Goal: Task Accomplishment & Management: Manage account settings

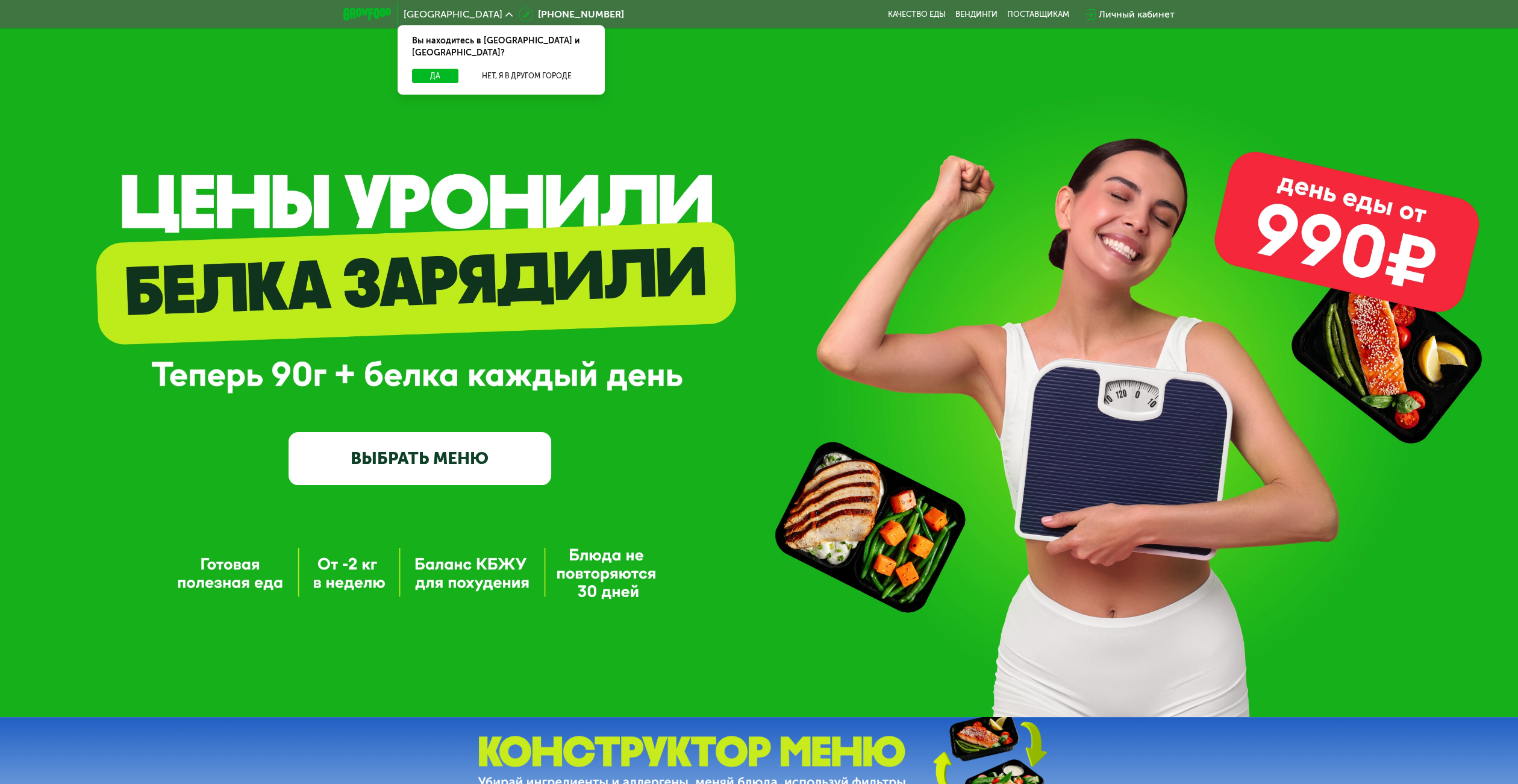
click at [486, 458] on link "ВЫБРАТЬ МЕНЮ" at bounding box center [420, 457] width 262 height 52
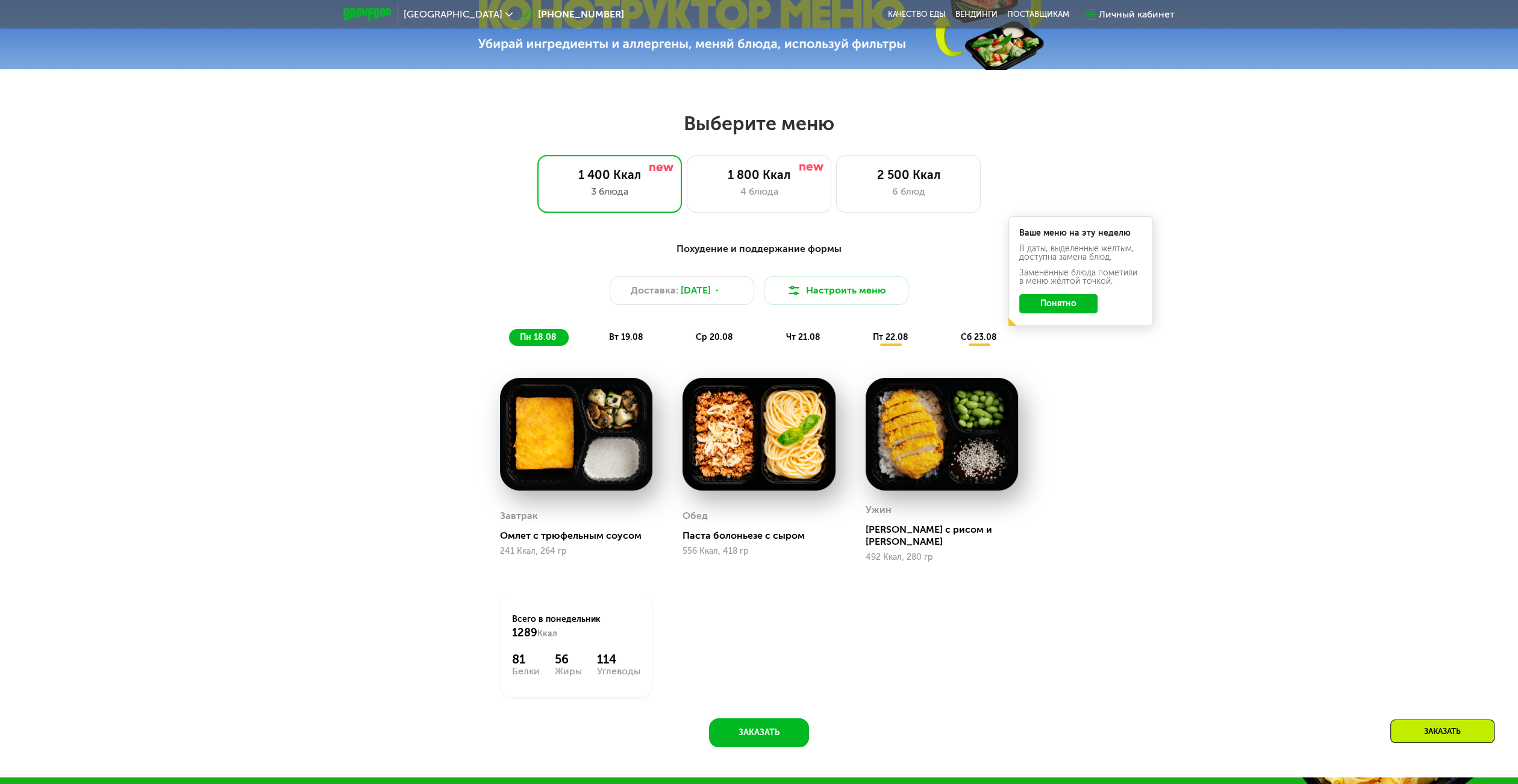
scroll to position [825, 0]
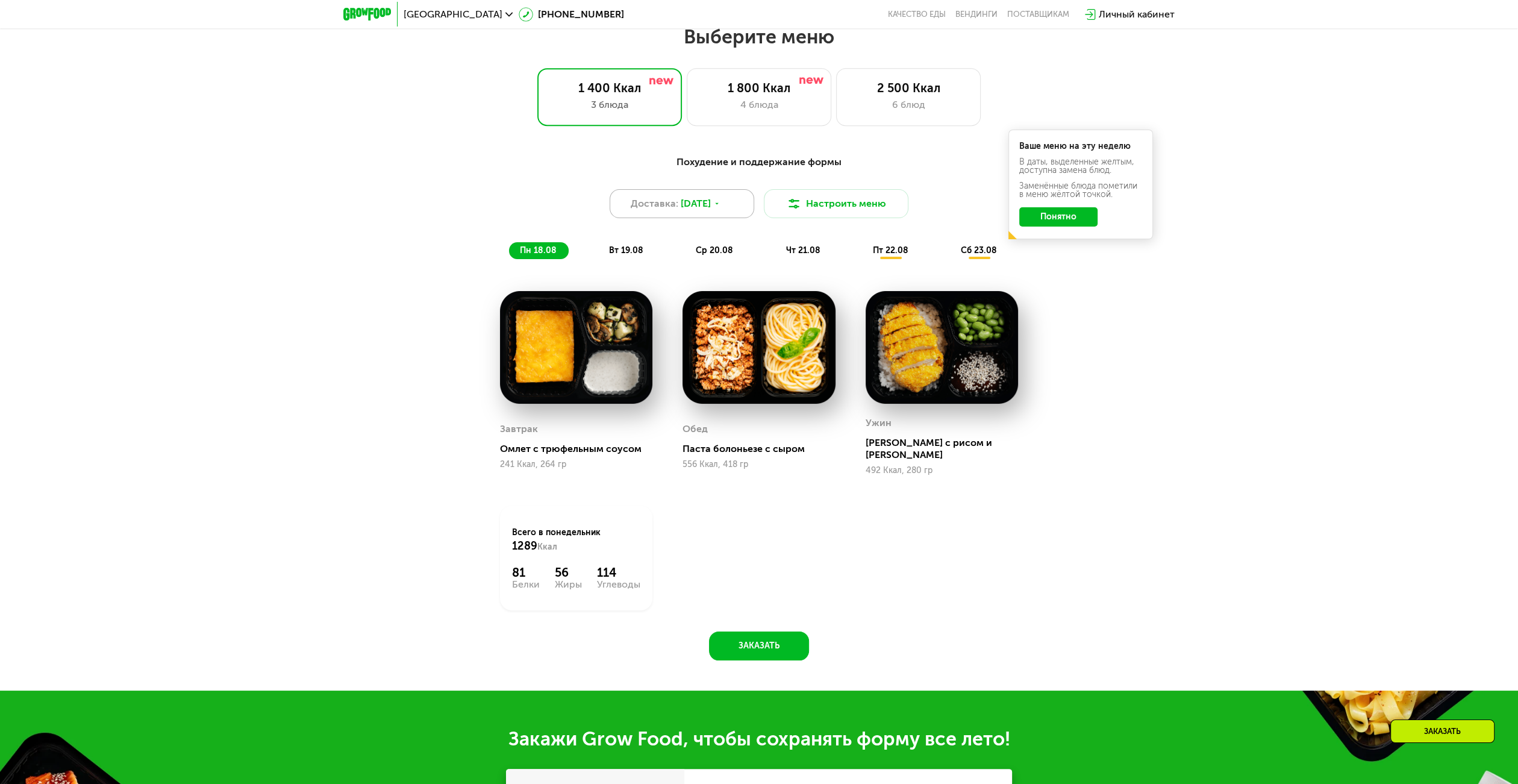
click at [710, 214] on div "Доставка: [DATE]" at bounding box center [682, 204] width 145 height 29
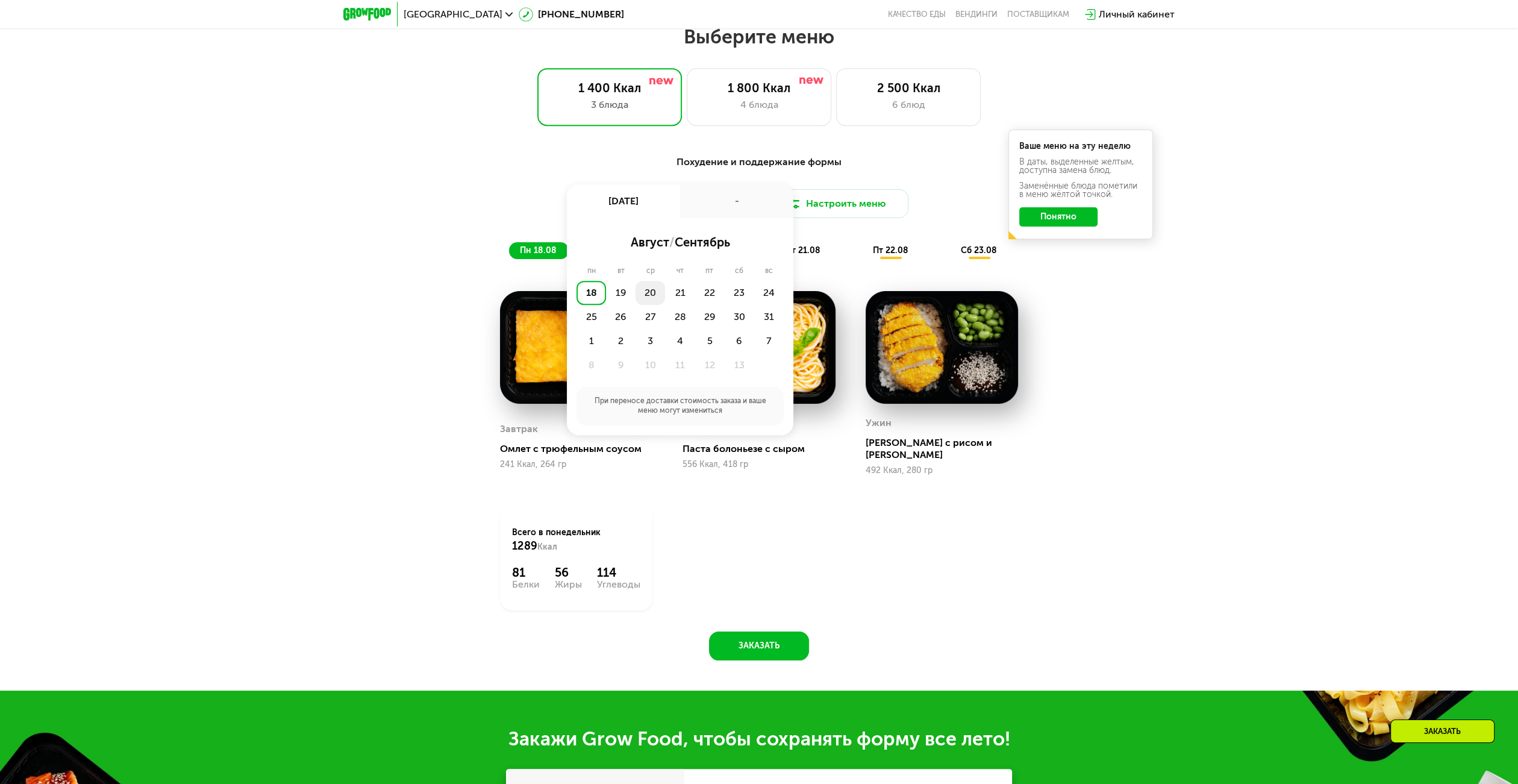
click at [665, 298] on div "20" at bounding box center [680, 293] width 30 height 24
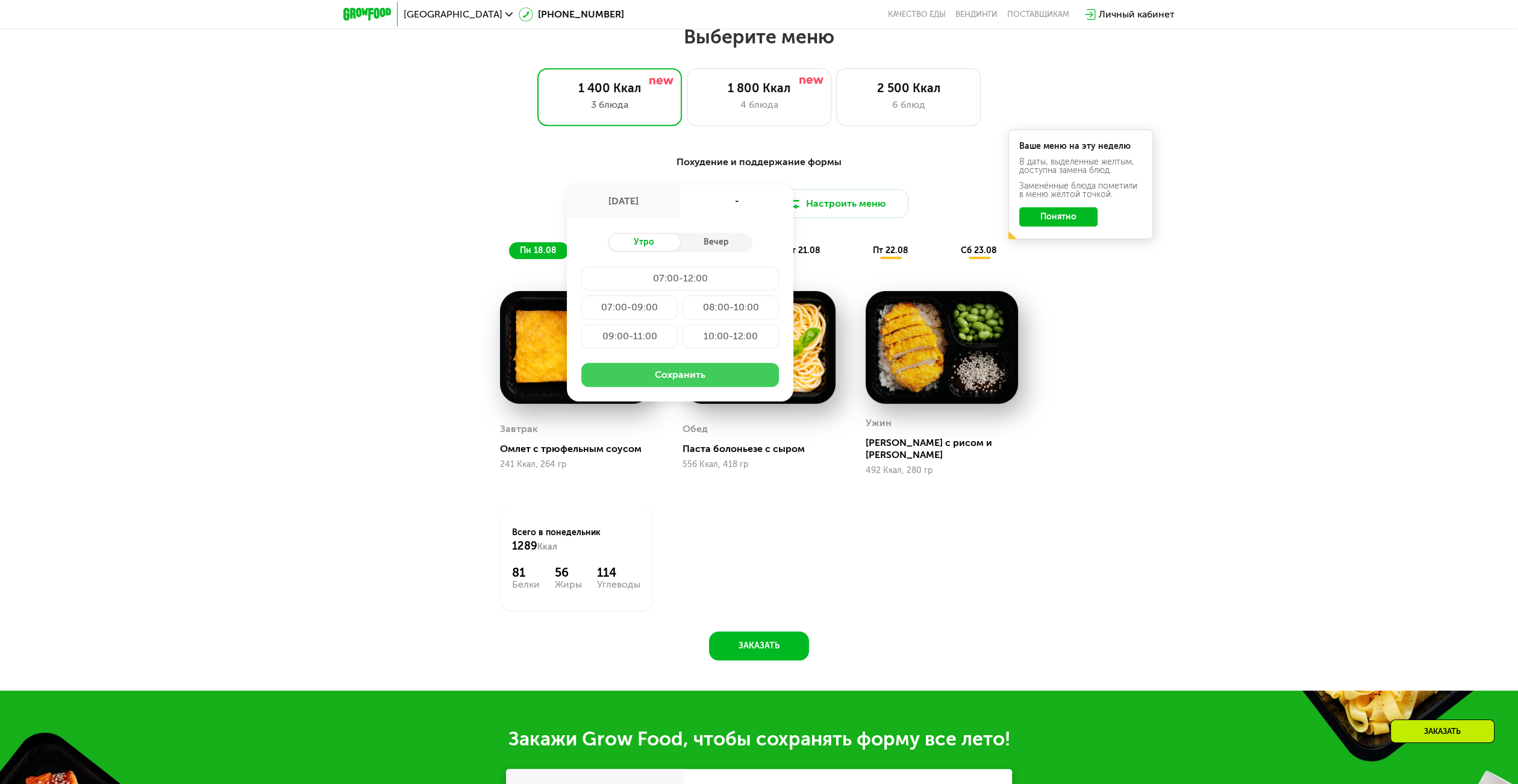
click at [681, 377] on button "Сохранить" at bounding box center [680, 375] width 198 height 24
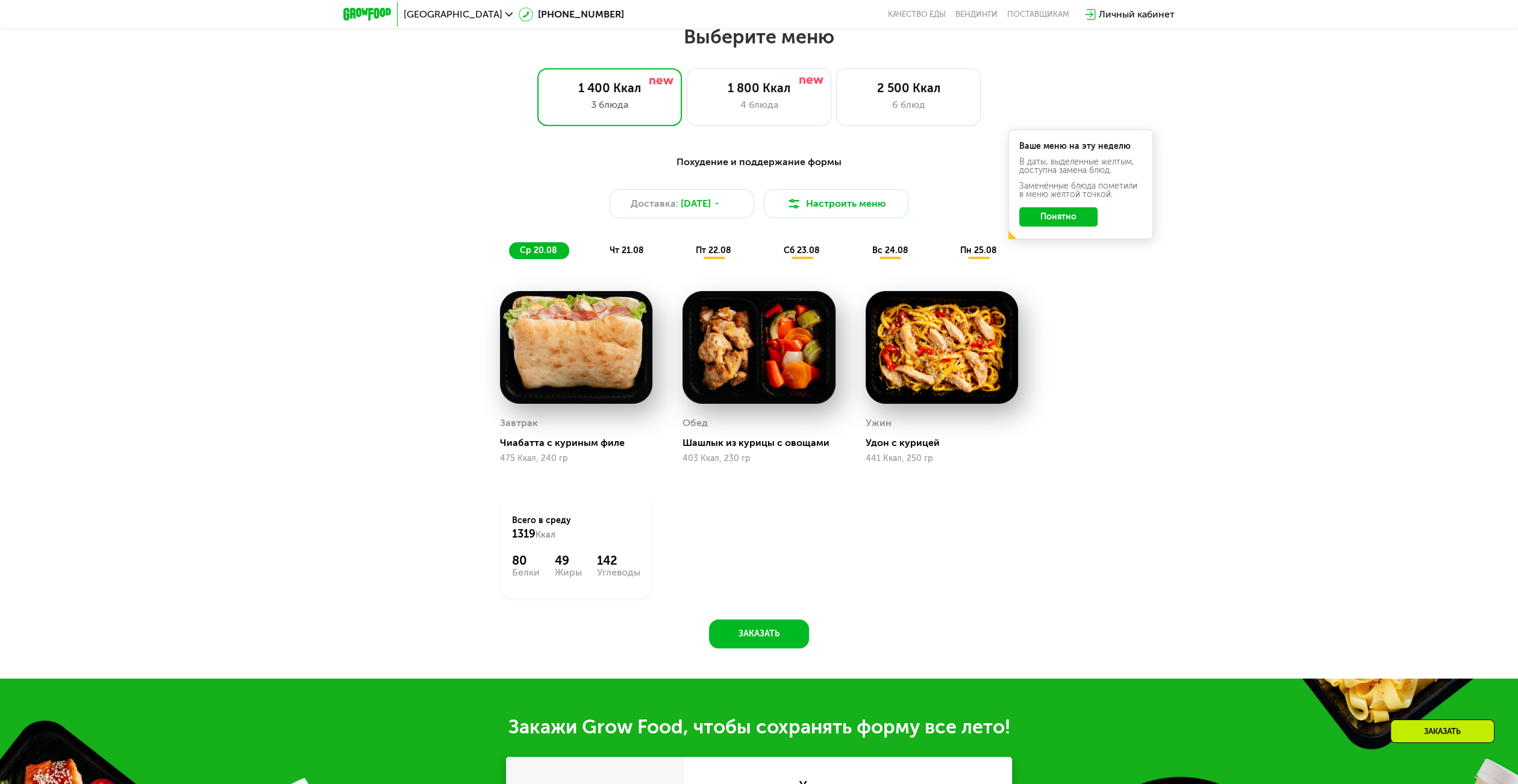
click at [1103, 24] on div "Личный кабинет" at bounding box center [1130, 14] width 101 height 26
click at [1103, 22] on div "Личный кабинет" at bounding box center [1130, 14] width 101 height 26
click at [1105, 19] on div "Личный кабинет" at bounding box center [1136, 14] width 76 height 14
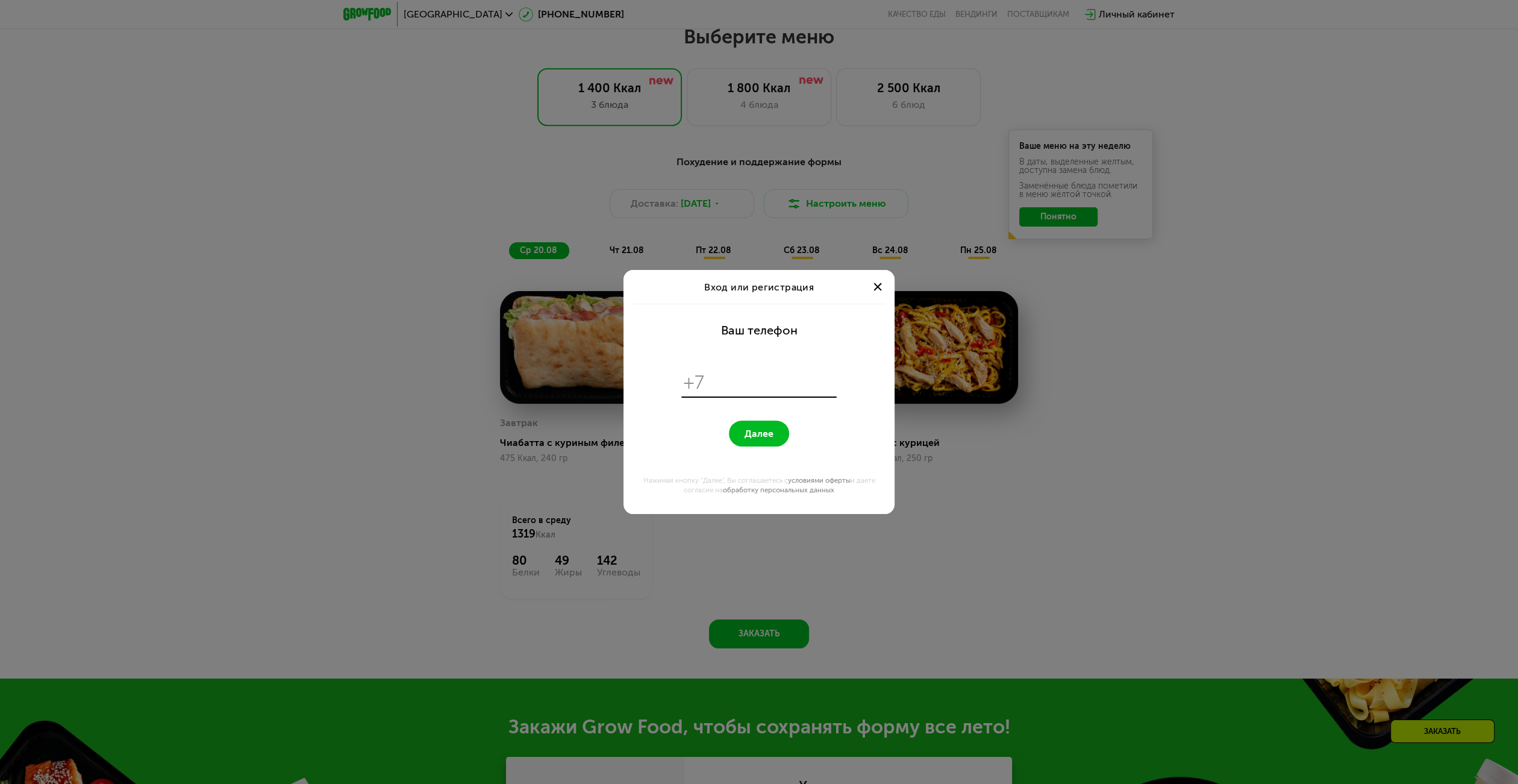
scroll to position [0, 0]
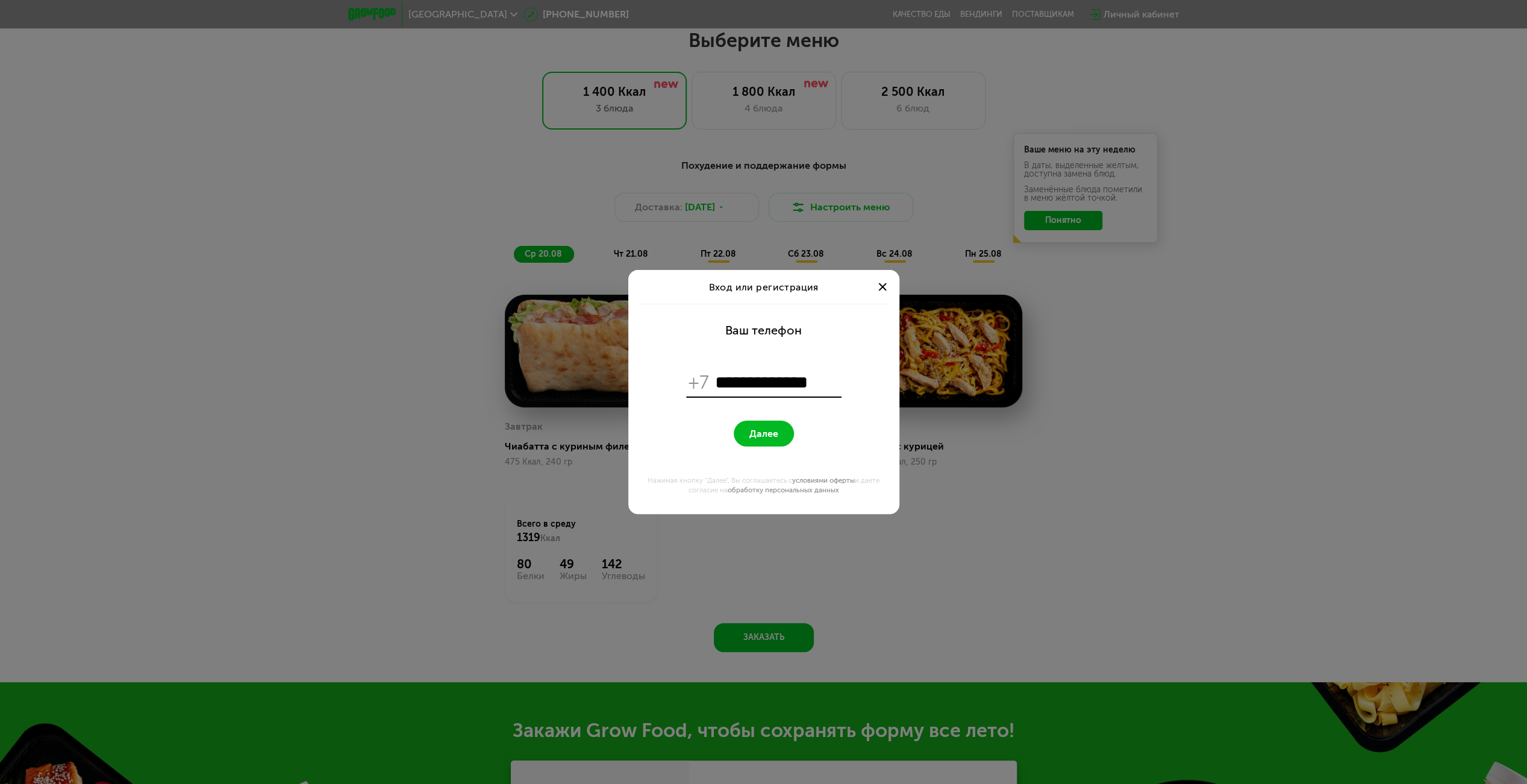
type input "**********"
click at [746, 448] on form "**********" at bounding box center [763, 409] width 256 height 210
click at [746, 446] on form "**********" at bounding box center [763, 409] width 256 height 210
click at [752, 442] on button "Далее" at bounding box center [764, 434] width 60 height 26
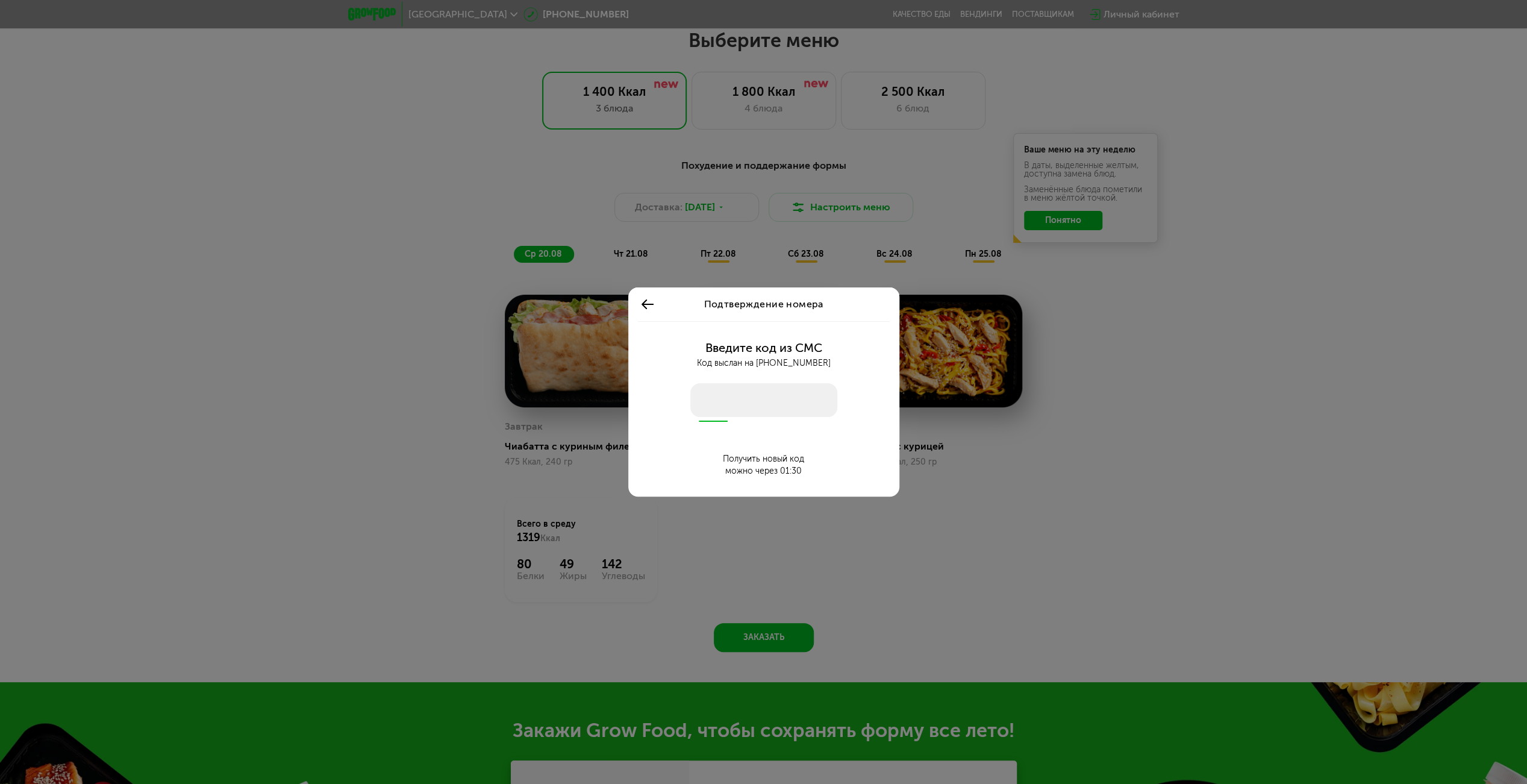
click at [768, 399] on input "number" at bounding box center [764, 400] width 147 height 34
click at [768, 398] on input "number" at bounding box center [764, 400] width 147 height 34
click at [779, 369] on div "Код выслан на [PHONE_NUMBER]" at bounding box center [763, 363] width 256 height 14
click at [768, 399] on input "number" at bounding box center [764, 400] width 147 height 34
type input "****"
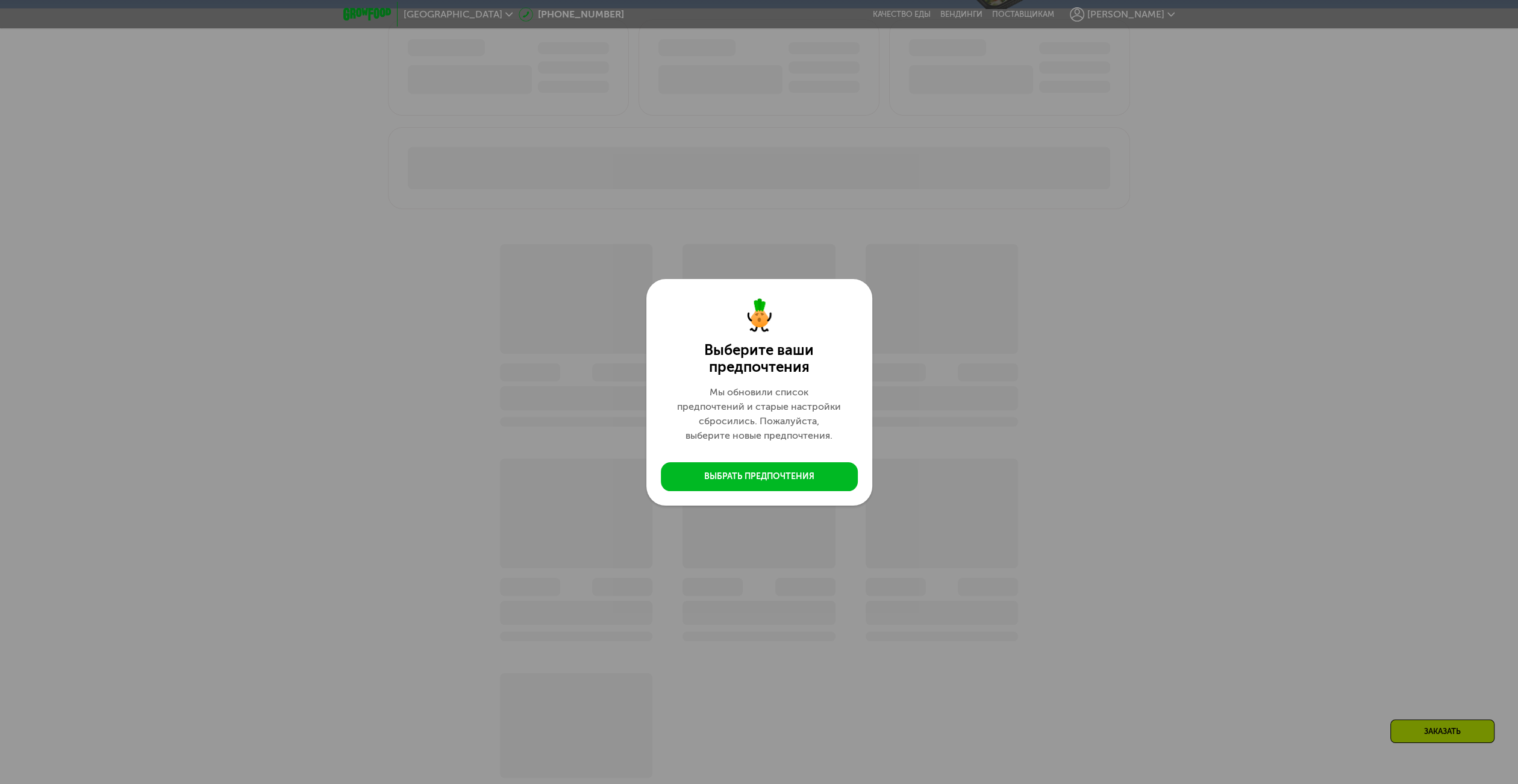
scroll to position [825, 0]
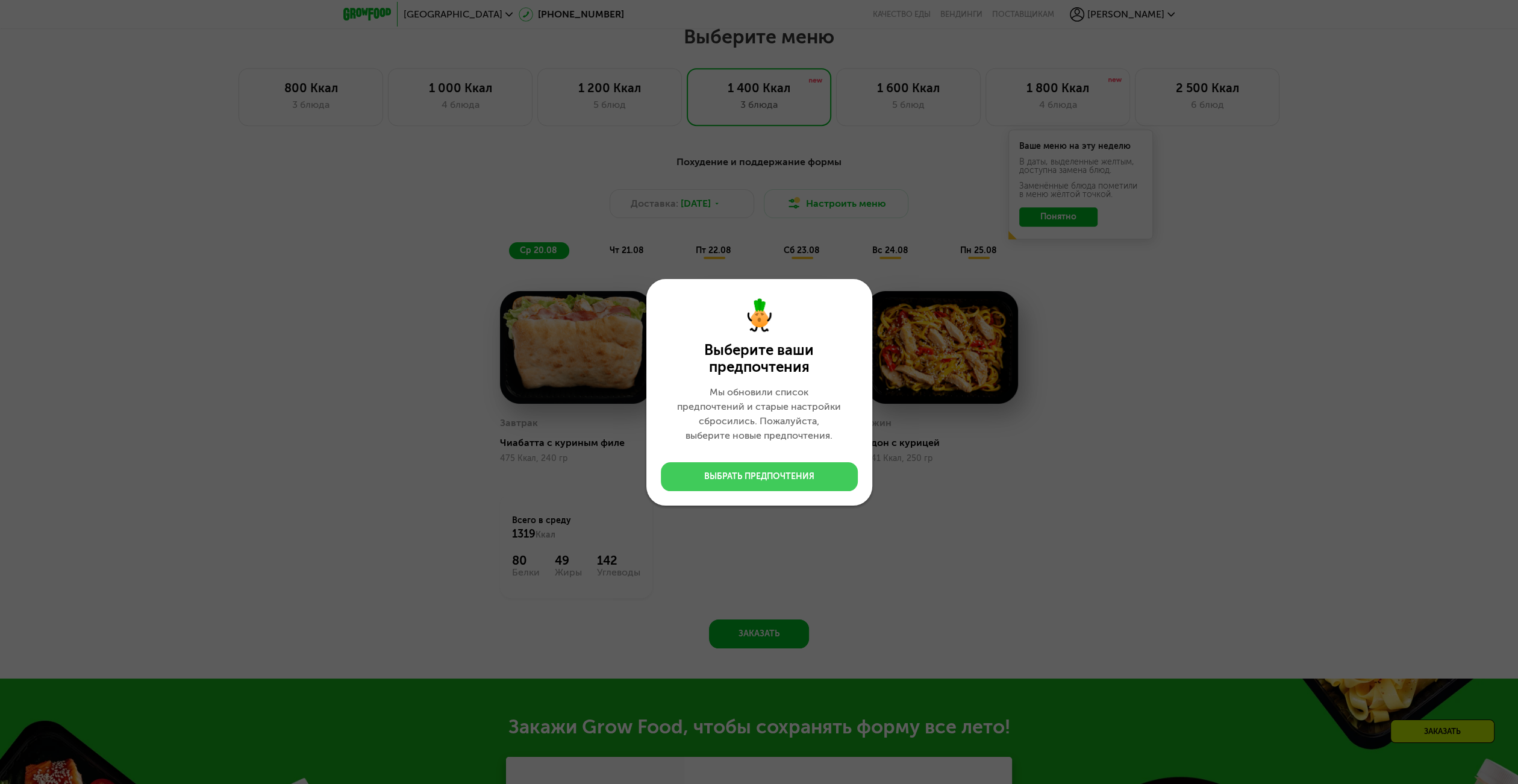
click at [777, 478] on div "Выбрать предпочтения" at bounding box center [759, 476] width 110 height 12
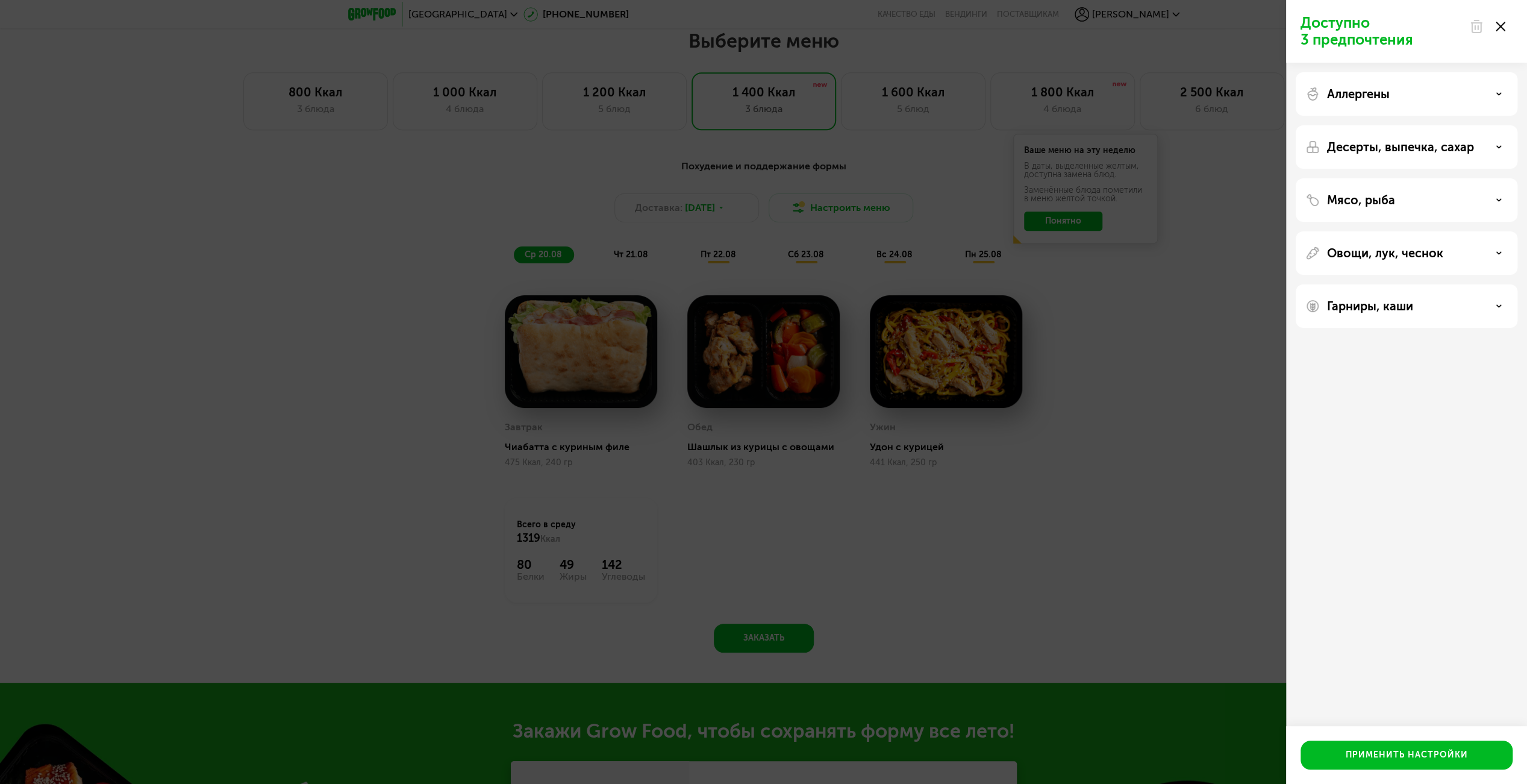
click at [1505, 25] on icon at bounding box center [1501, 26] width 9 height 9
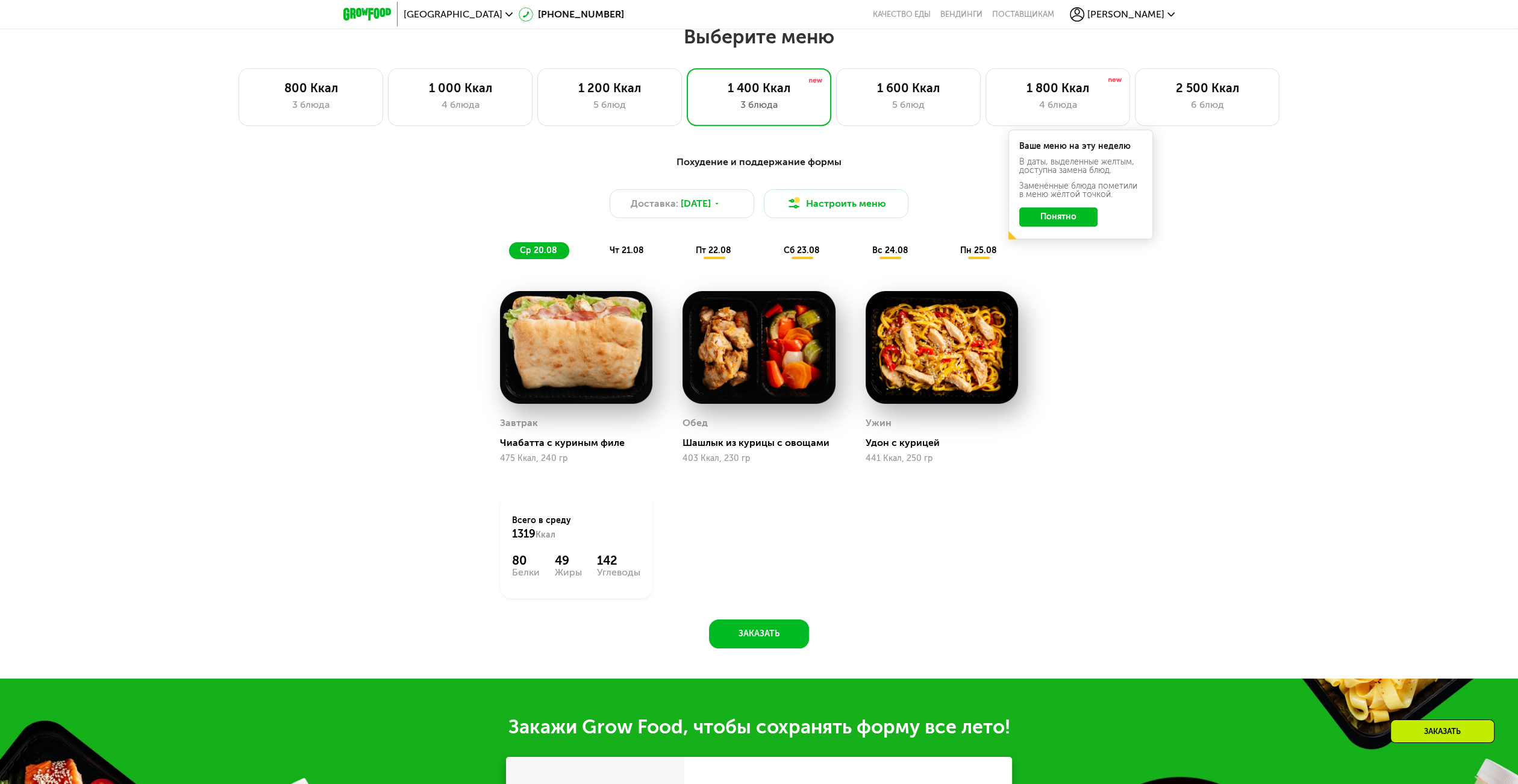
click at [1045, 225] on button "Понятно" at bounding box center [1059, 216] width 78 height 19
click at [685, 204] on span "[DATE]" at bounding box center [695, 203] width 30 height 14
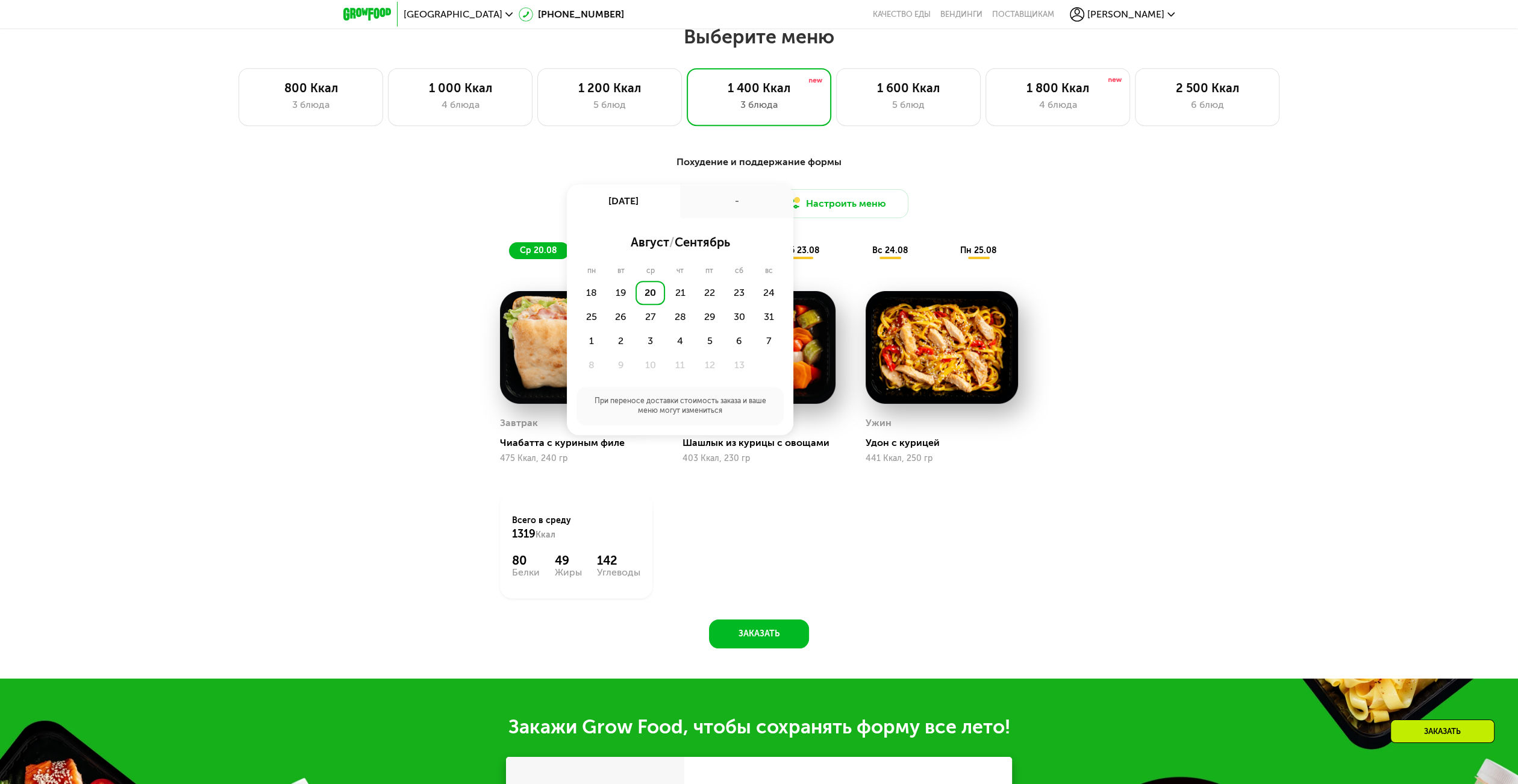
click at [1243, 357] on div "Похудение и поддержание формы Доставка: [DATE] авг, ср - август / сентябрь пн в…" at bounding box center [759, 408] width 1518 height 540
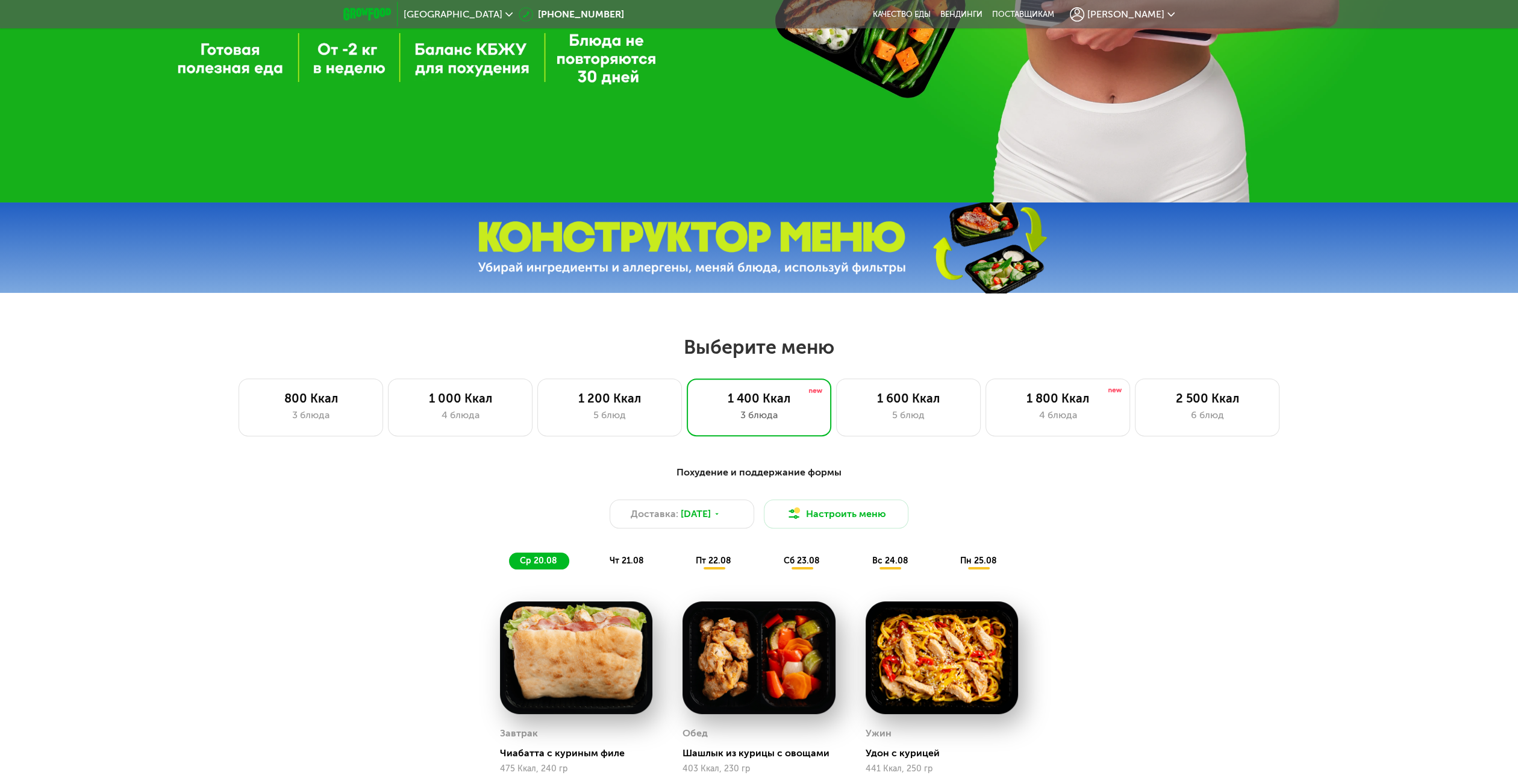
scroll to position [542, 0]
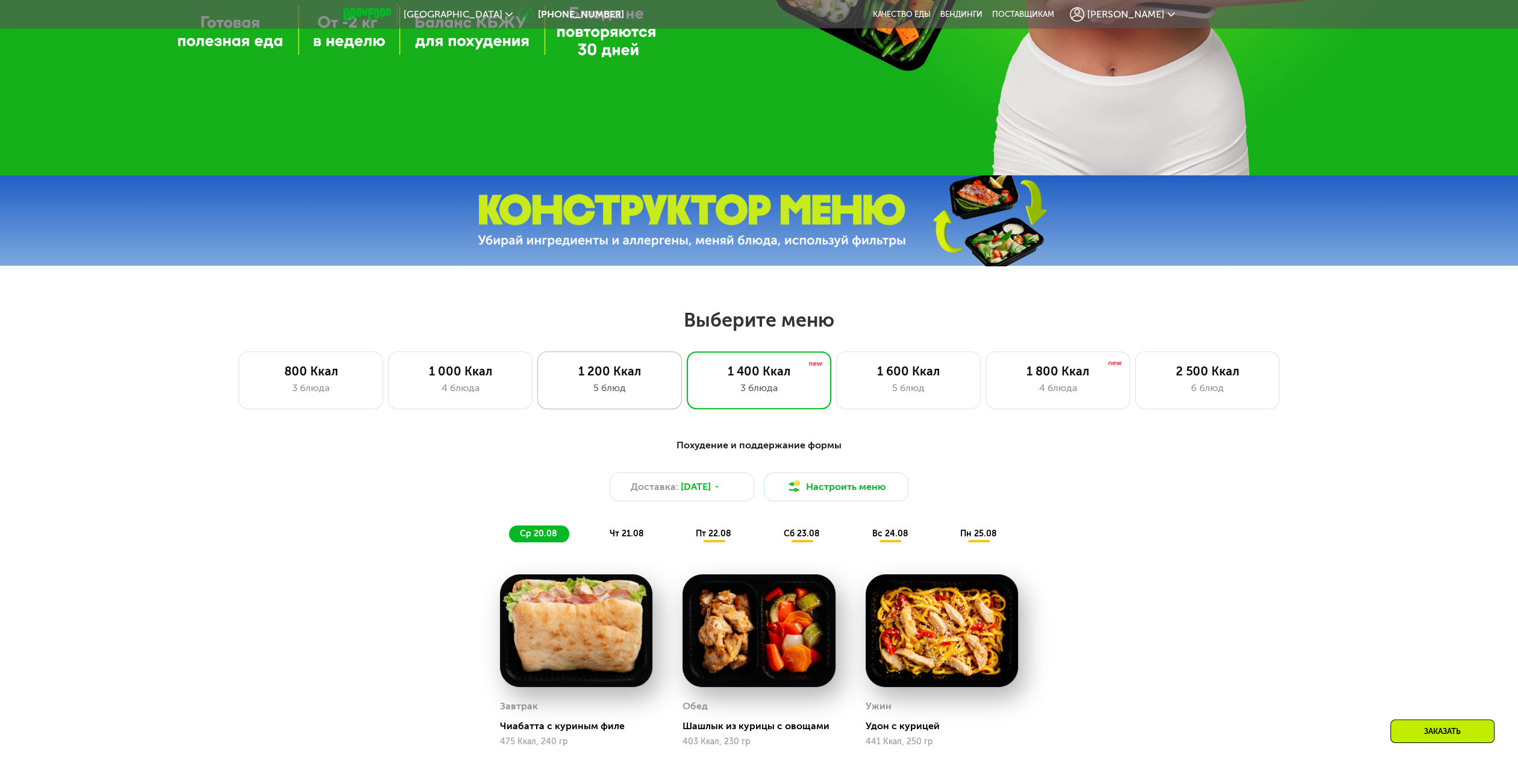
click at [687, 401] on div "1 200 Ккал 5 блюд" at bounding box center [759, 379] width 145 height 57
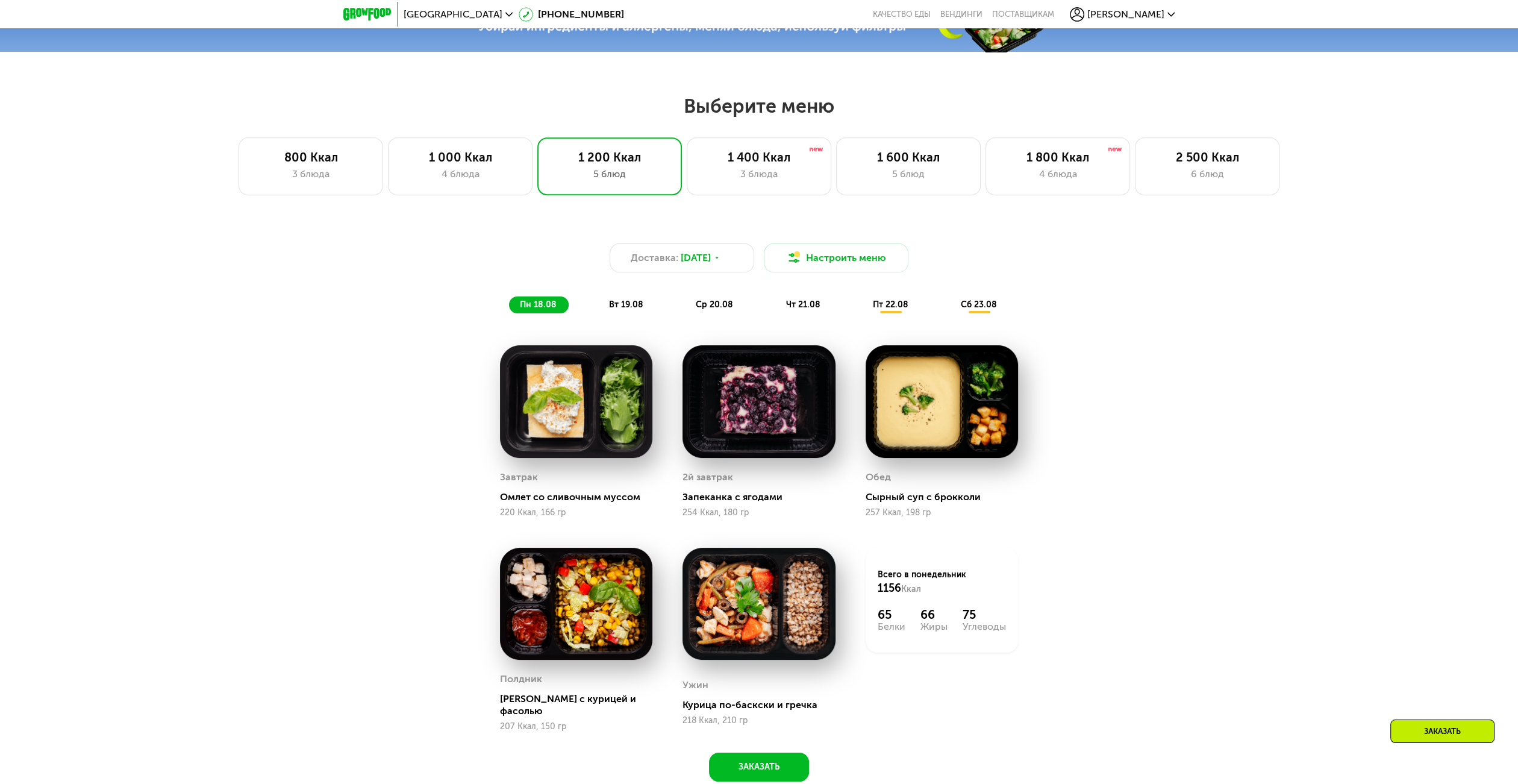
scroll to position [723, 0]
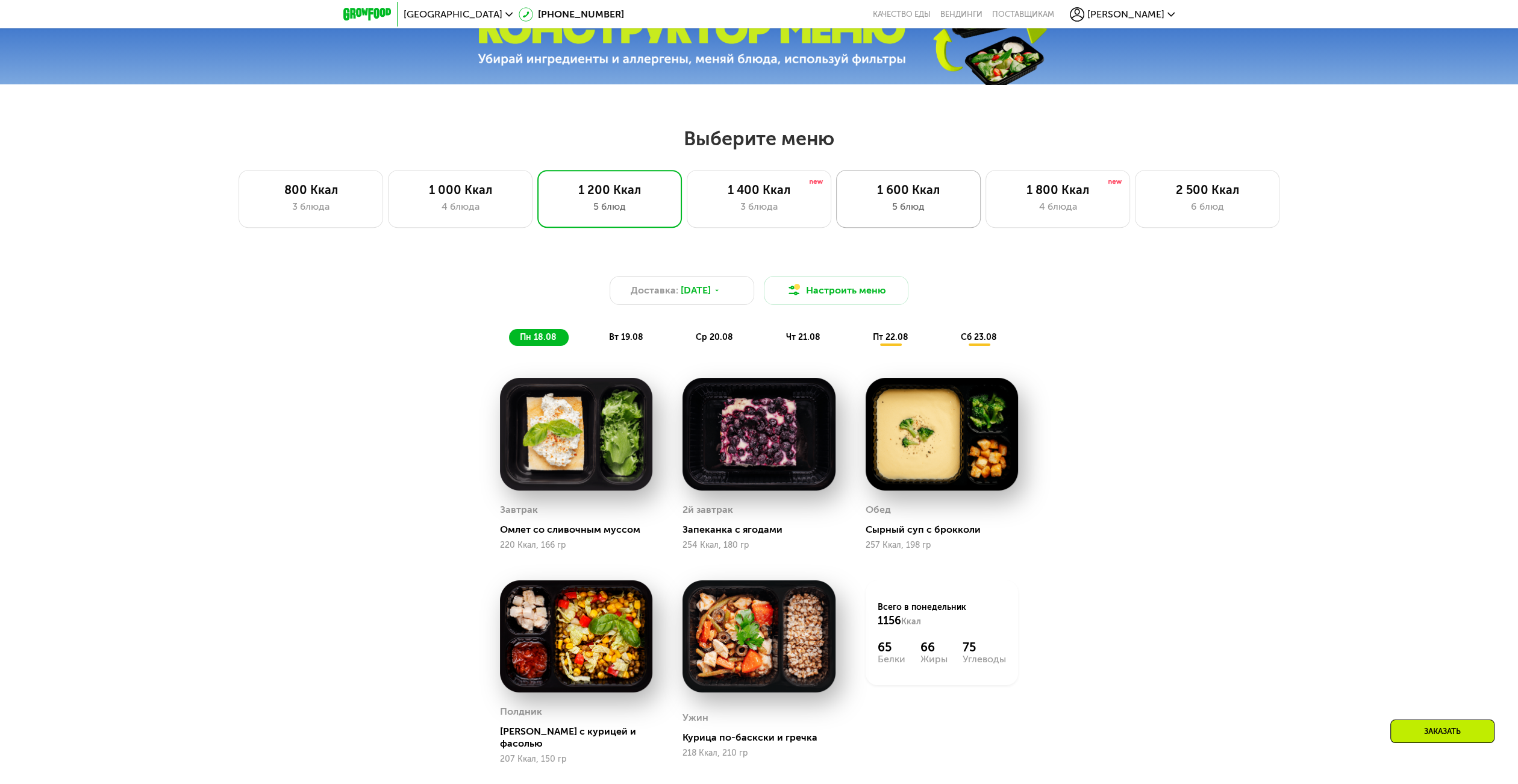
click at [900, 195] on div "1 600 Ккал" at bounding box center [908, 189] width 119 height 14
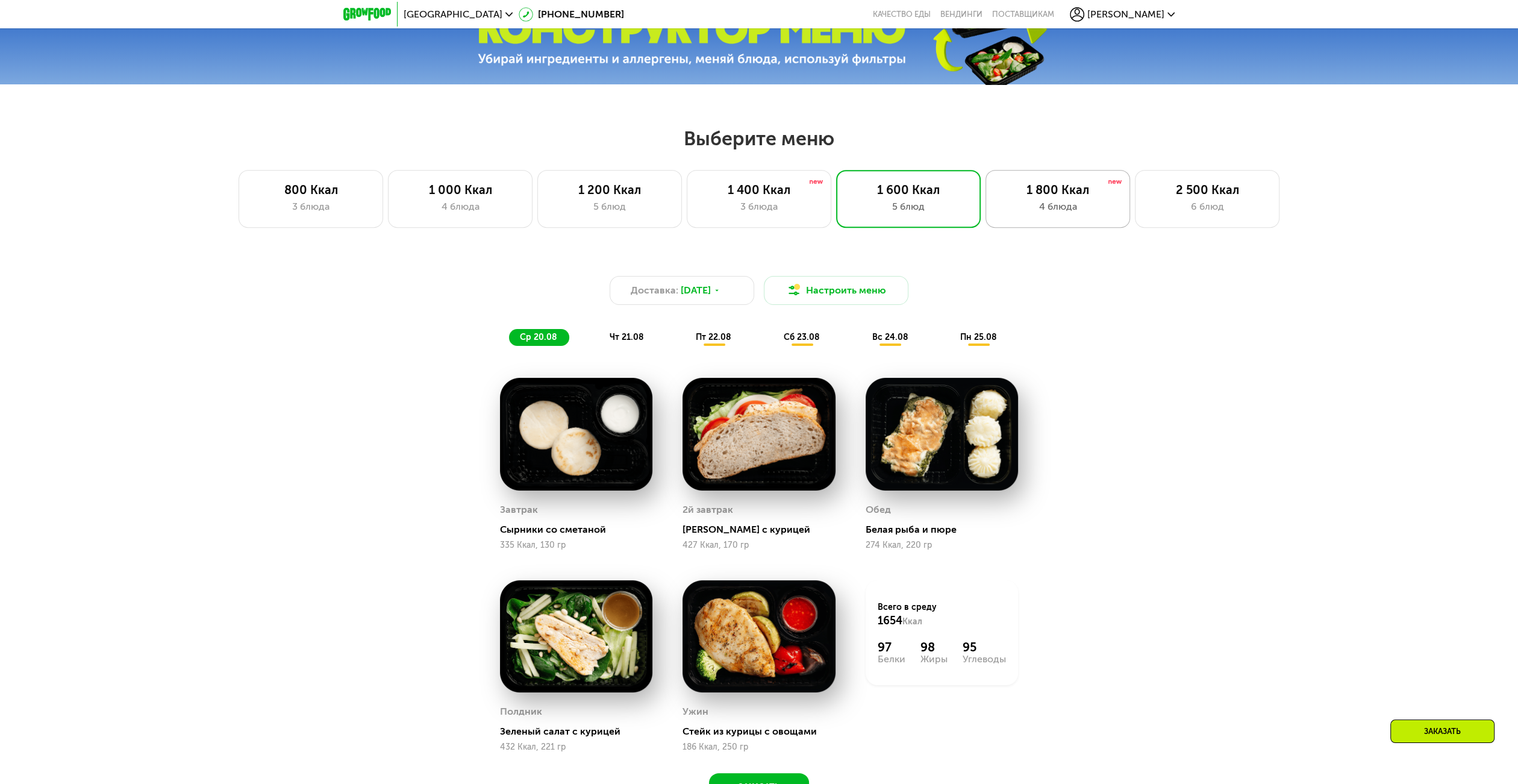
click at [1135, 228] on div "1 800 Ккал 4 блюда" at bounding box center [1208, 198] width 145 height 57
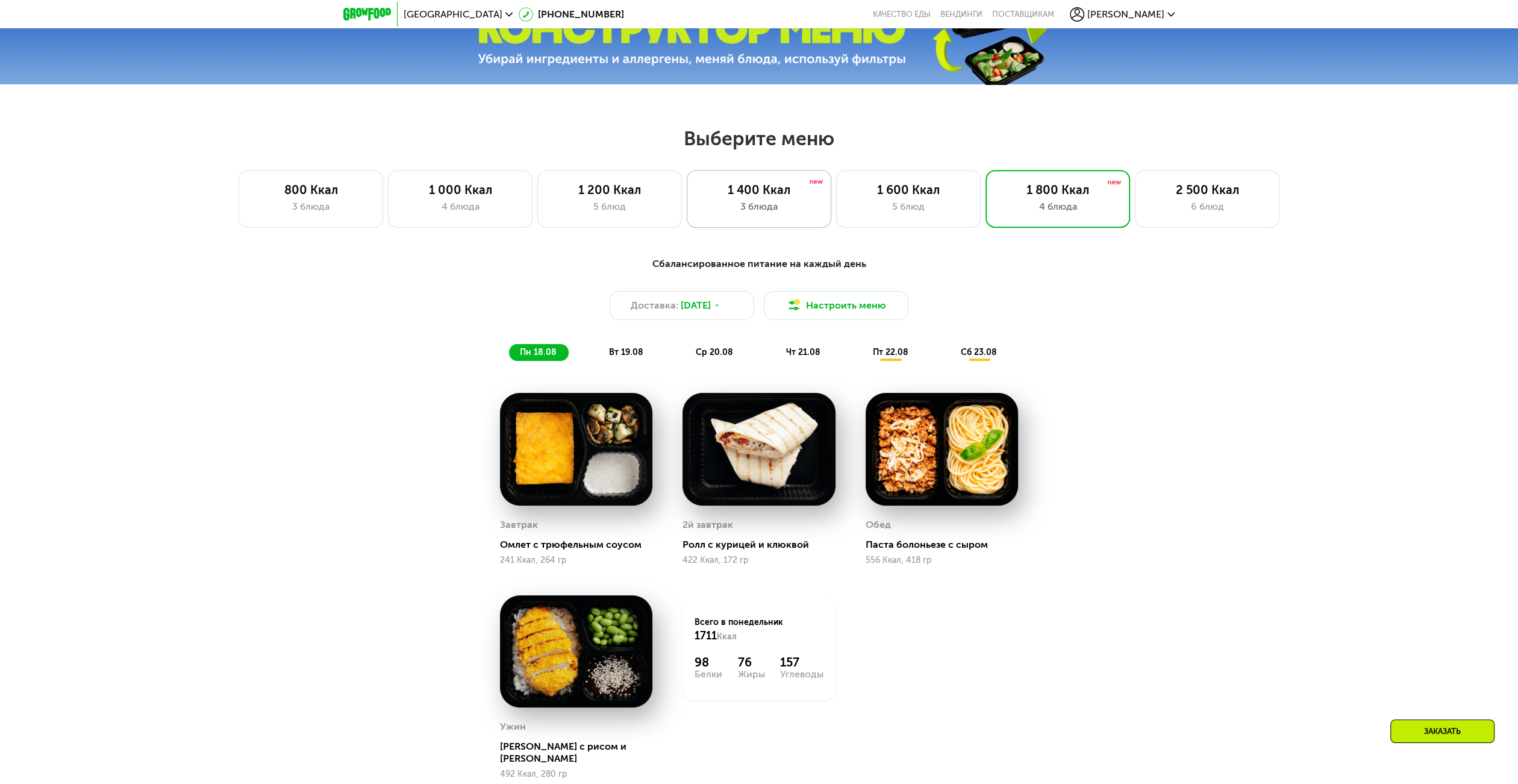
click at [724, 214] on div "3 блюда" at bounding box center [759, 206] width 119 height 14
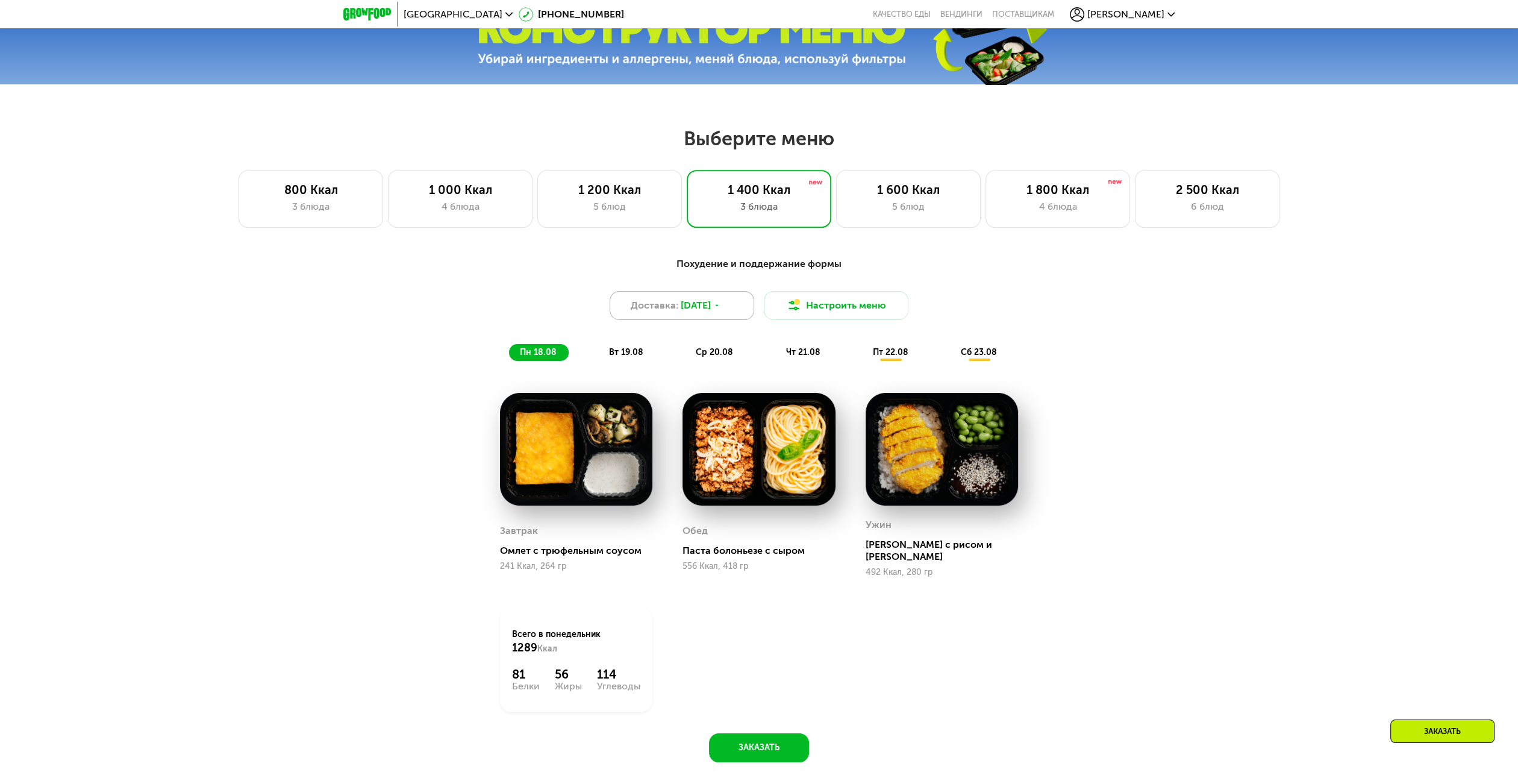
click at [693, 296] on div "Доставка: [DATE]" at bounding box center [682, 305] width 145 height 29
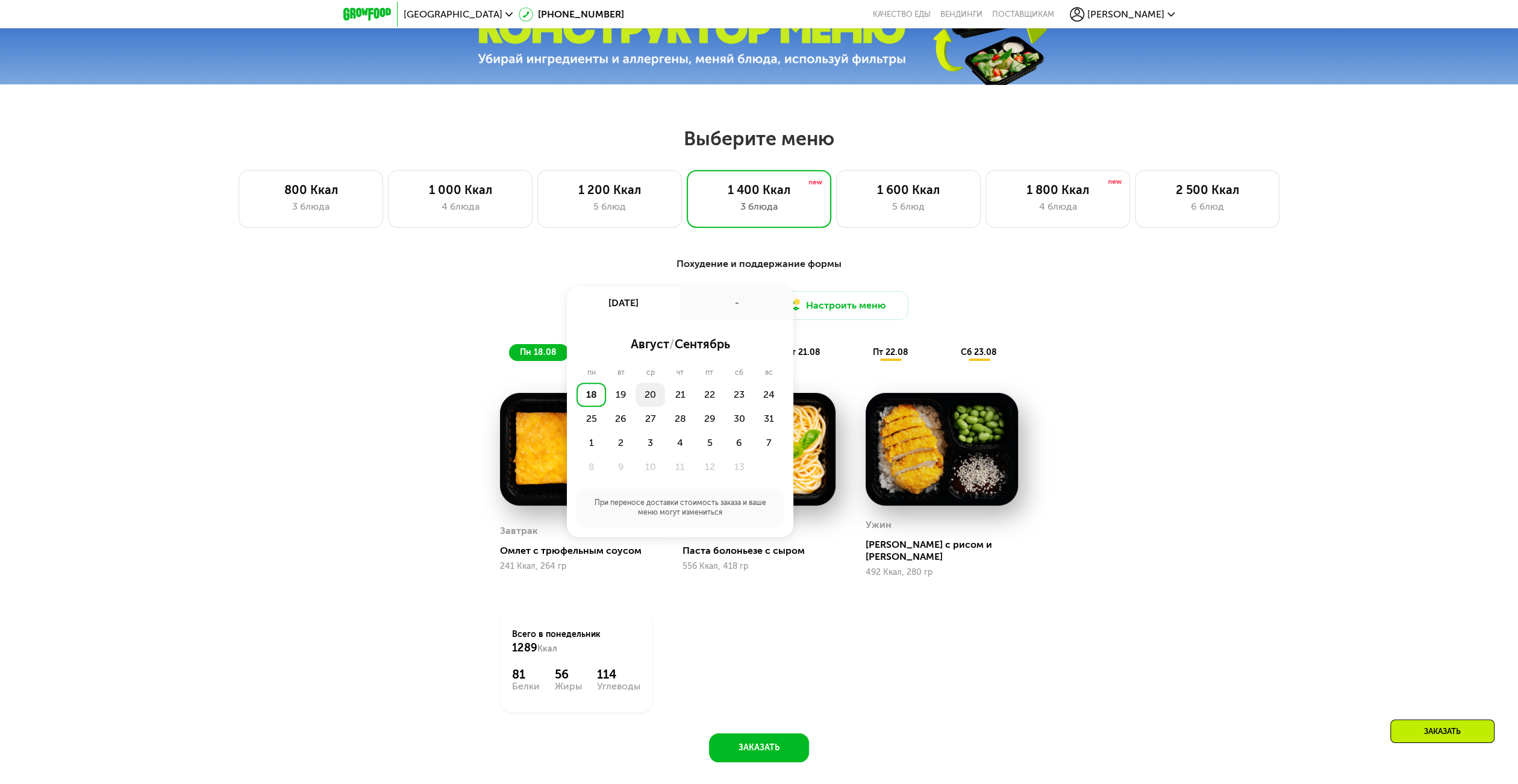
click at [665, 405] on div "20" at bounding box center [680, 394] width 30 height 24
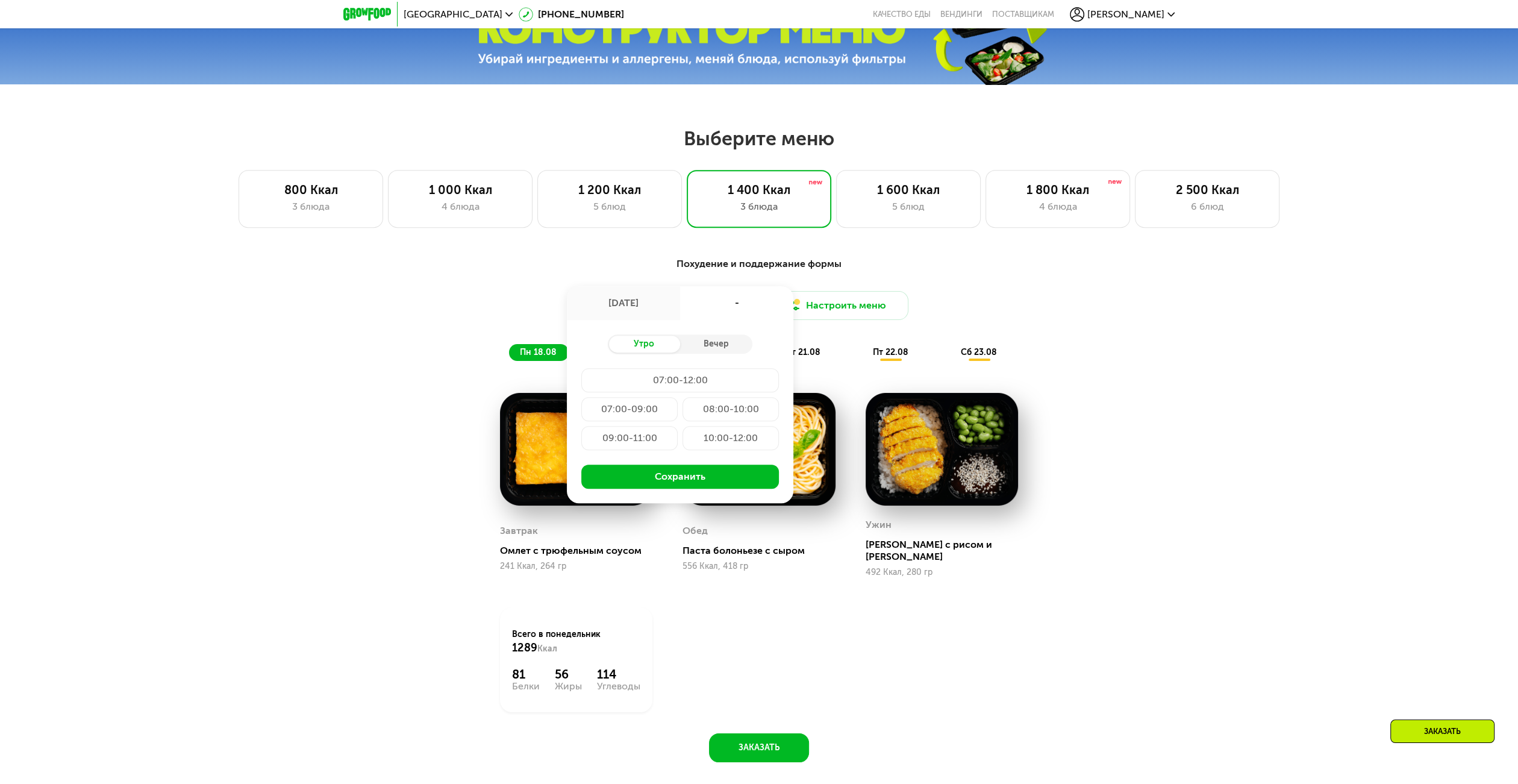
click at [683, 406] on div "07:00-09:00" at bounding box center [731, 409] width 96 height 24
click at [719, 484] on button "Сохранить" at bounding box center [680, 477] width 198 height 24
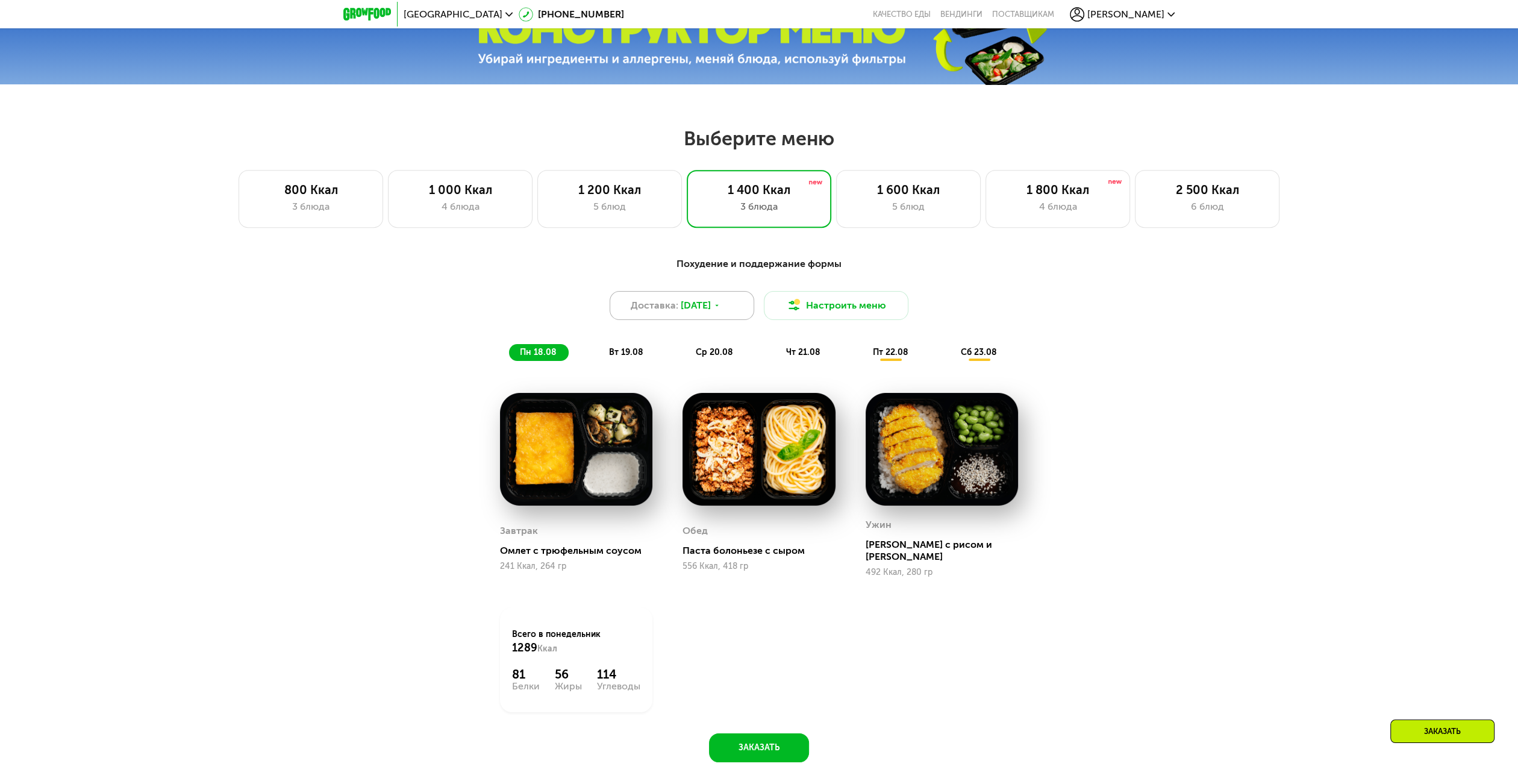
click at [711, 312] on span "[DATE]" at bounding box center [695, 305] width 30 height 14
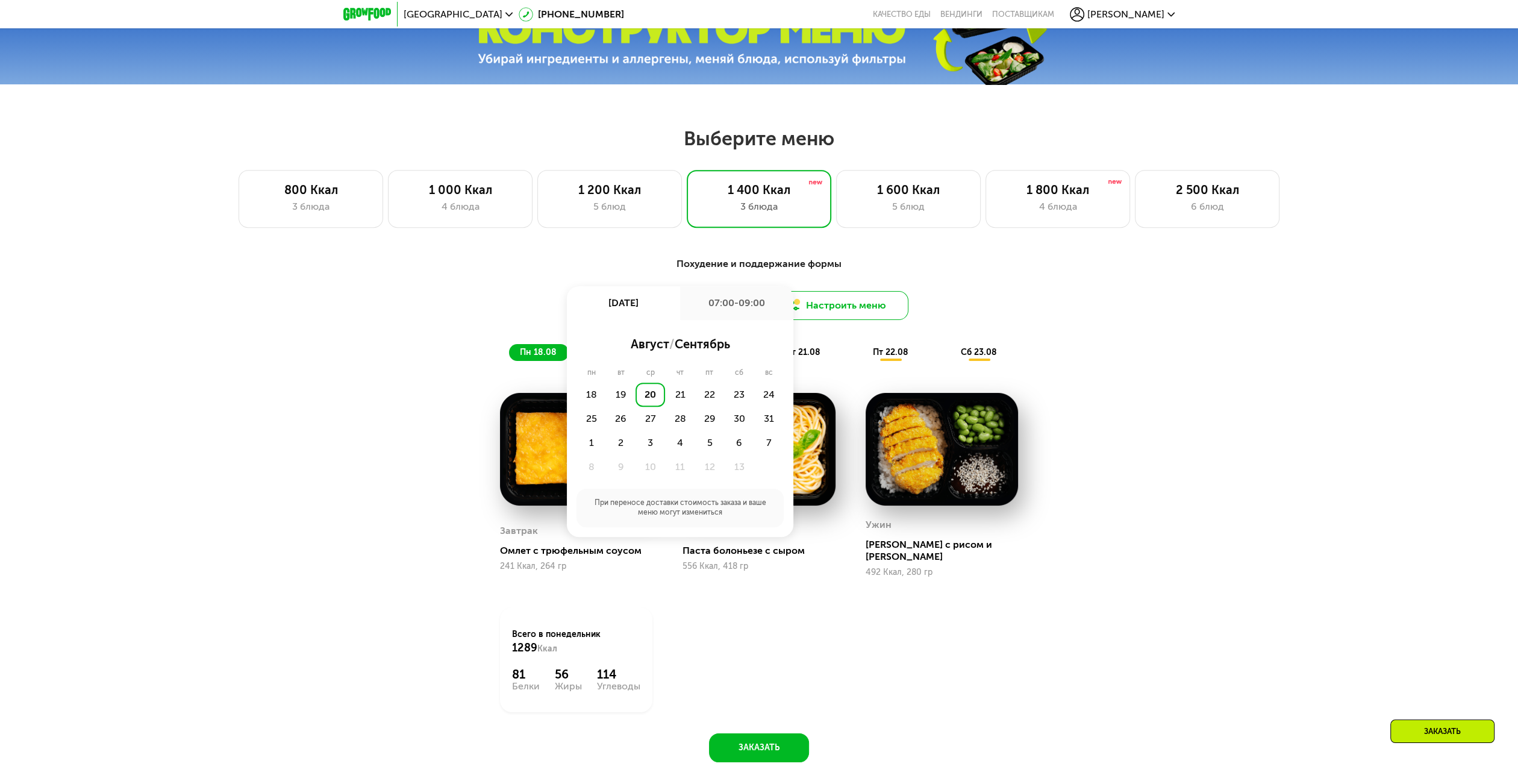
click at [850, 303] on button "Настроить меню" at bounding box center [836, 305] width 145 height 29
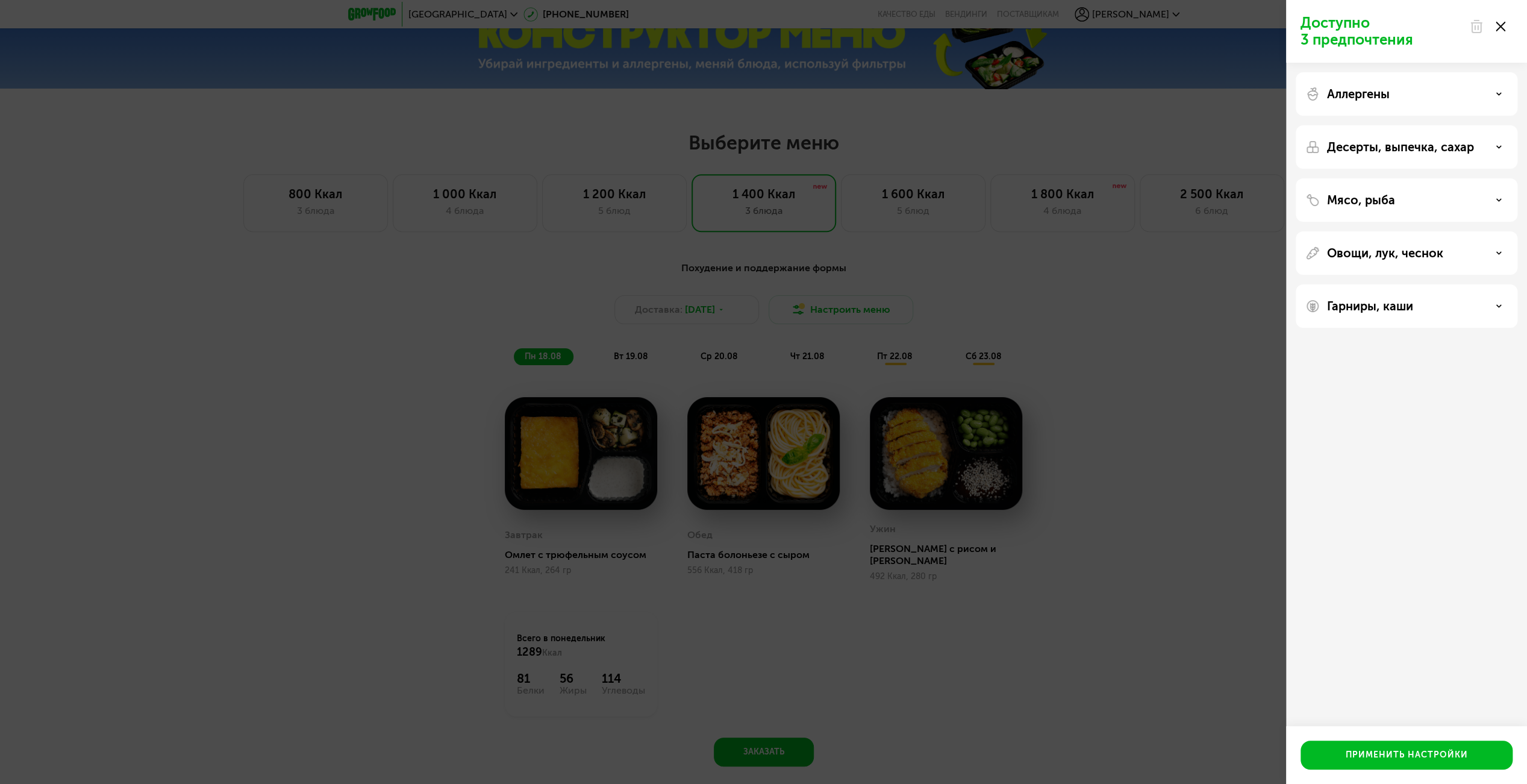
click at [848, 309] on div "Доступно 3 предпочтения Аллергены Десерты, выпечка, сахар Мясо, рыба Овощи, лук…" at bounding box center [763, 392] width 1527 height 784
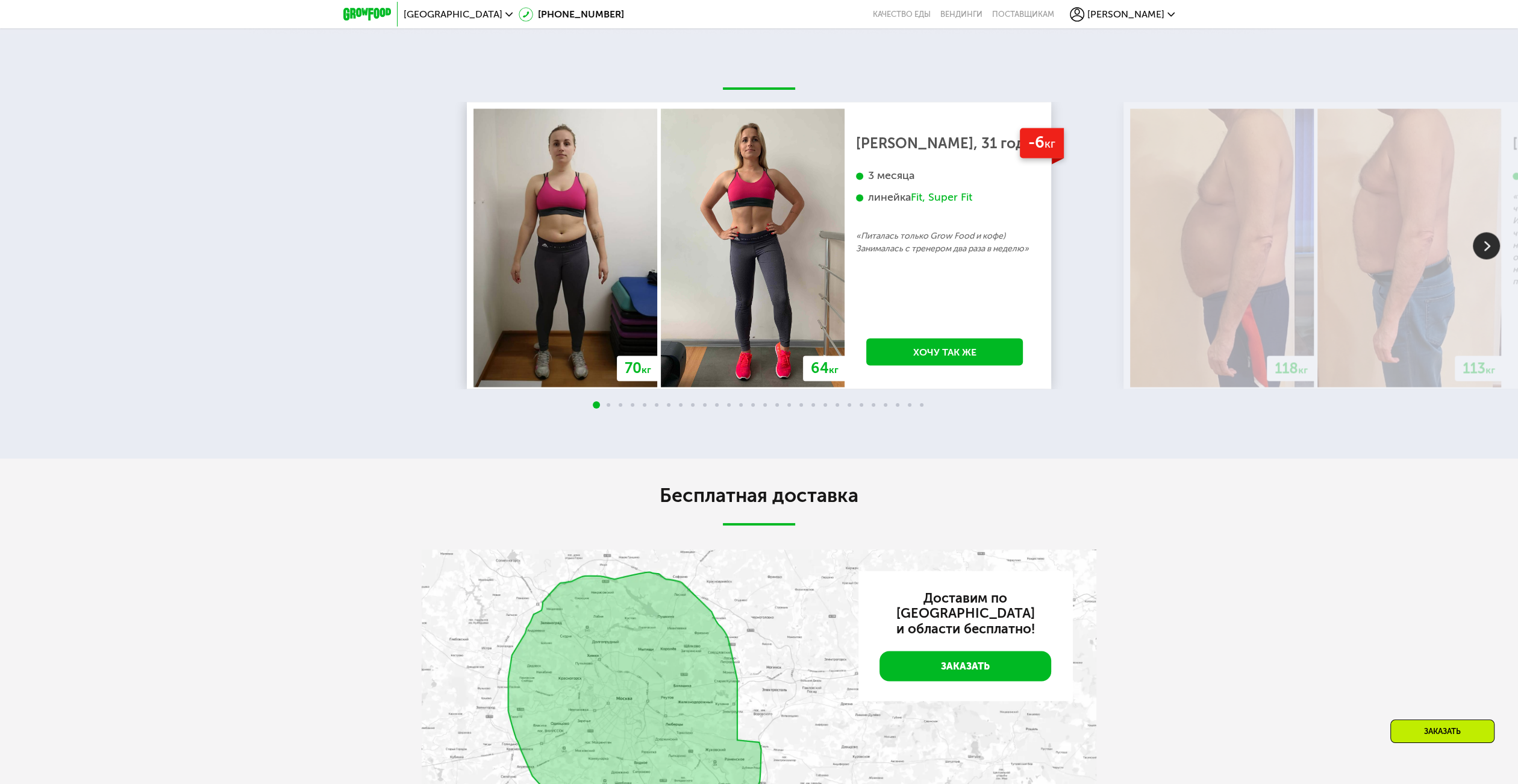
drag, startPoint x: 1234, startPoint y: 587, endPoint x: 1251, endPoint y: 568, distance: 25.5
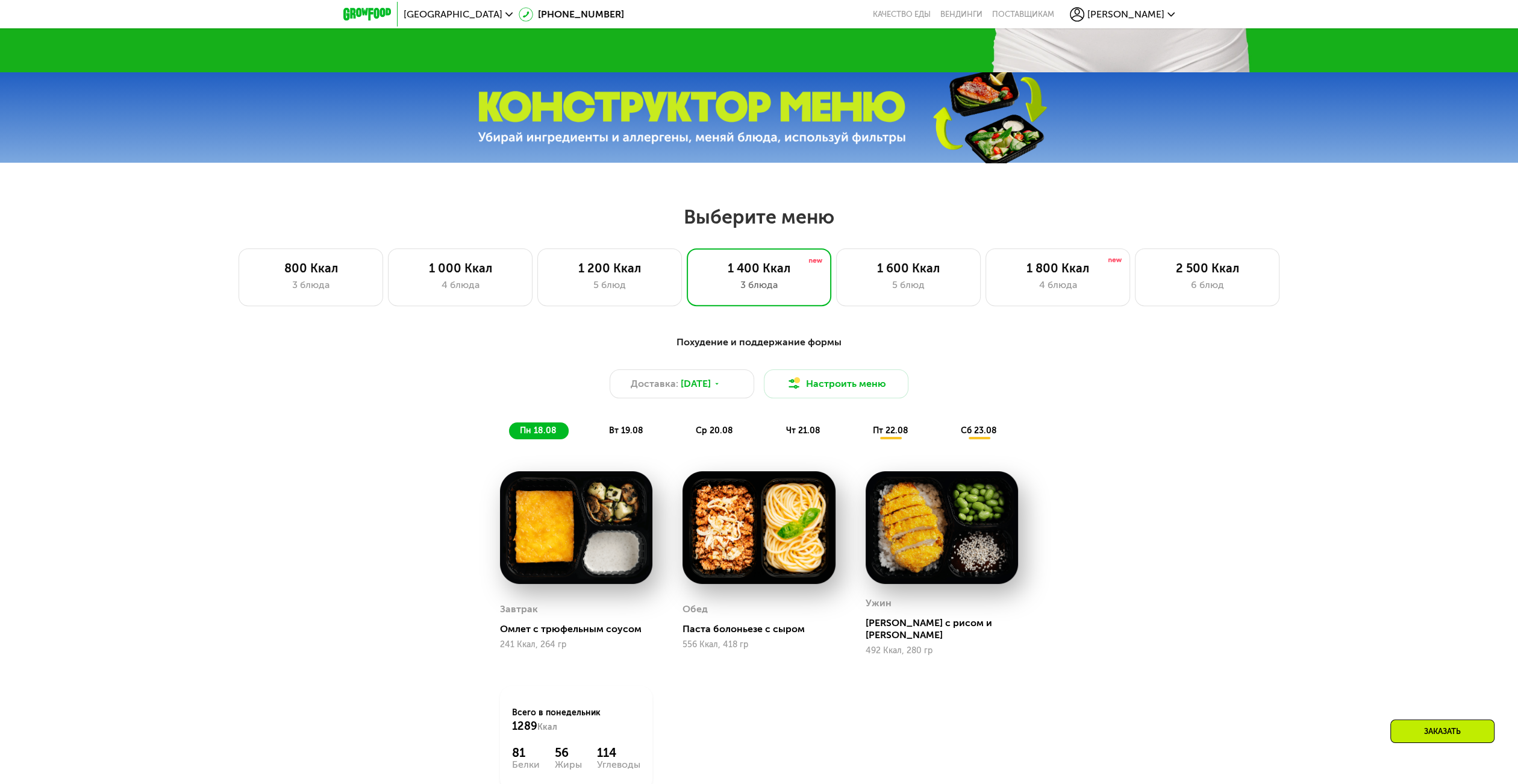
scroll to position [0, 0]
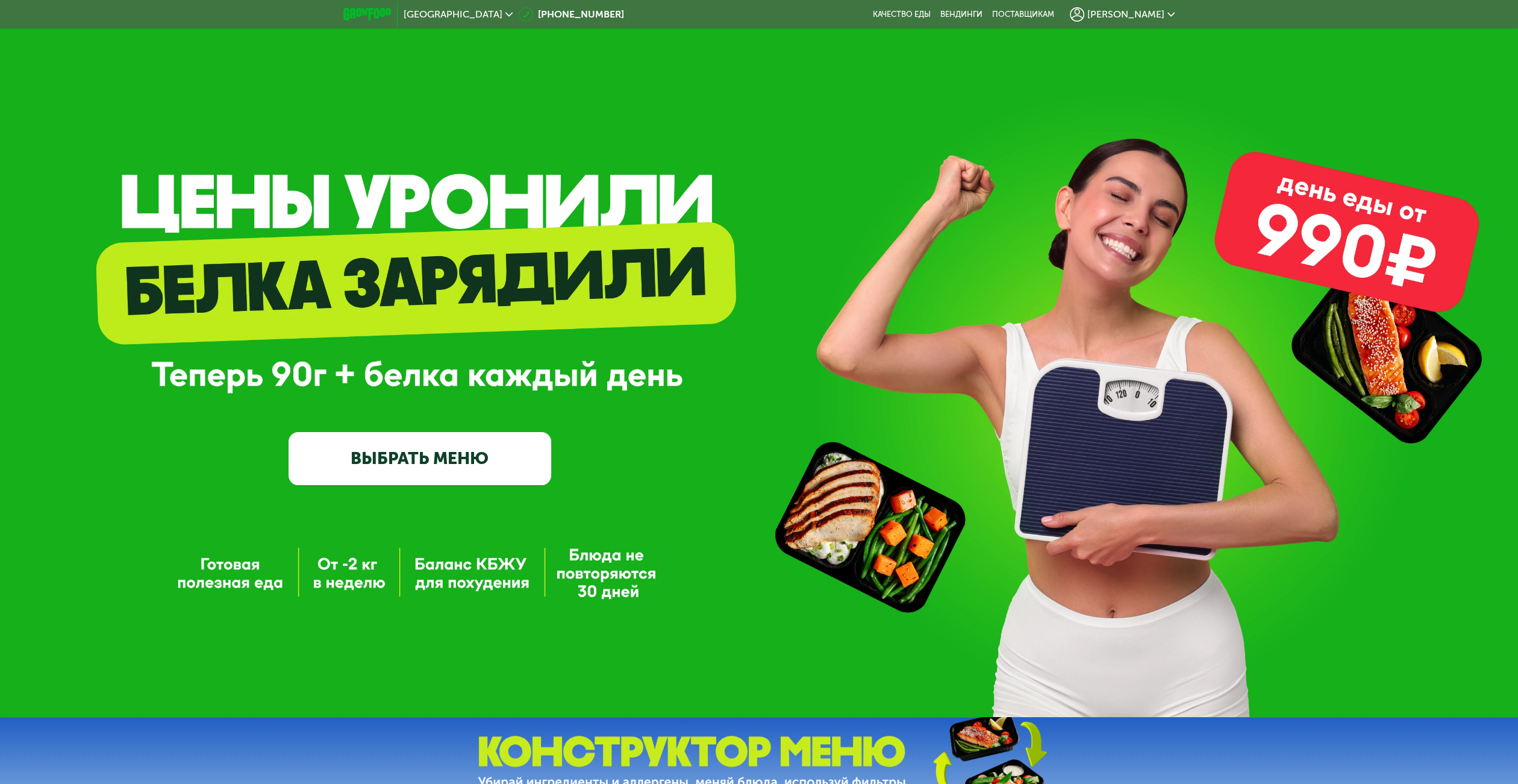
click at [497, 467] on link "ВЫБРАТЬ МЕНЮ" at bounding box center [420, 457] width 262 height 52
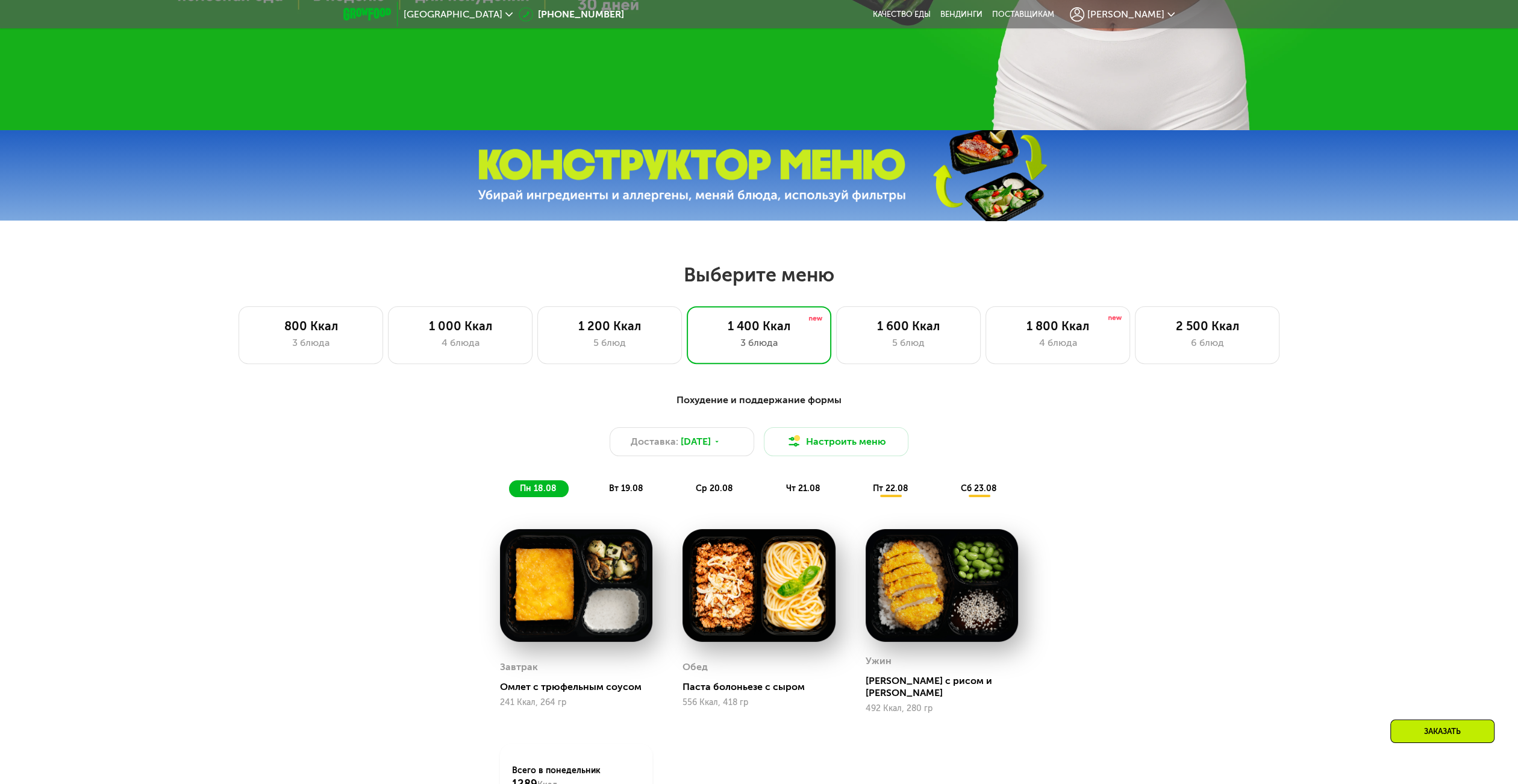
scroll to position [584, 0]
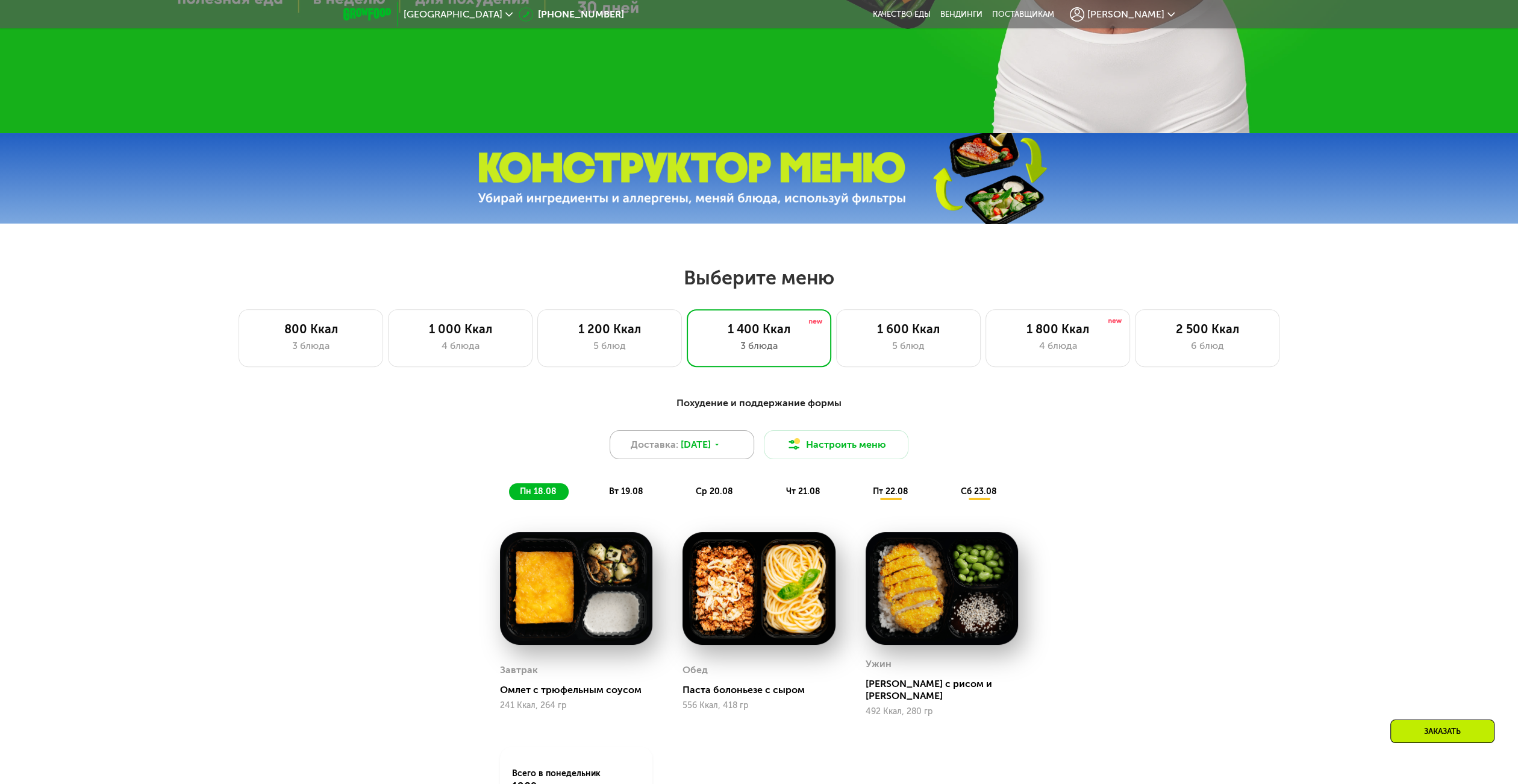
click at [724, 438] on div "Доставка: [DATE]" at bounding box center [682, 444] width 145 height 29
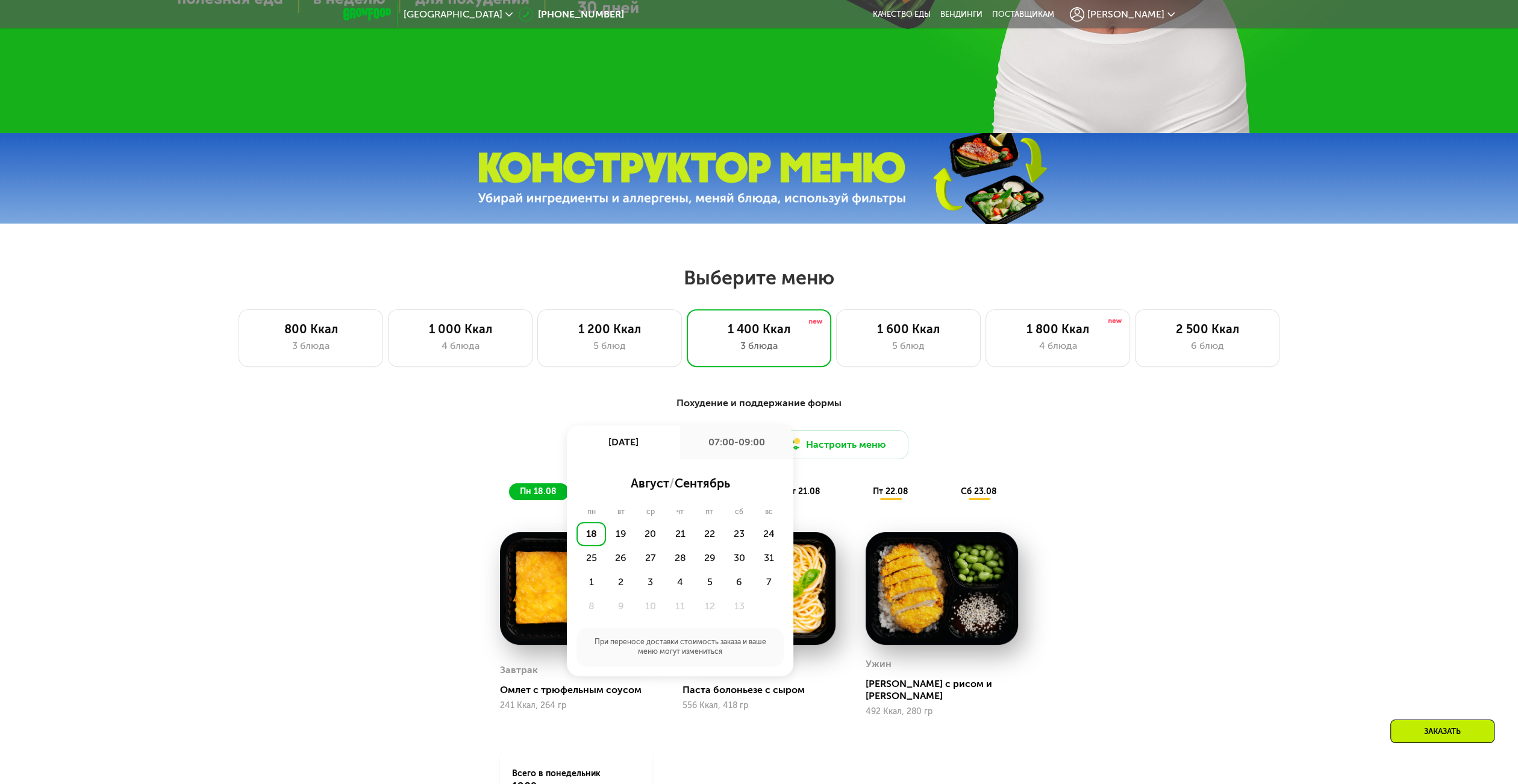
click at [756, 440] on div "07:00-09:00" at bounding box center [736, 442] width 113 height 34
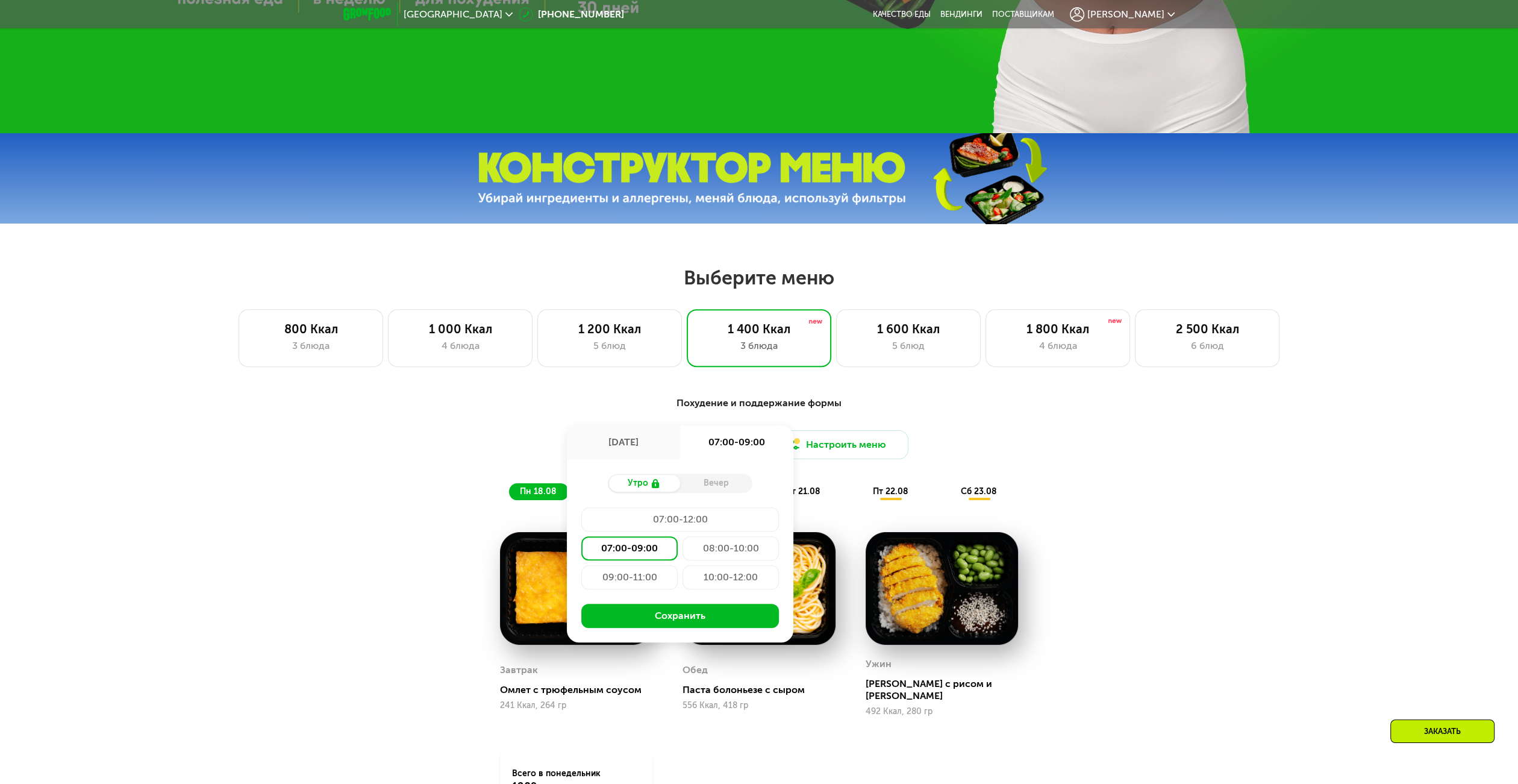
click at [704, 492] on div "Вечер" at bounding box center [716, 483] width 72 height 17
click at [648, 459] on div "[DATE]" at bounding box center [623, 442] width 113 height 34
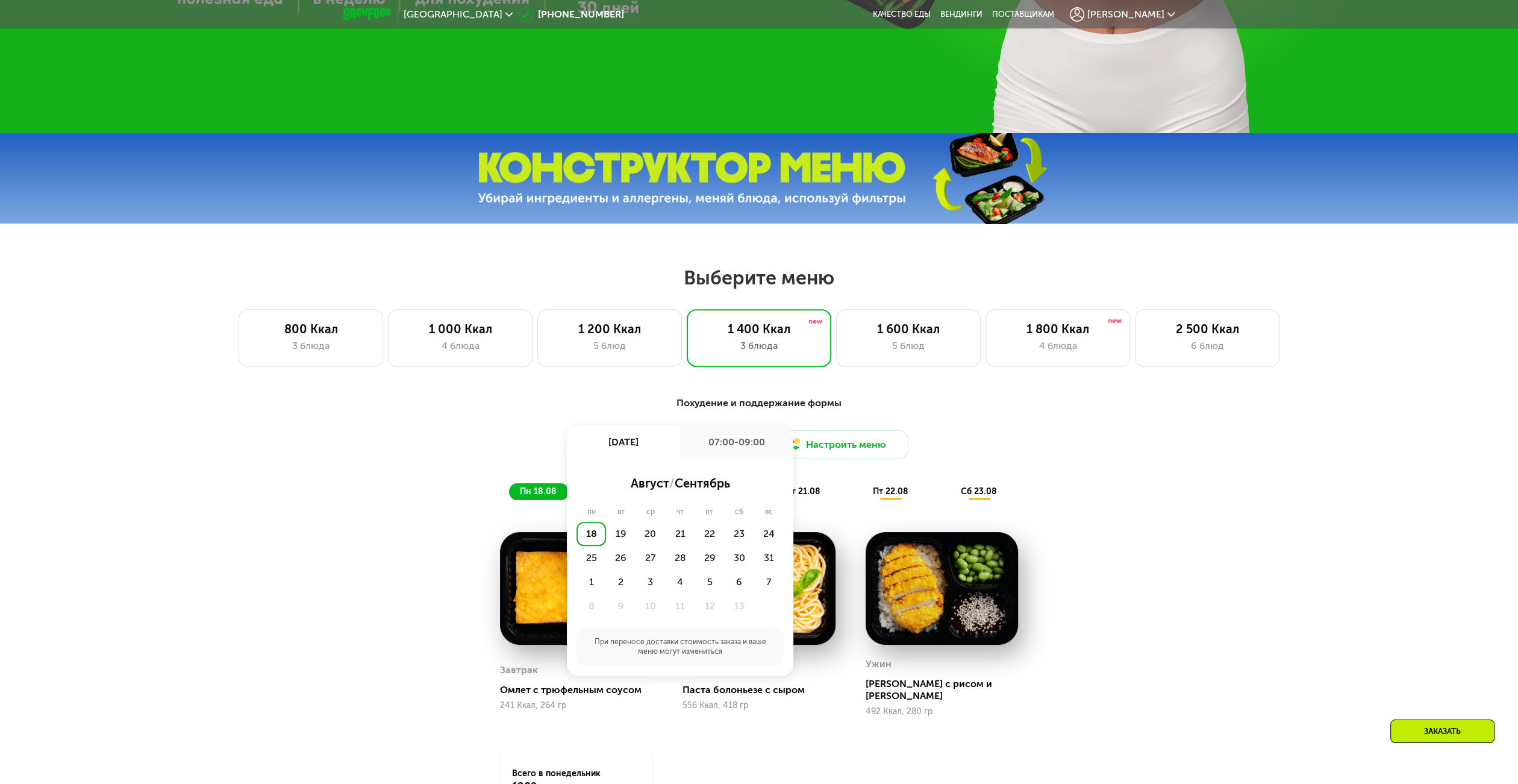
click at [426, 512] on div "Похудение и поддержание формы Доставка: [DATE] авг, пн 07:00-09:00 август / сен…" at bounding box center [758, 645] width 742 height 513
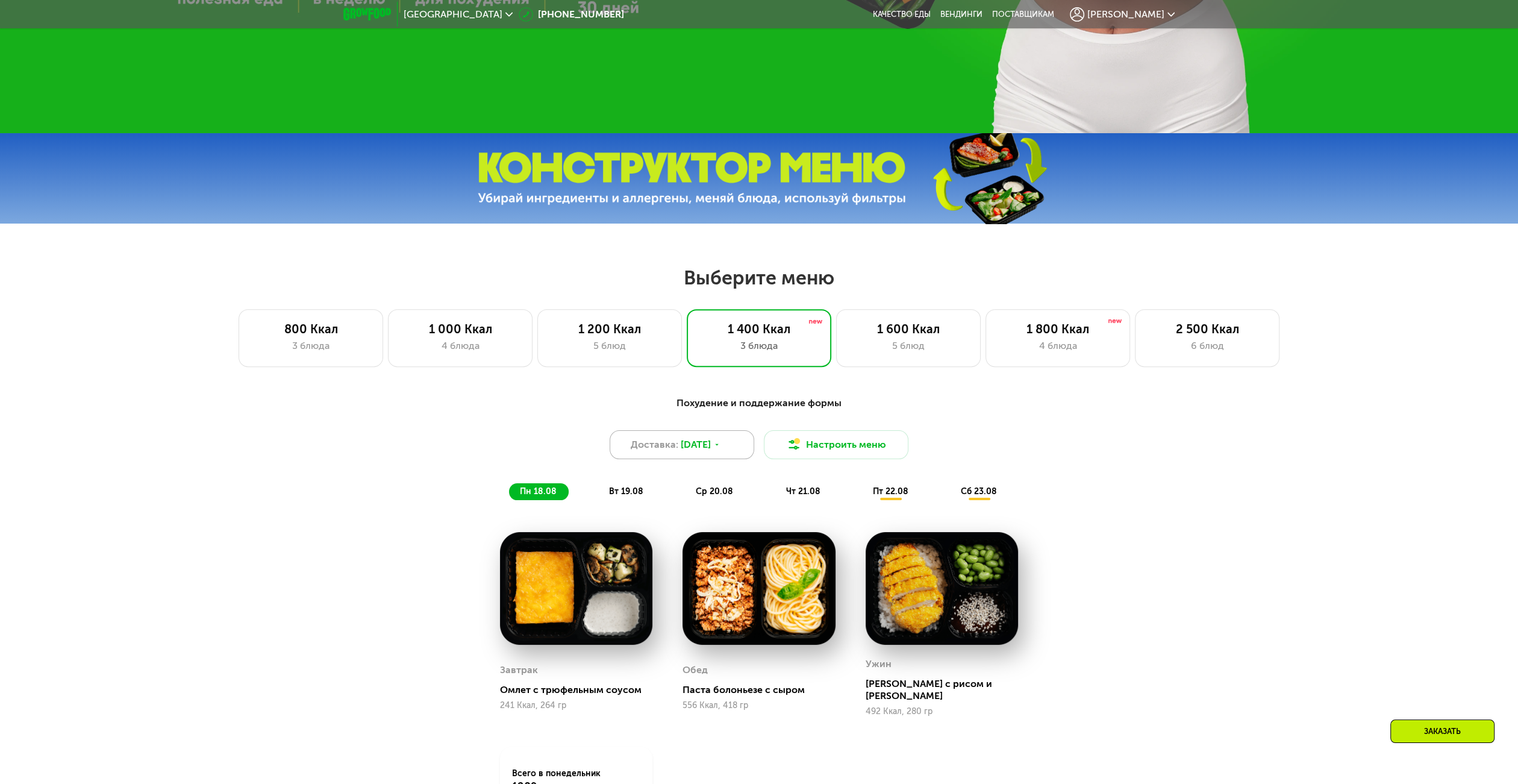
click at [735, 442] on div "Доставка: [DATE]" at bounding box center [682, 444] width 145 height 29
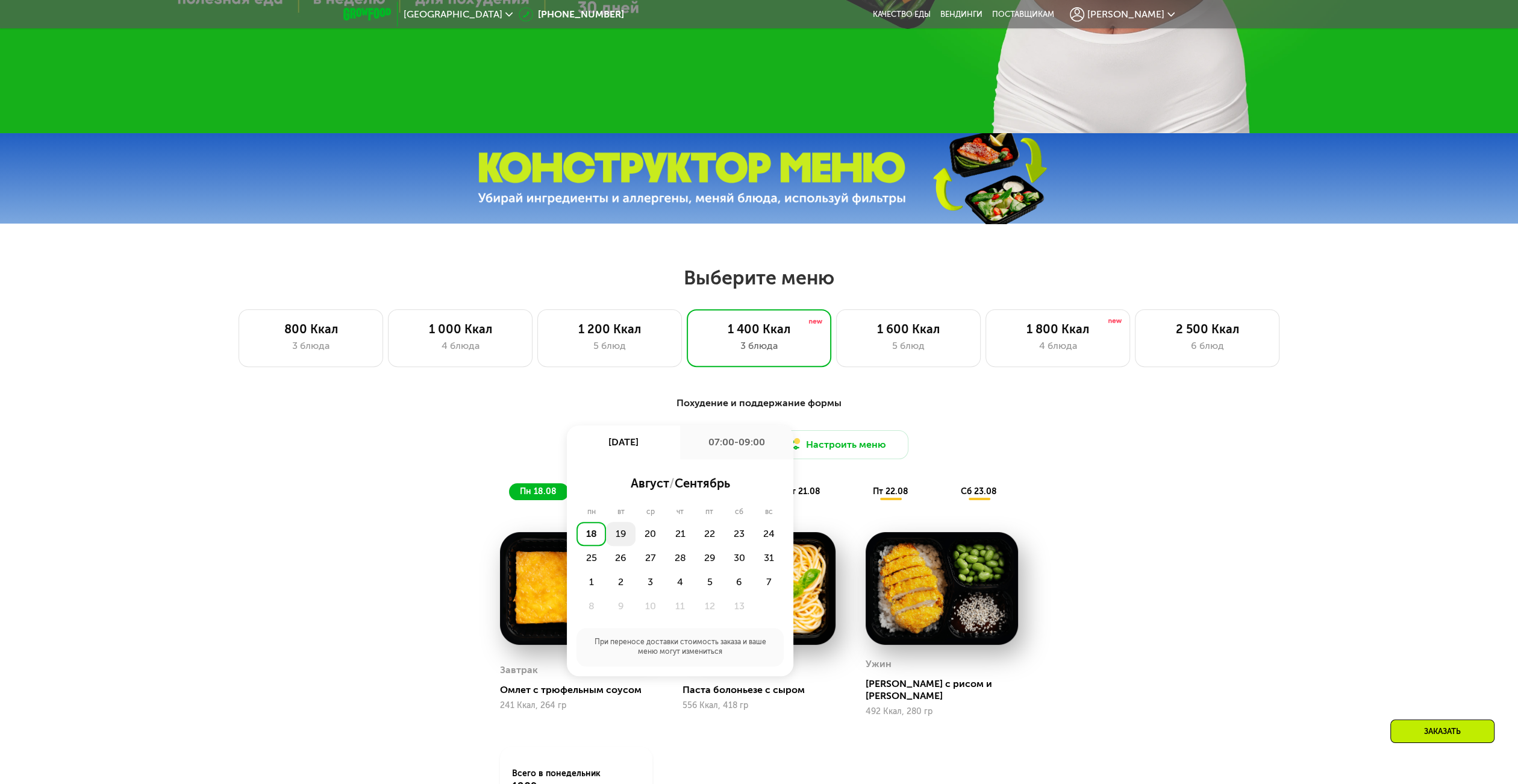
click at [635, 546] on div "19" at bounding box center [650, 534] width 30 height 24
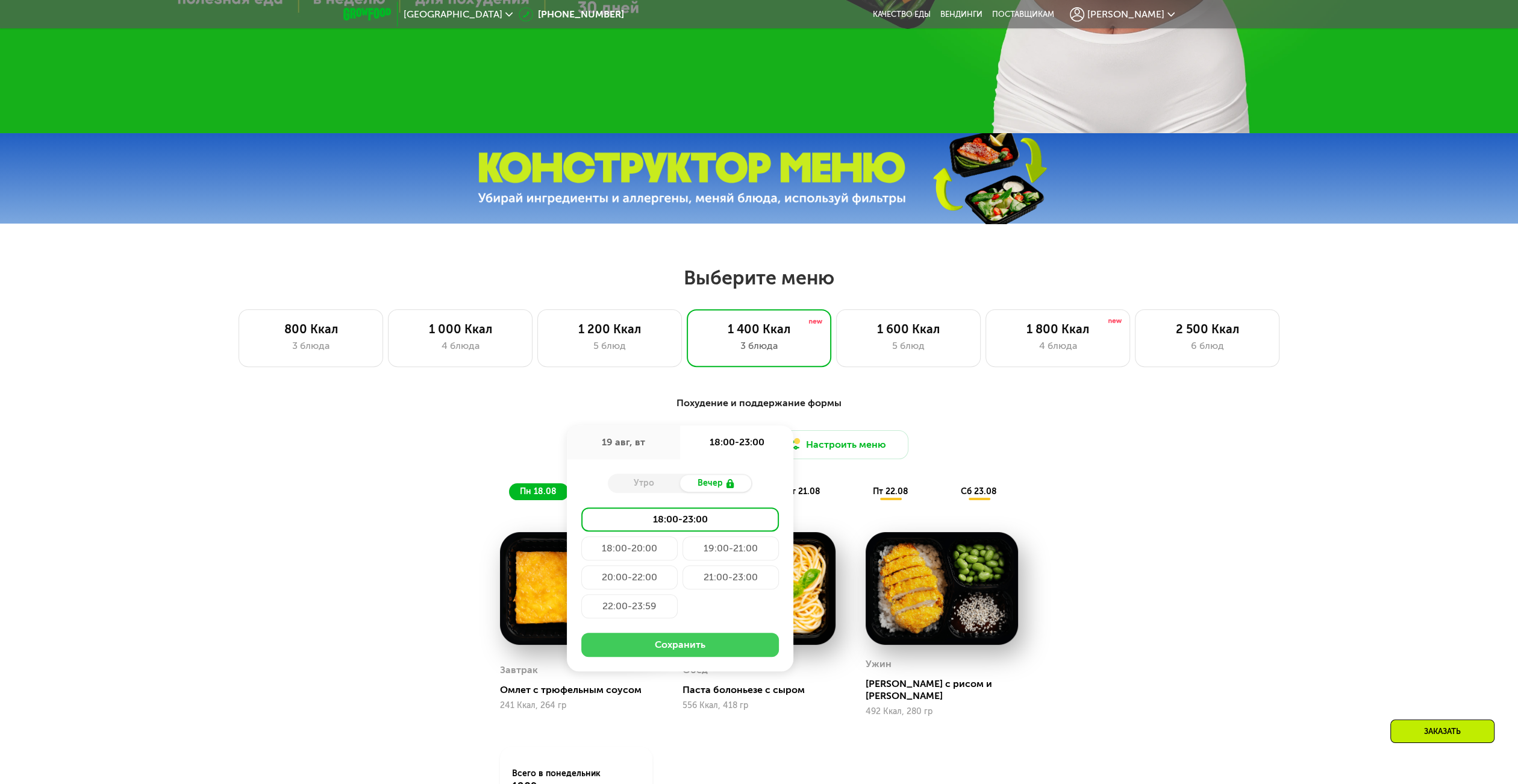
click at [737, 647] on button "Сохранить" at bounding box center [680, 645] width 198 height 24
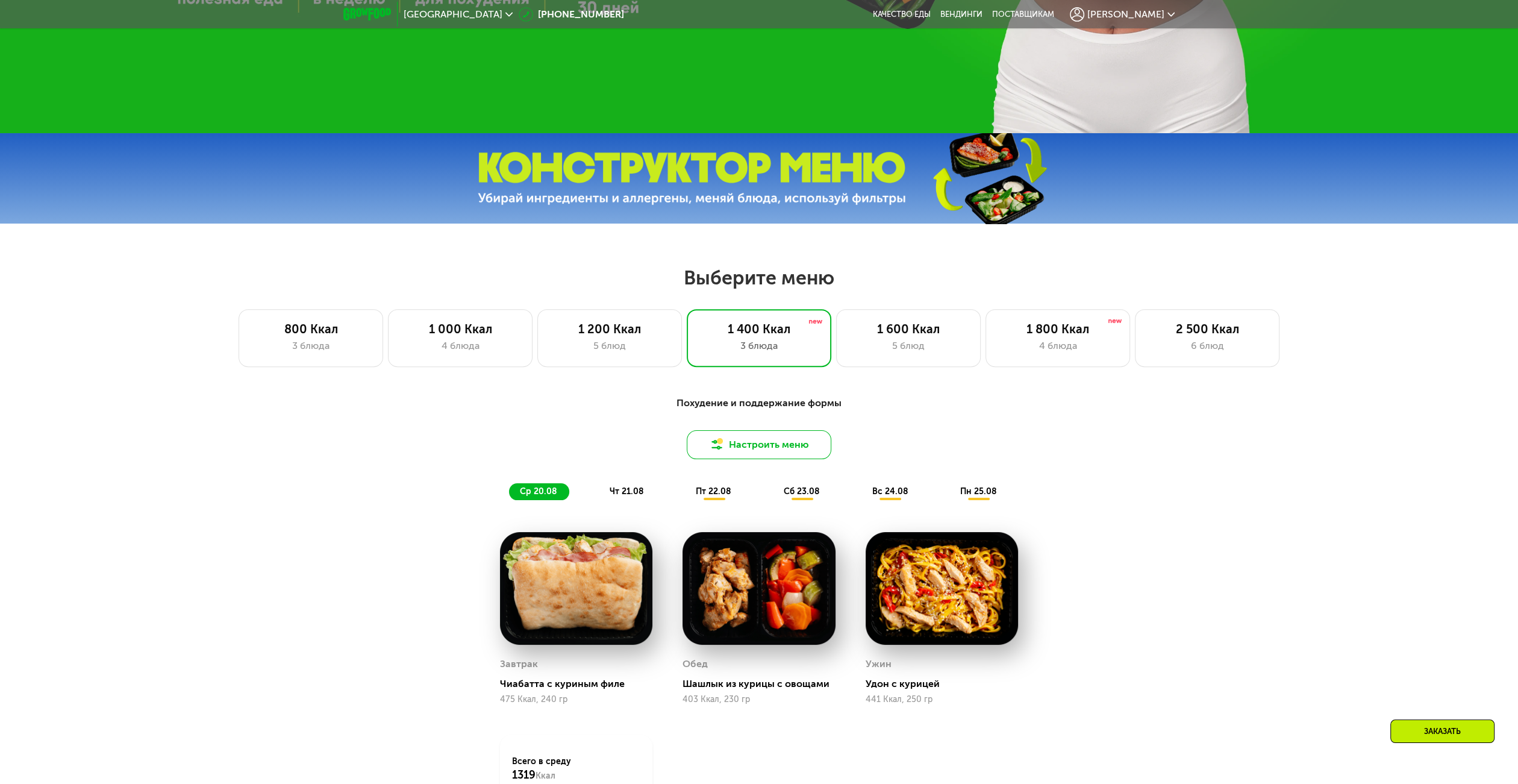
click at [738, 451] on div "Настроить меню" at bounding box center [759, 444] width 713 height 29
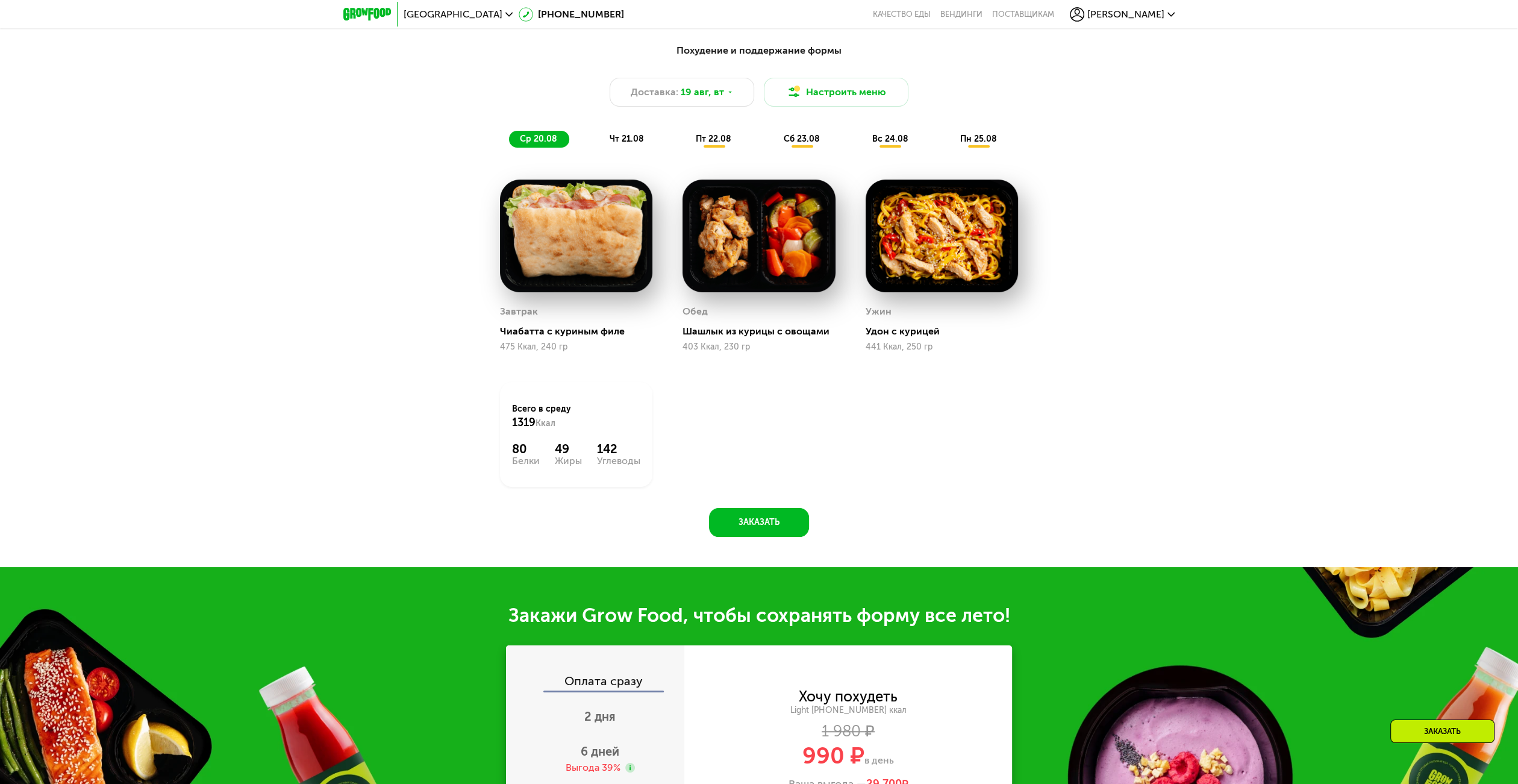
scroll to position [885, 0]
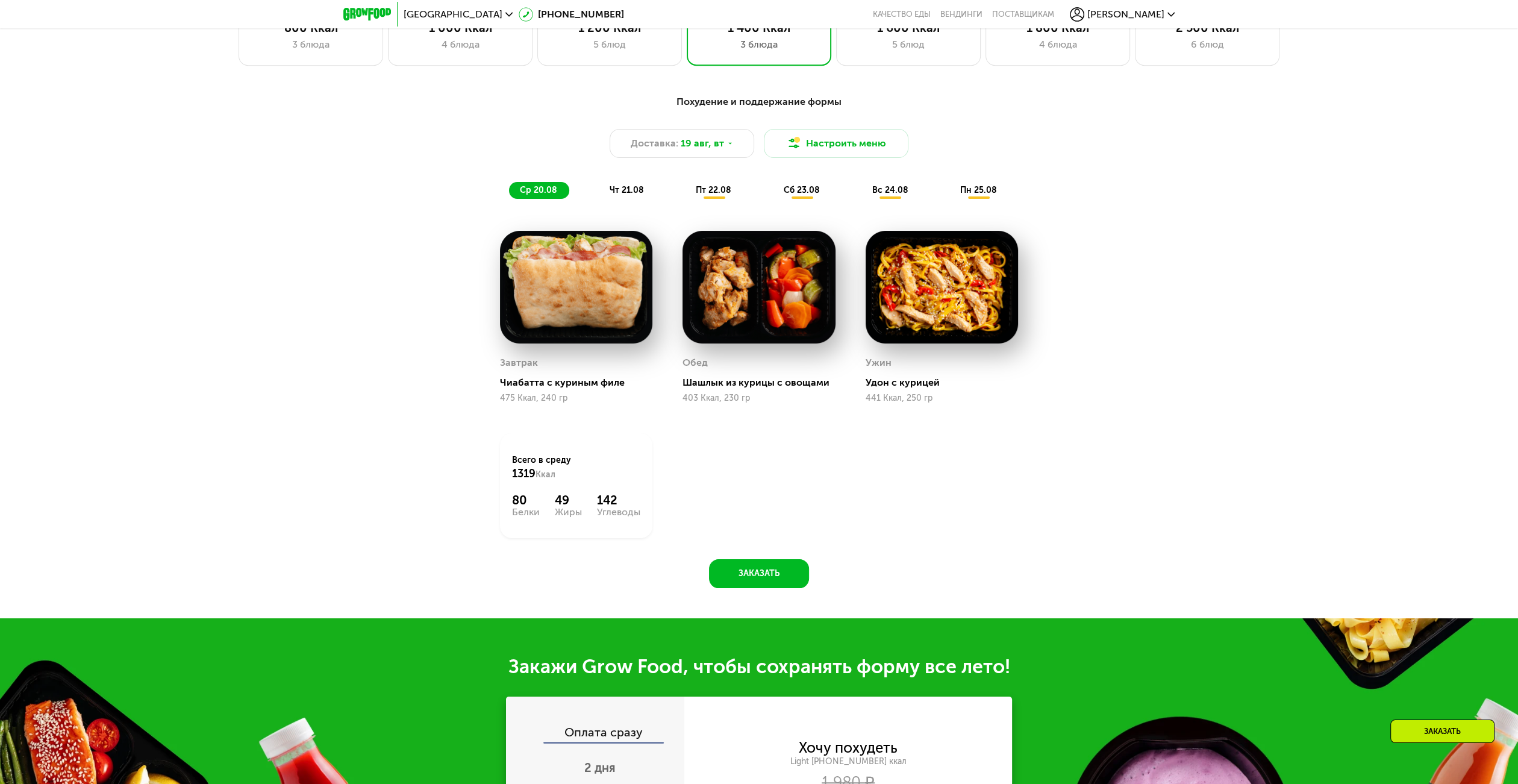
click at [685, 199] on div "чт 21.08" at bounding box center [714, 190] width 58 height 17
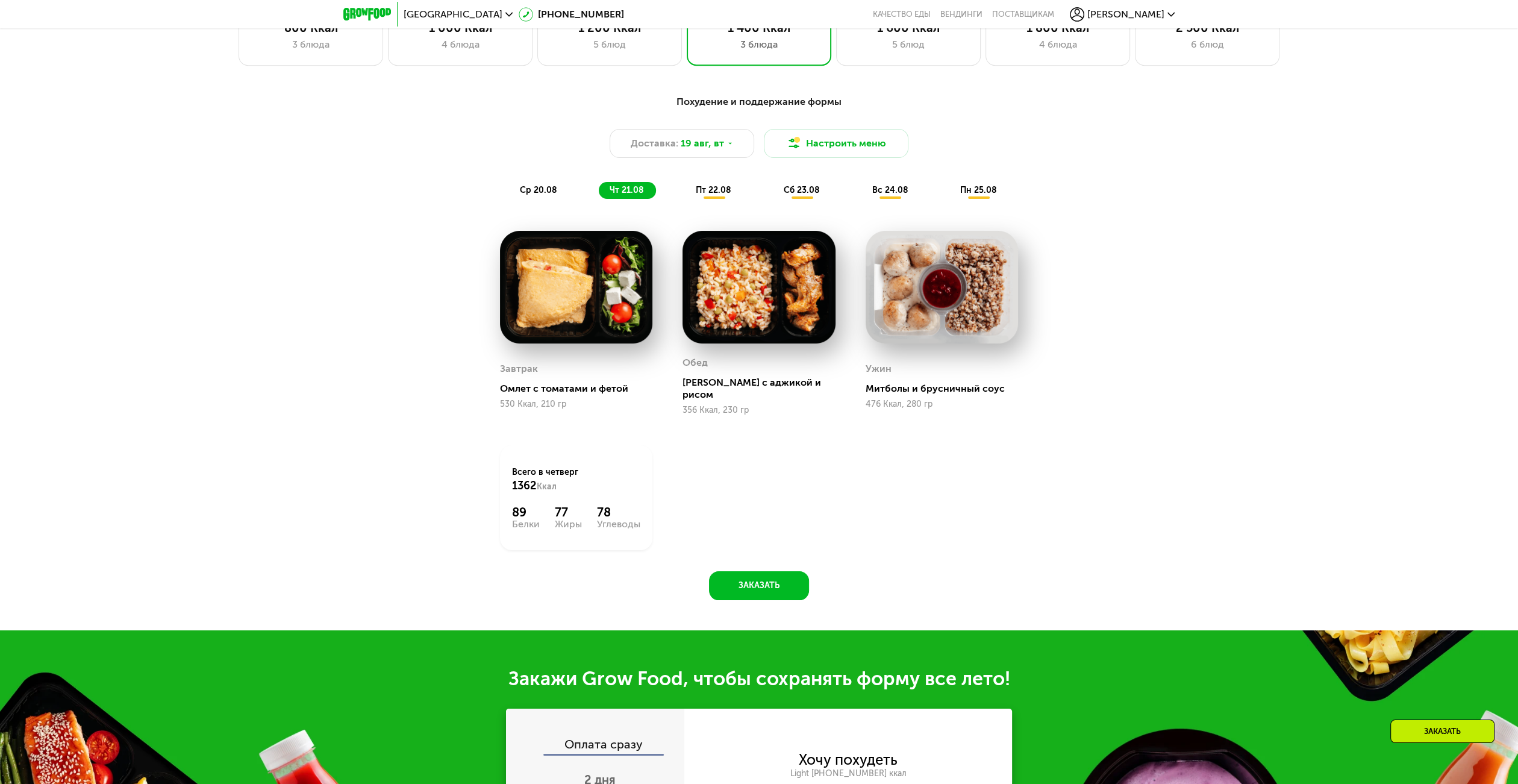
click at [699, 190] on span "пт 22.08" at bounding box center [714, 189] width 36 height 10
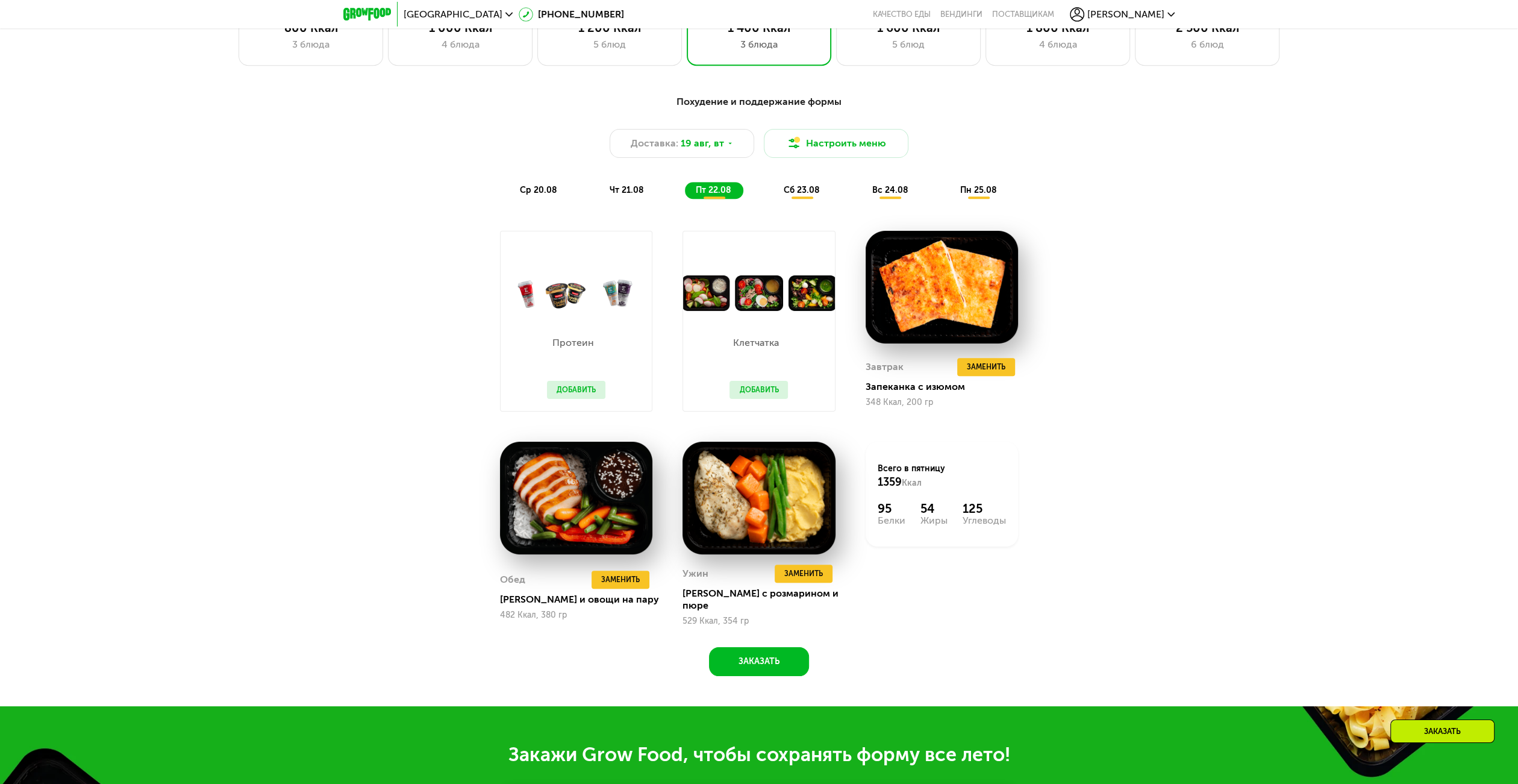
click at [861, 189] on div "сб 23.08" at bounding box center [890, 190] width 59 height 17
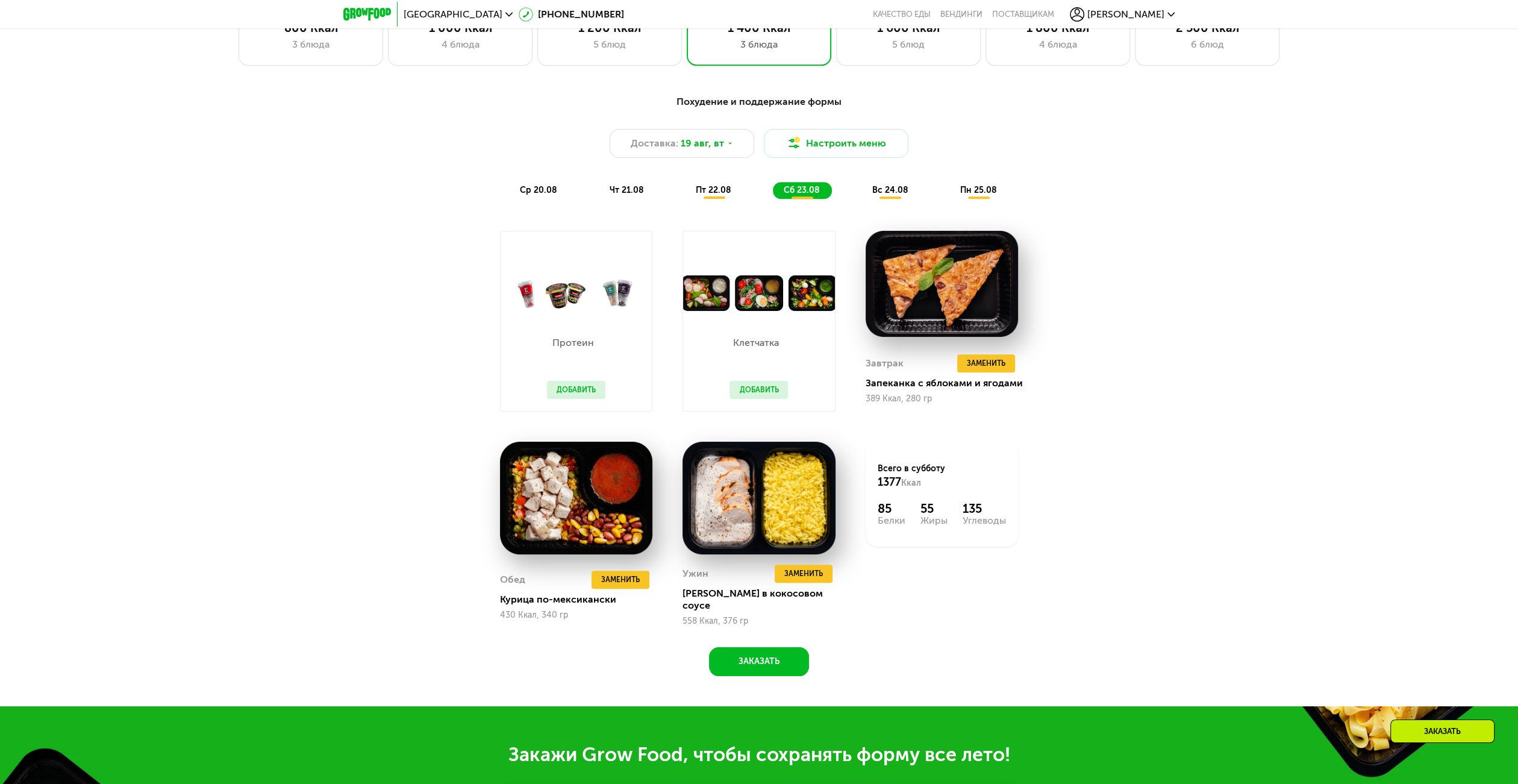
click at [896, 194] on span "вс 24.08" at bounding box center [890, 189] width 36 height 10
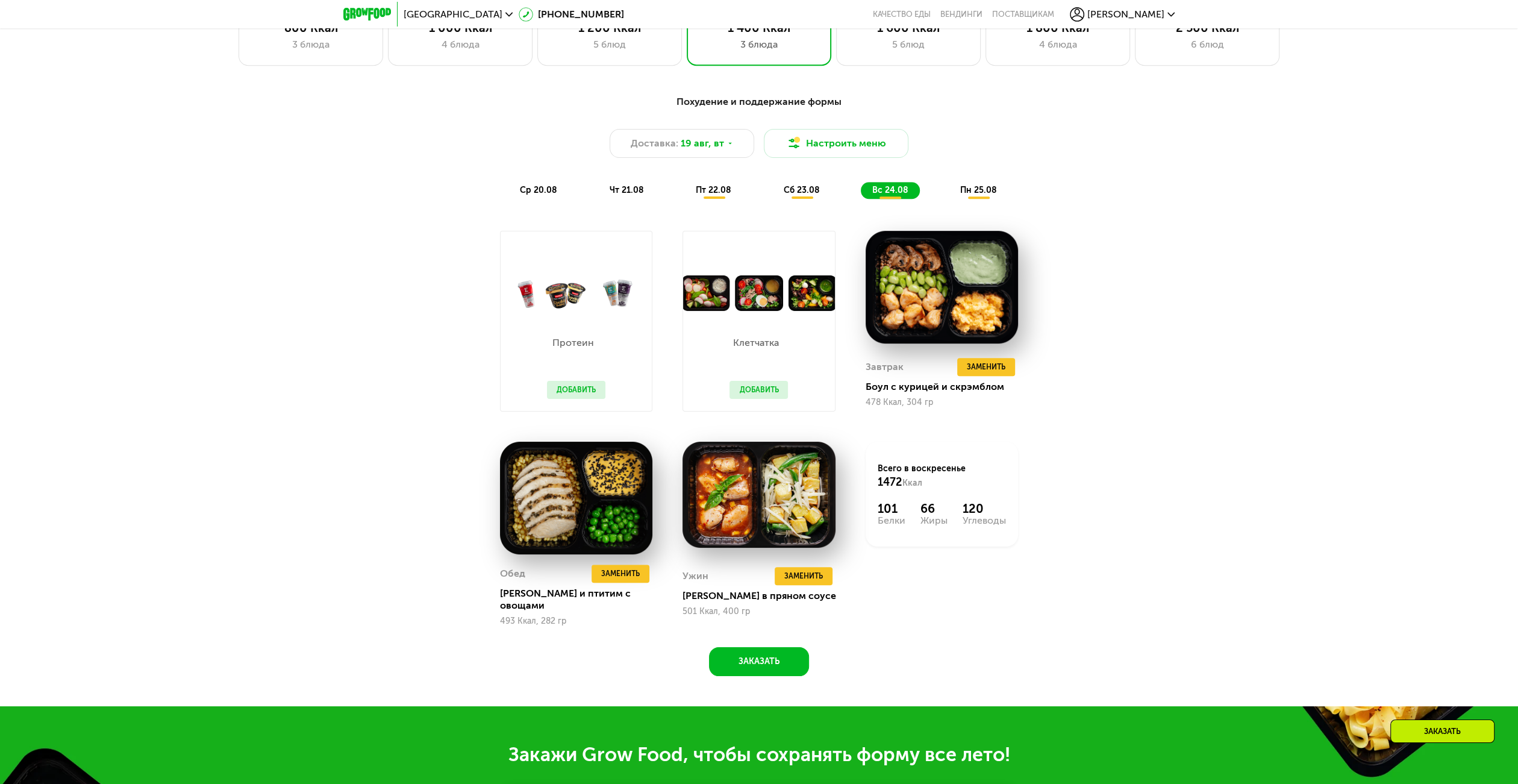
click at [963, 195] on span "пн 25.08" at bounding box center [978, 189] width 37 height 10
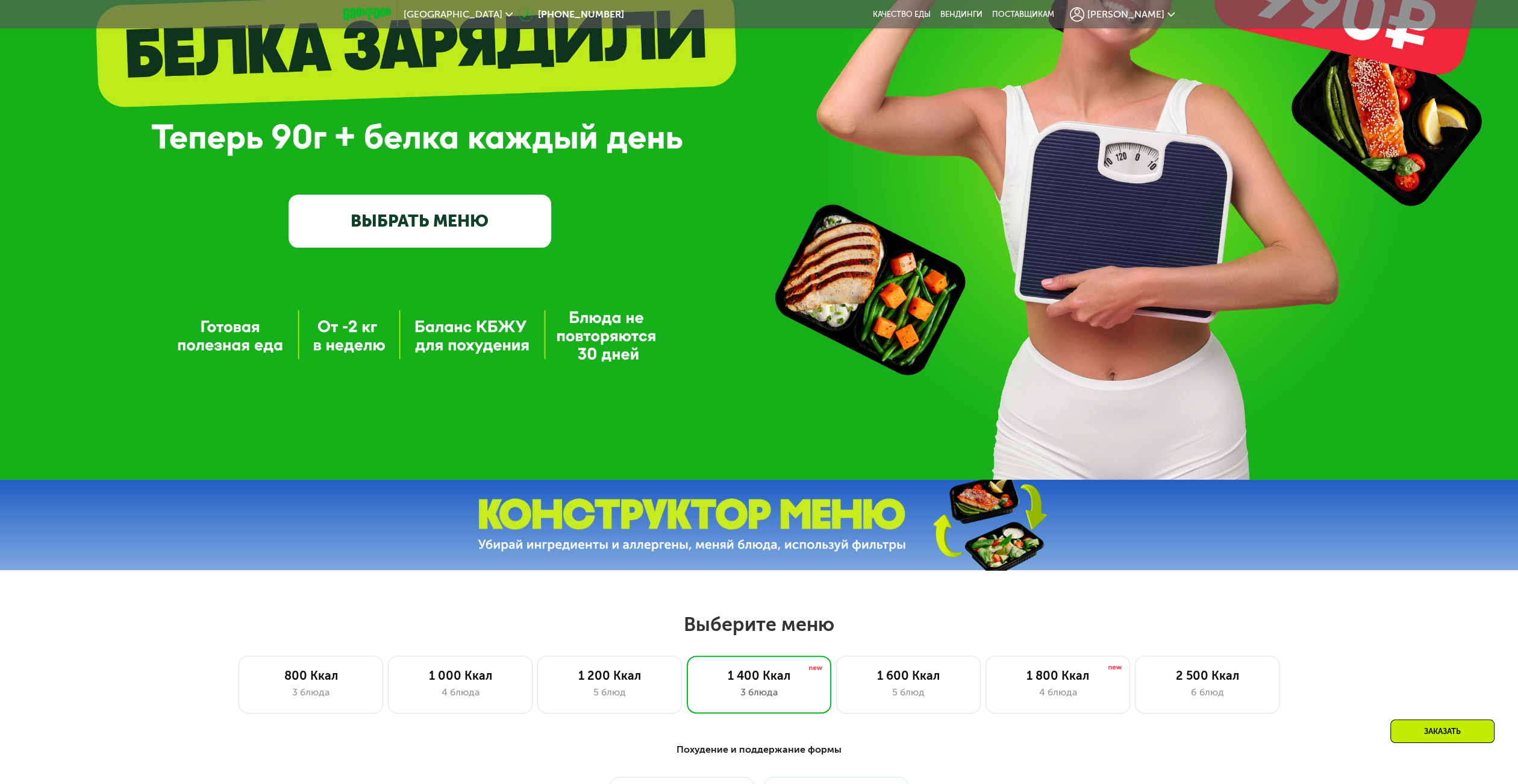
scroll to position [162, 0]
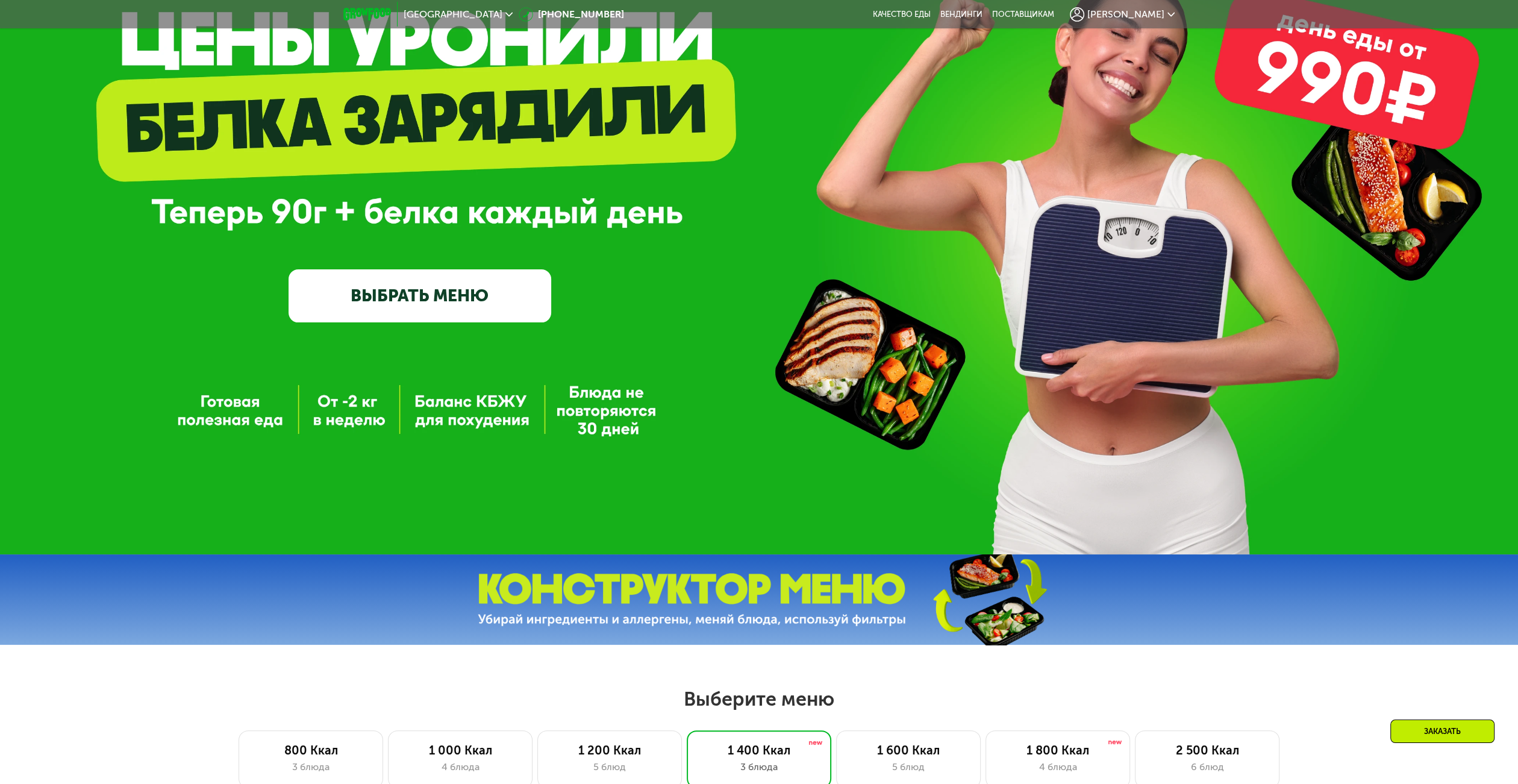
click at [1132, 14] on span "[PERSON_NAME]" at bounding box center [1126, 14] width 77 height 9
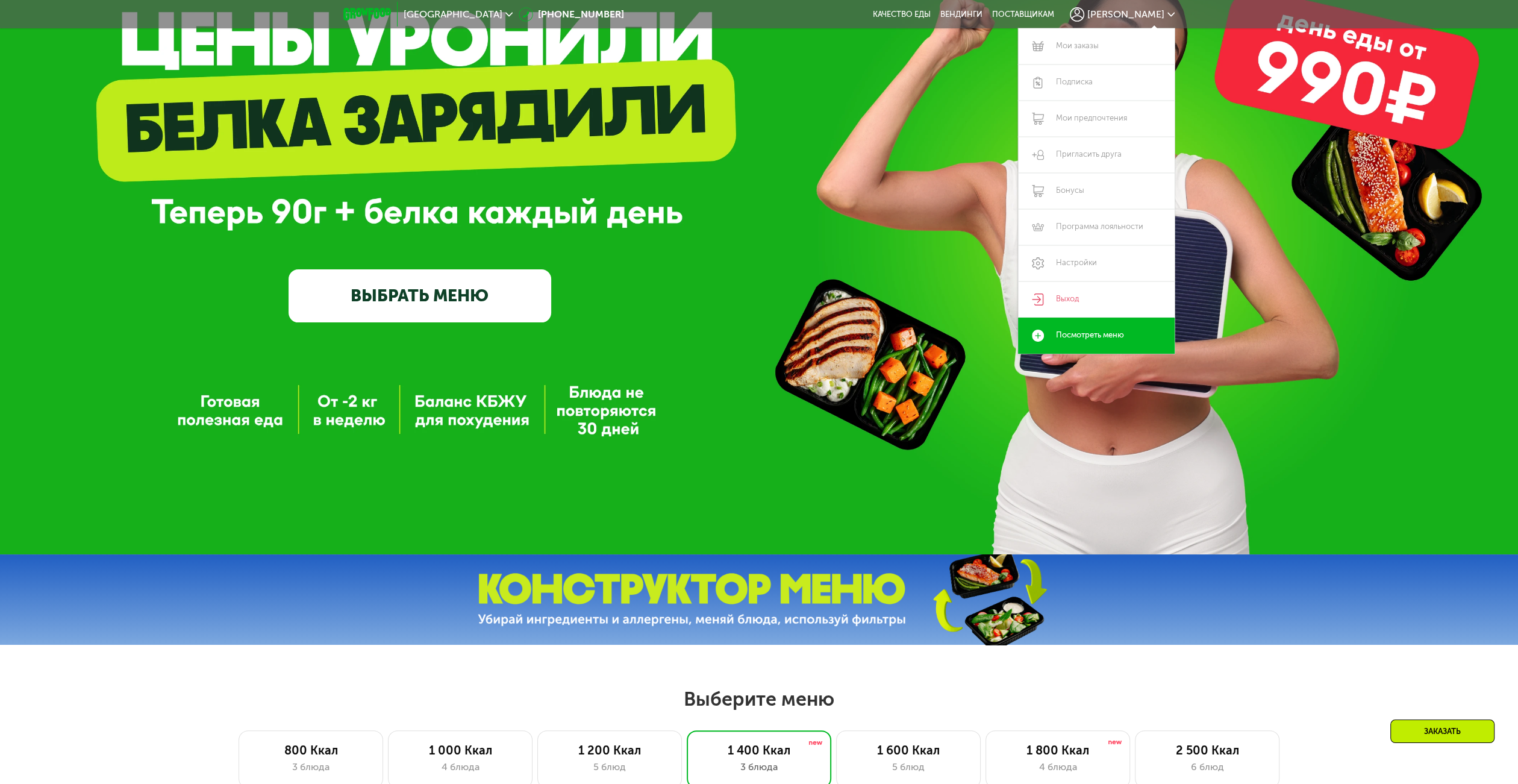
click at [1375, 256] on div "GrowFood — доставка правильного питания ВЫБРАТЬ МЕНЮ" at bounding box center [759, 201] width 1518 height 242
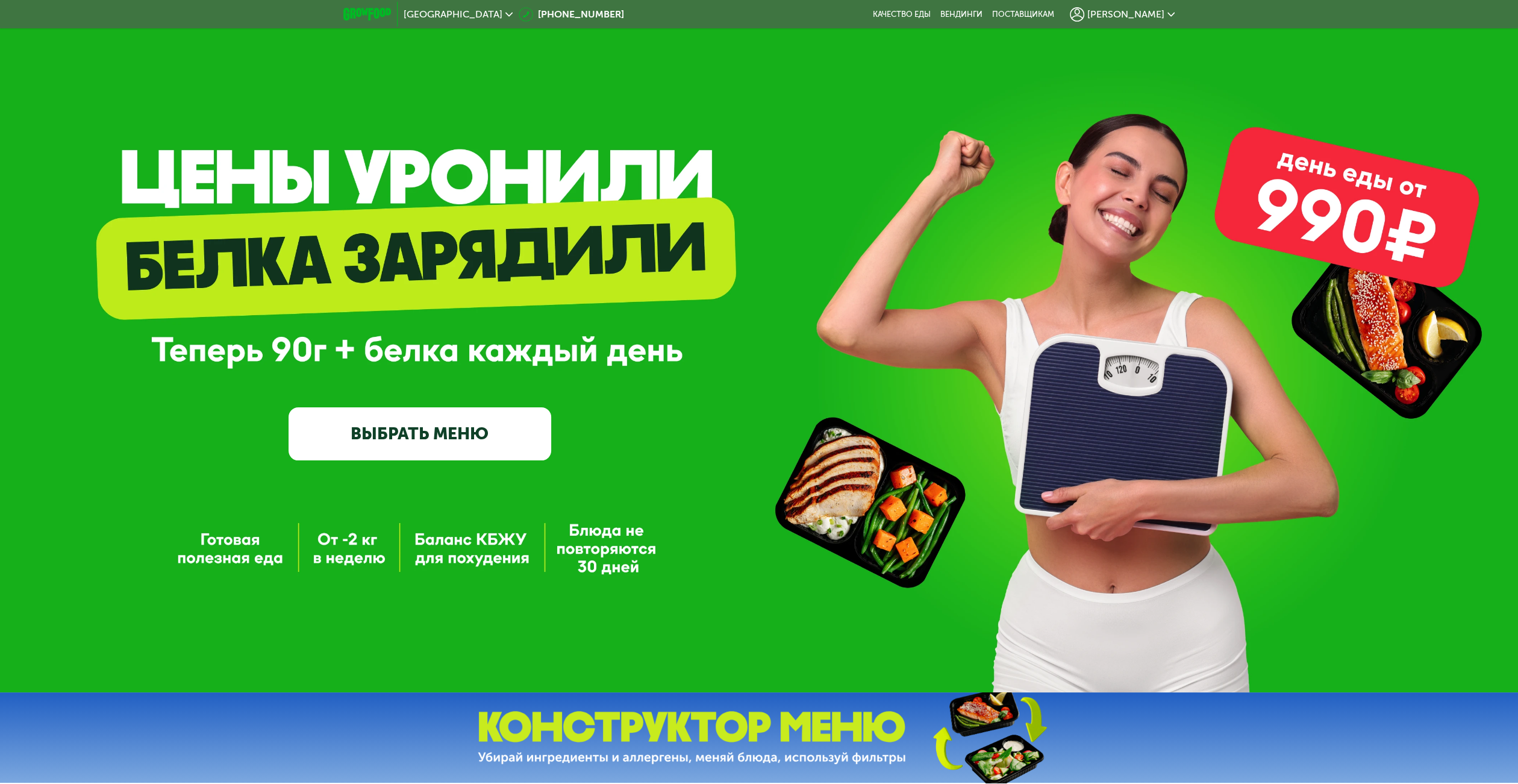
scroll to position [0, 0]
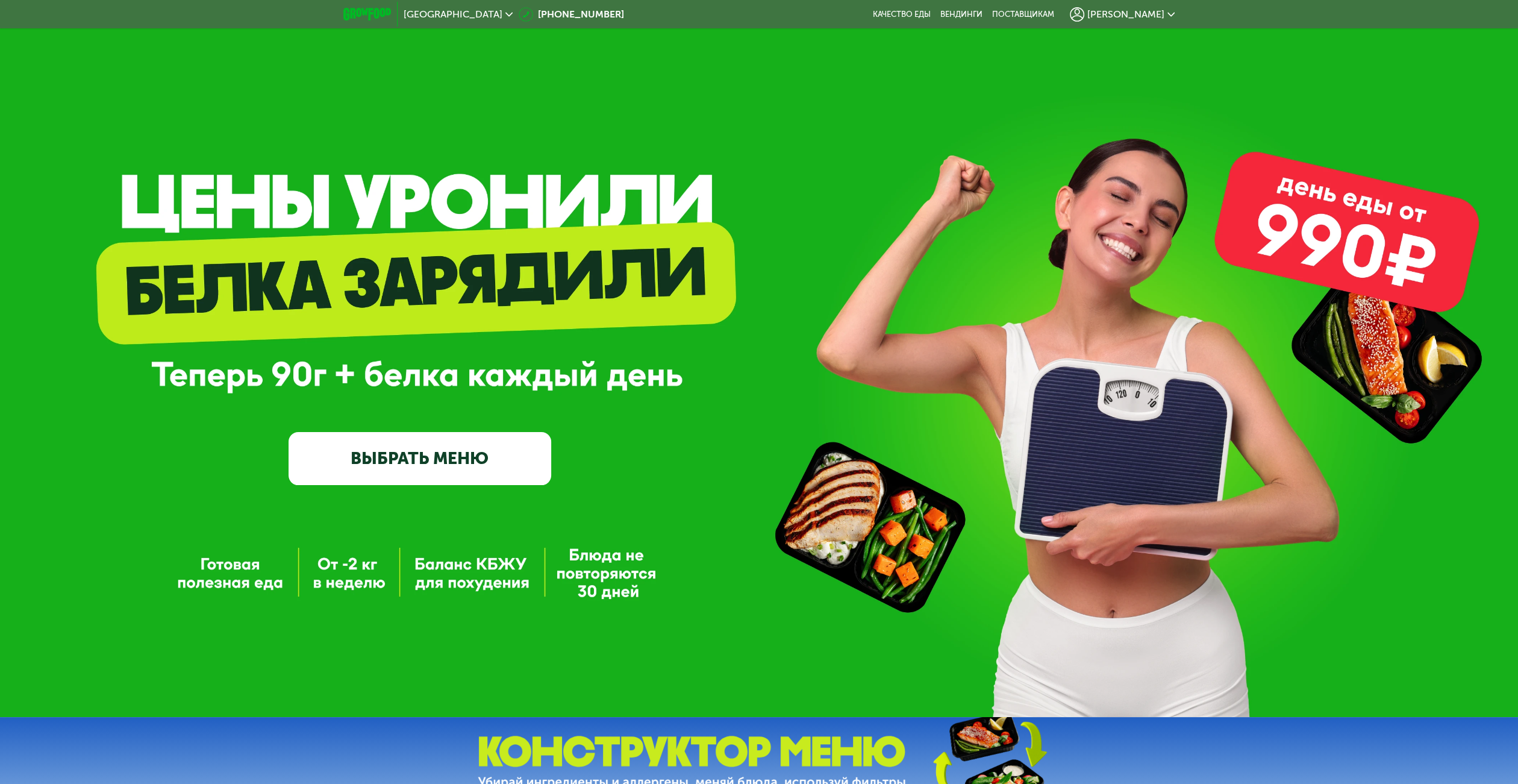
click at [1508, 780] on div at bounding box center [759, 762] width 1518 height 91
click at [1508, 781] on div at bounding box center [759, 762] width 1518 height 91
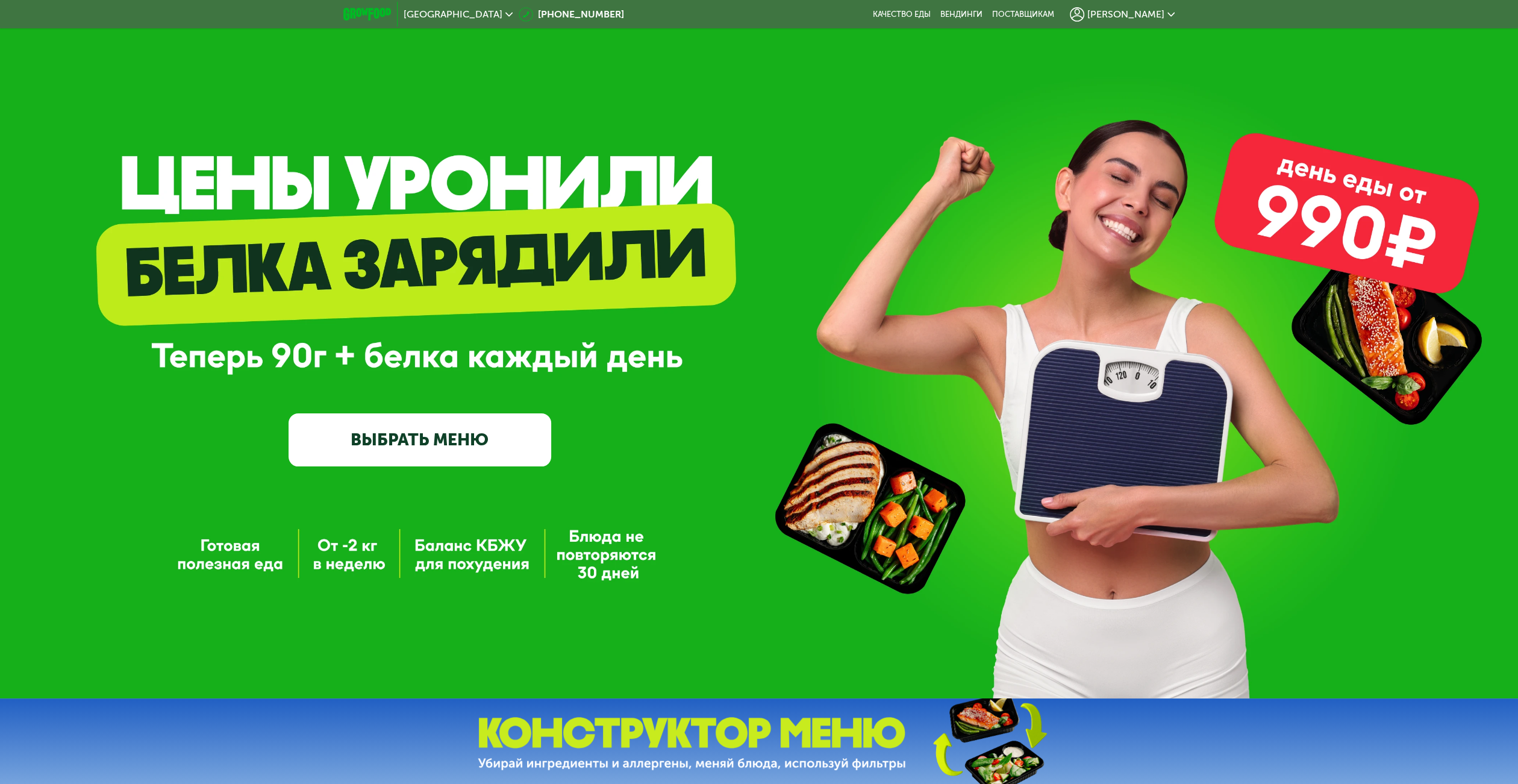
click at [620, 634] on div "GrowFood — доставка правильного питания ВЫБРАТЬ МЕНЮ" at bounding box center [759, 340] width 1518 height 717
click at [948, 656] on div "GrowFood — доставка правильного питания ВЫБРАТЬ МЕНЮ" at bounding box center [759, 340] width 1518 height 717
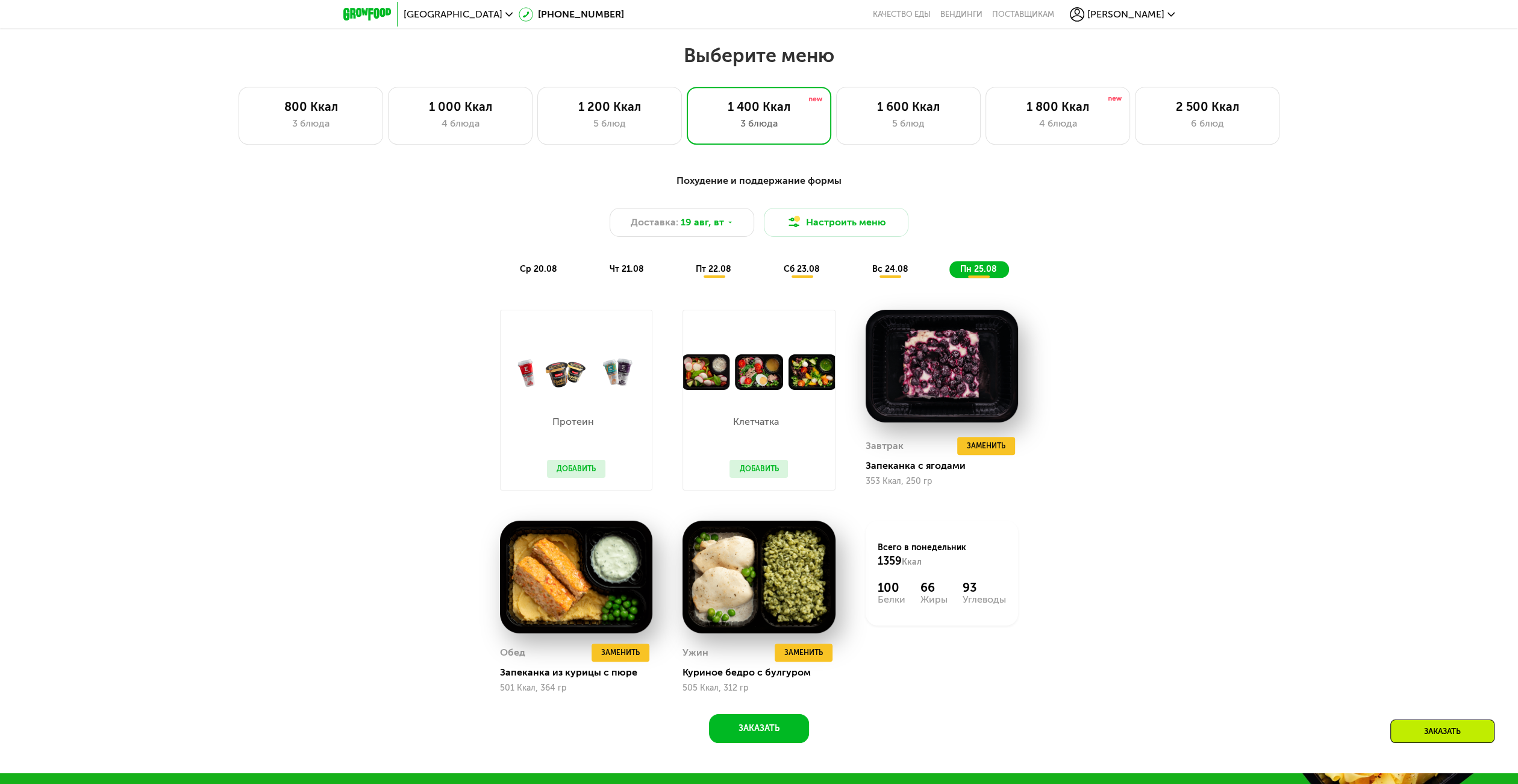
scroll to position [742, 0]
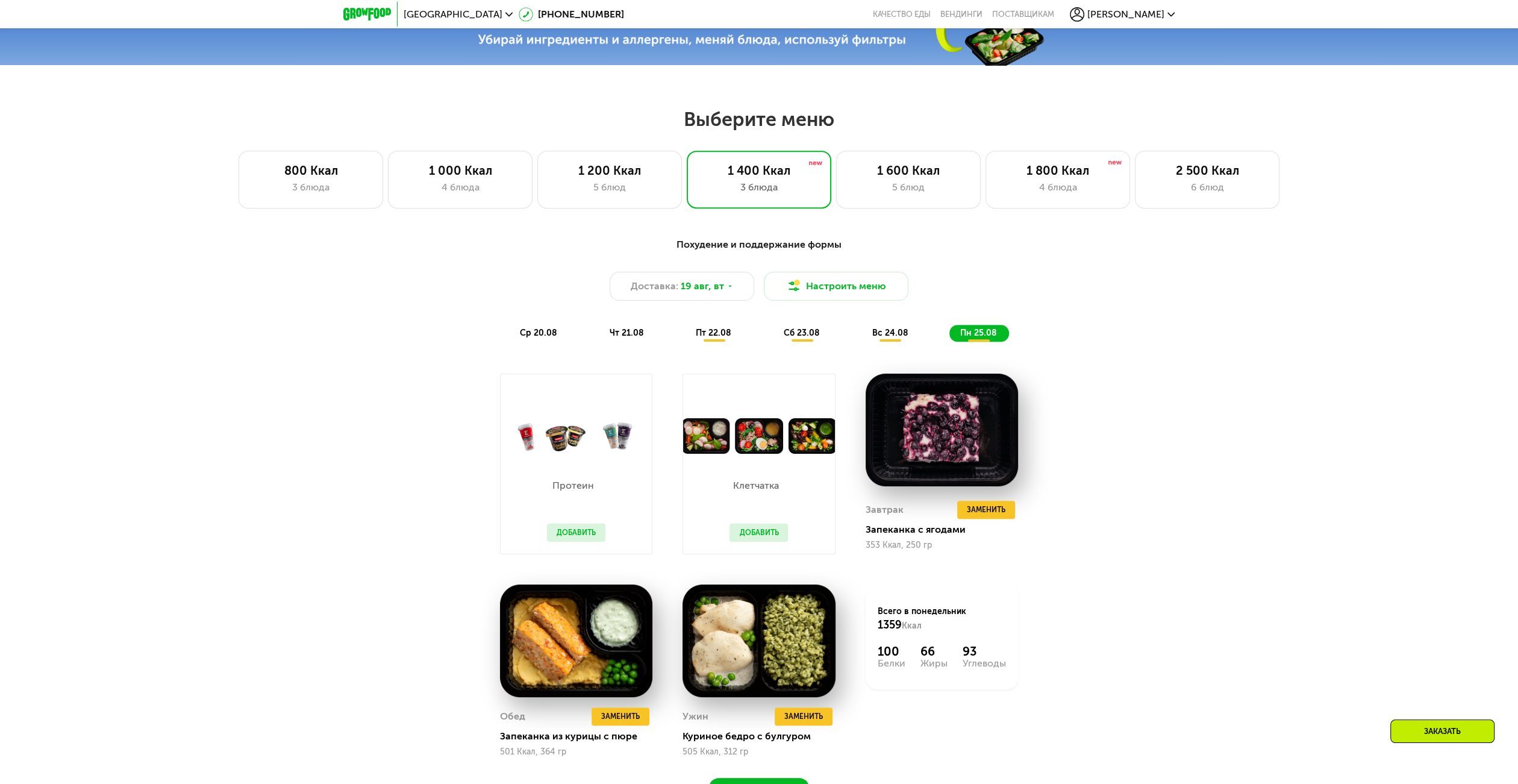
click at [547, 327] on div "Похудение и поддержание формы Доставка: [DATE] Настроить меню ср 20.08 чт 21.08…" at bounding box center [759, 290] width 713 height 104
click at [599, 330] on div "ср 20.08" at bounding box center [627, 333] width 58 height 17
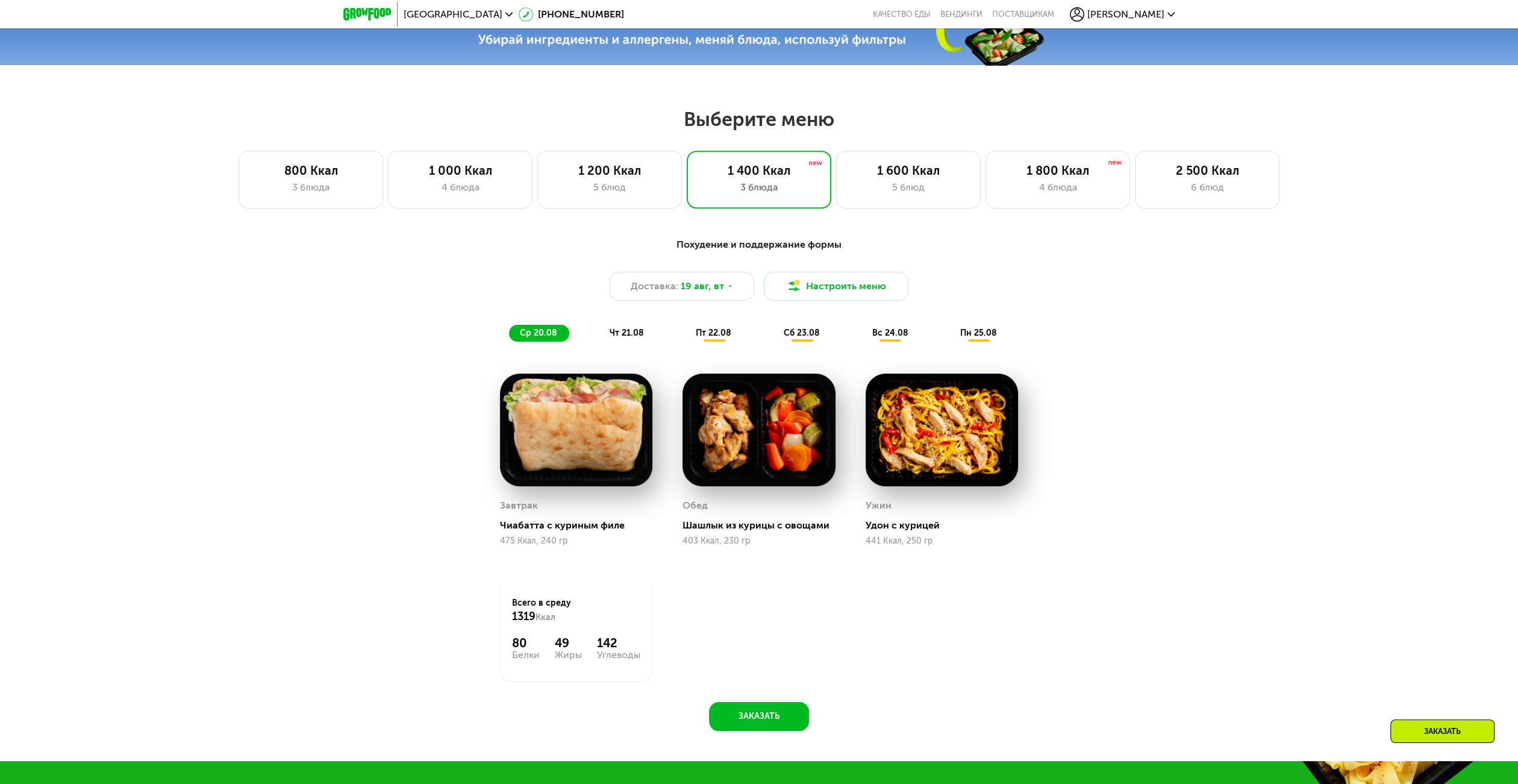
click at [635, 336] on span "чт 21.08" at bounding box center [626, 332] width 34 height 10
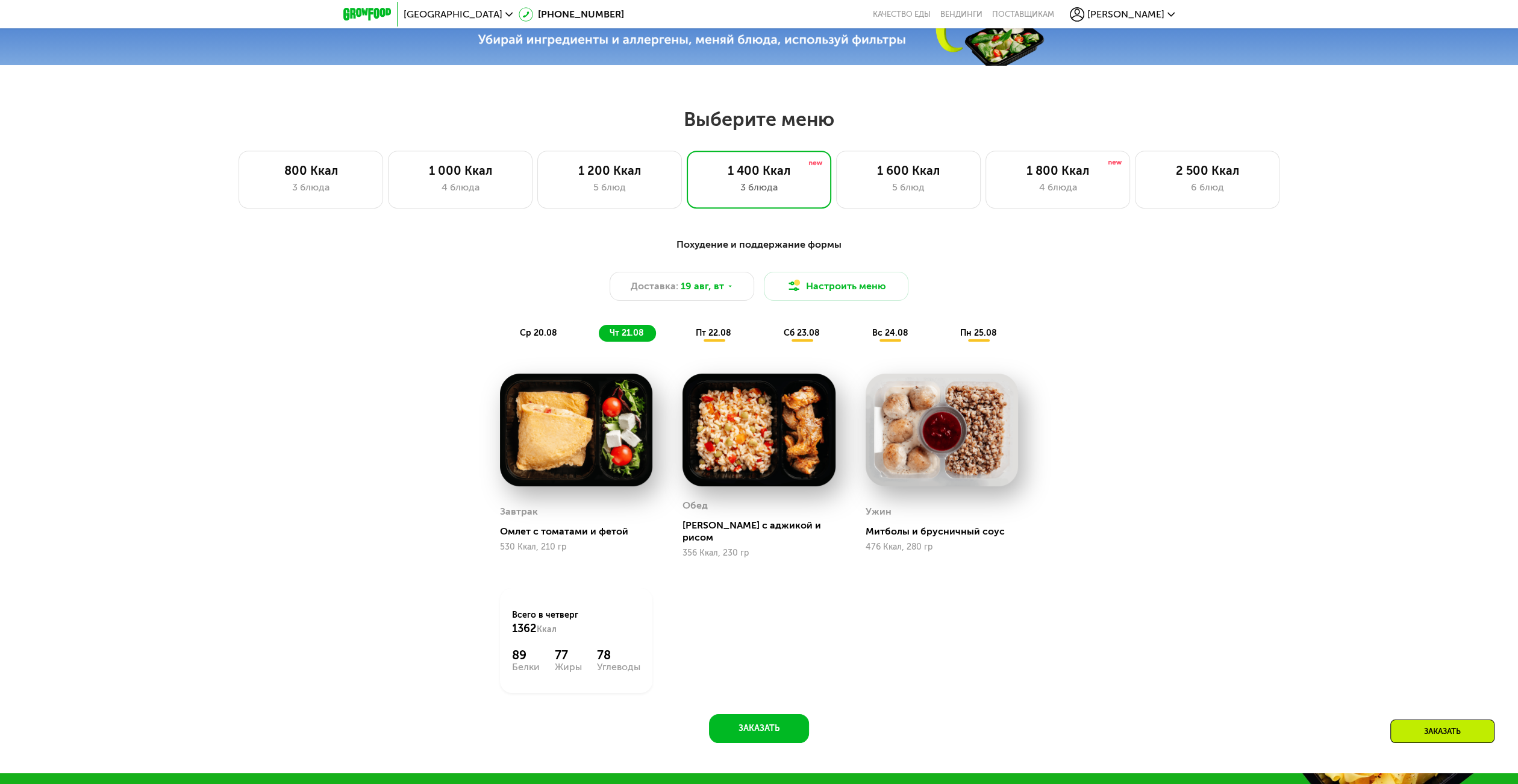
click at [773, 333] on div "пт 22.08" at bounding box center [802, 333] width 59 height 17
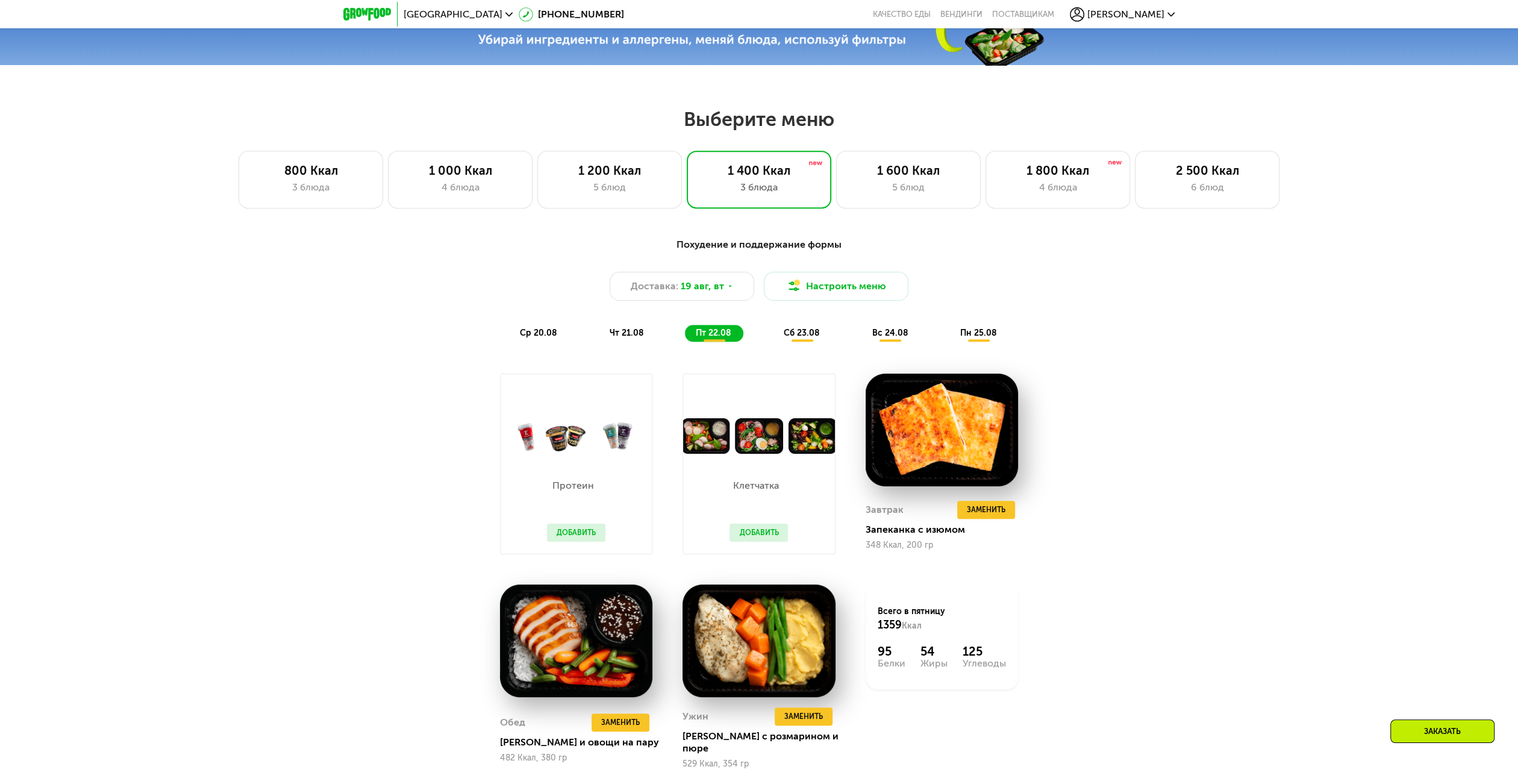
click at [768, 333] on div "ср 20.08 чт 21.08 пт 22.08 сб 23.08 вс 24.08 пн 25.08" at bounding box center [758, 333] width 500 height 17
click at [861, 333] on div "сб 23.08" at bounding box center [890, 333] width 59 height 17
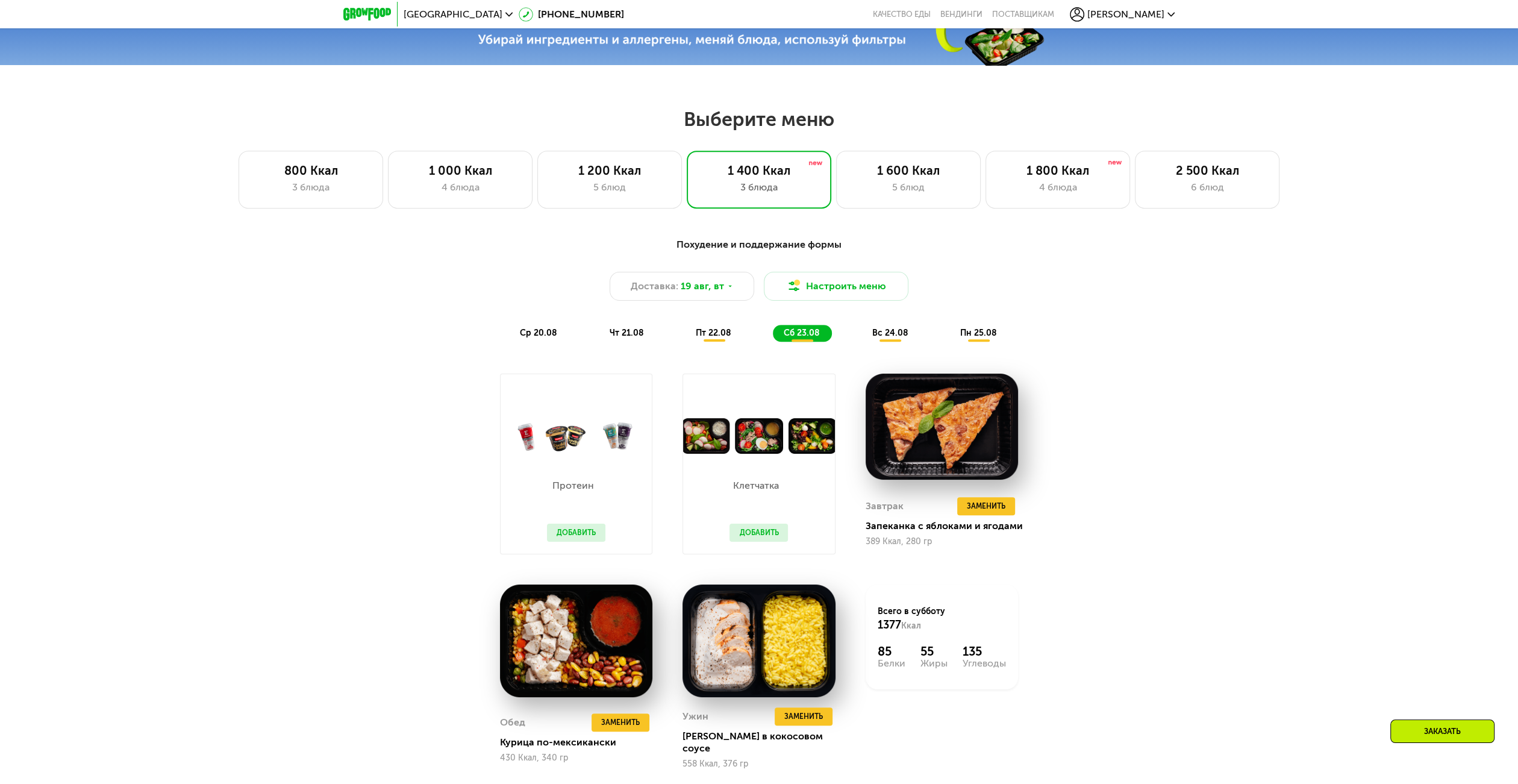
click at [949, 331] on div "вс 24.08" at bounding box center [979, 333] width 60 height 17
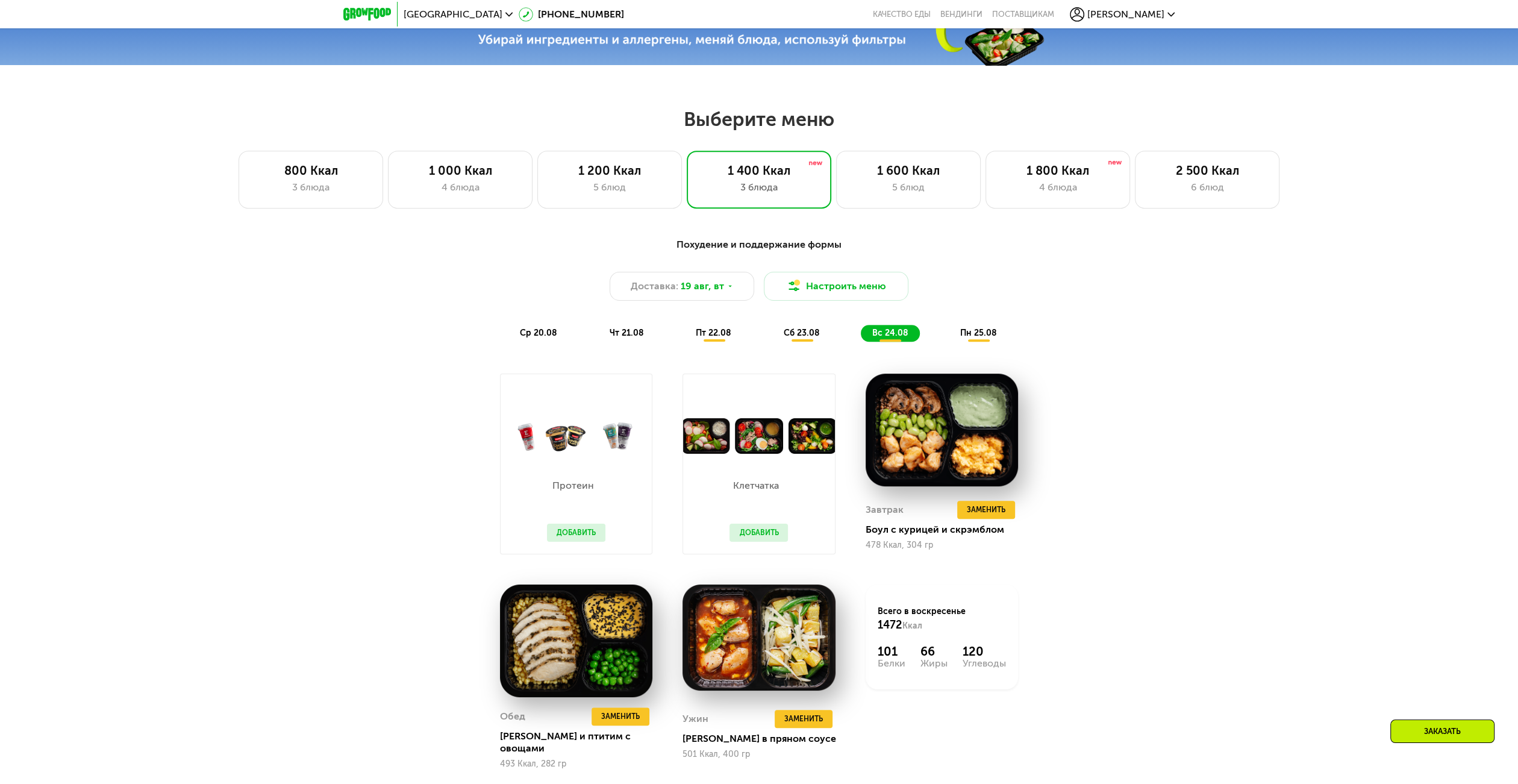
click at [963, 332] on span "пн 25.08" at bounding box center [978, 332] width 37 height 10
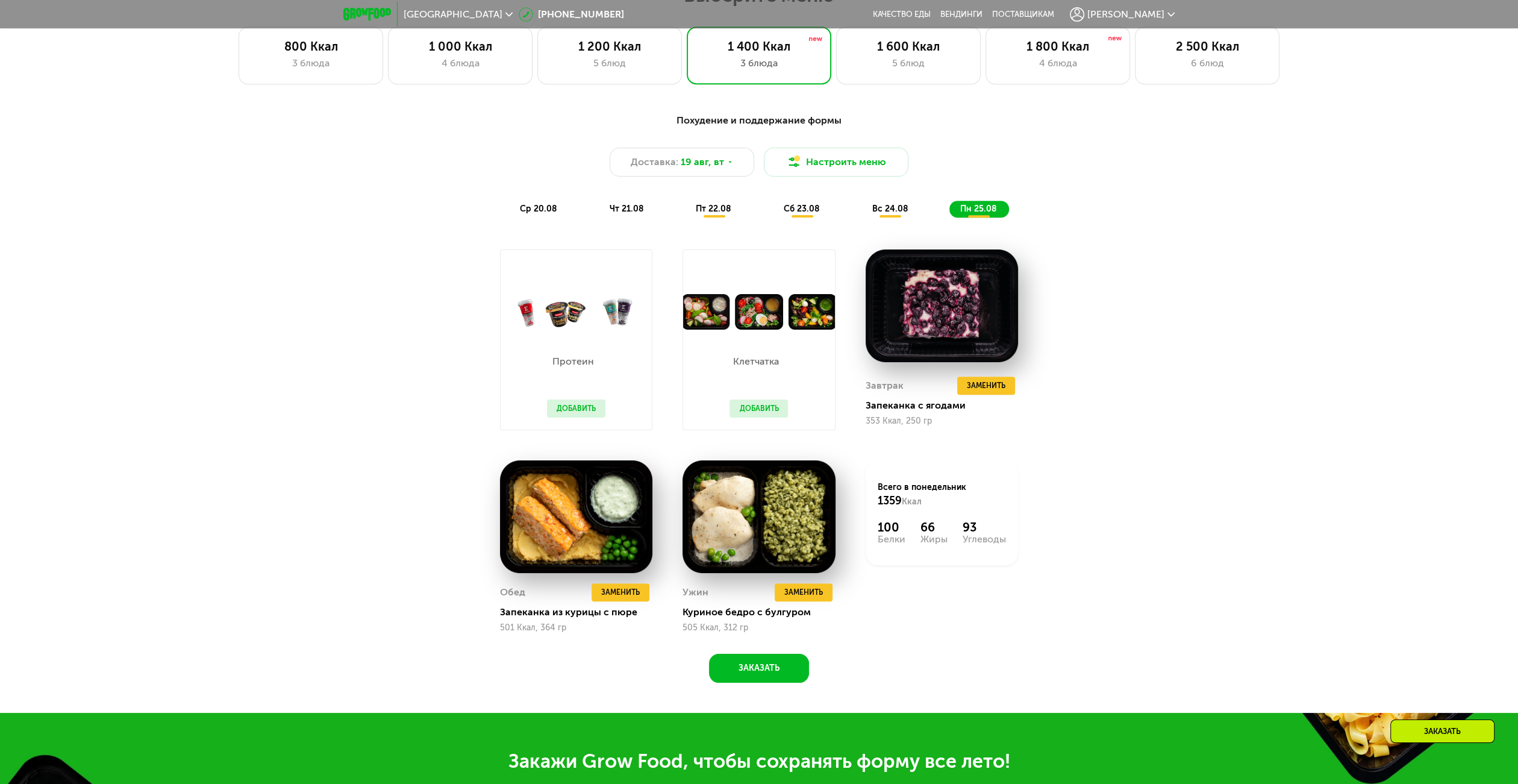
scroll to position [904, 0]
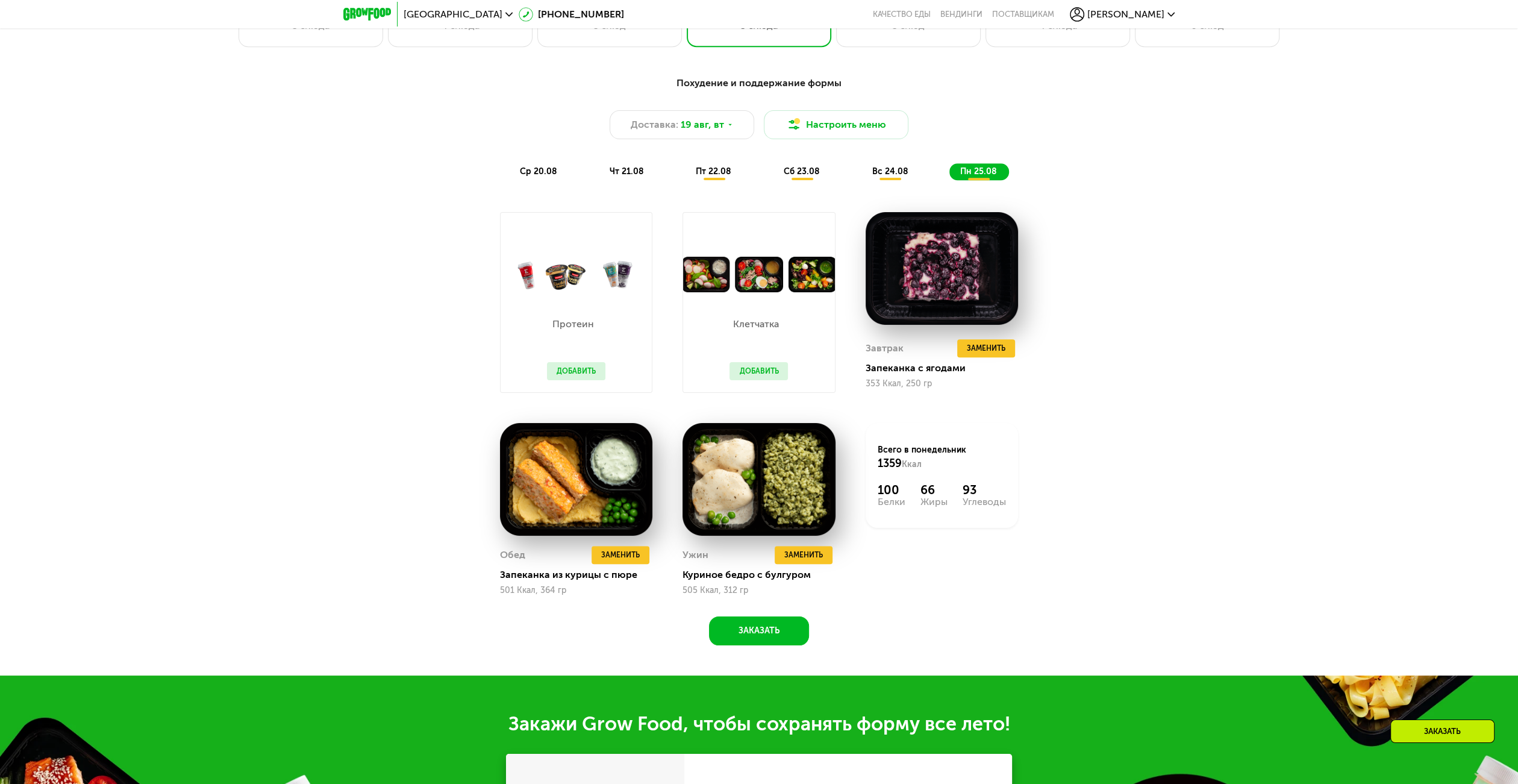
click at [599, 168] on div "ср 20.08" at bounding box center [627, 171] width 58 height 17
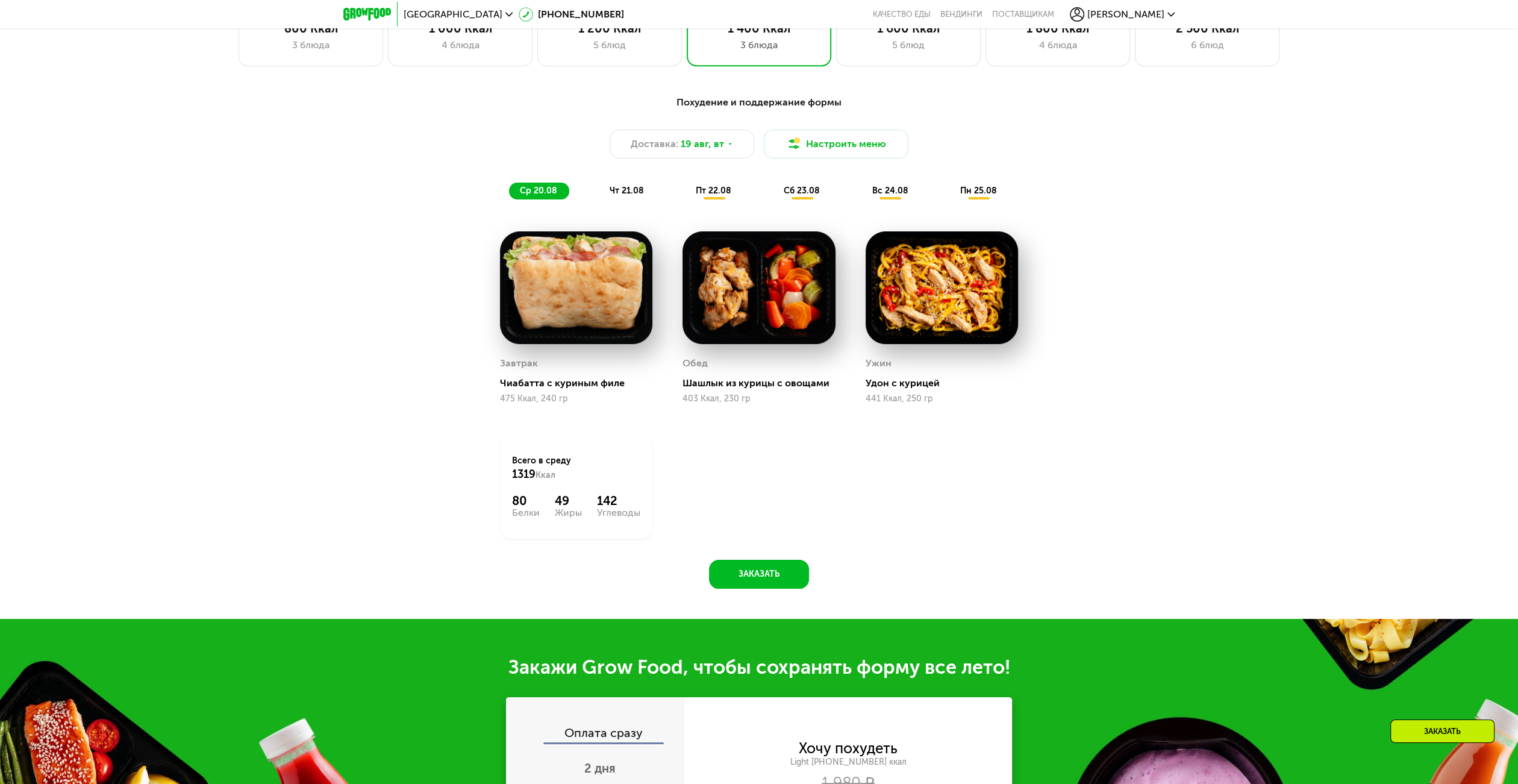
scroll to position [783, 0]
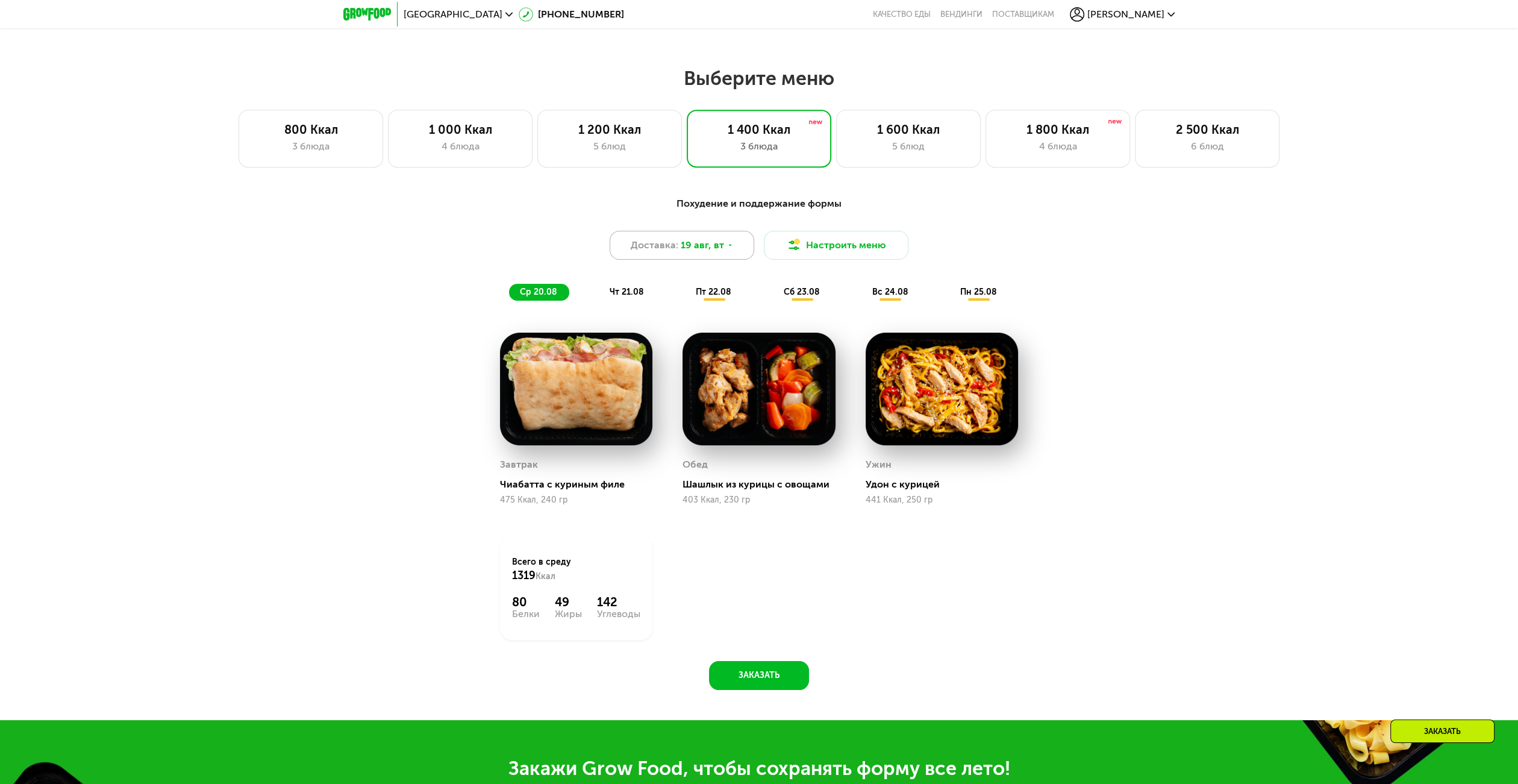
click at [705, 257] on div "Доставка: [DATE]" at bounding box center [682, 245] width 145 height 29
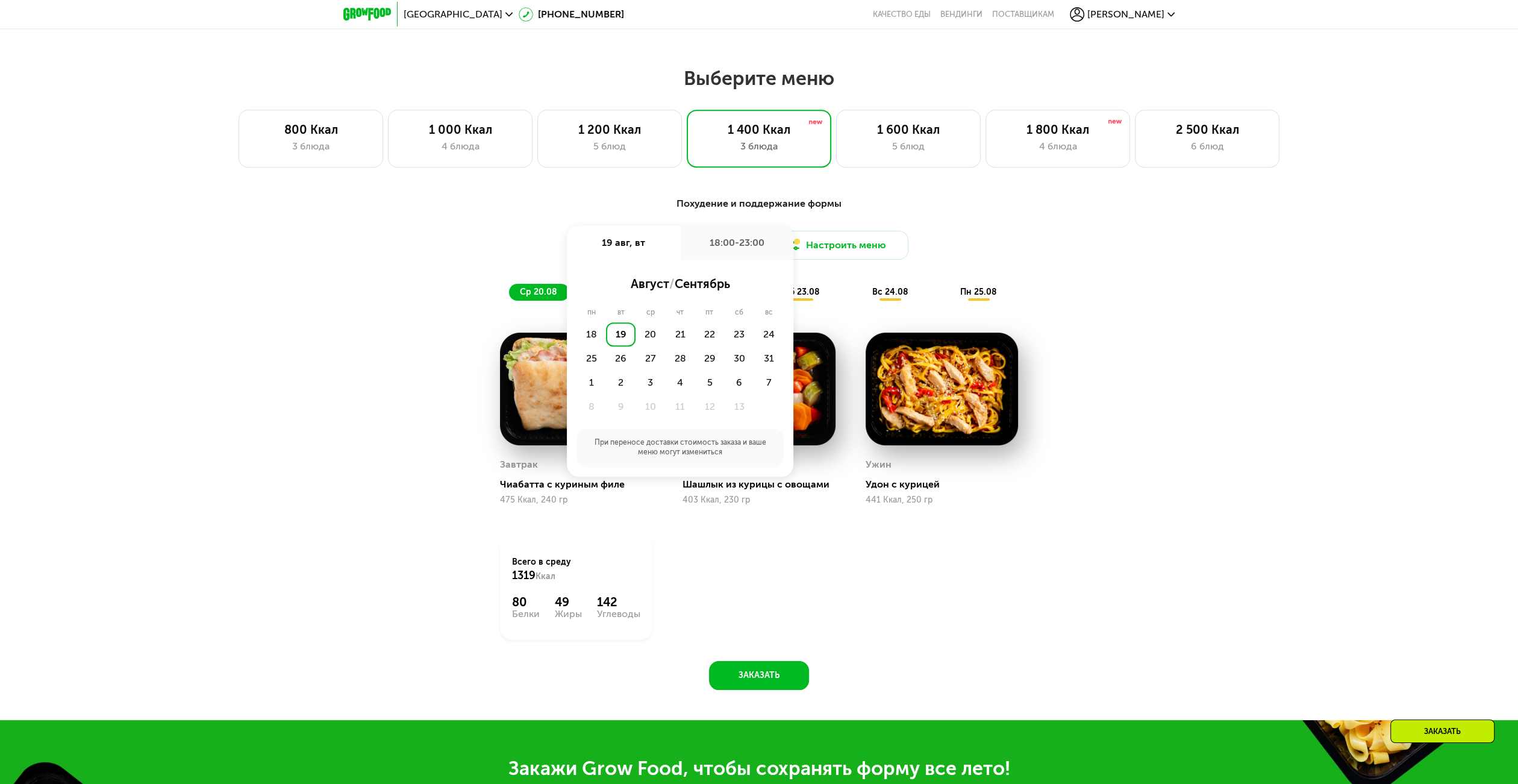
click at [1157, 413] on div "Похудение и поддержание формы Доставка: [DATE] авг, вт 18:00-23:00 август / сен…" at bounding box center [759, 449] width 1518 height 540
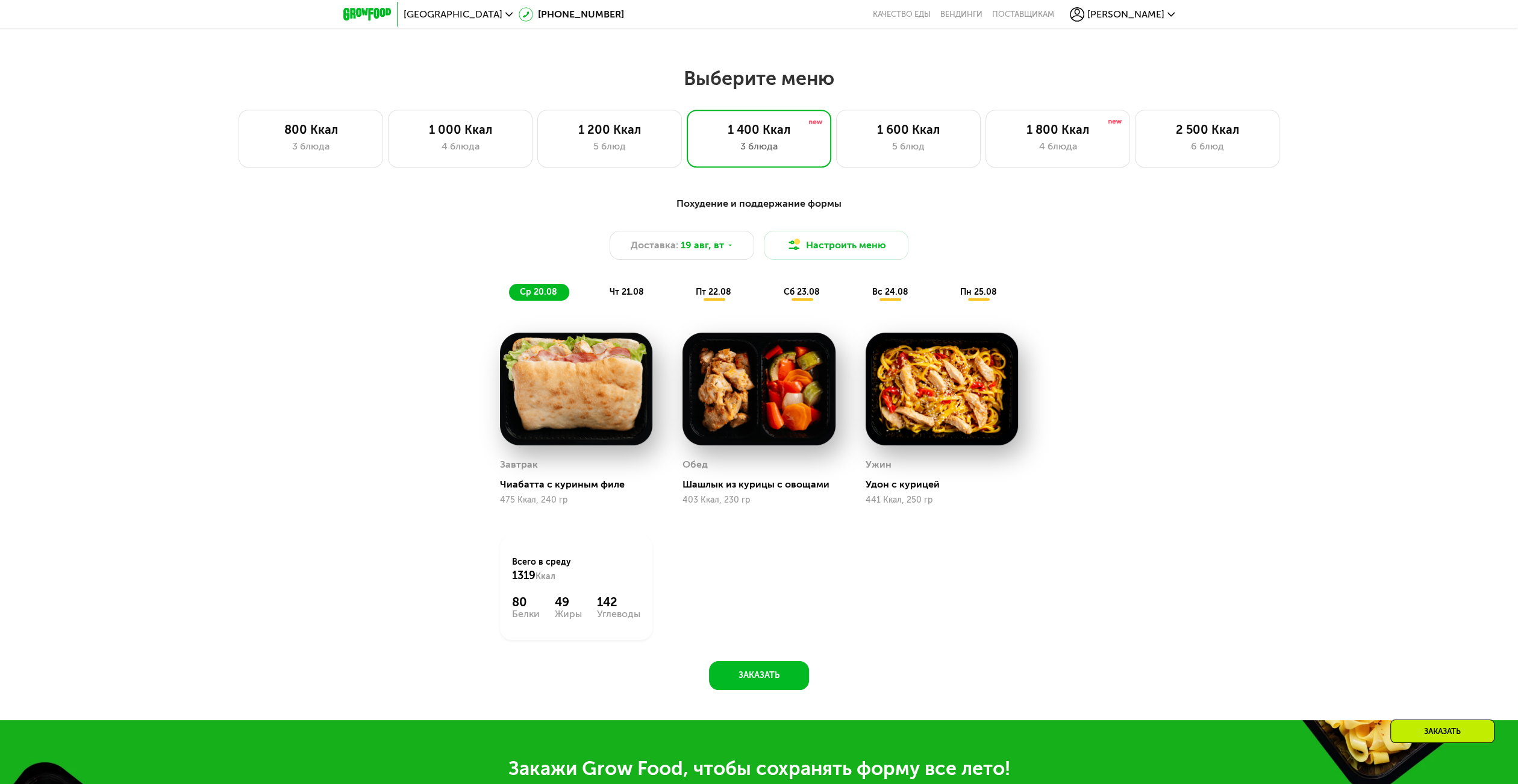
click at [1189, 635] on div "Похудение и поддержание формы Доставка: [DATE] Настроить меню ср 20.08 чт 21.08…" at bounding box center [759, 449] width 1518 height 540
click at [1162, 635] on div "Похудение и поддержание формы Доставка: [DATE] Настроить меню ср 20.08 чт 21.08…" at bounding box center [759, 449] width 1518 height 540
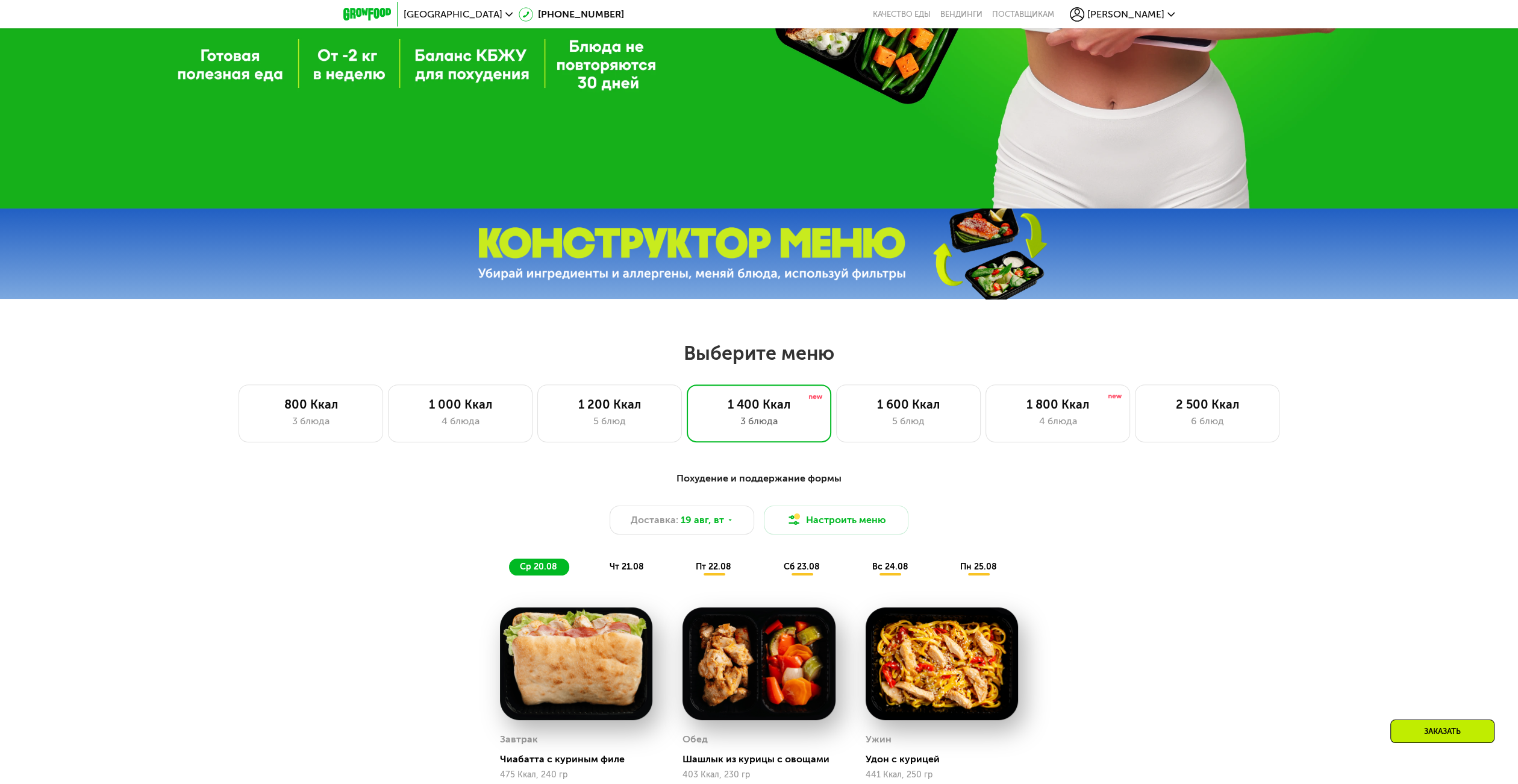
scroll to position [421, 0]
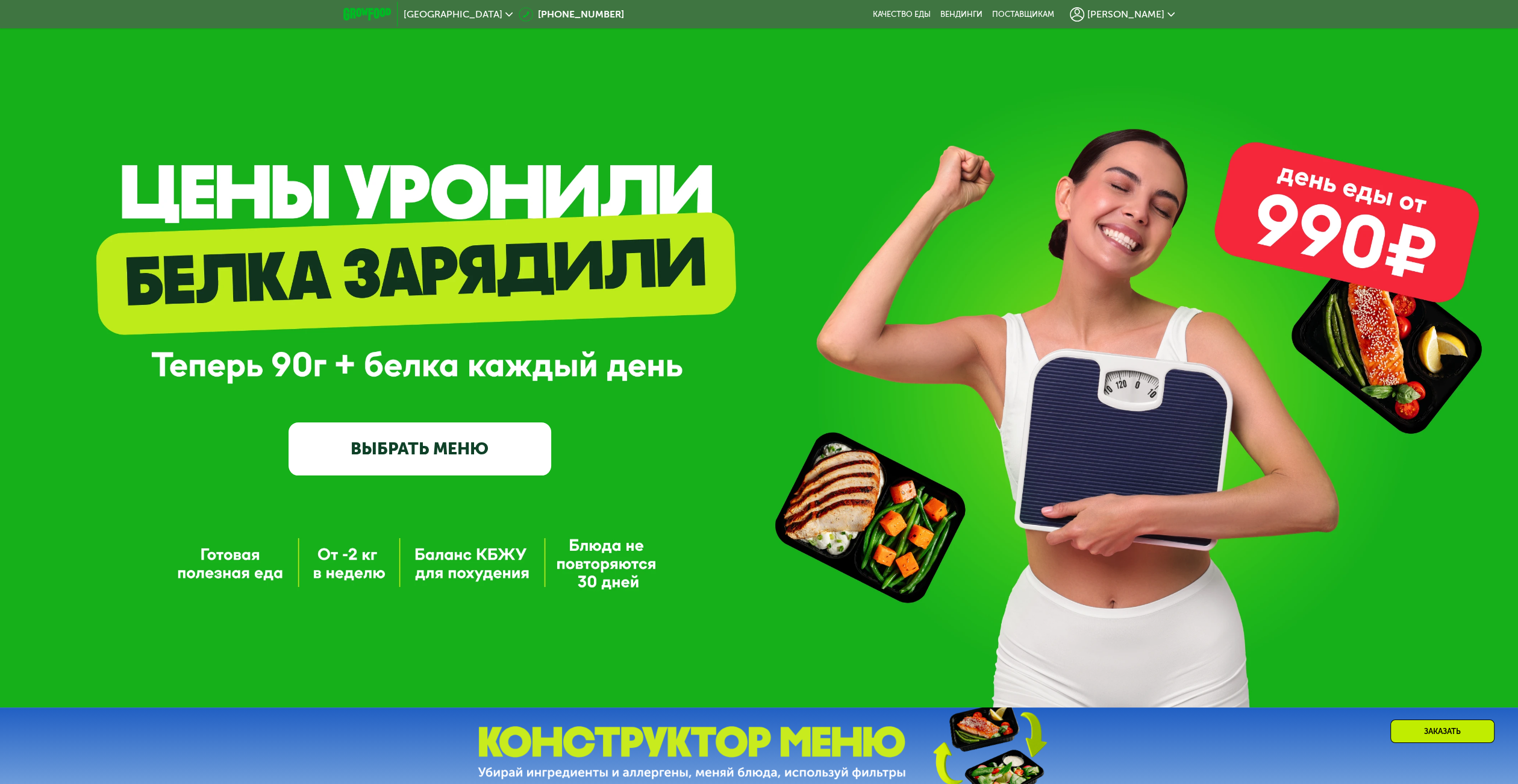
scroll to position [0, 0]
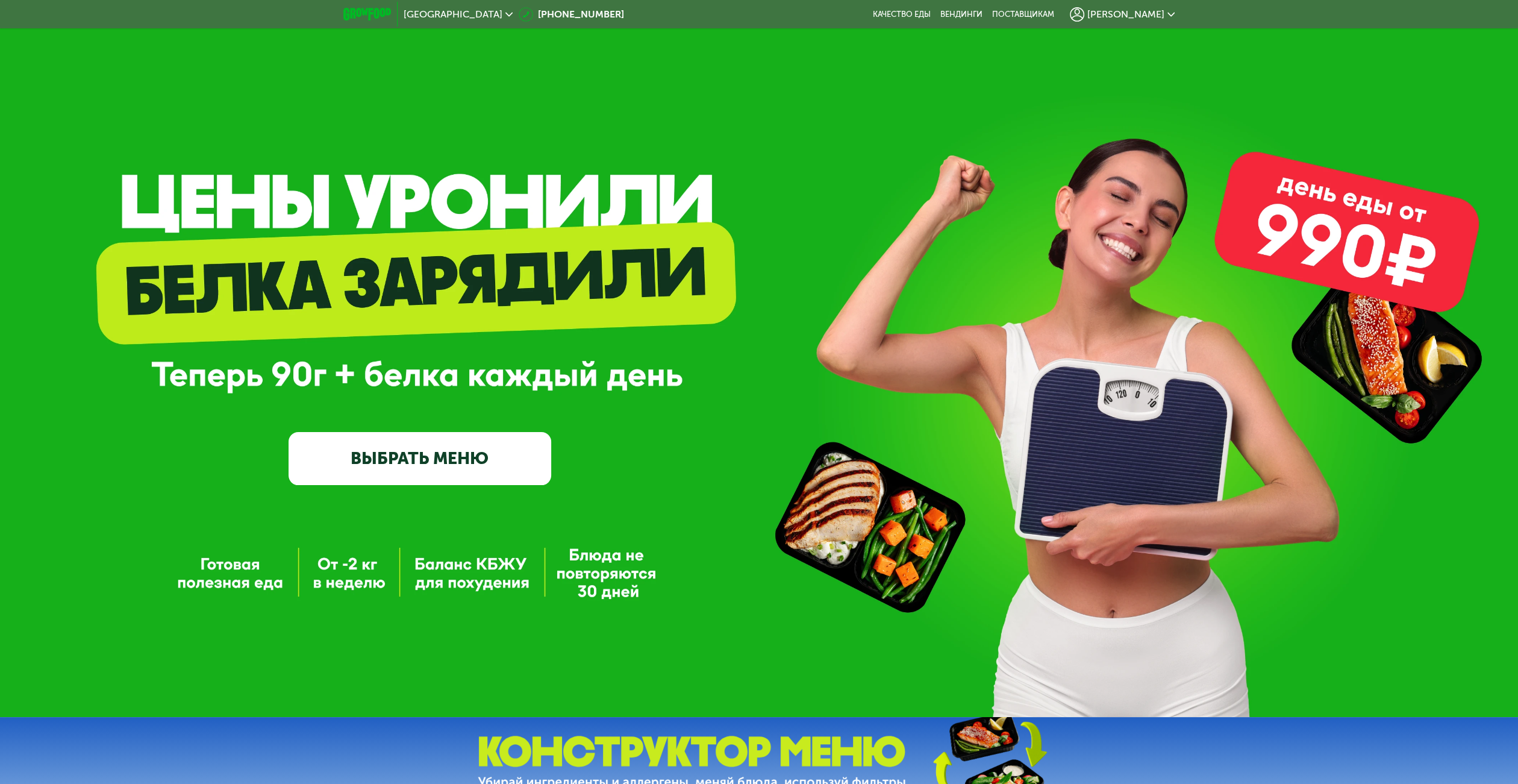
click at [1125, 22] on div "[PERSON_NAME]" at bounding box center [1122, 14] width 117 height 26
click at [1128, 20] on div "[PERSON_NAME]" at bounding box center [1122, 14] width 105 height 14
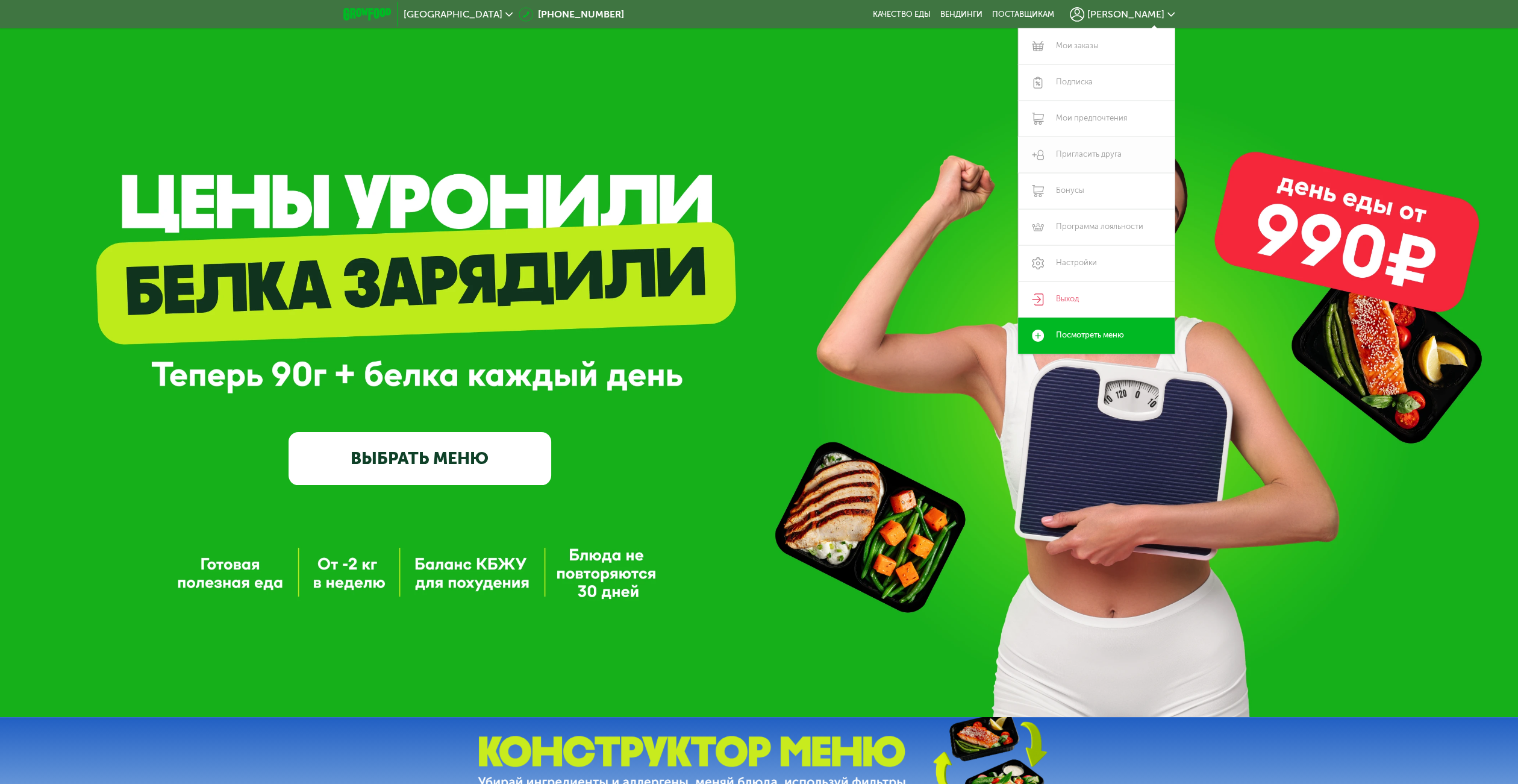
click at [1091, 147] on link "Пригласить друга" at bounding box center [1097, 154] width 157 height 36
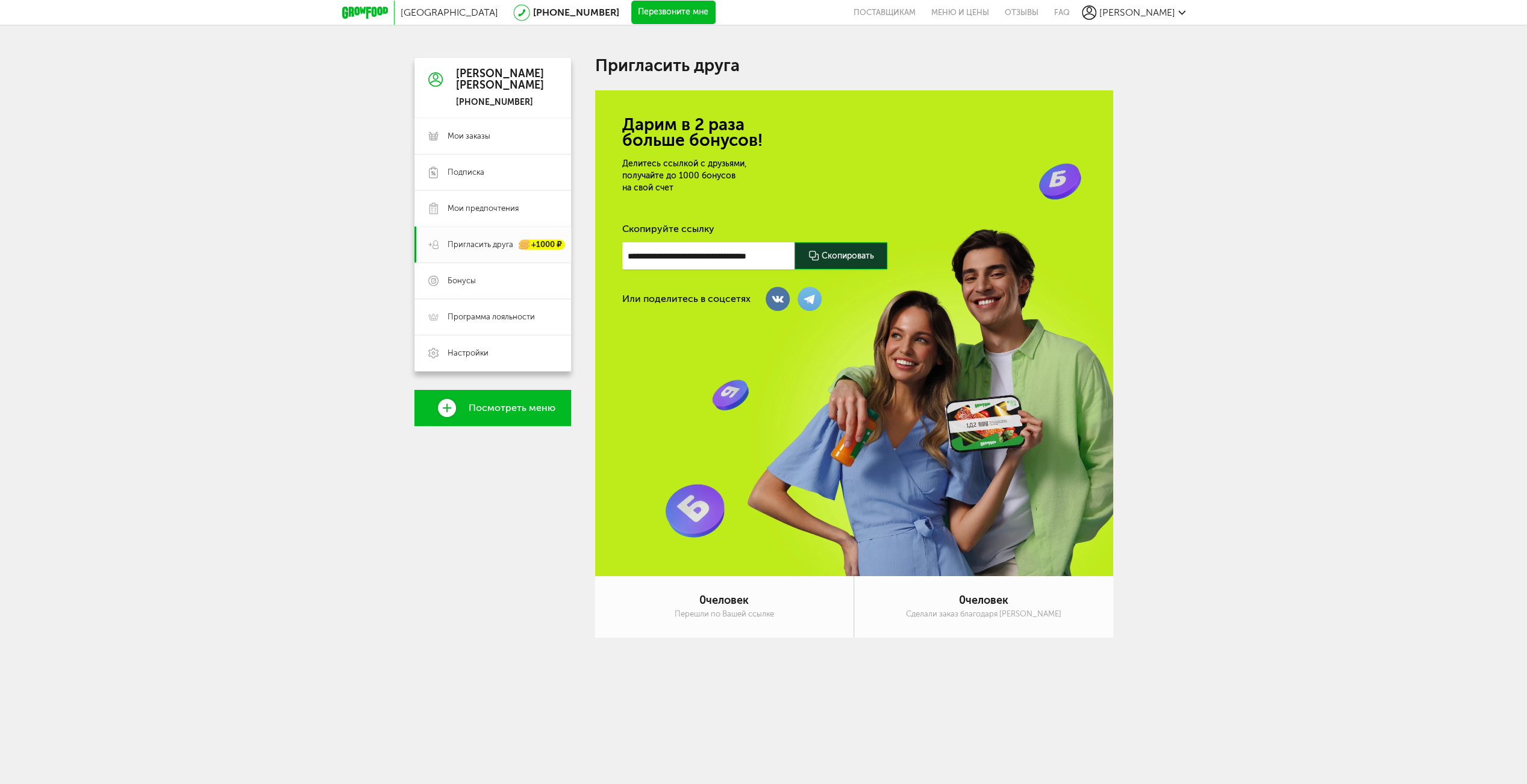
click at [819, 246] on div at bounding box center [841, 256] width 93 height 27
click at [1240, 480] on div "Москва 8 (800) 555-21-78 Перезвоните мне поставщикам Меню и цены Отзывы FAQ Кон…" at bounding box center [763, 342] width 1527 height 685
click at [405, 606] on div "Москва 8 (800) 555-21-78 Перезвоните мне поставщикам Меню и цены Отзывы FAQ Кон…" at bounding box center [763, 342] width 1527 height 685
click at [514, 214] on link "Мои предпочтения" at bounding box center [493, 208] width 157 height 36
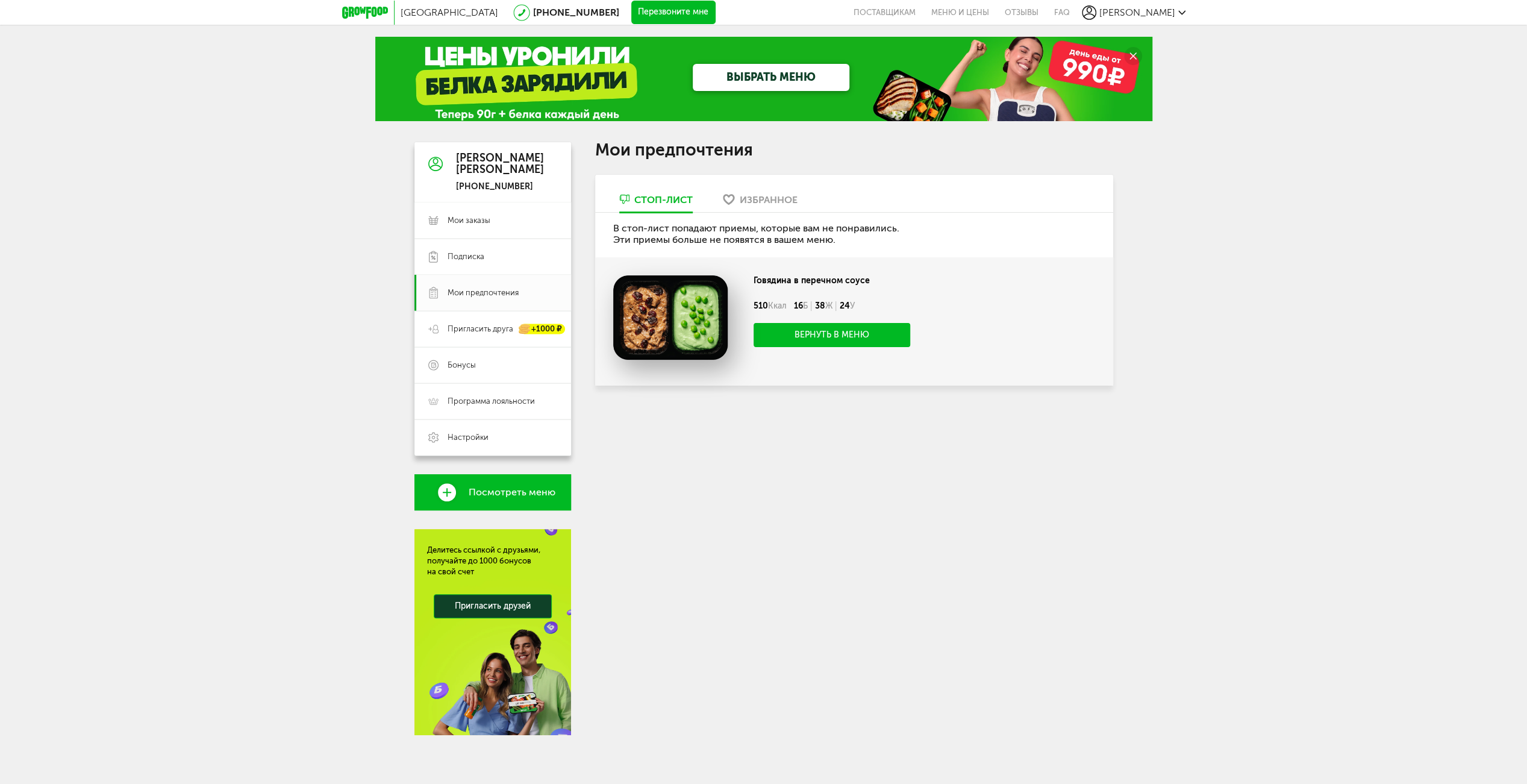
click at [758, 198] on div "Избранное" at bounding box center [769, 200] width 58 height 11
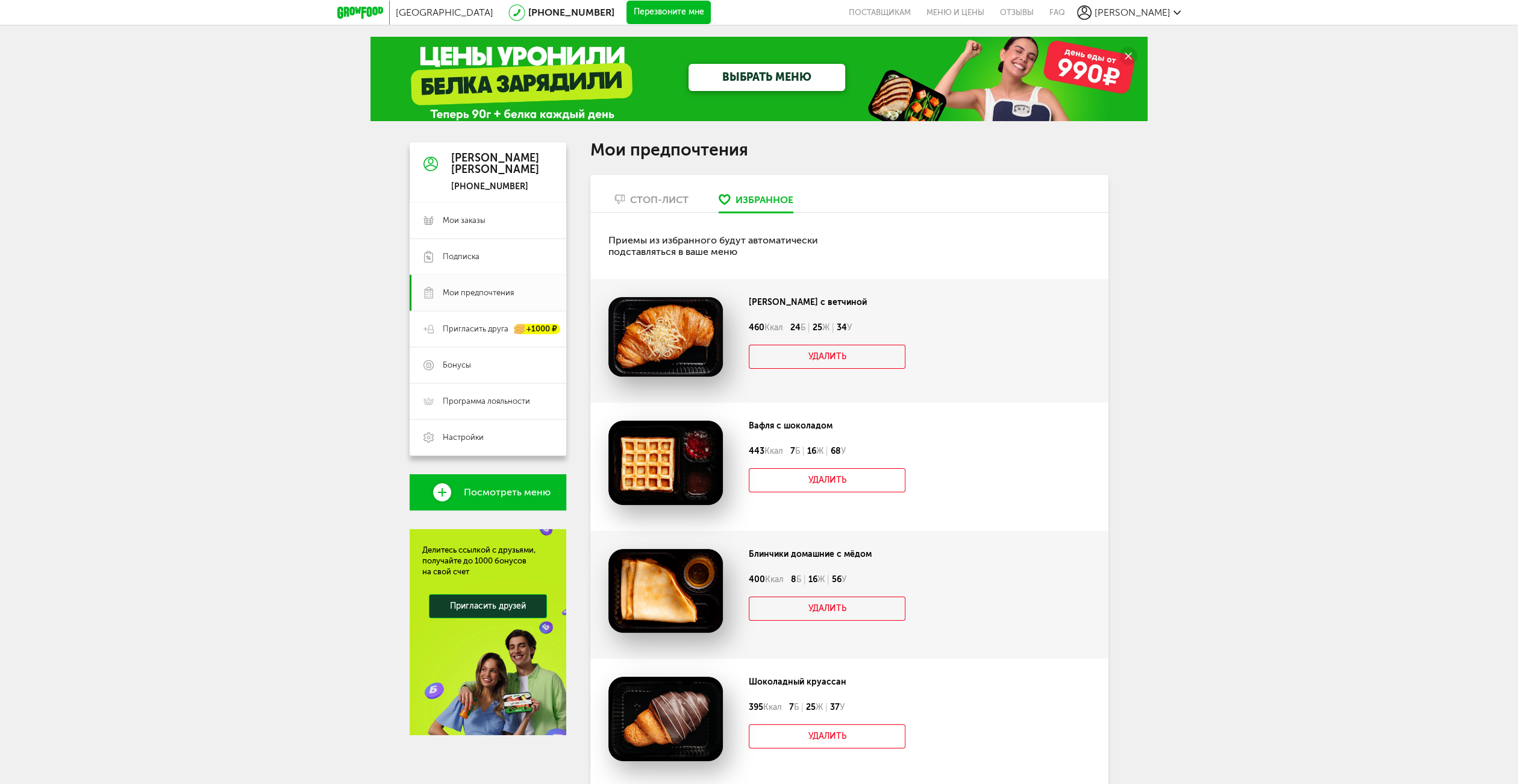
click at [691, 202] on link "Стоп-лист" at bounding box center [651, 202] width 86 height 19
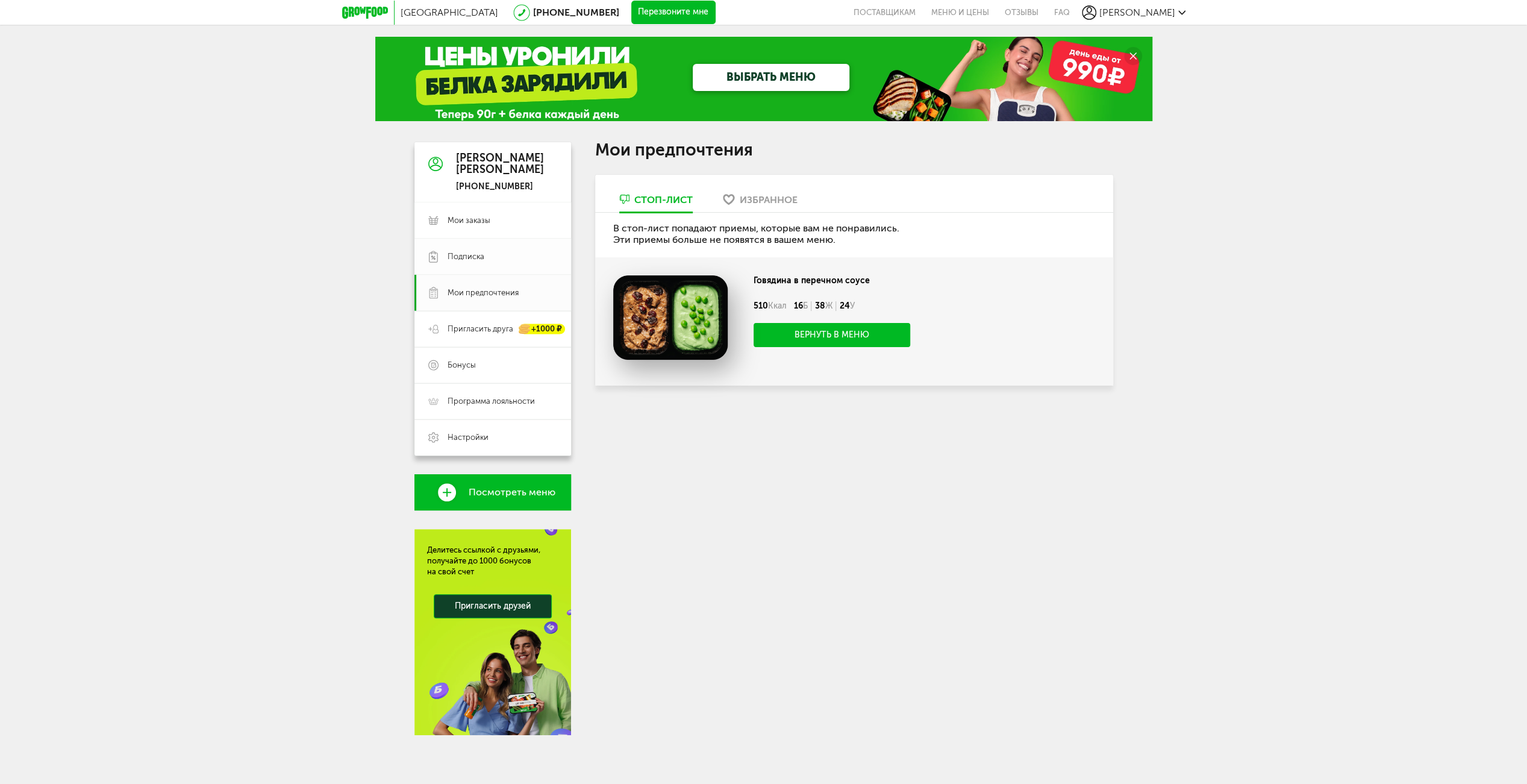
click at [485, 258] on span "Подписка" at bounding box center [503, 256] width 110 height 11
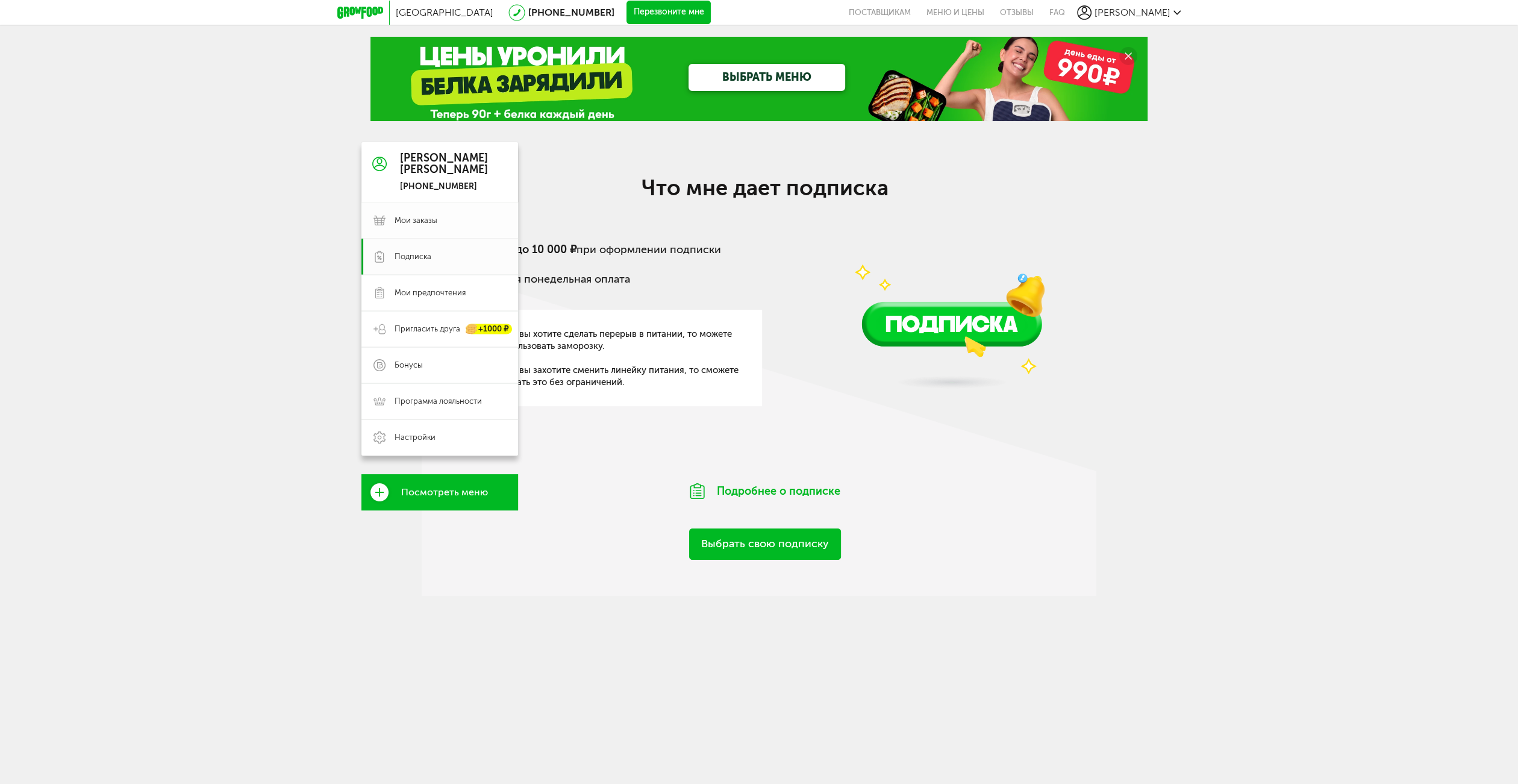
click at [479, 213] on link "Мои заказы" at bounding box center [440, 220] width 157 height 36
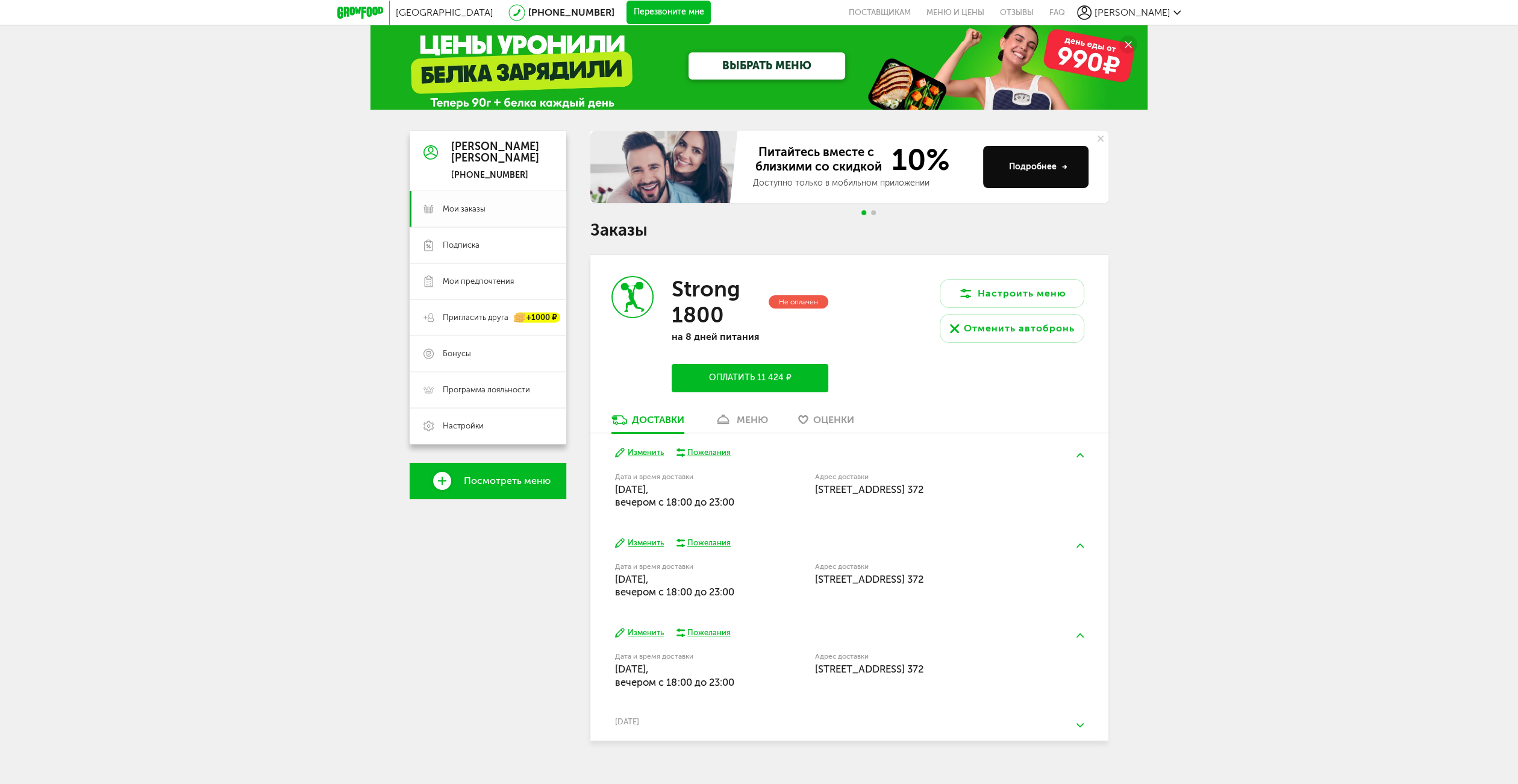
scroll to position [28, 0]
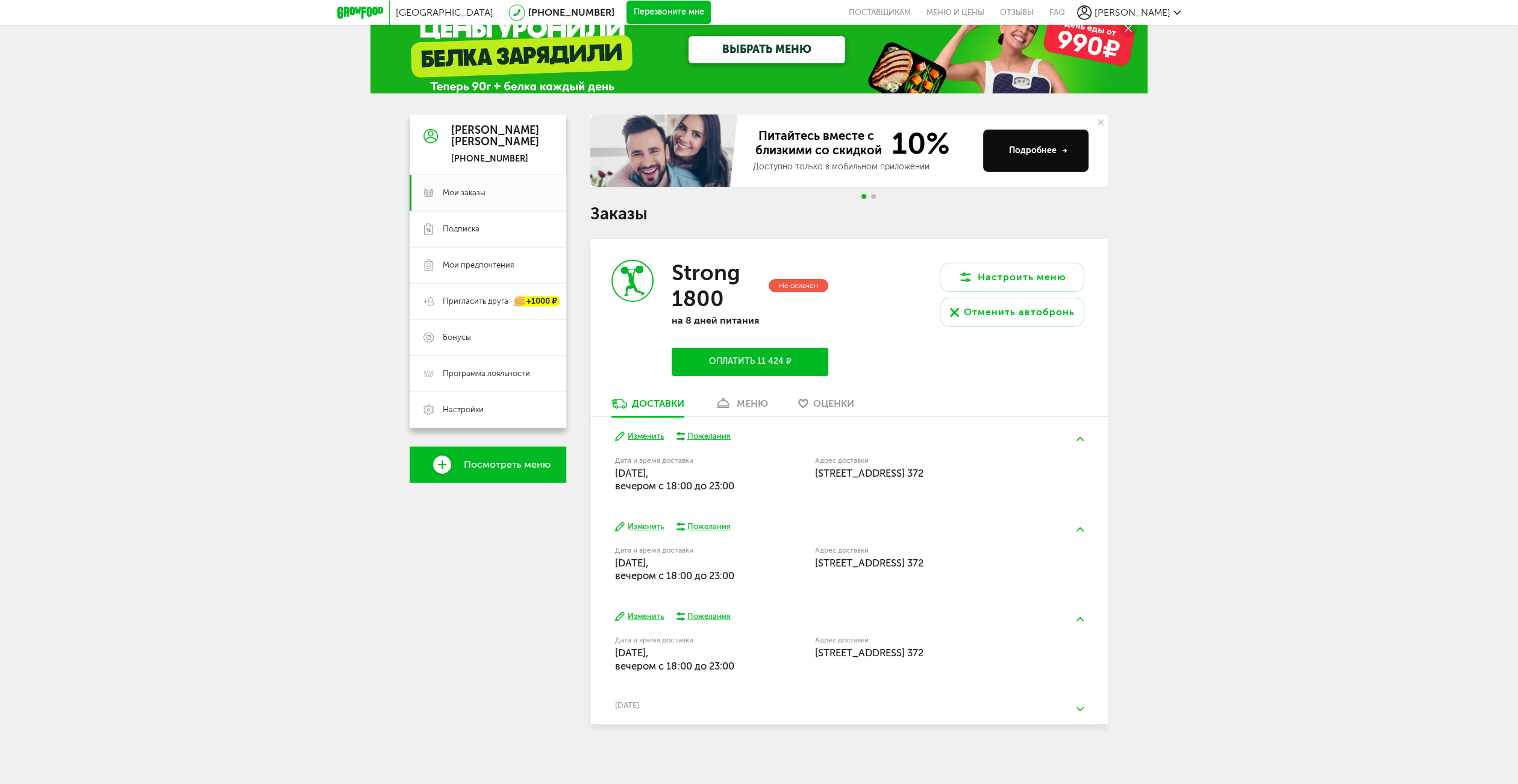
click at [278, 332] on div "Москва 8 (800) 555-21-78 Перезвоните мне поставщикам Меню и цены Отзывы FAQ Кон…" at bounding box center [759, 379] width 1518 height 813
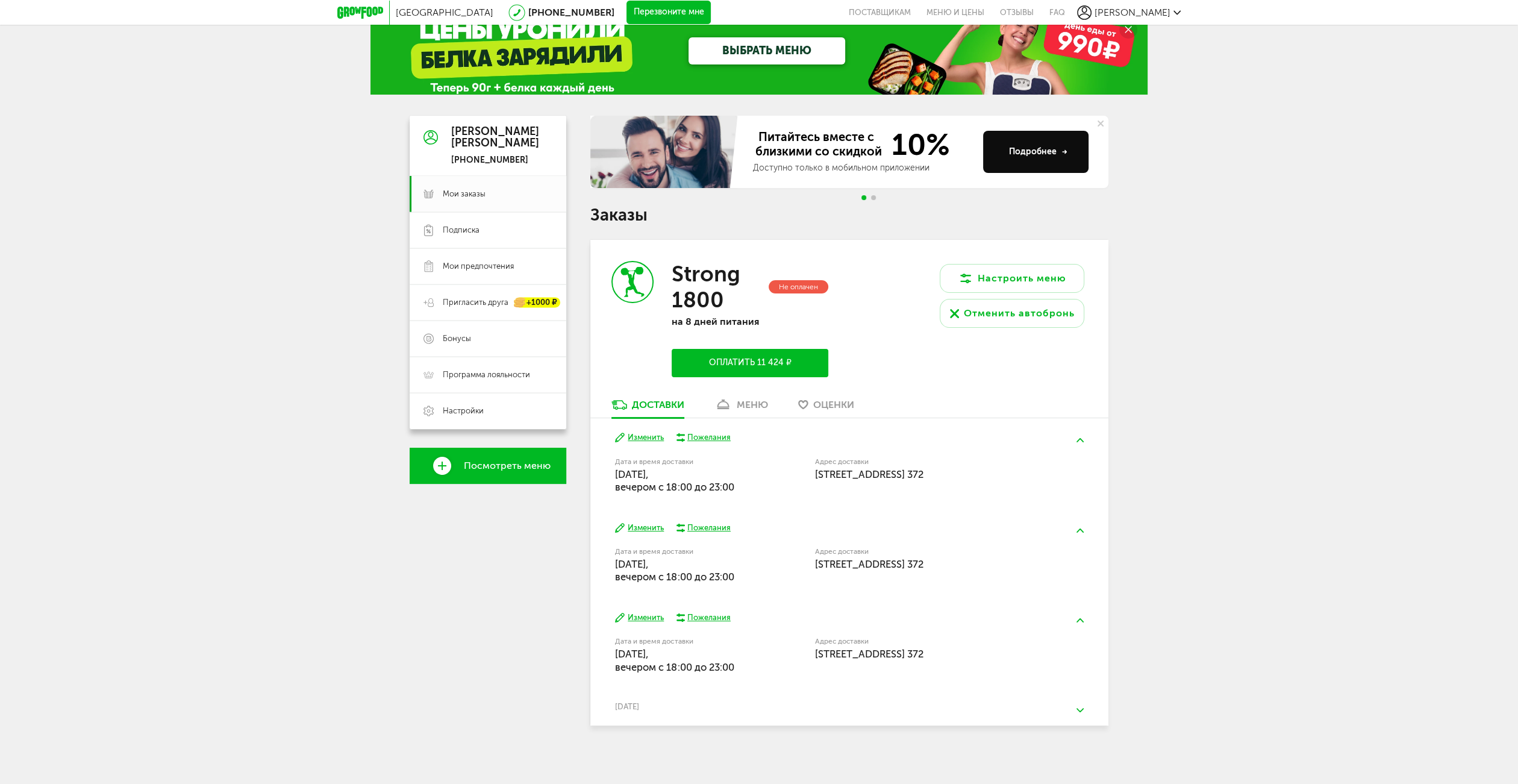
scroll to position [28, 0]
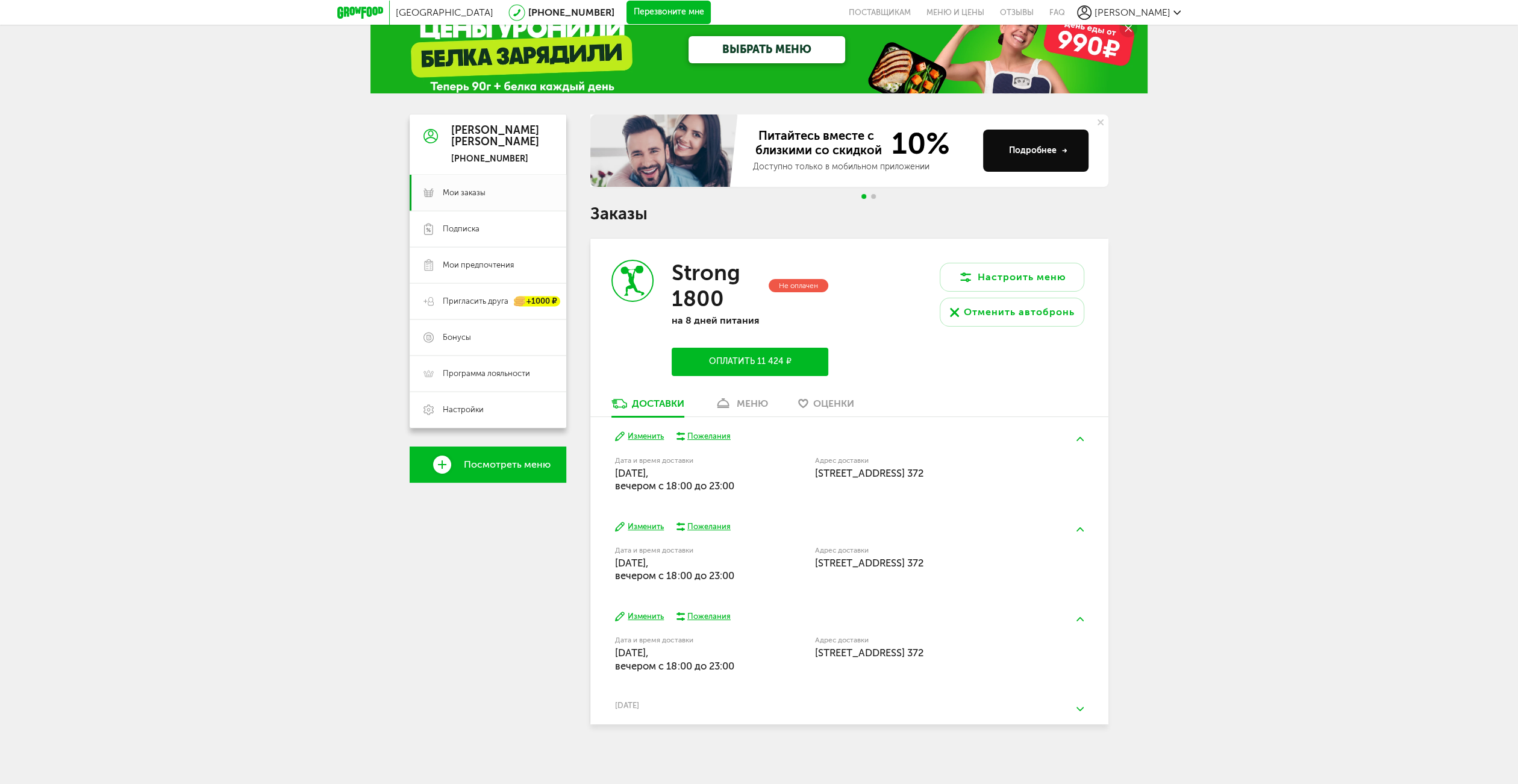
click at [758, 402] on div "меню" at bounding box center [752, 403] width 31 height 11
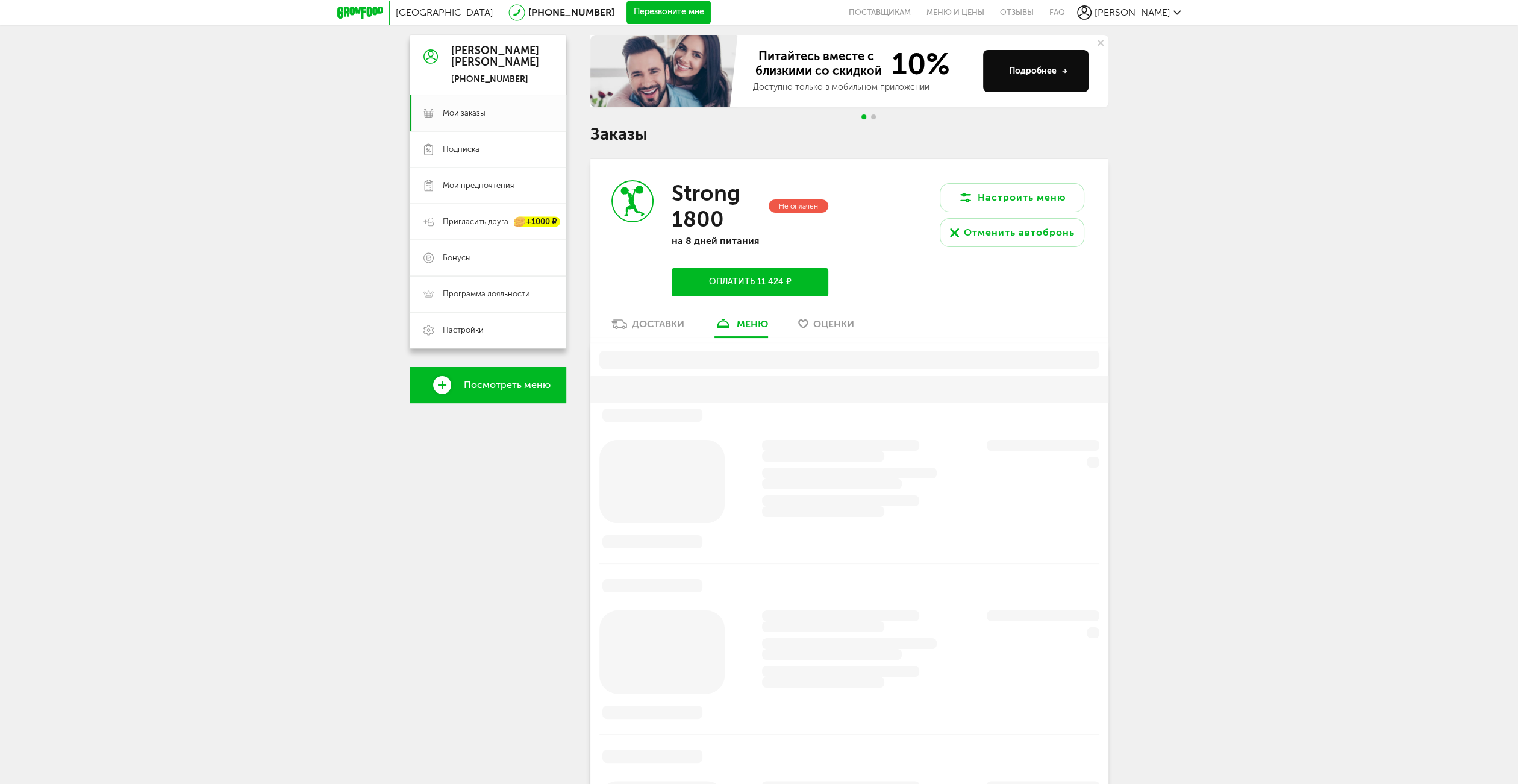
scroll to position [235, 0]
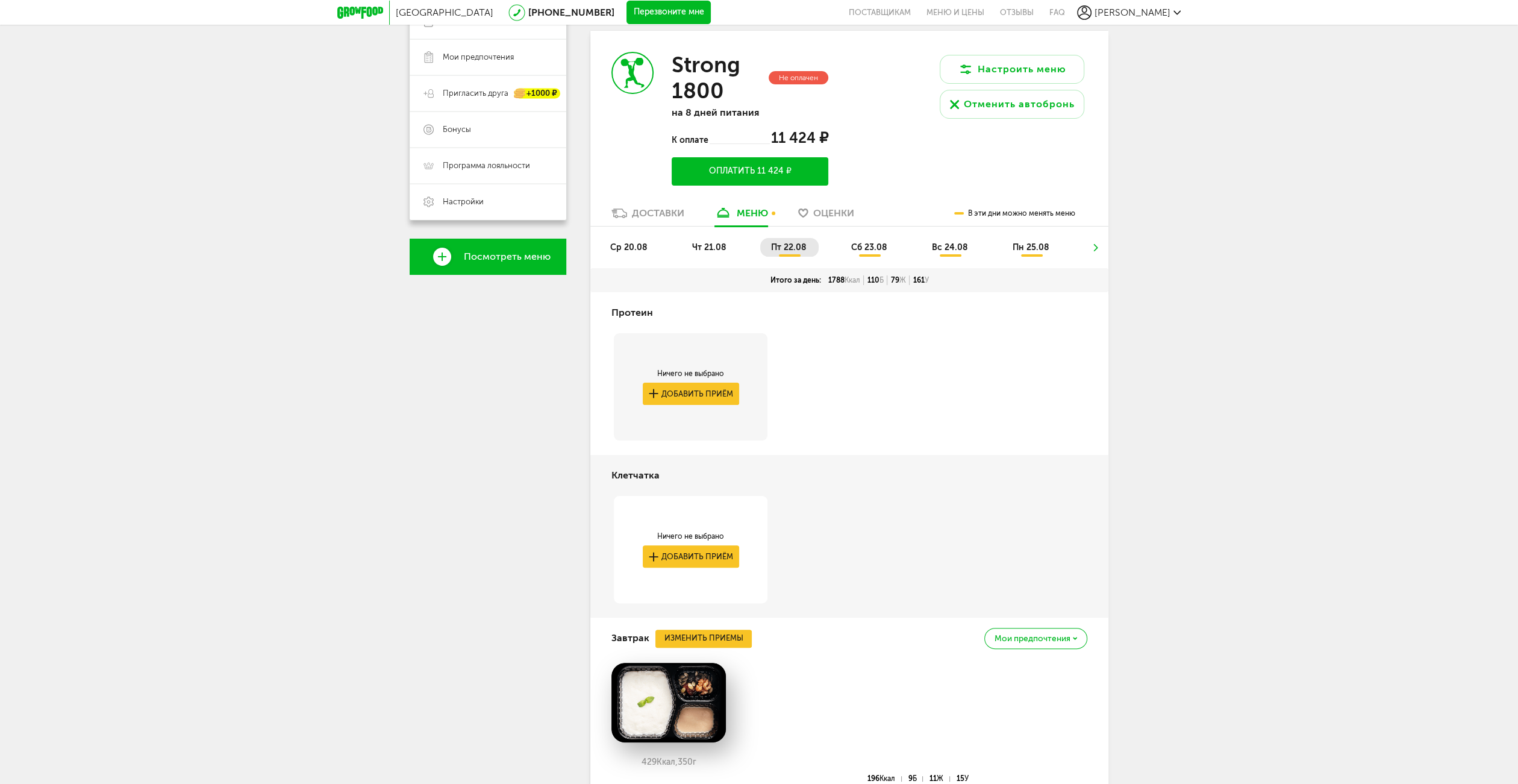
click at [694, 248] on span "чт 21.08" at bounding box center [709, 247] width 34 height 10
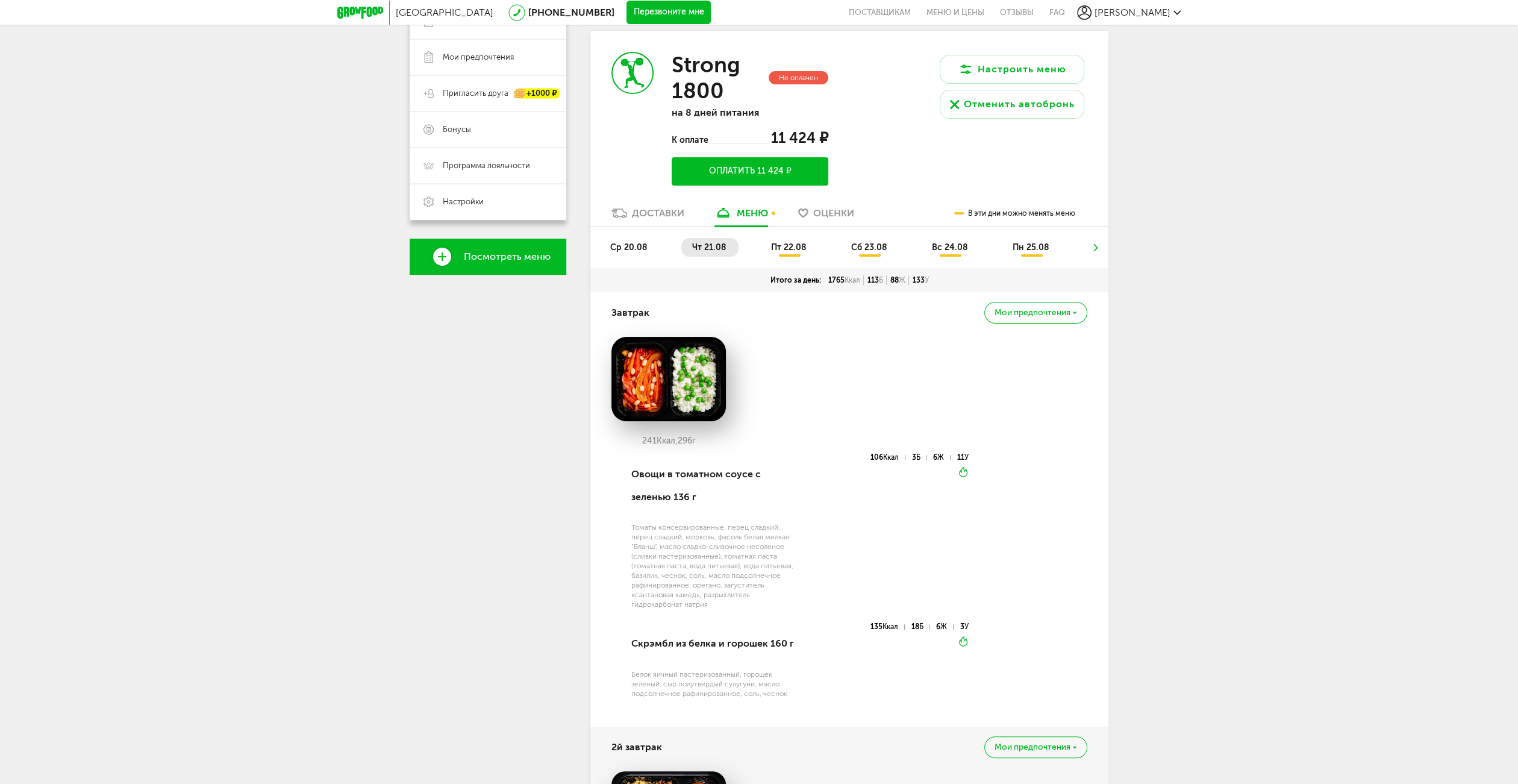
click at [621, 248] on span "ср 20.08" at bounding box center [628, 247] width 37 height 10
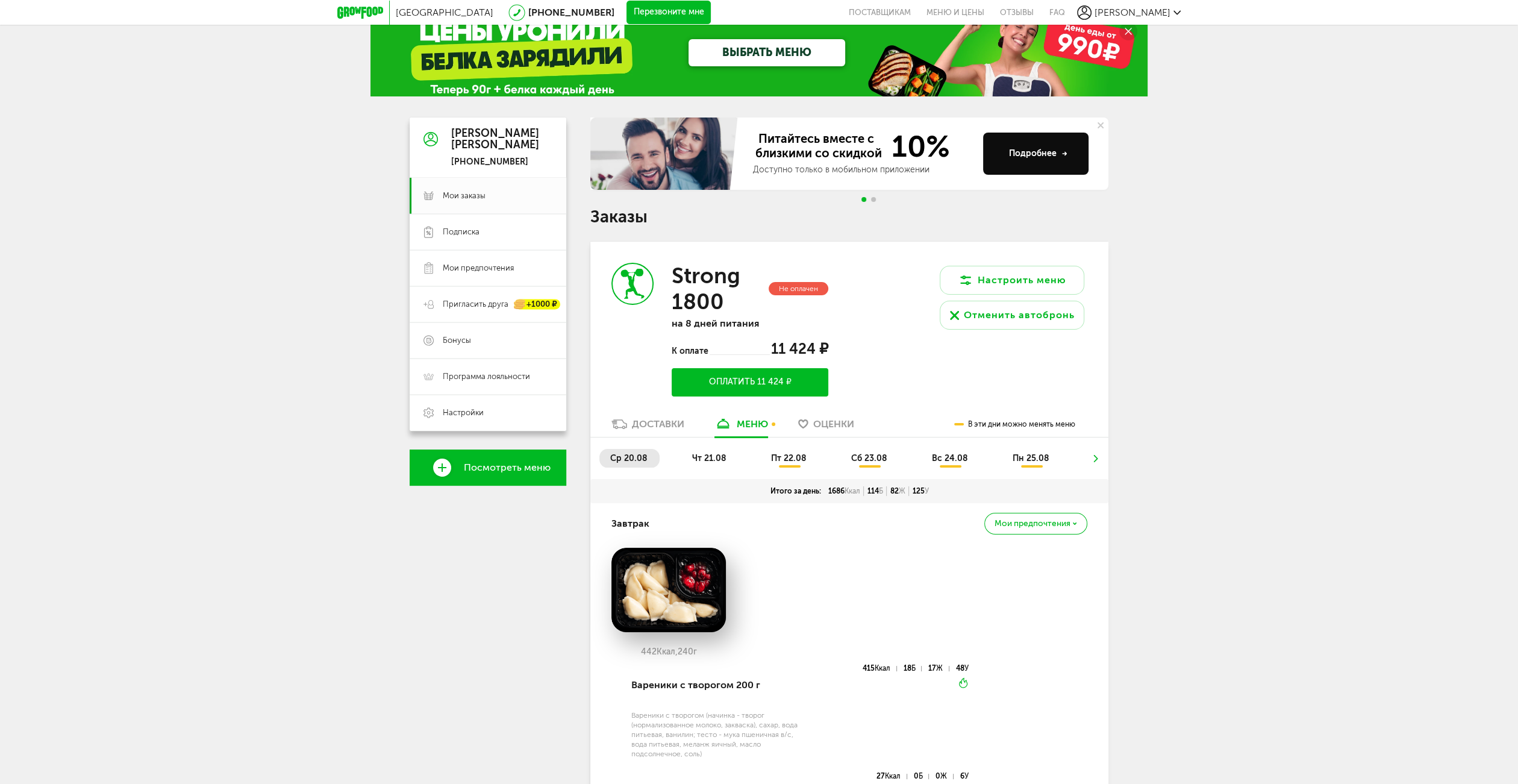
scroll to position [0, 0]
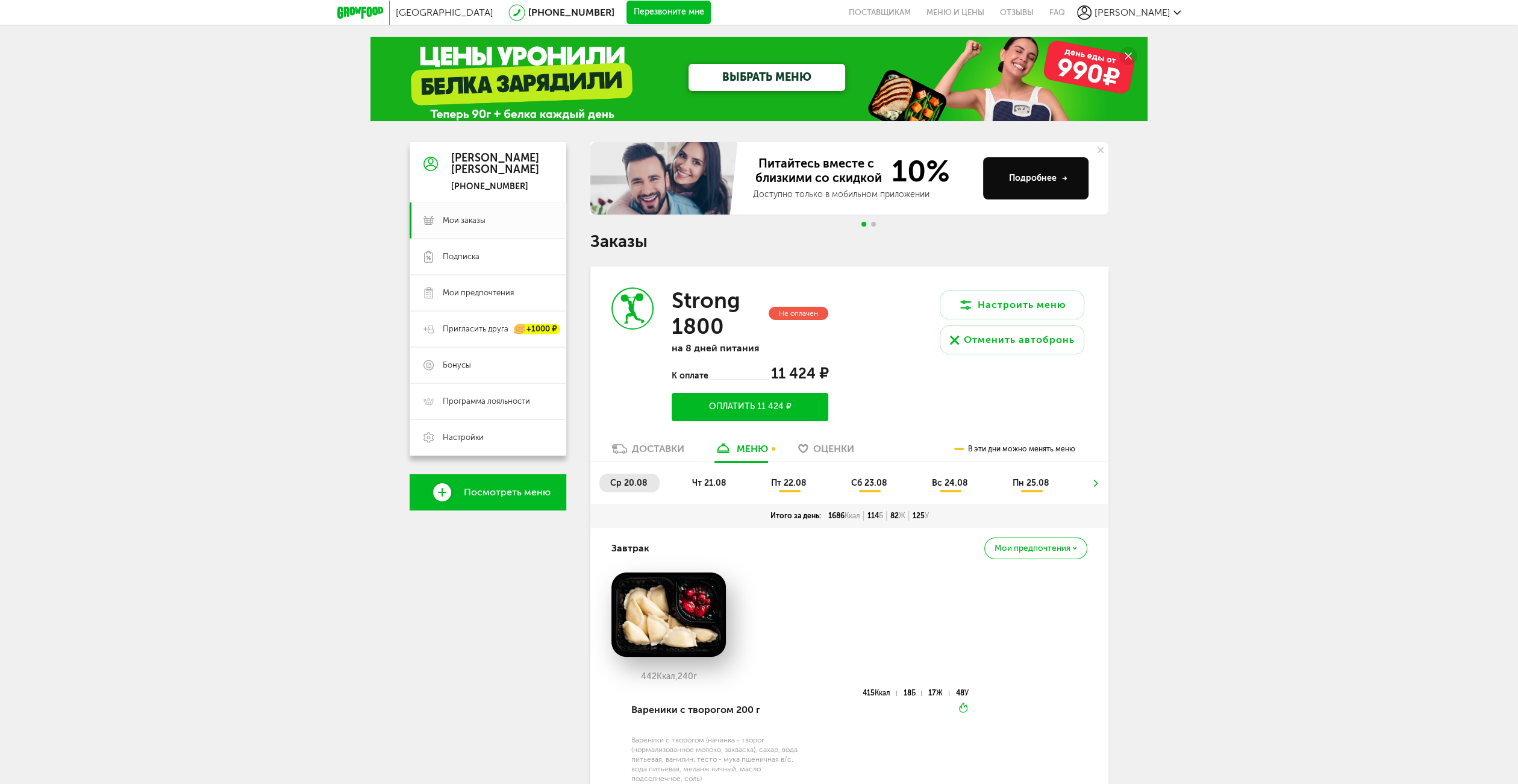
click at [667, 452] on div "Доставки" at bounding box center [658, 448] width 52 height 11
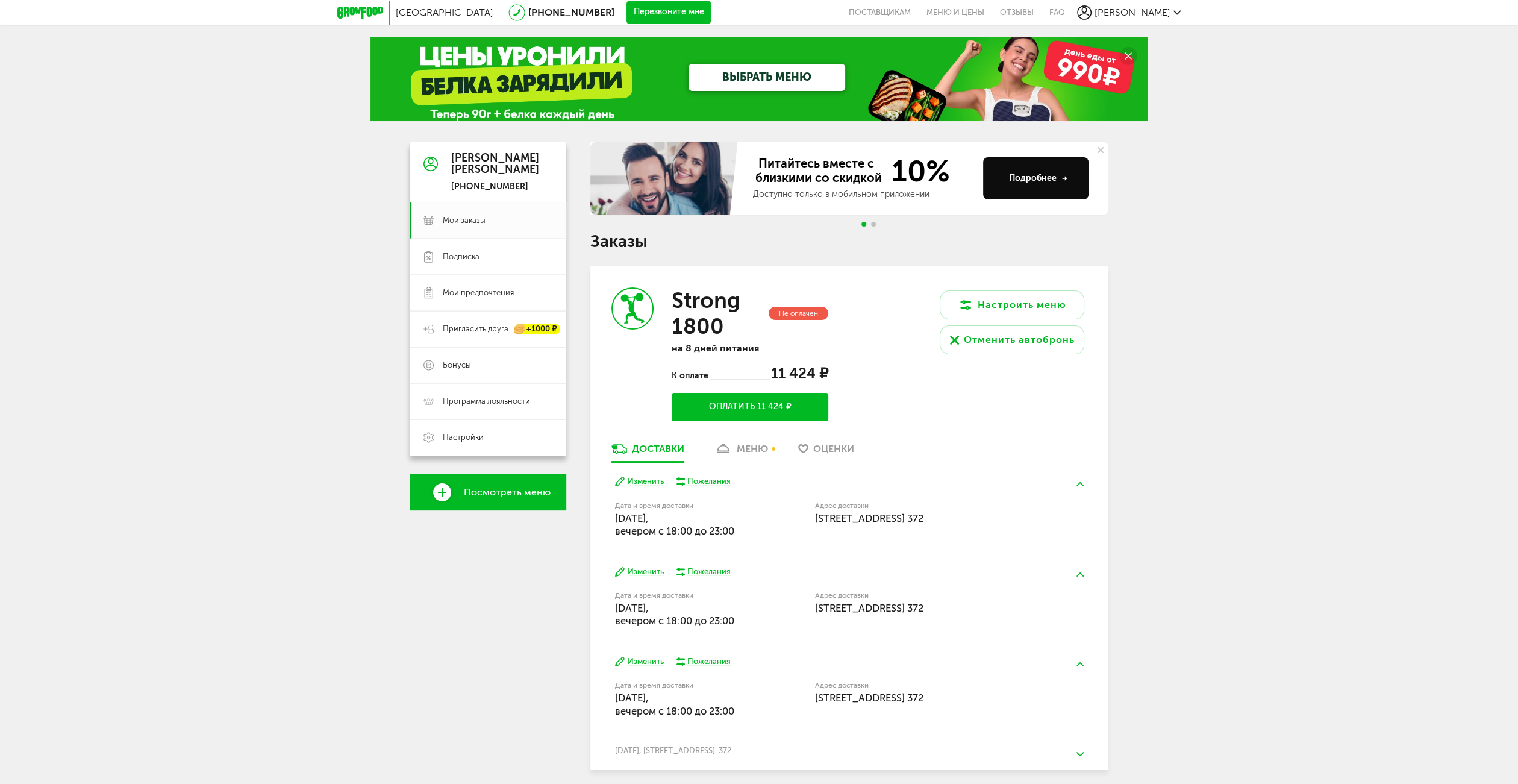
click at [705, 454] on div "Доставки меню Оценки" at bounding box center [850, 452] width 518 height 20
click at [770, 457] on link "меню" at bounding box center [741, 452] width 66 height 19
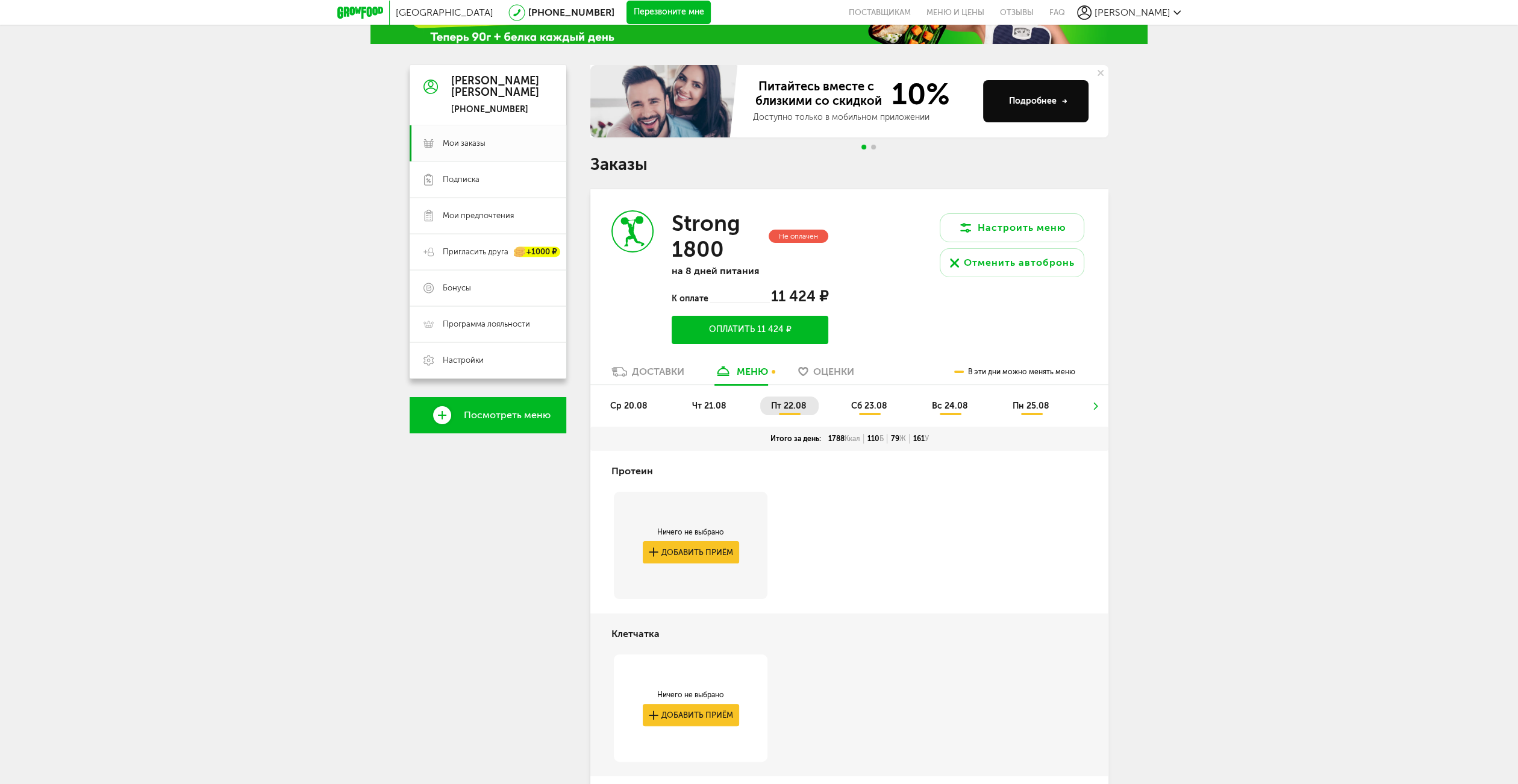
scroll to position [235, 0]
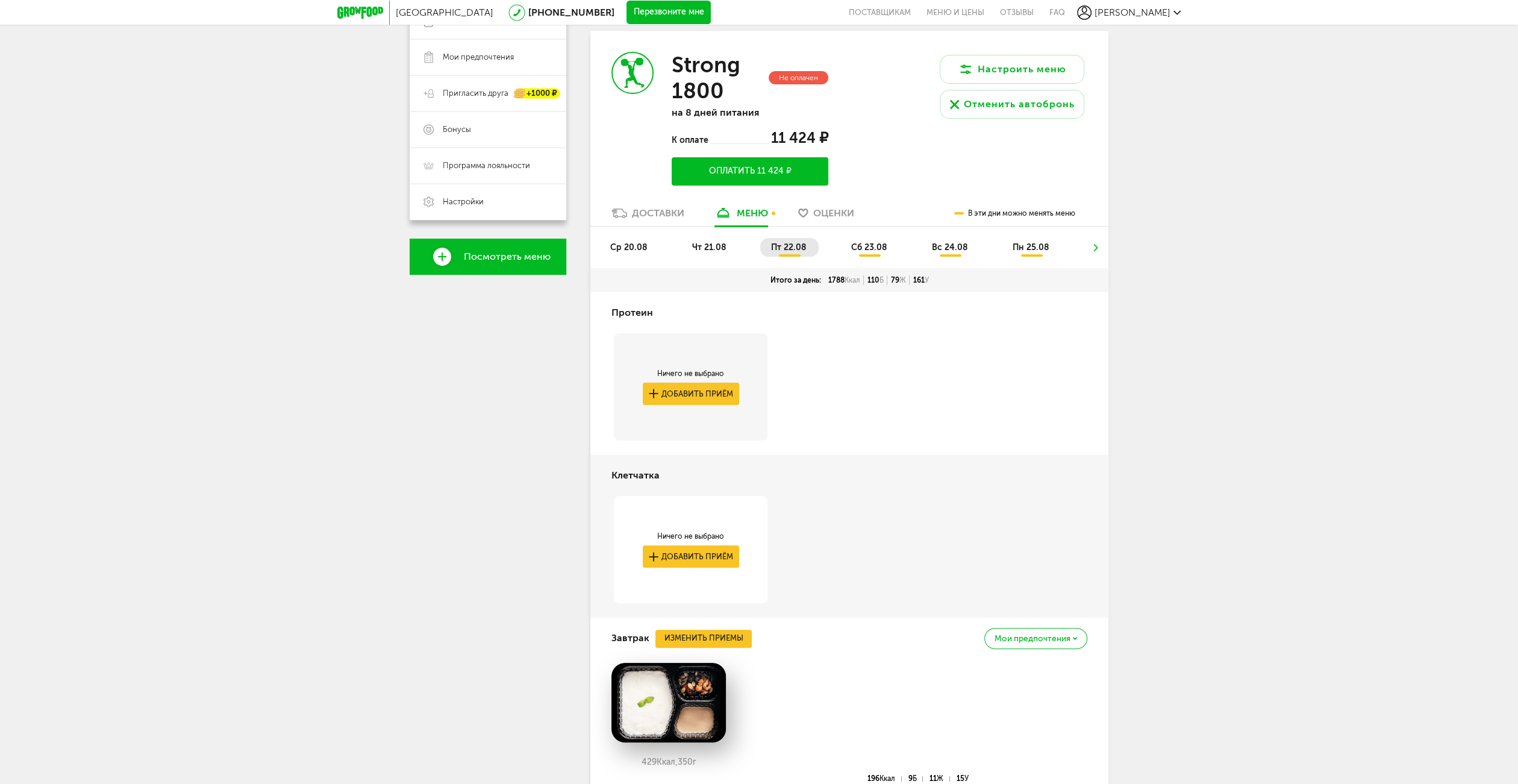
click at [871, 249] on span "сб 23.08" at bounding box center [869, 247] width 36 height 10
click at [933, 246] on span "вс 24.08" at bounding box center [950, 247] width 36 height 10
click at [987, 244] on ul "ср 20.08 чт 21.08 пт 22.08 сб 23.08 вс 24.08 пн 25.08" at bounding box center [849, 253] width 500 height 30
click at [1003, 244] on li "пн 25.08" at bounding box center [1032, 248] width 60 height 19
drag, startPoint x: 672, startPoint y: 220, endPoint x: 695, endPoint y: 247, distance: 35.5
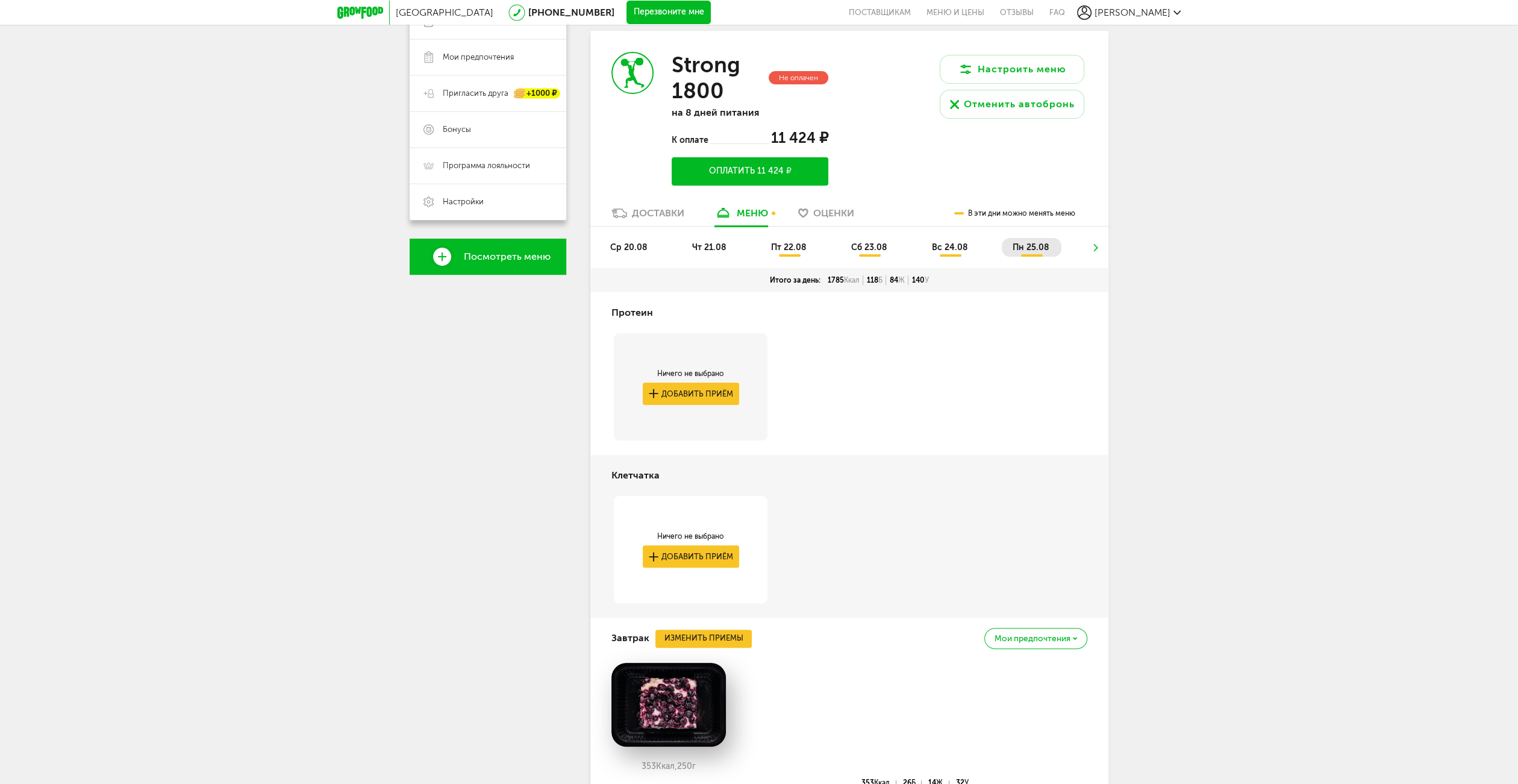
click at [672, 221] on link "Доставки" at bounding box center [648, 216] width 85 height 19
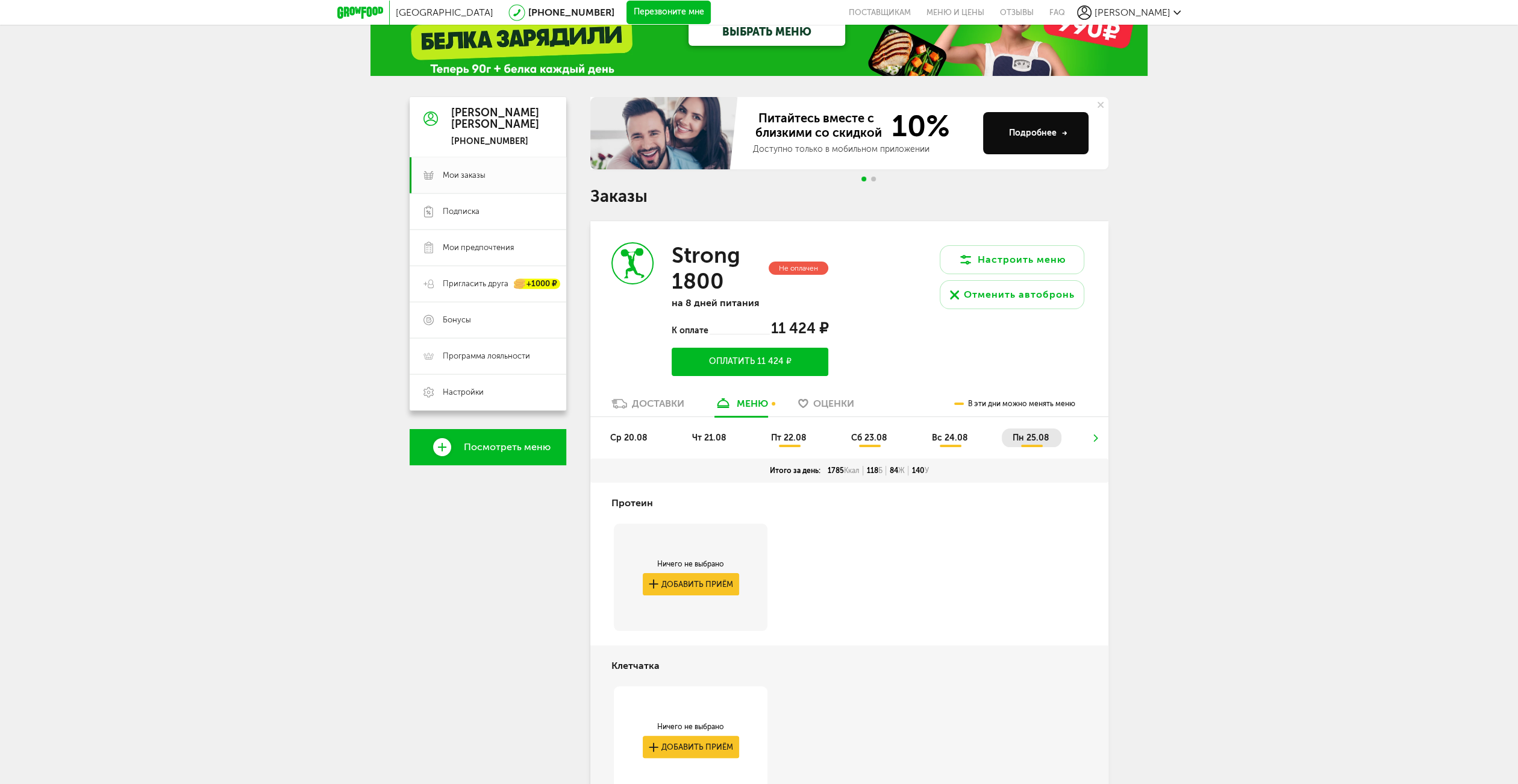
click at [696, 247] on h3 "Strong 1800" at bounding box center [719, 268] width 95 height 52
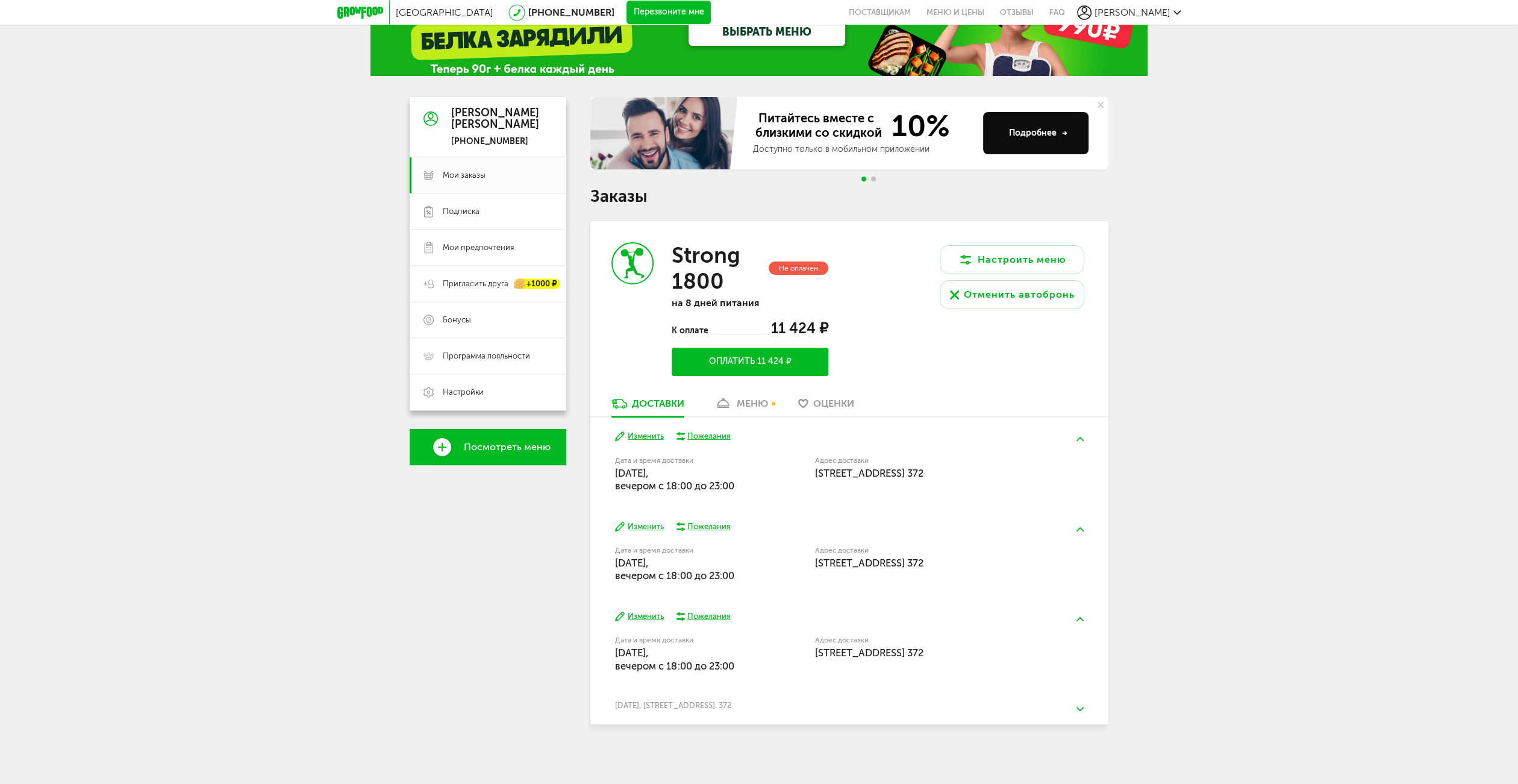
click at [720, 404] on icon at bounding box center [723, 403] width 18 height 10
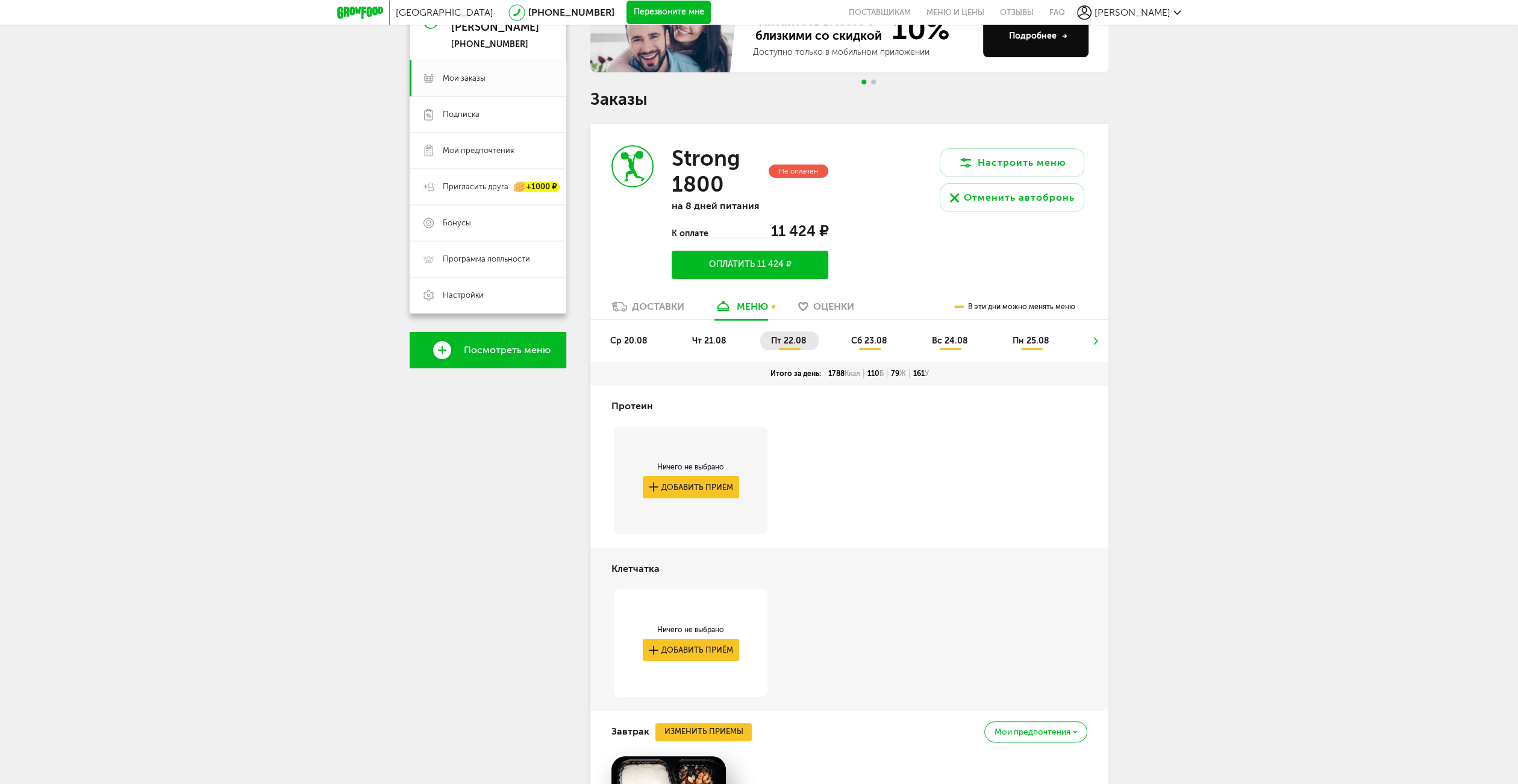
scroll to position [235, 0]
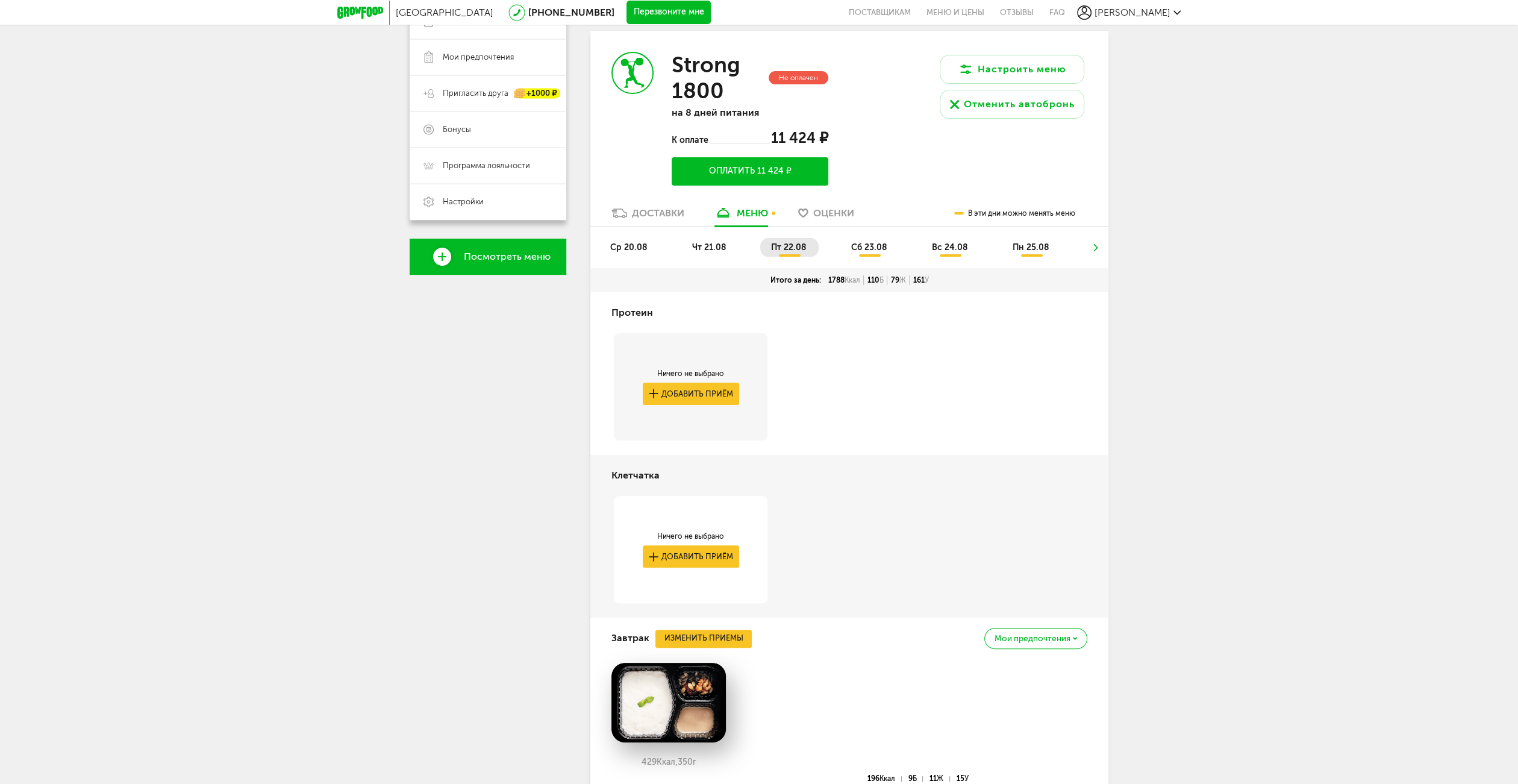
drag, startPoint x: 712, startPoint y: 256, endPoint x: 718, endPoint y: 245, distance: 12.5
click at [712, 255] on ul "ср 20.08 чт 21.08 пт 22.08 сб 23.08 вс 24.08 пн 25.08" at bounding box center [849, 253] width 500 height 30
click at [718, 245] on span "чт 21.08" at bounding box center [709, 247] width 34 height 10
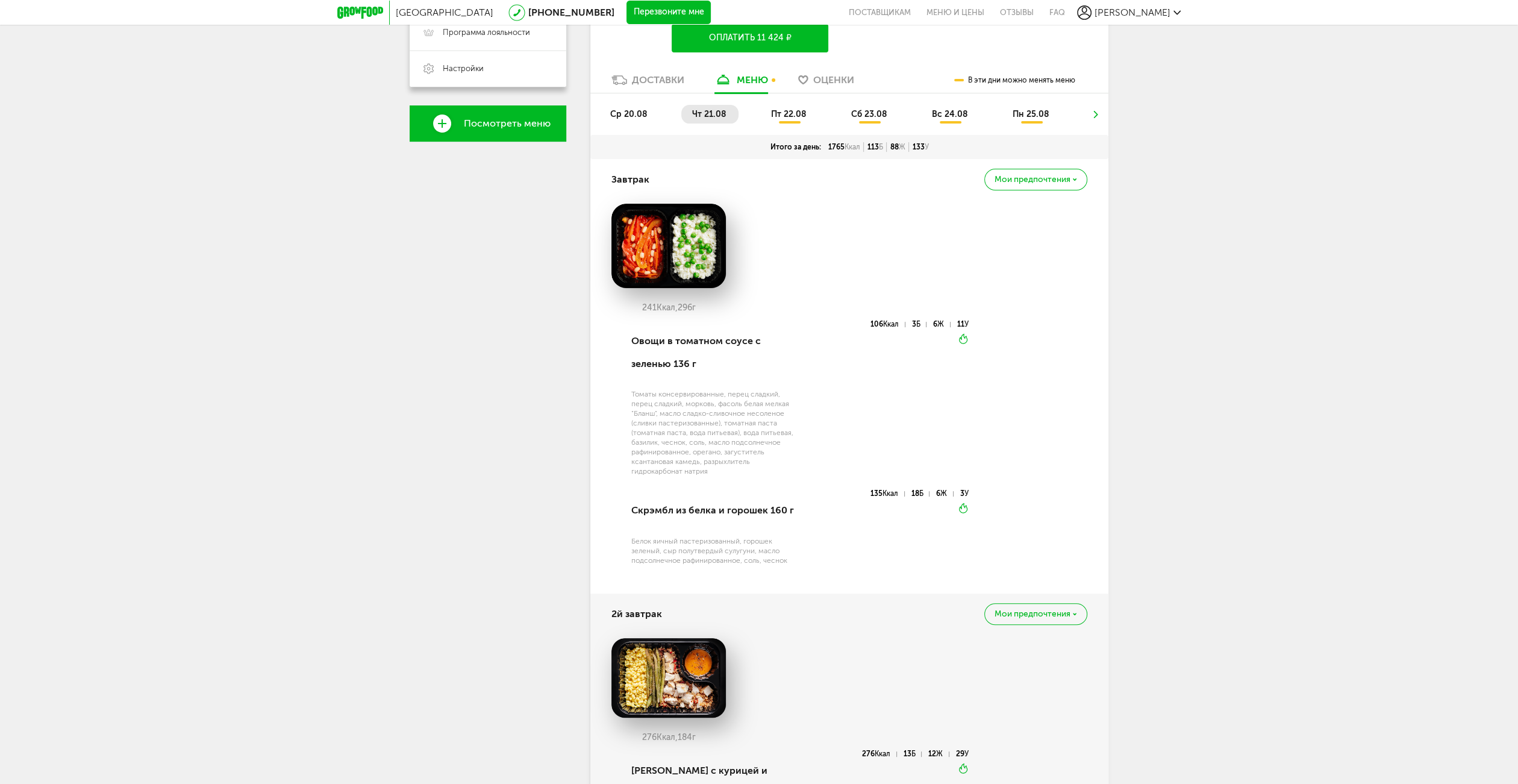
scroll to position [229, 0]
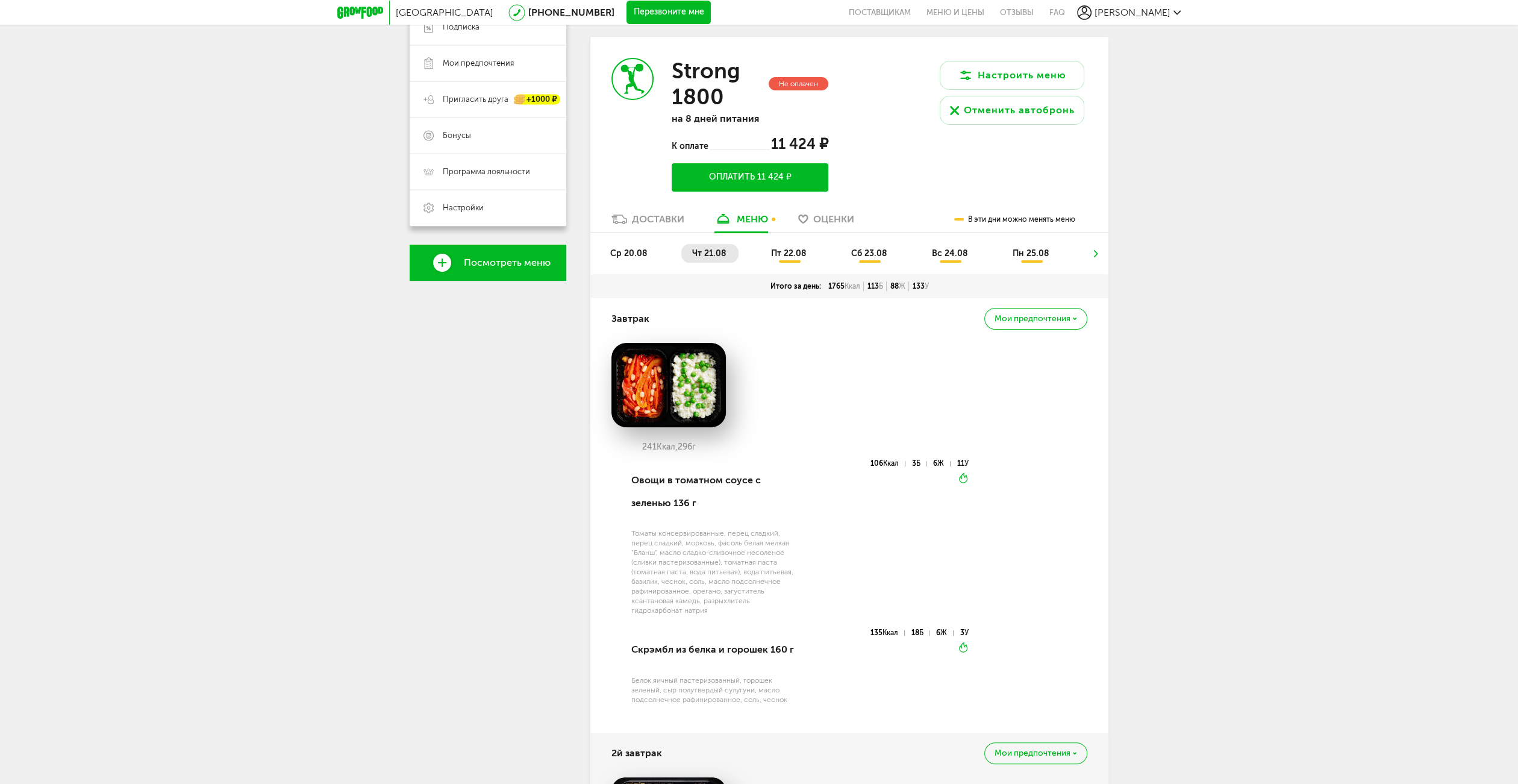
click at [625, 259] on li "ср 20.08" at bounding box center [629, 254] width 60 height 19
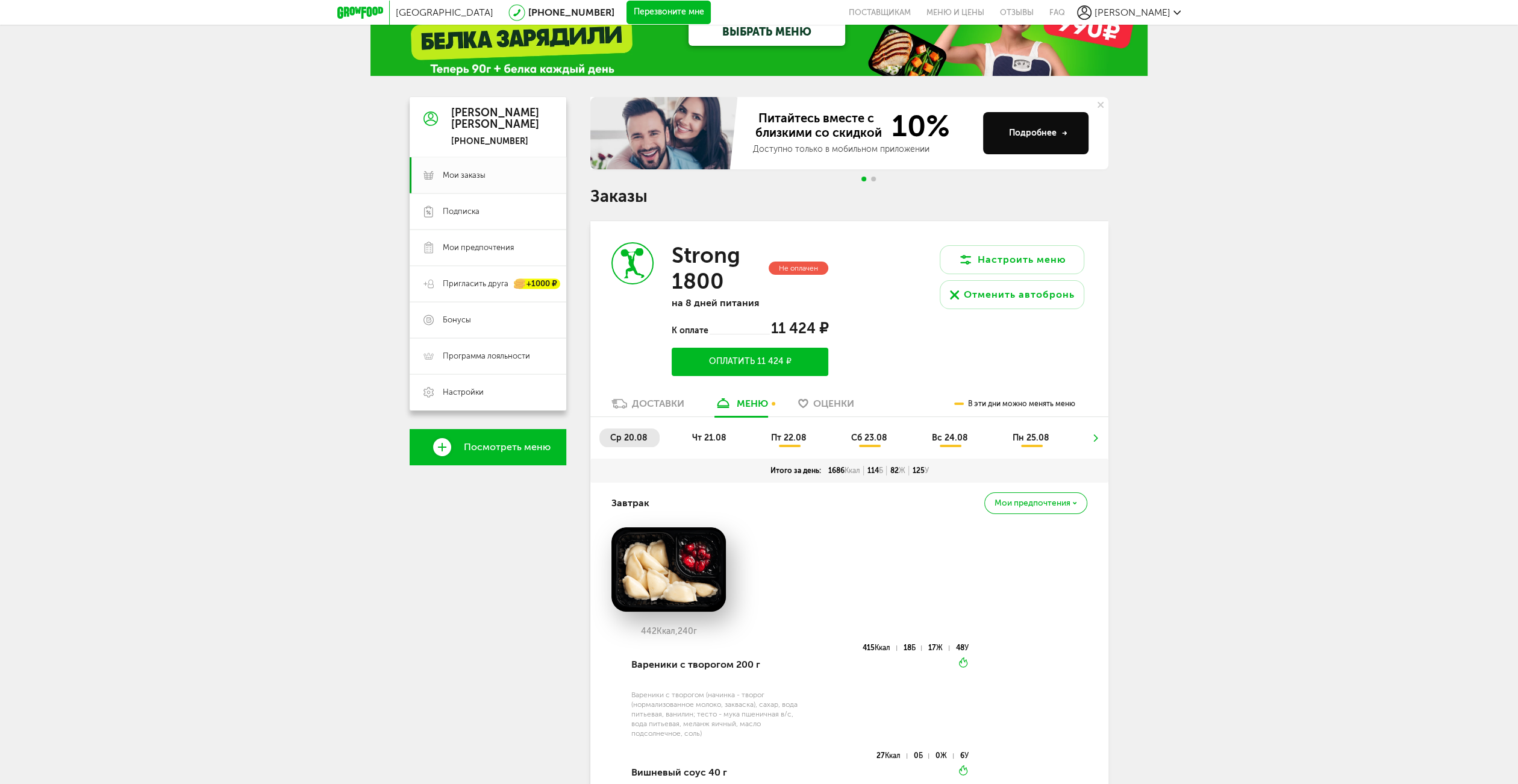
scroll to position [0, 0]
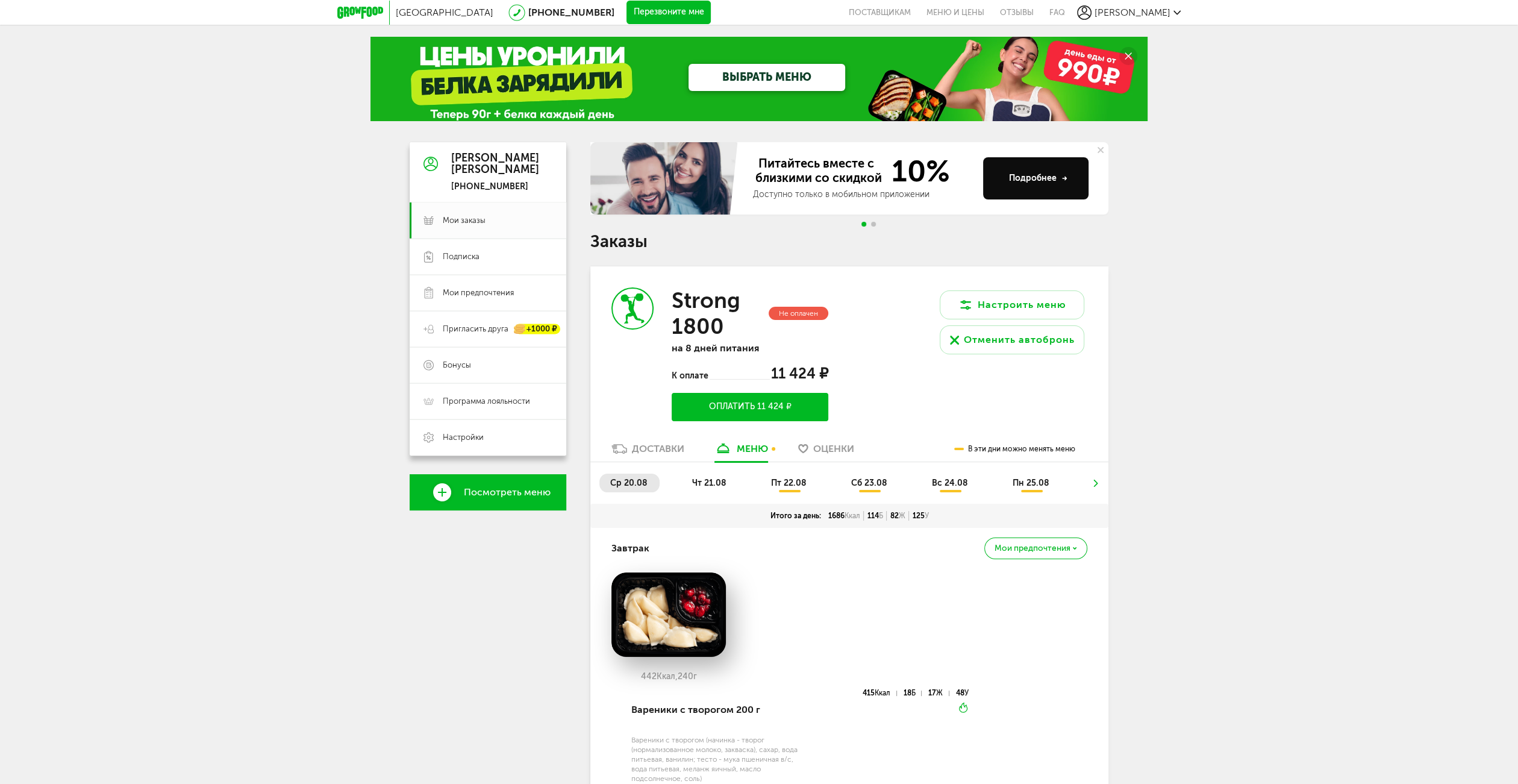
click at [1100, 149] on use at bounding box center [1101, 149] width 6 height 6
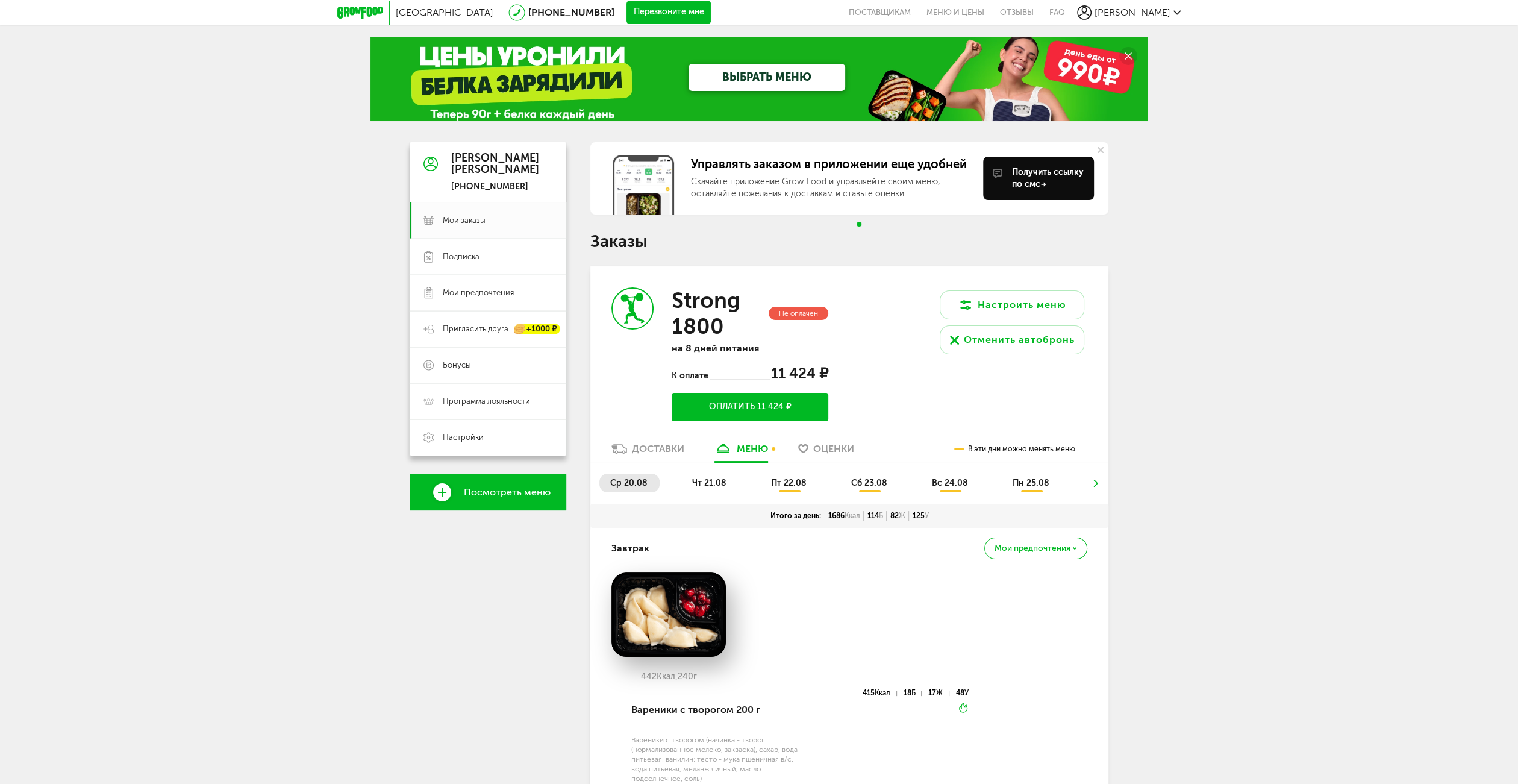
click at [1100, 152] on icon at bounding box center [1101, 149] width 6 height 6
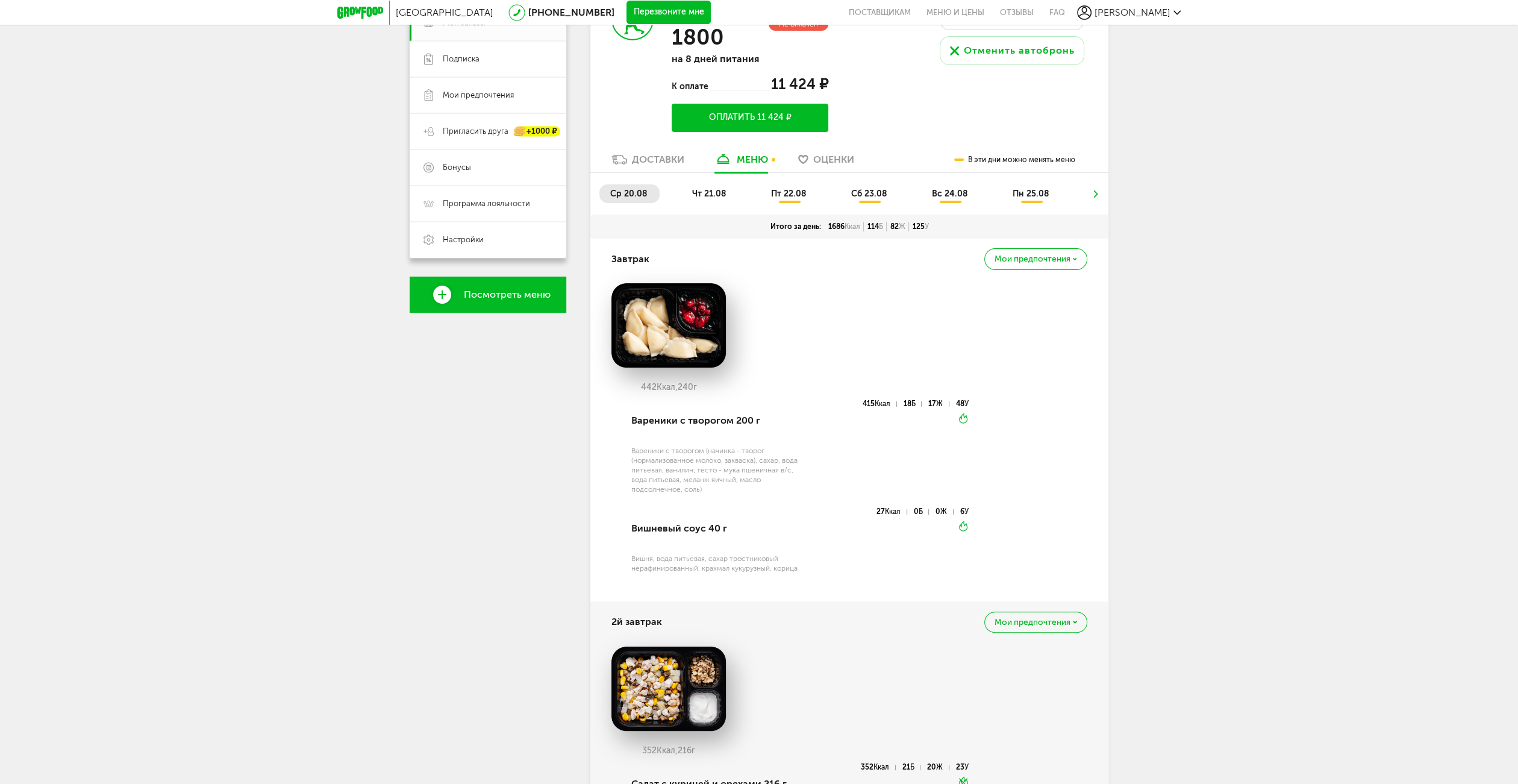
scroll to position [300, 0]
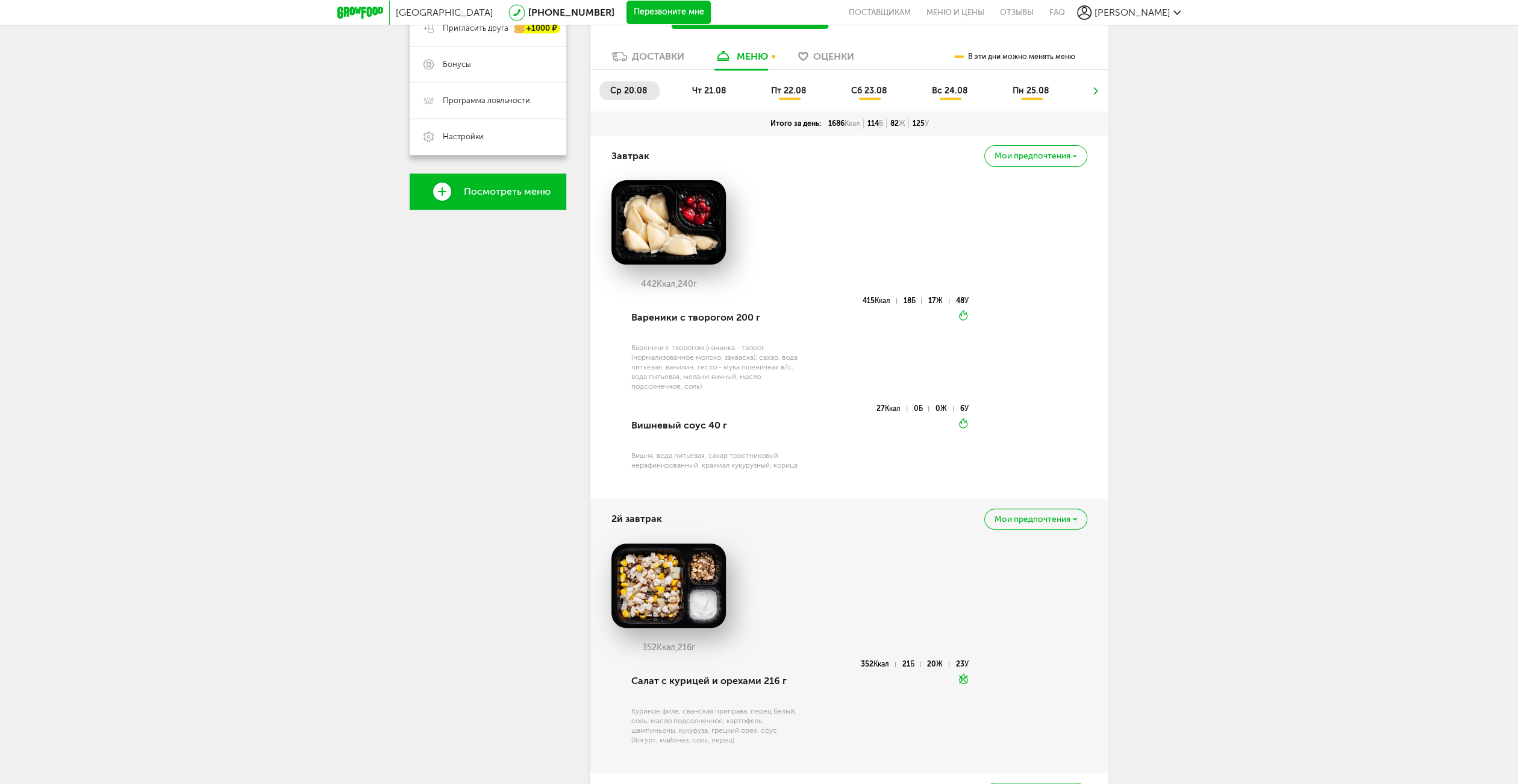
click at [1047, 167] on div "Завтрак Мои предпочтения" at bounding box center [850, 156] width 476 height 41
click at [1049, 162] on div "Мои предпочтения" at bounding box center [1036, 156] width 103 height 21
click at [1021, 205] on p "Это блюдо будет заменено во всех будущих доставках" at bounding box center [1000, 208] width 133 height 19
click at [1009, 154] on icon at bounding box center [1009, 156] width 10 height 9
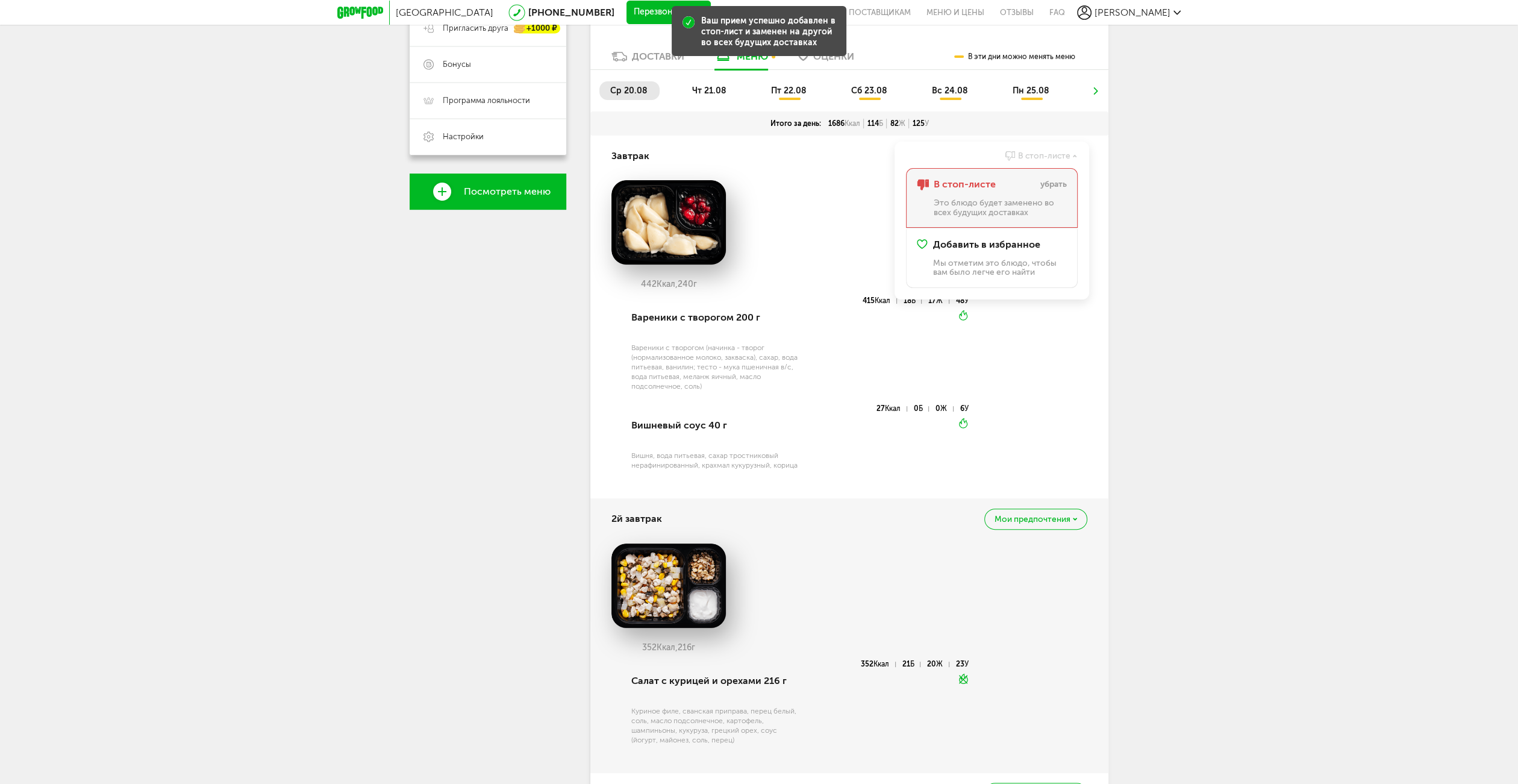
click at [1055, 181] on span "убрать" at bounding box center [1053, 184] width 26 height 11
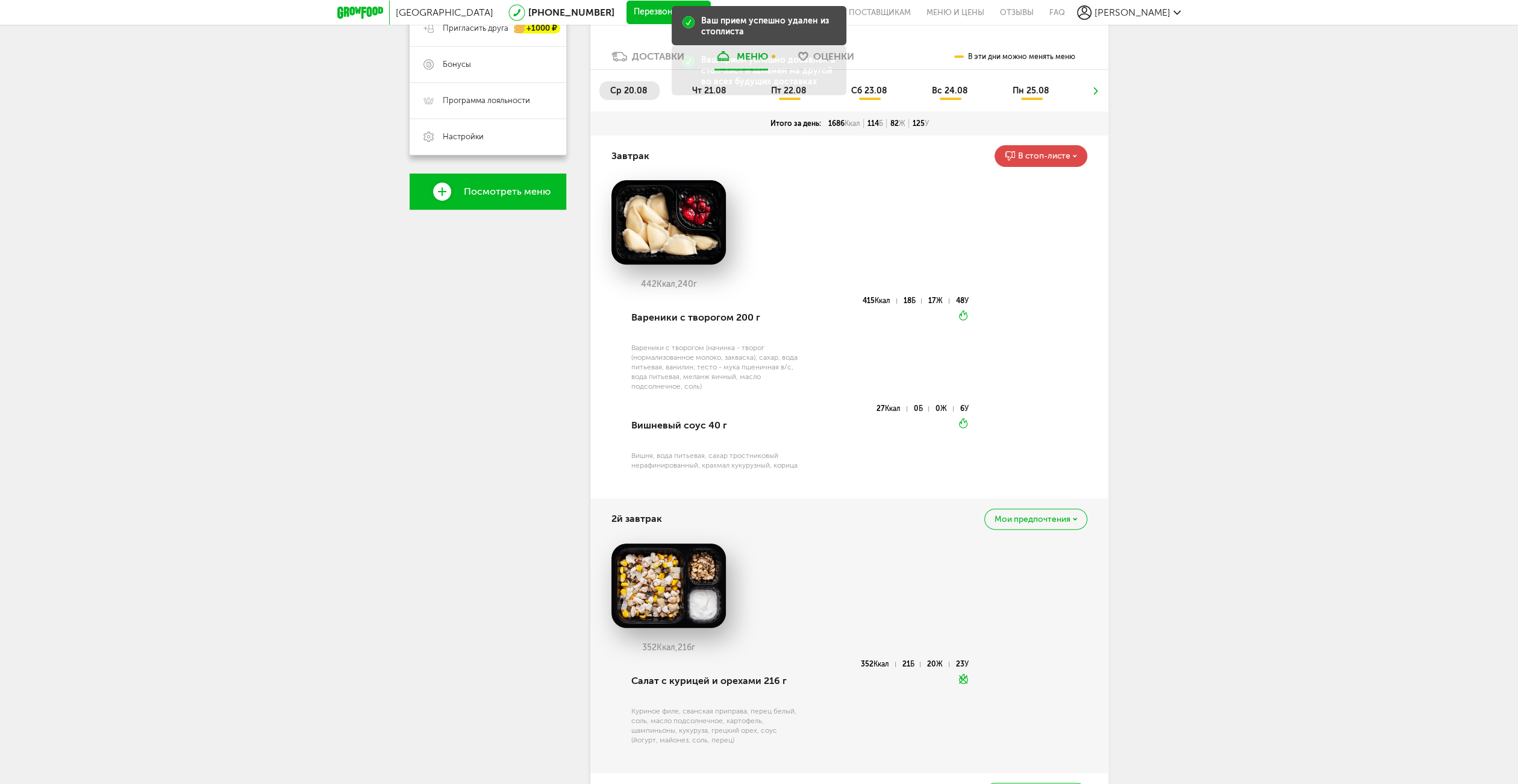
click at [1057, 162] on div "В стоп-листе" at bounding box center [1040, 156] width 93 height 21
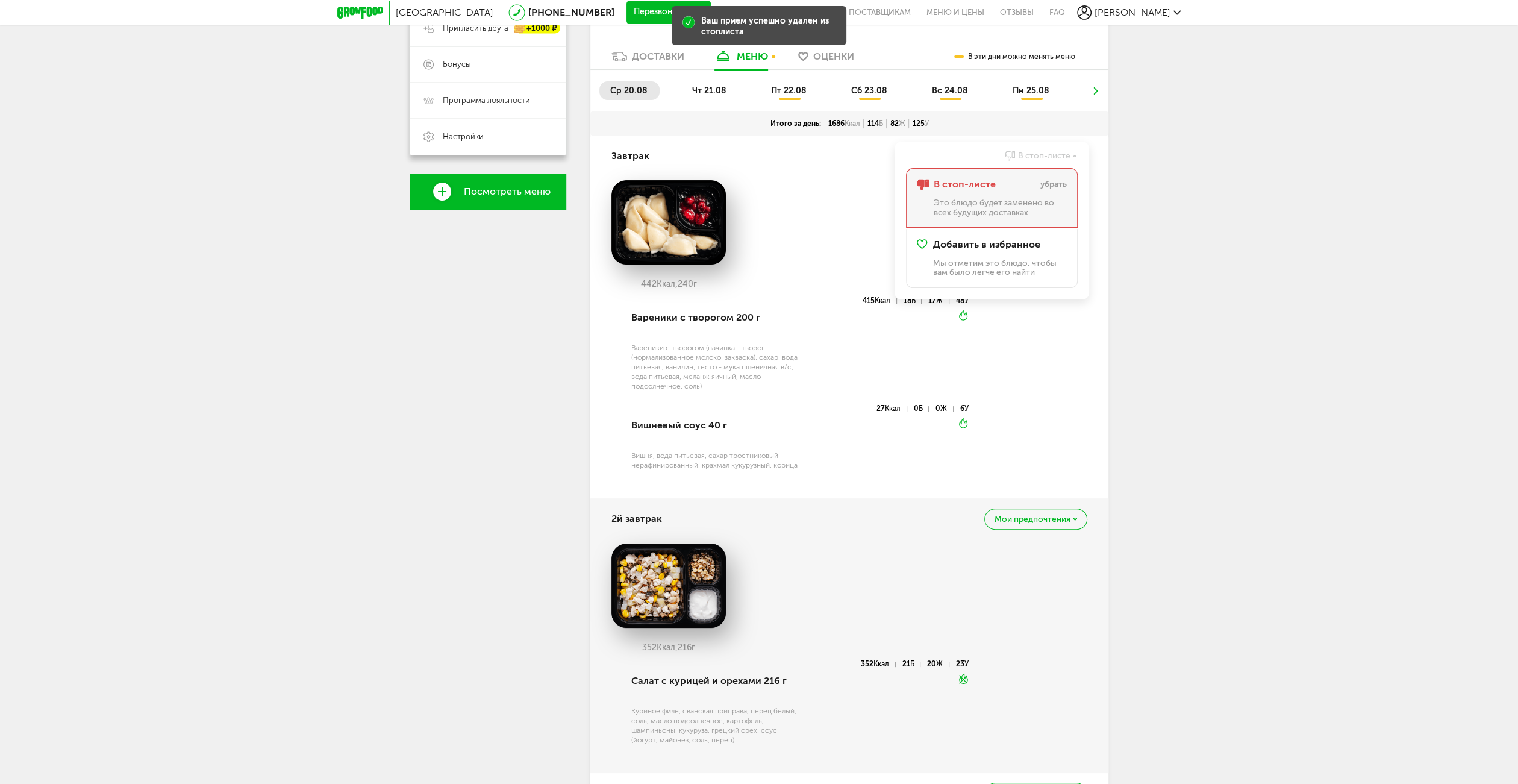
click at [1055, 181] on span "убрать" at bounding box center [1053, 184] width 26 height 11
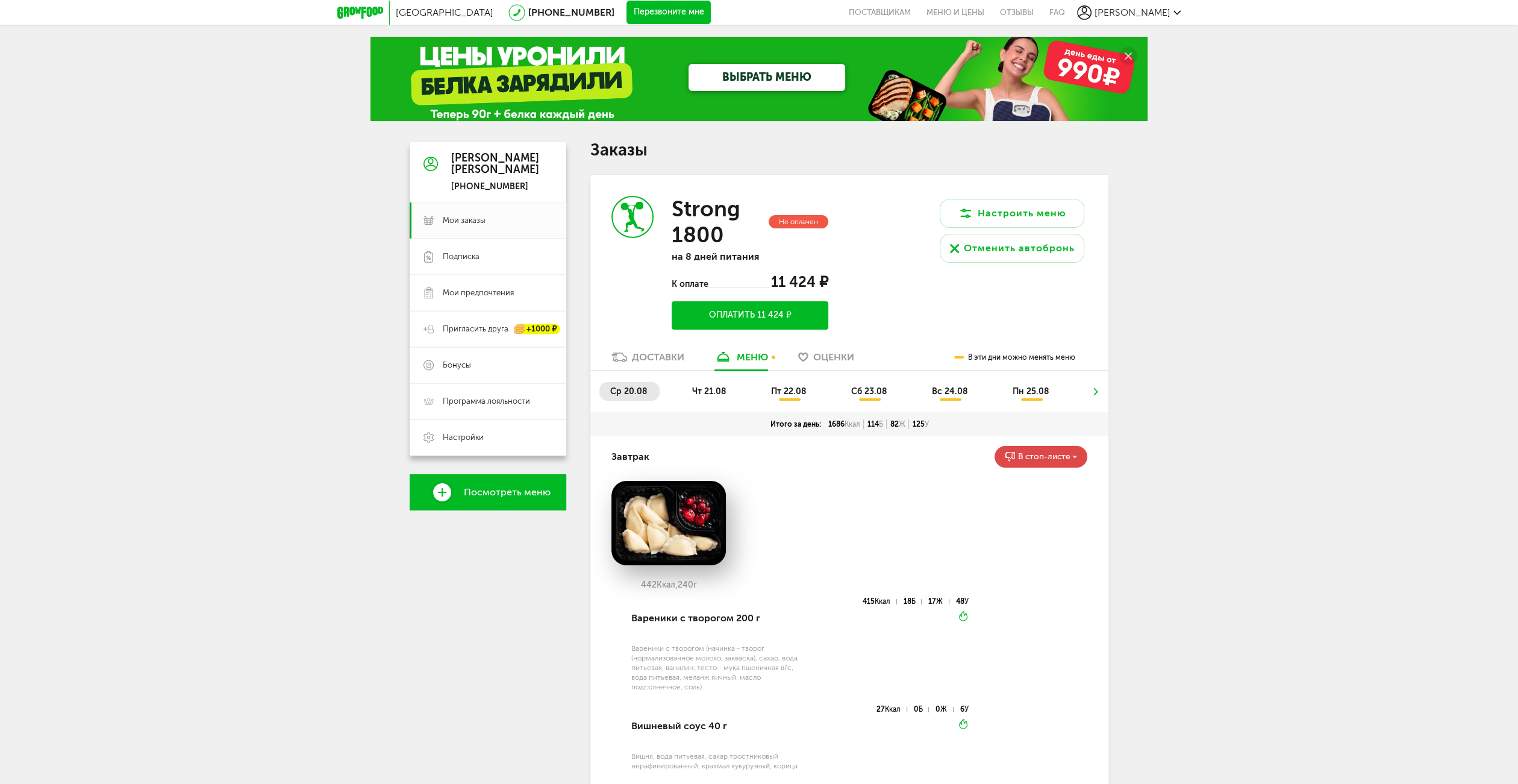
scroll to position [0, 0]
click at [705, 404] on ul "ср 20.08 чт 21.08 пт 22.08 сб 23.08 вс 24.08 пн 25.08" at bounding box center [849, 397] width 500 height 30
click at [706, 397] on li "чт 21.08" at bounding box center [710, 392] width 58 height 19
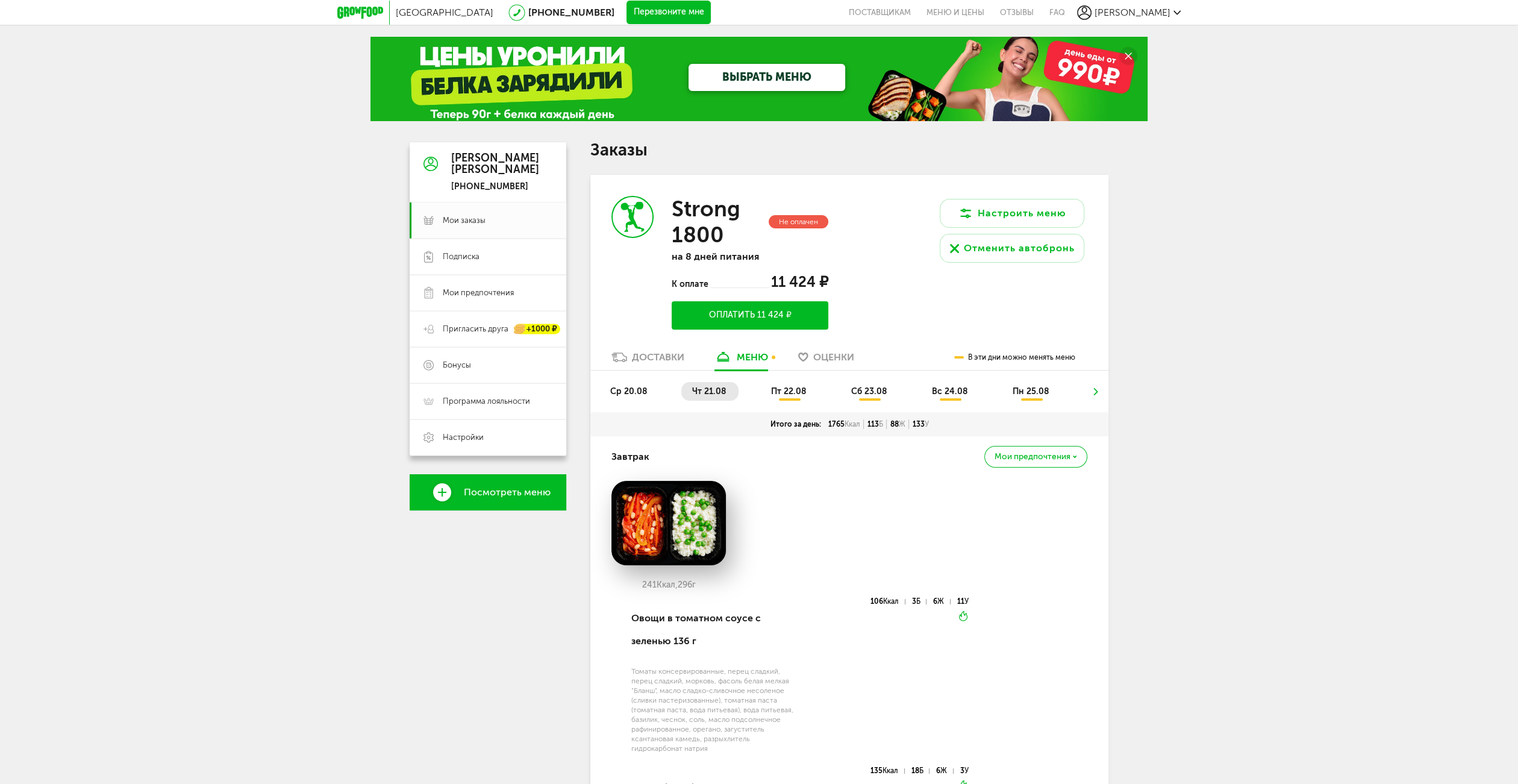
click at [805, 390] on span "пт 22.08" at bounding box center [789, 391] width 36 height 10
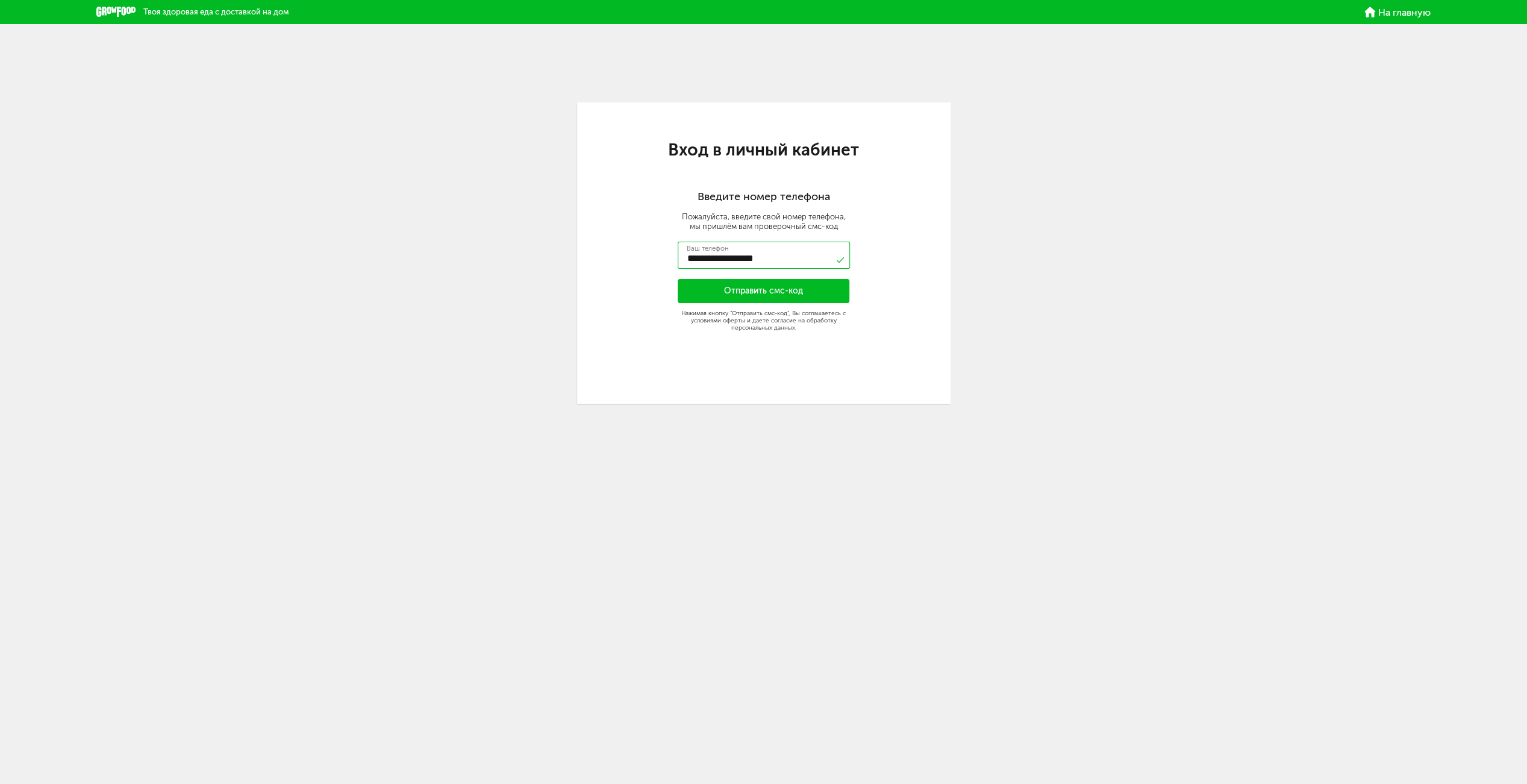
type input "**********"
click at [758, 236] on div "**********" at bounding box center [764, 252] width 373 height 301
click at [773, 294] on button "Отправить смс-код" at bounding box center [764, 291] width 173 height 24
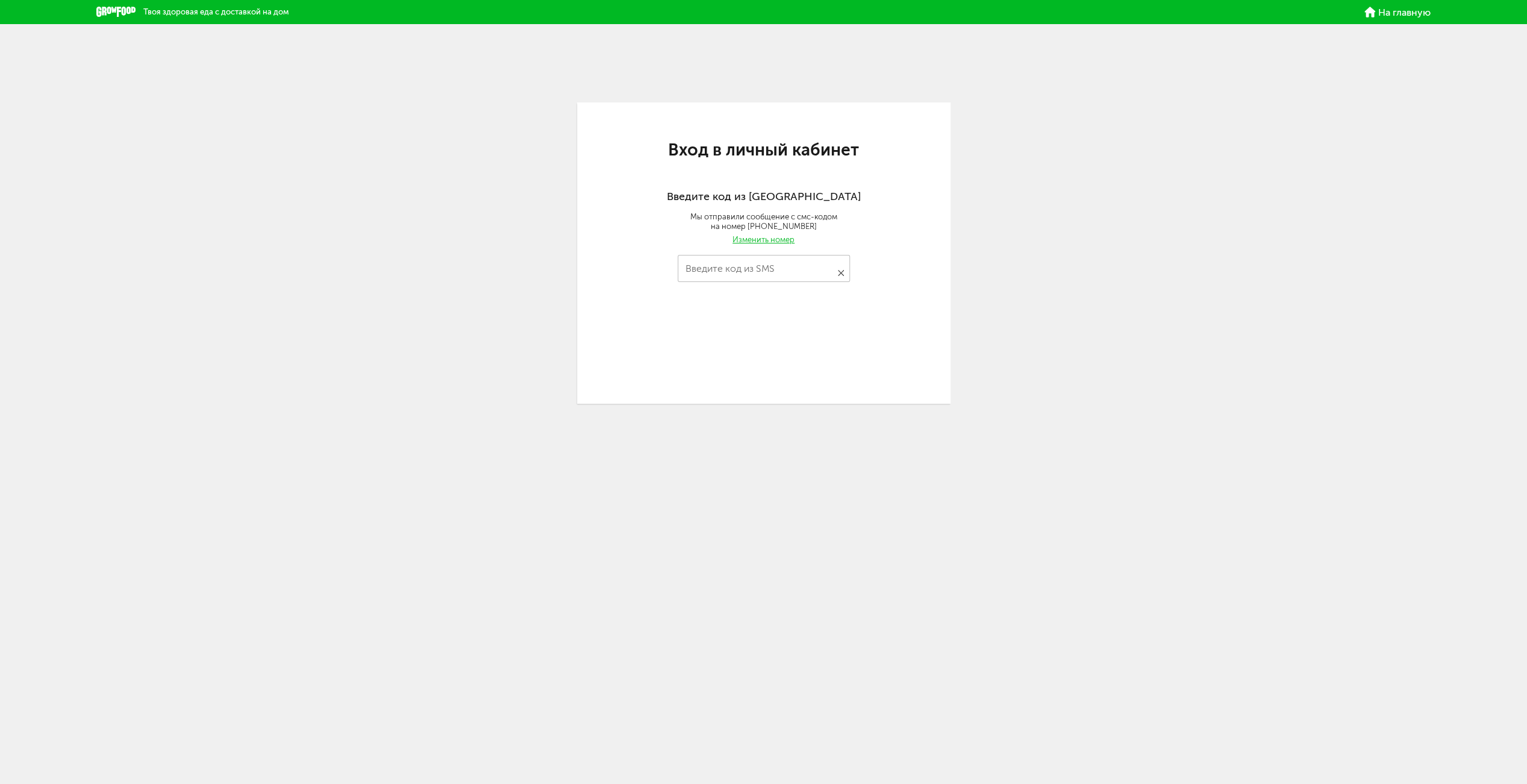
click at [777, 275] on input "Введите код из SMS" at bounding box center [764, 269] width 173 height 27
type input "****"
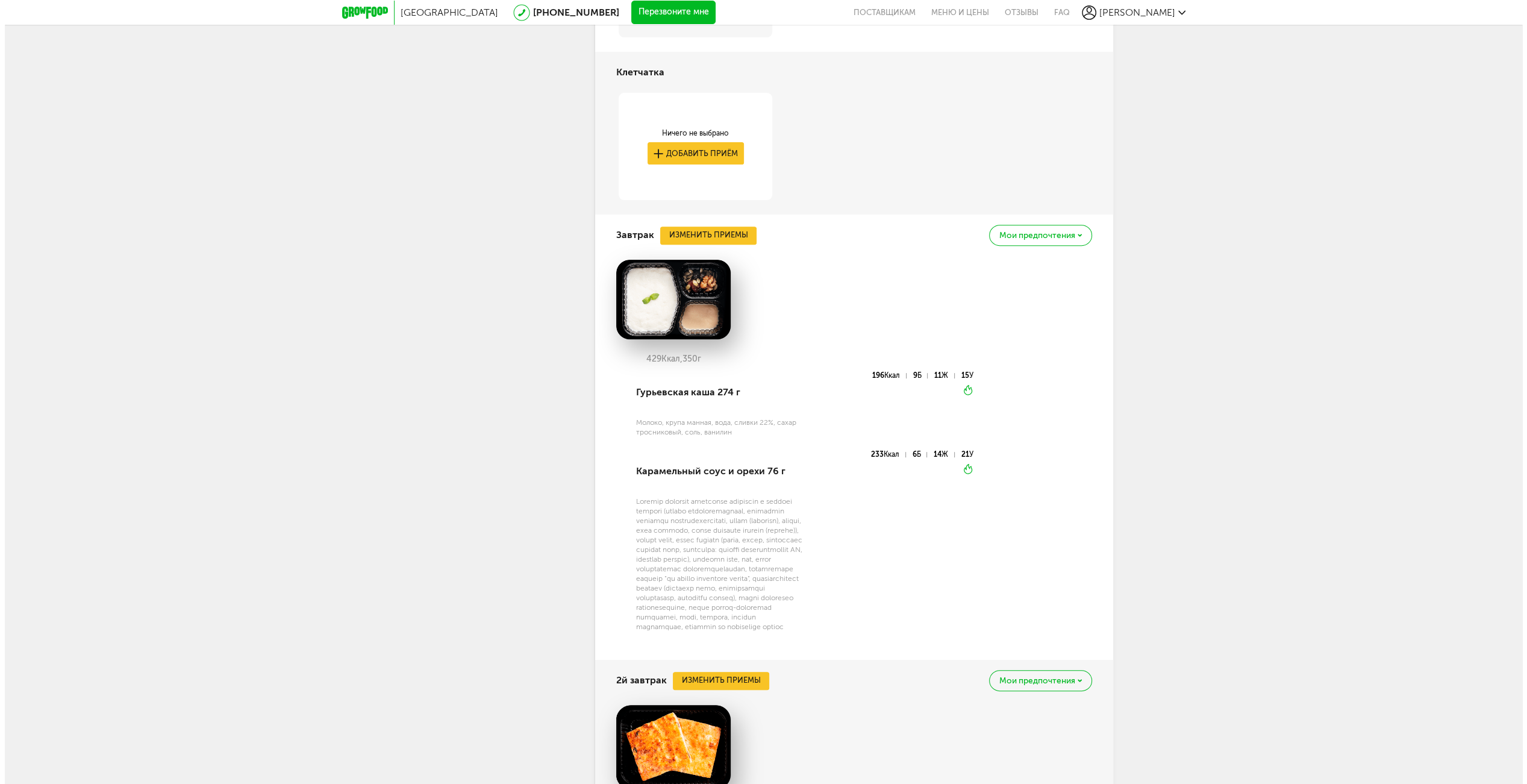
scroll to position [566, 0]
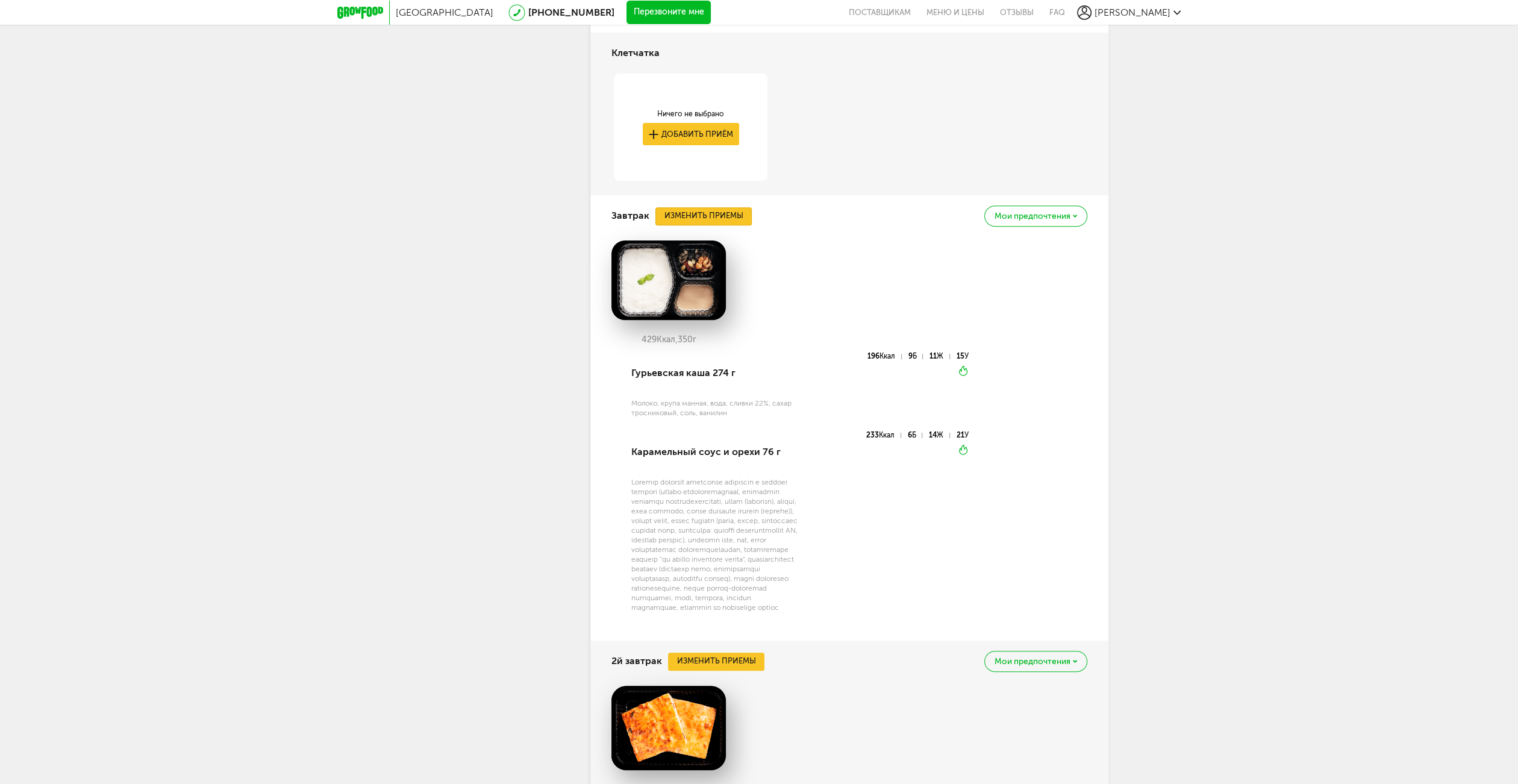
click at [718, 213] on button "Изменить приемы" at bounding box center [704, 216] width 96 height 18
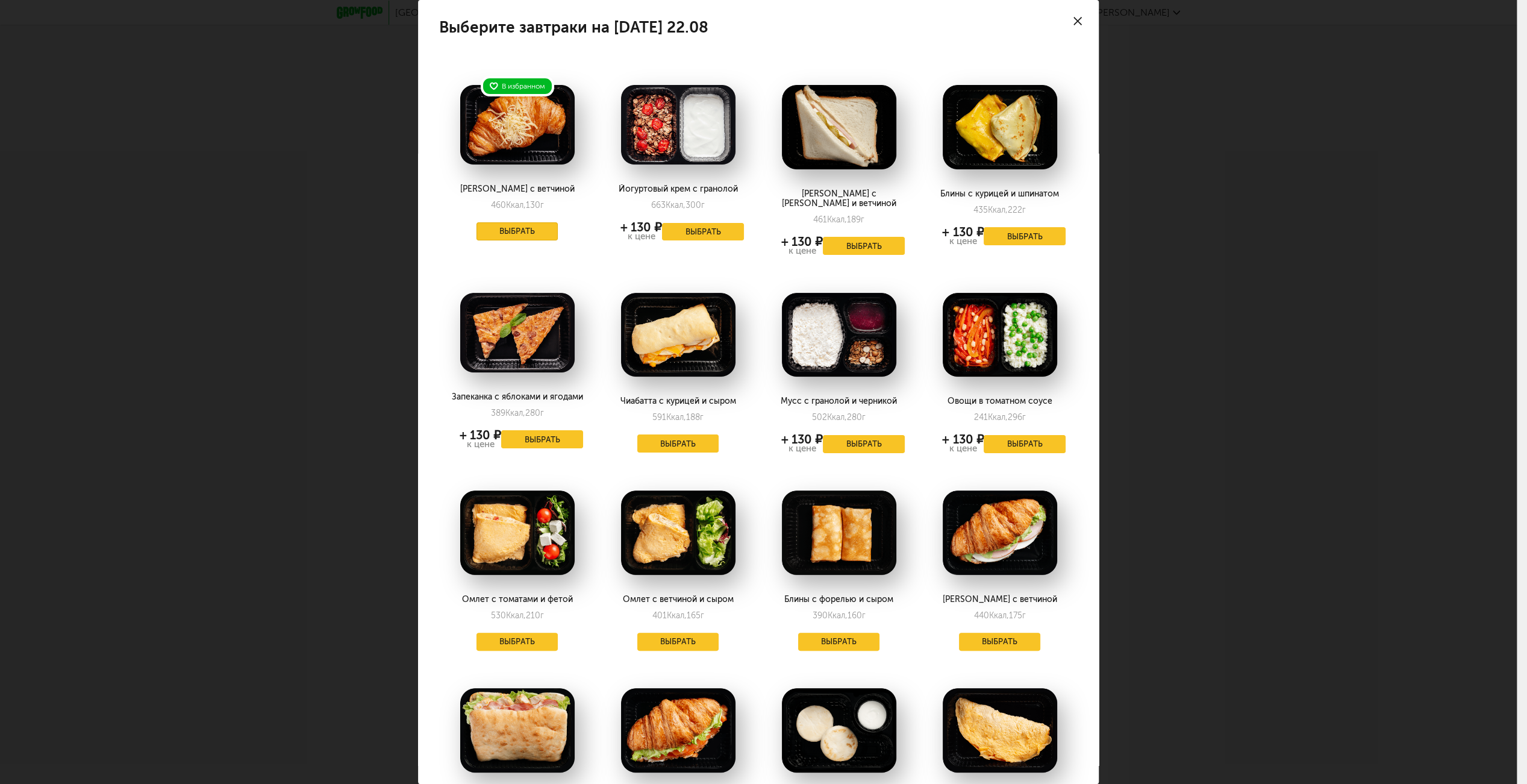
click at [538, 226] on button "Выбрать" at bounding box center [517, 231] width 82 height 18
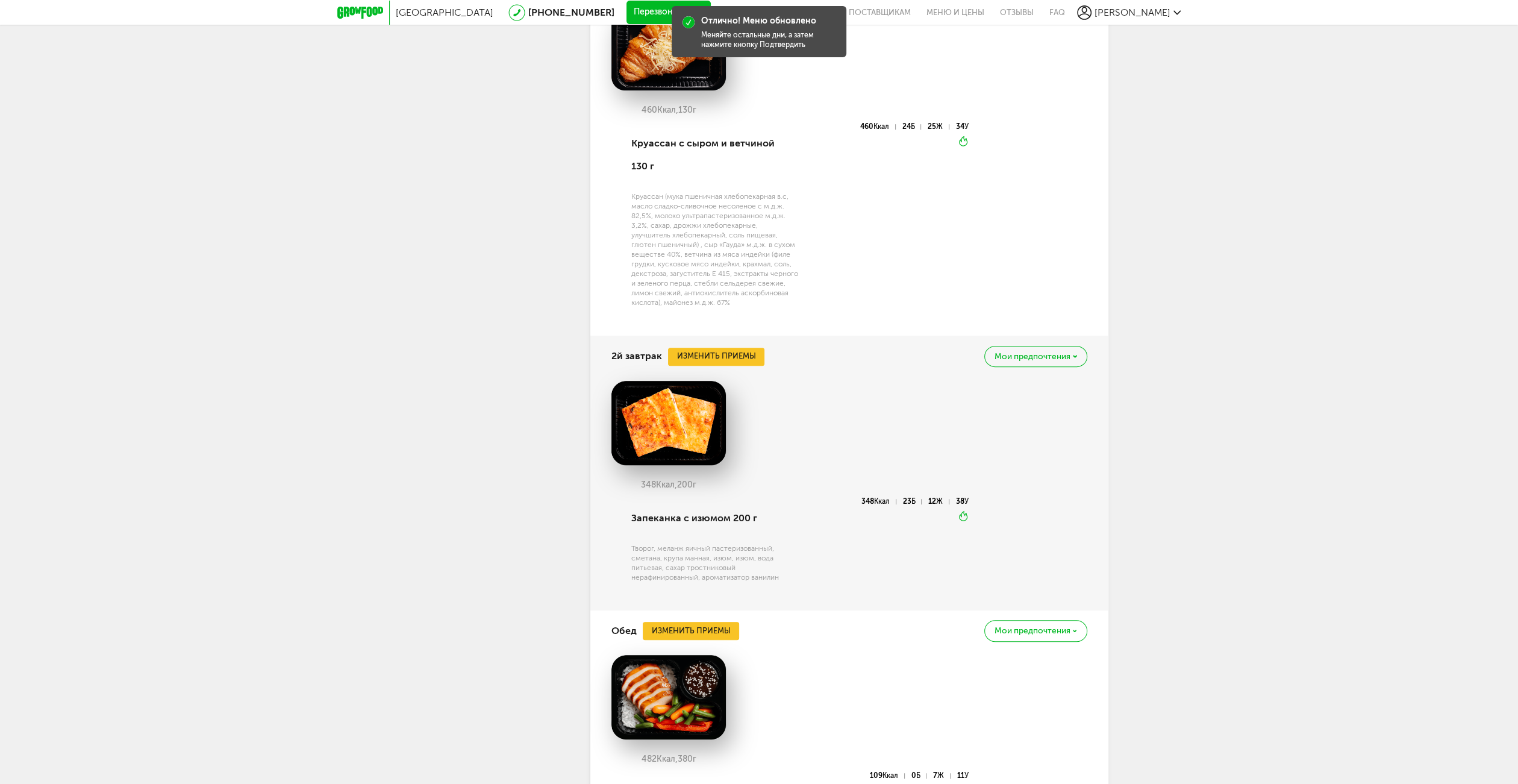
scroll to position [807, 0]
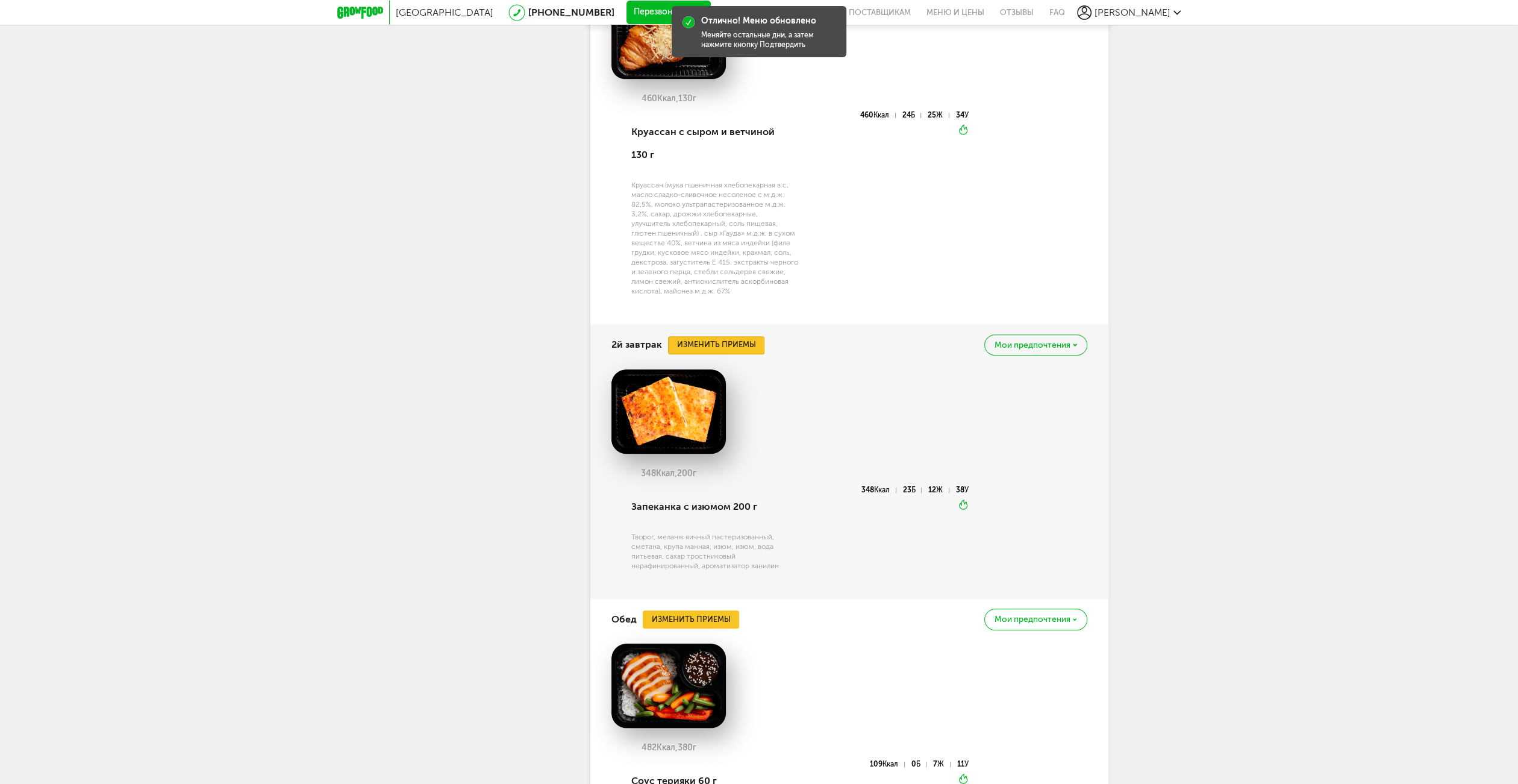
click at [731, 336] on button "Изменить приемы" at bounding box center [716, 345] width 96 height 18
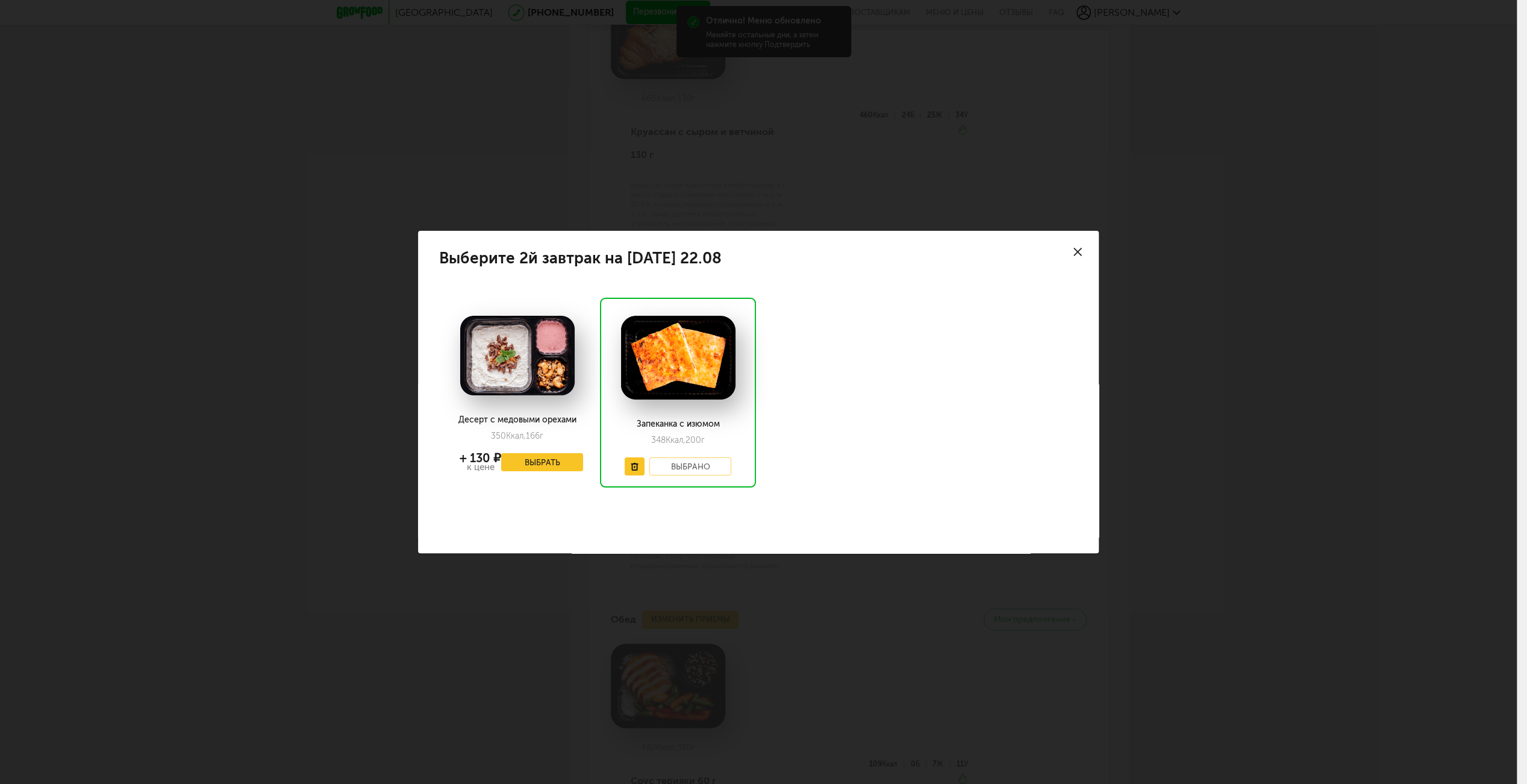
click at [1175, 468] on div "Выберите 2й завтрак на пятницу 22.08 Десерт с медовыми орехами 350 Ккал, 166 г …" at bounding box center [758, 392] width 1517 height 784
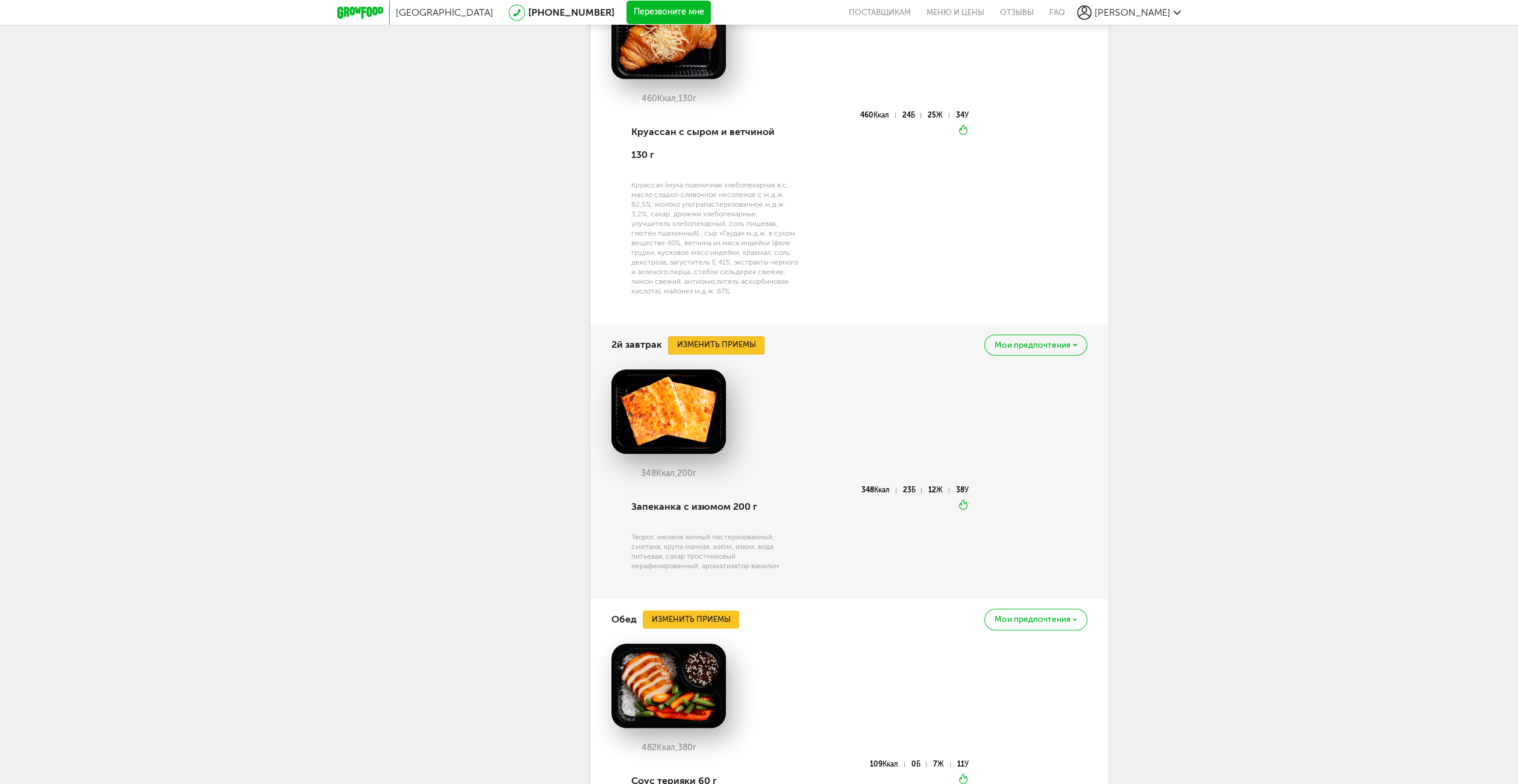
click at [734, 336] on button "Изменить приемы" at bounding box center [716, 345] width 96 height 18
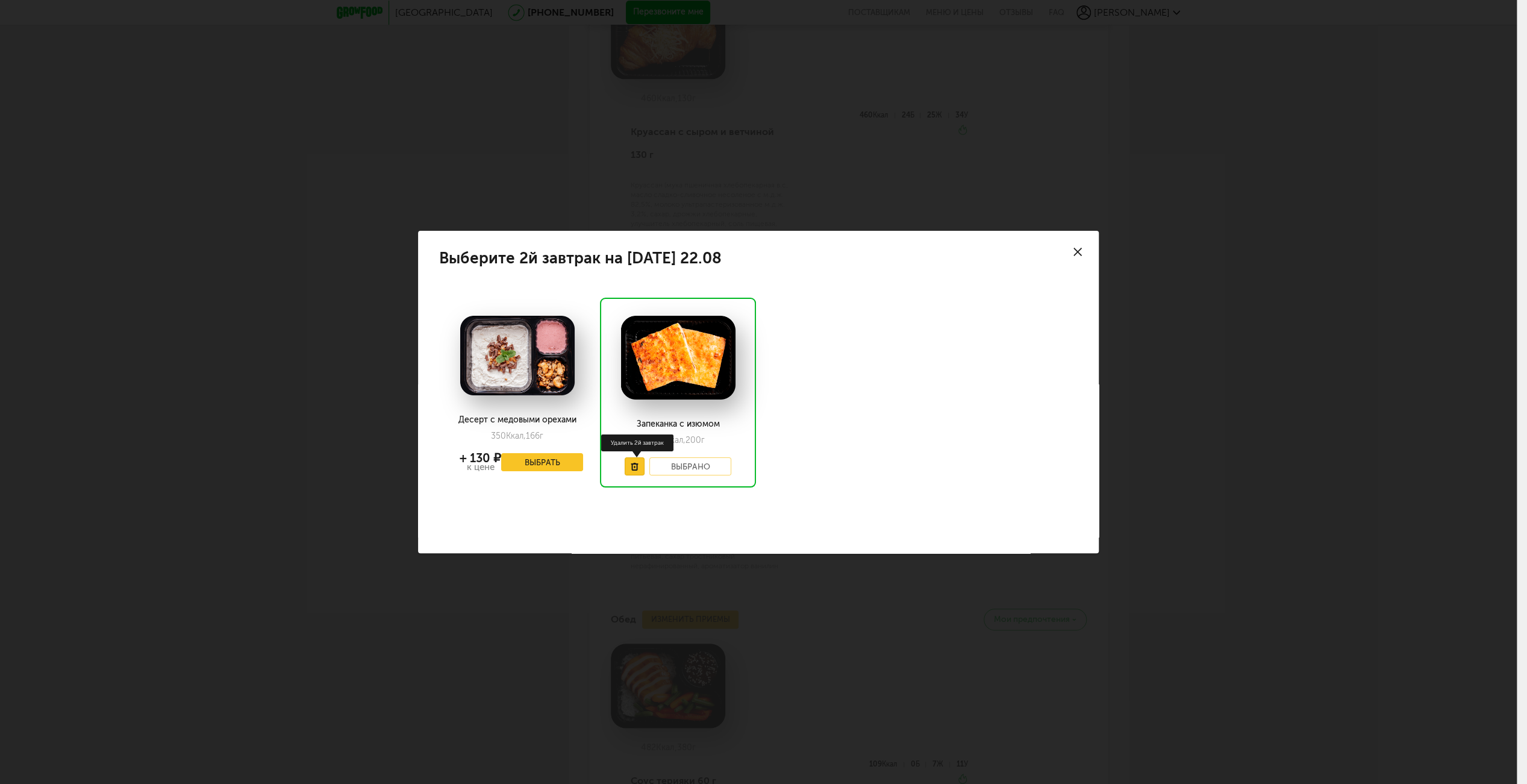
click at [631, 465] on icon at bounding box center [635, 467] width 8 height 8
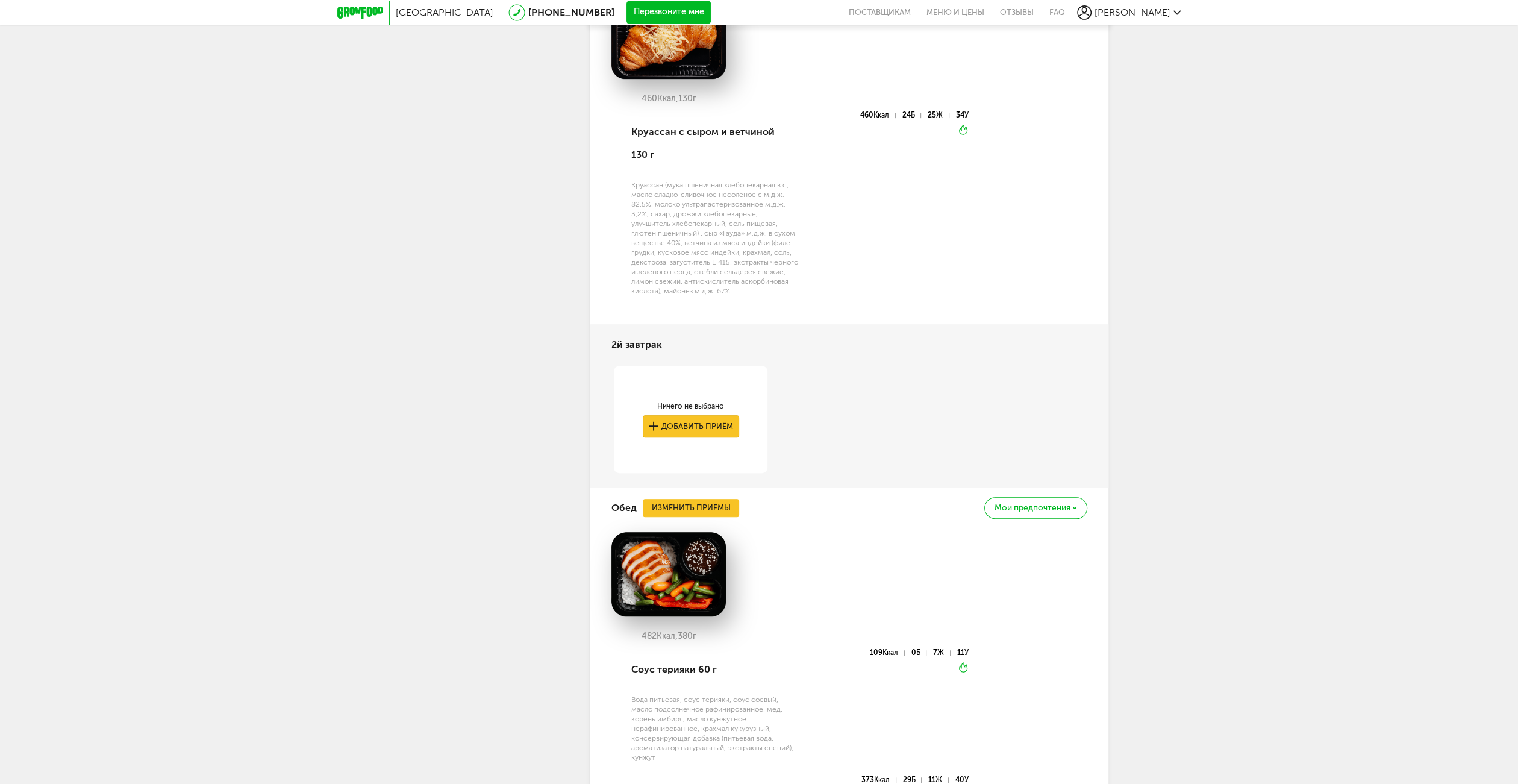
click at [685, 415] on button "Добавить приём" at bounding box center [691, 426] width 96 height 22
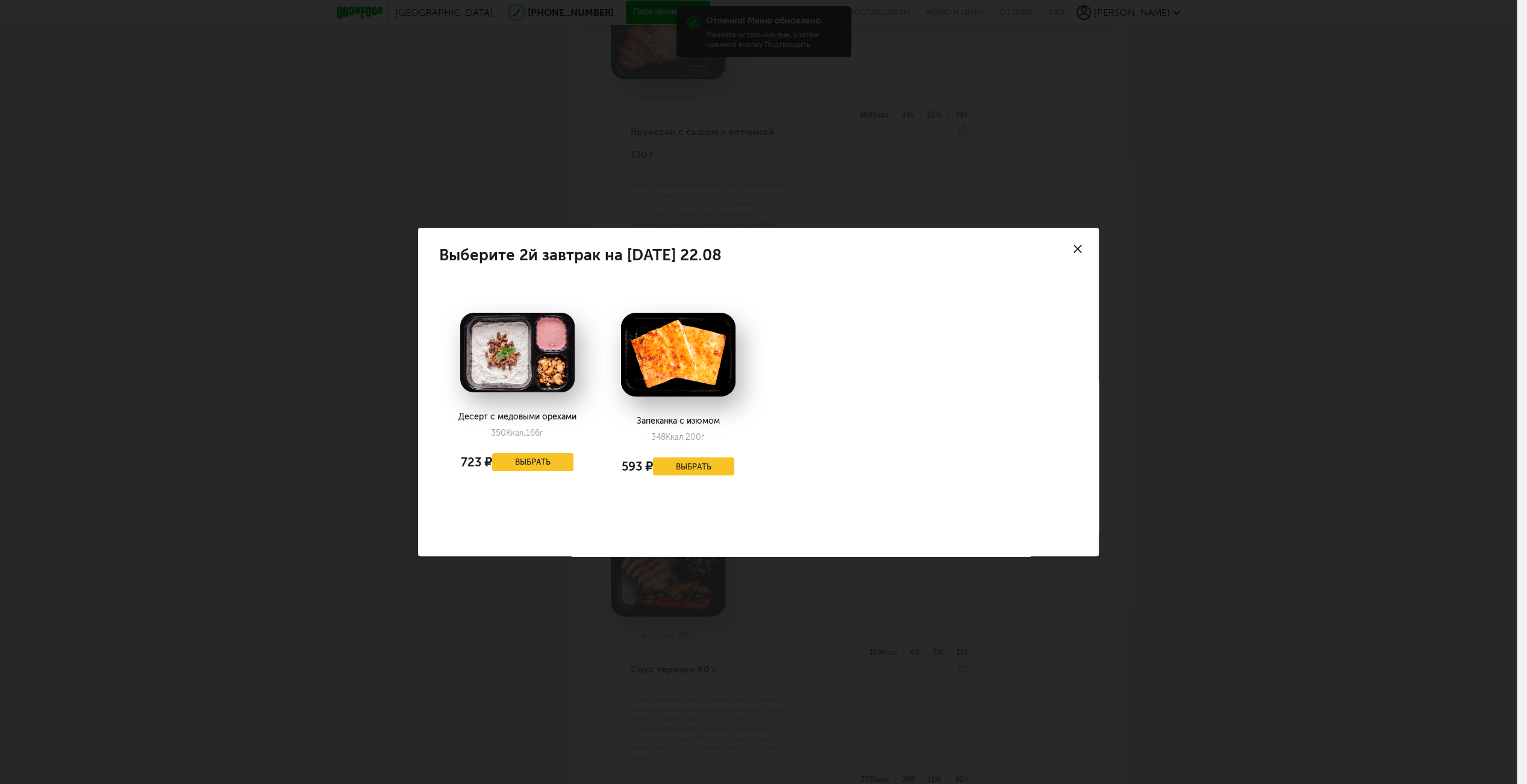
click at [695, 586] on div "Выберите 2й завтрак на пятницу 22.08 Десерт с медовыми орехами 350 Ккал, 166 г …" at bounding box center [758, 392] width 1517 height 784
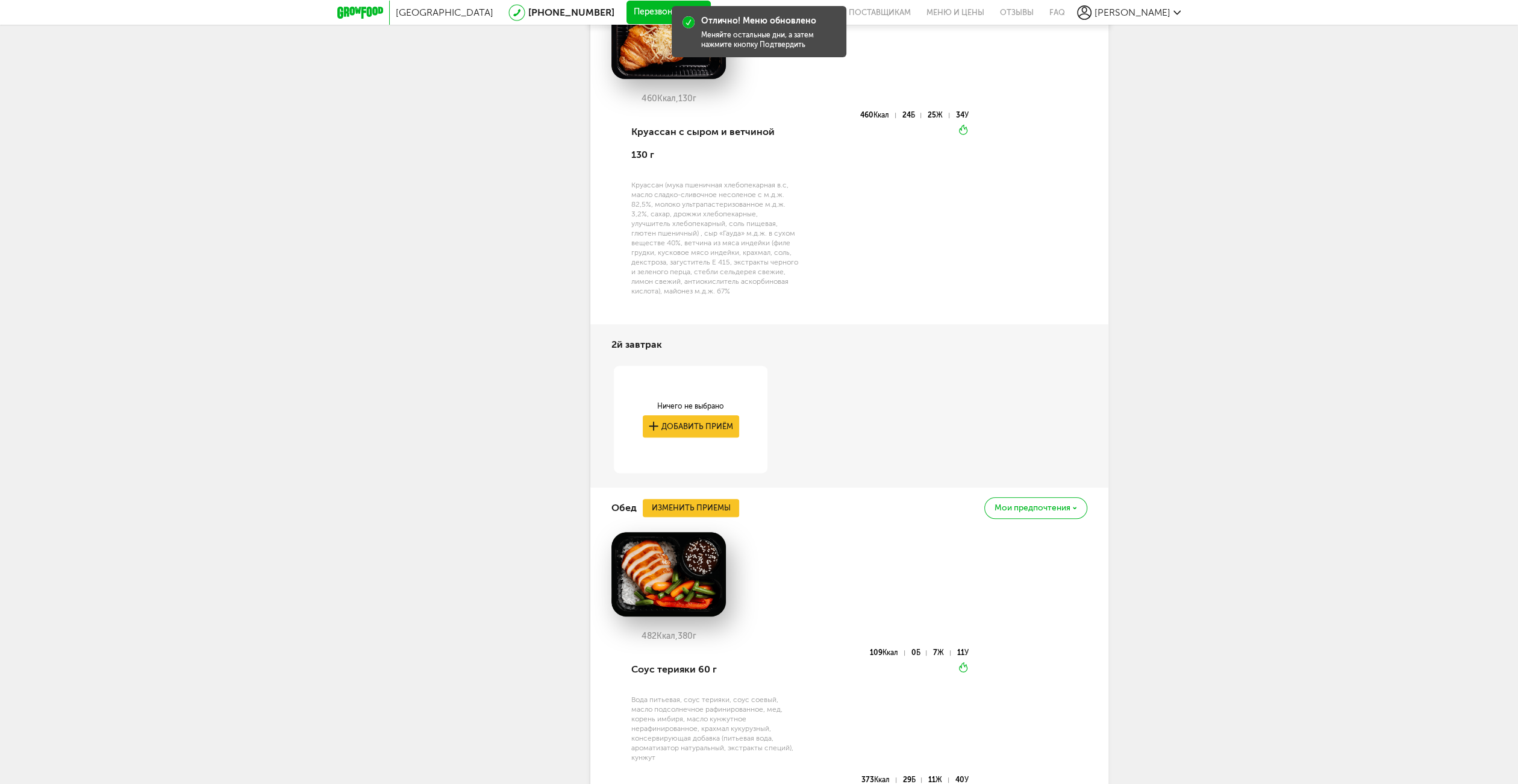
click at [685, 413] on div "Ничего не выбрано Добавить приём" at bounding box center [690, 419] width 143 height 96
click at [682, 415] on button "Добавить приём" at bounding box center [691, 426] width 96 height 22
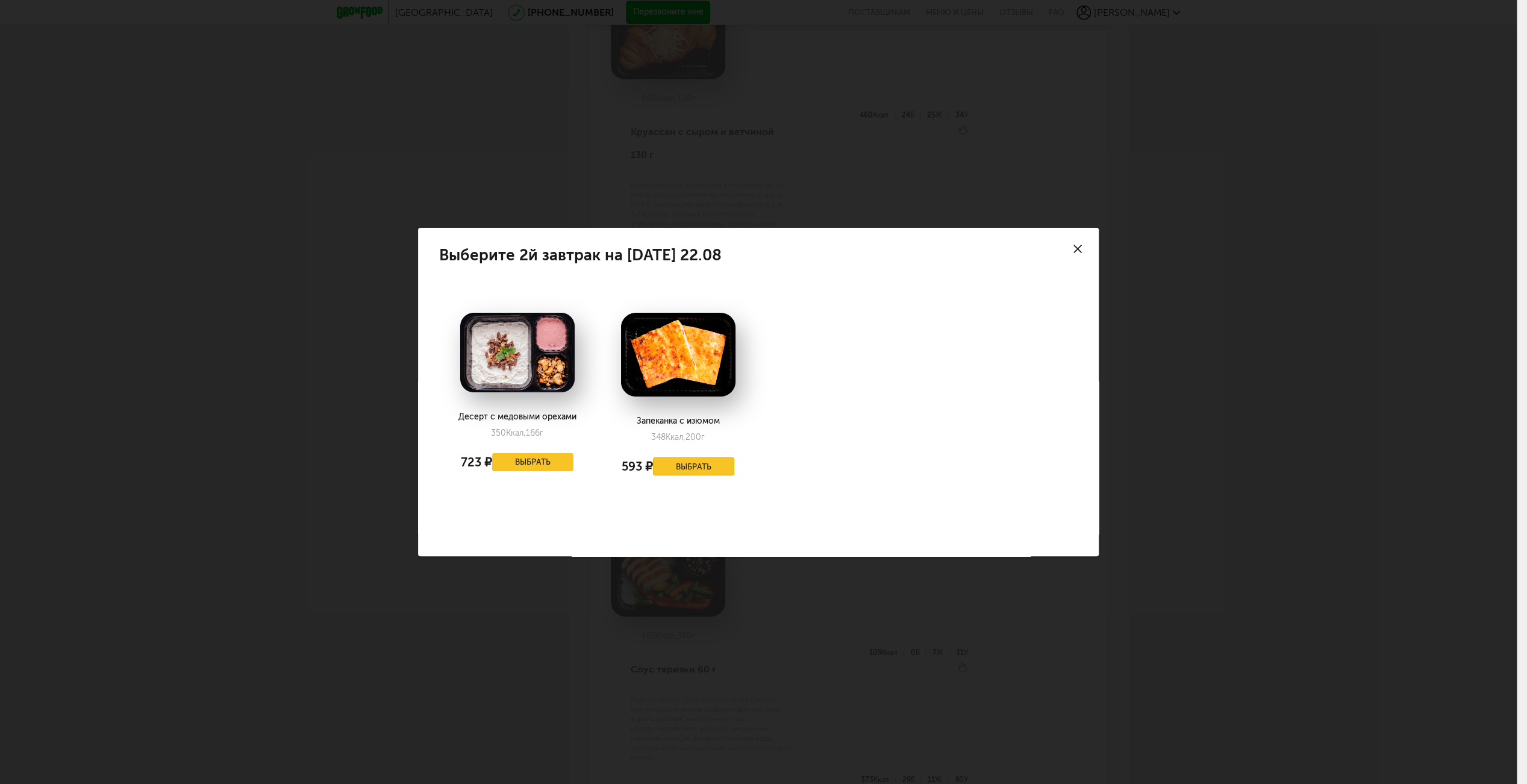
click at [700, 461] on button "Выбрать" at bounding box center [693, 466] width 82 height 18
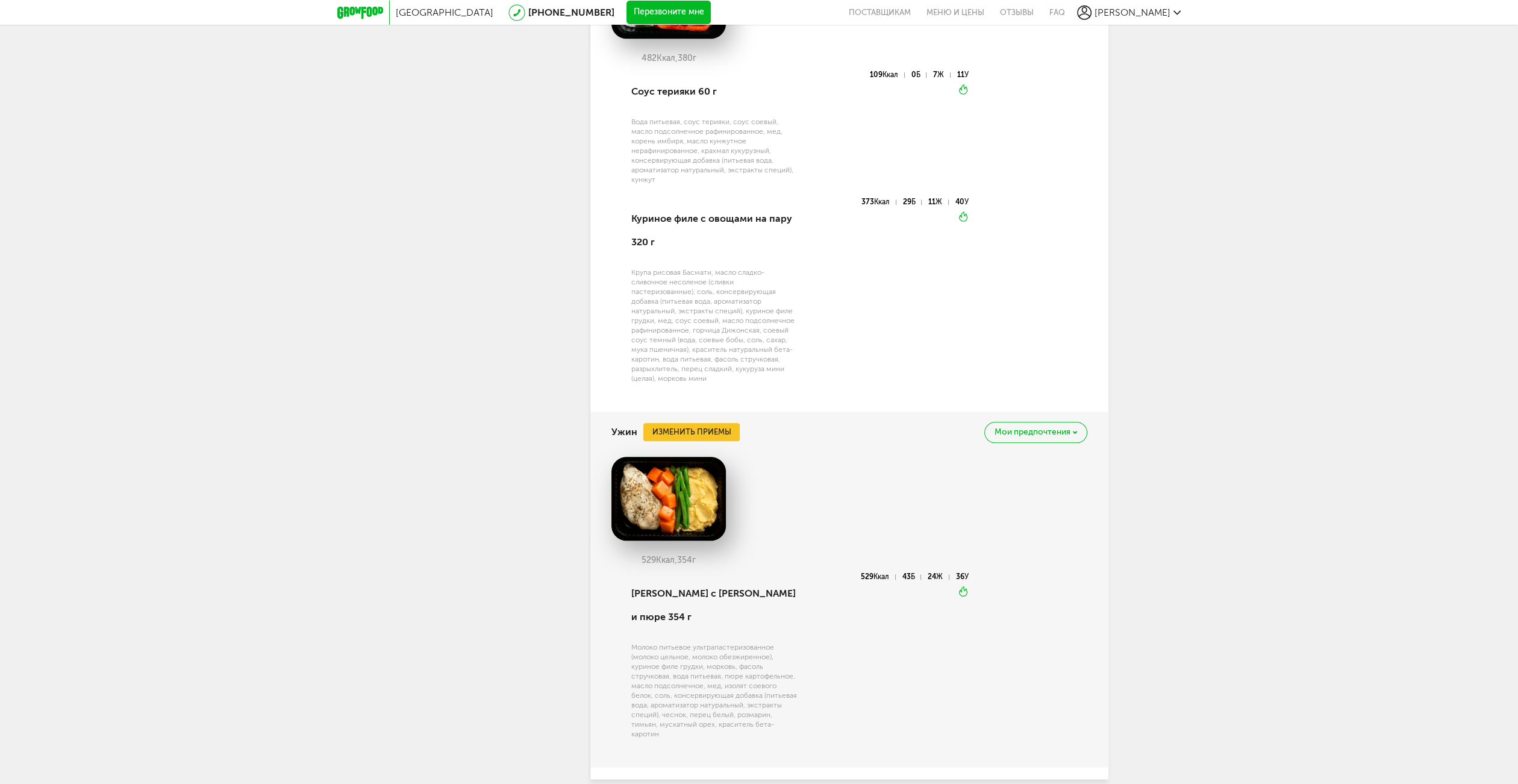
scroll to position [1505, 0]
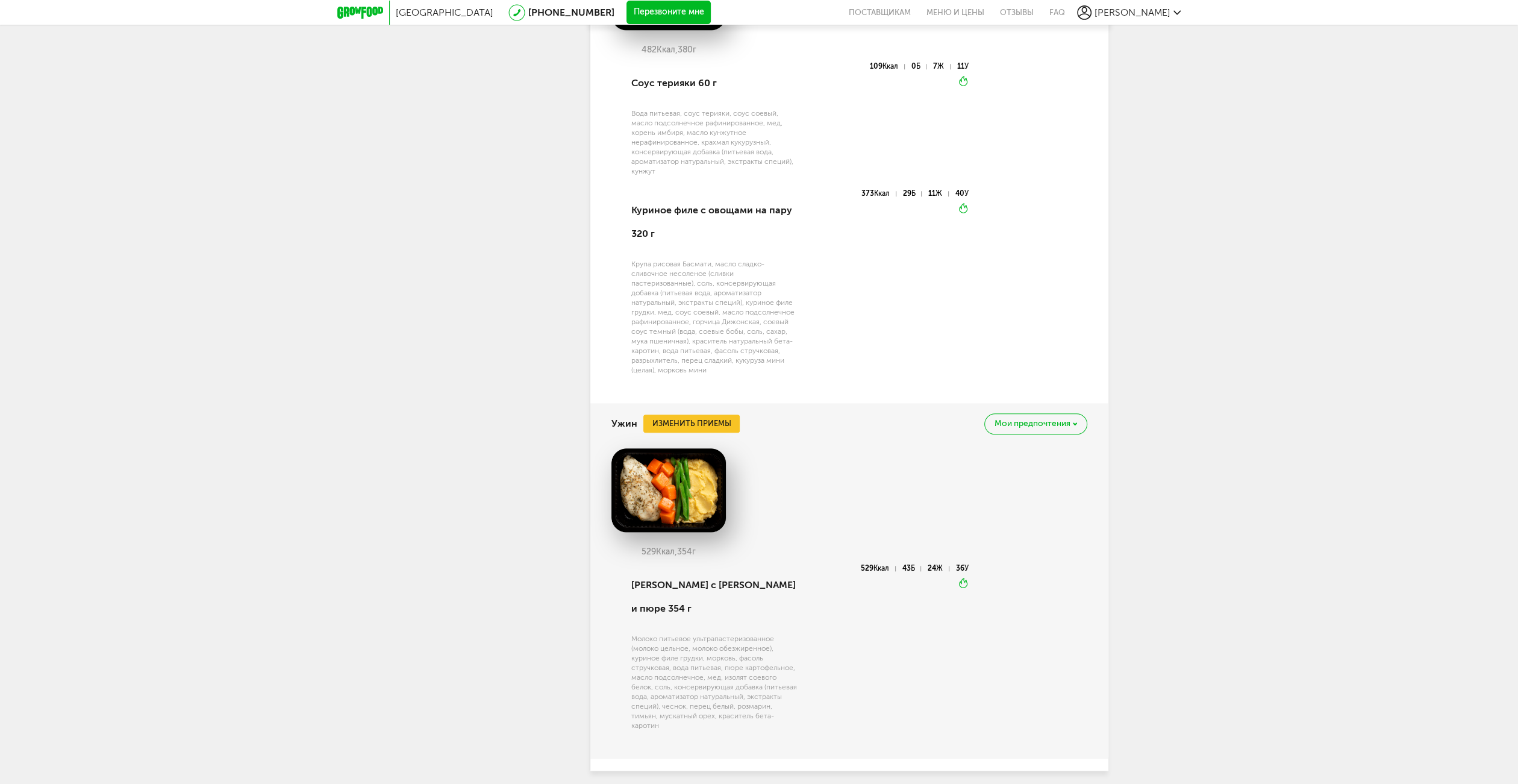
click at [685, 449] on img at bounding box center [668, 490] width 114 height 85
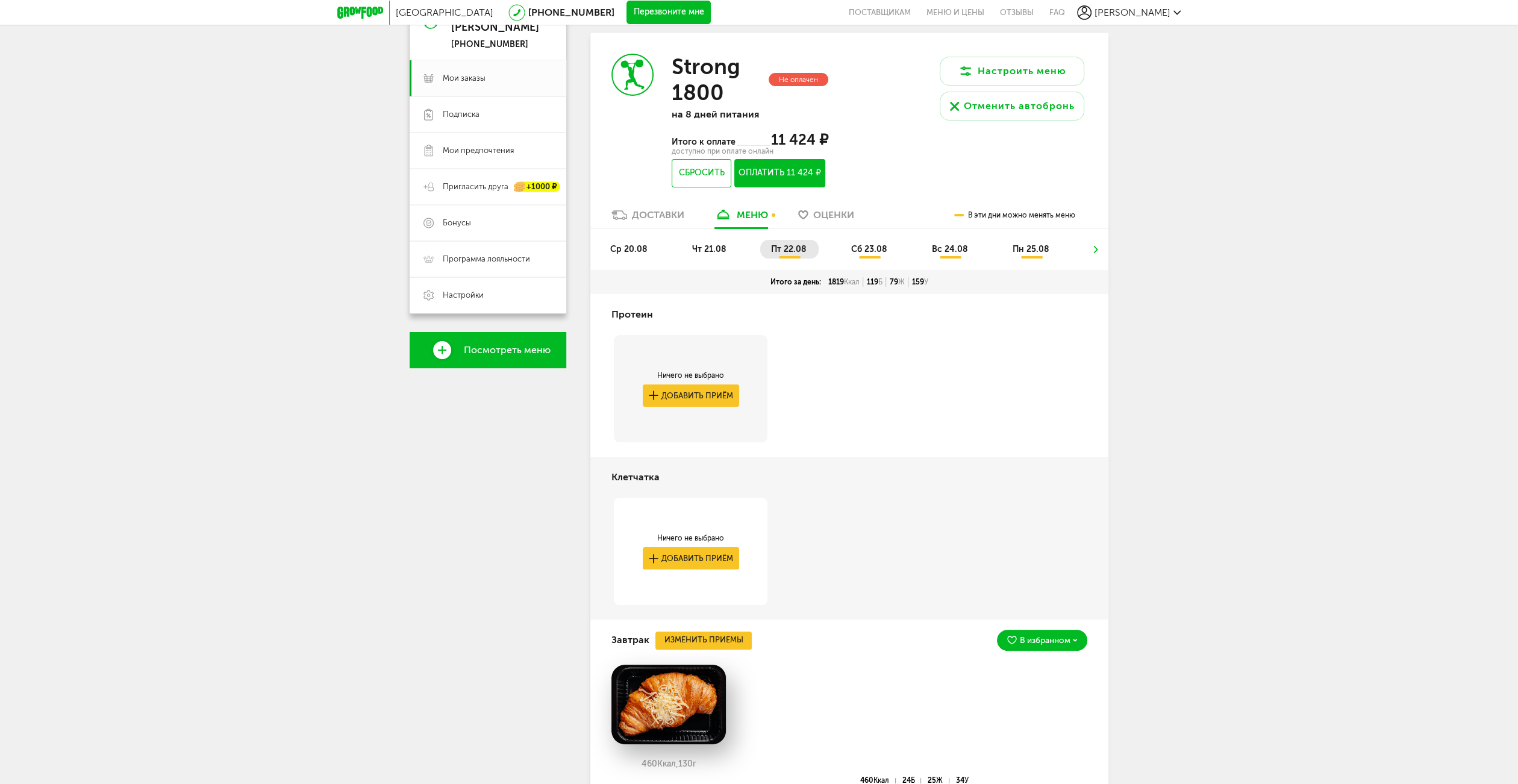
scroll to position [0, 0]
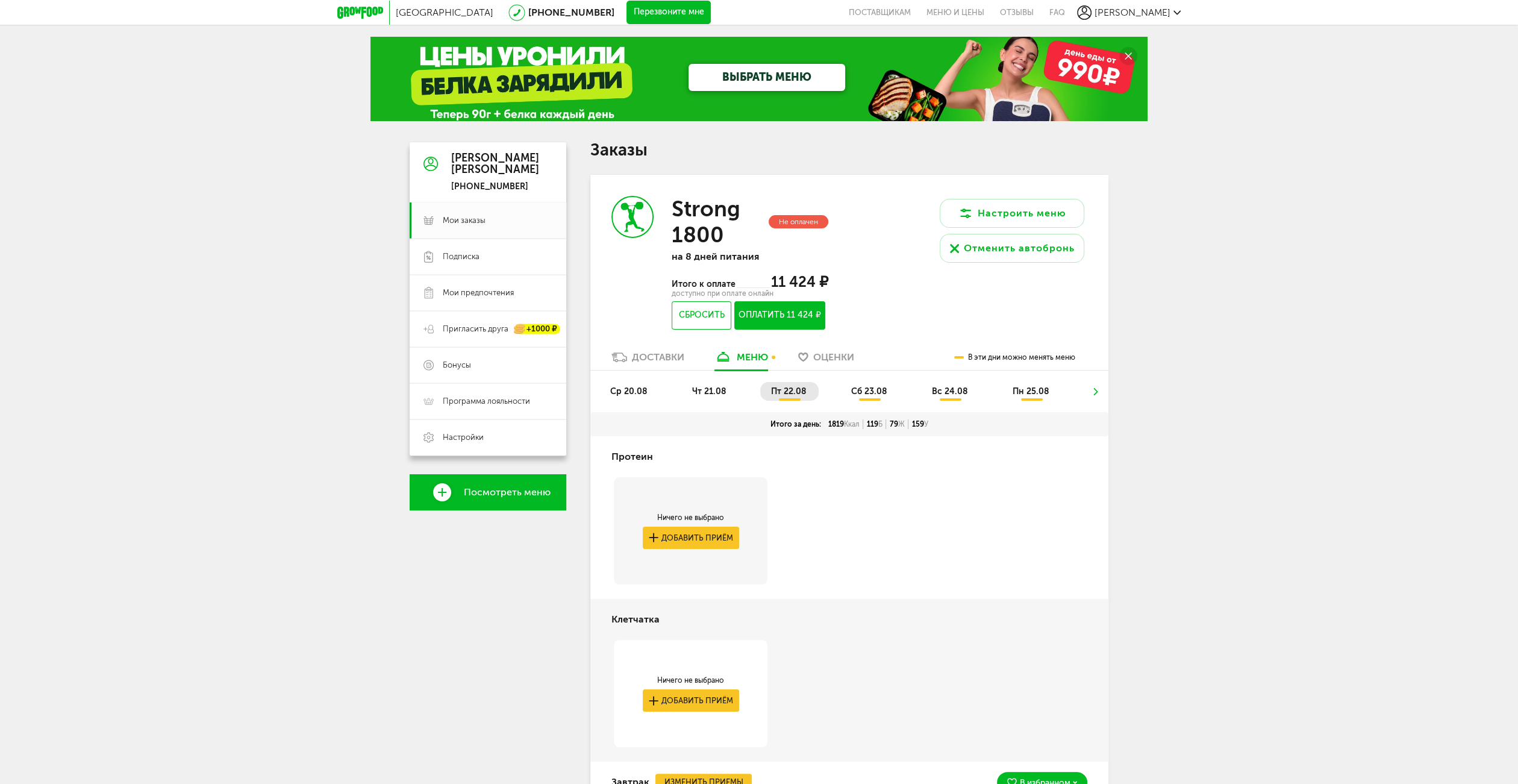
click at [867, 395] on li "сб 23.08" at bounding box center [869, 392] width 59 height 19
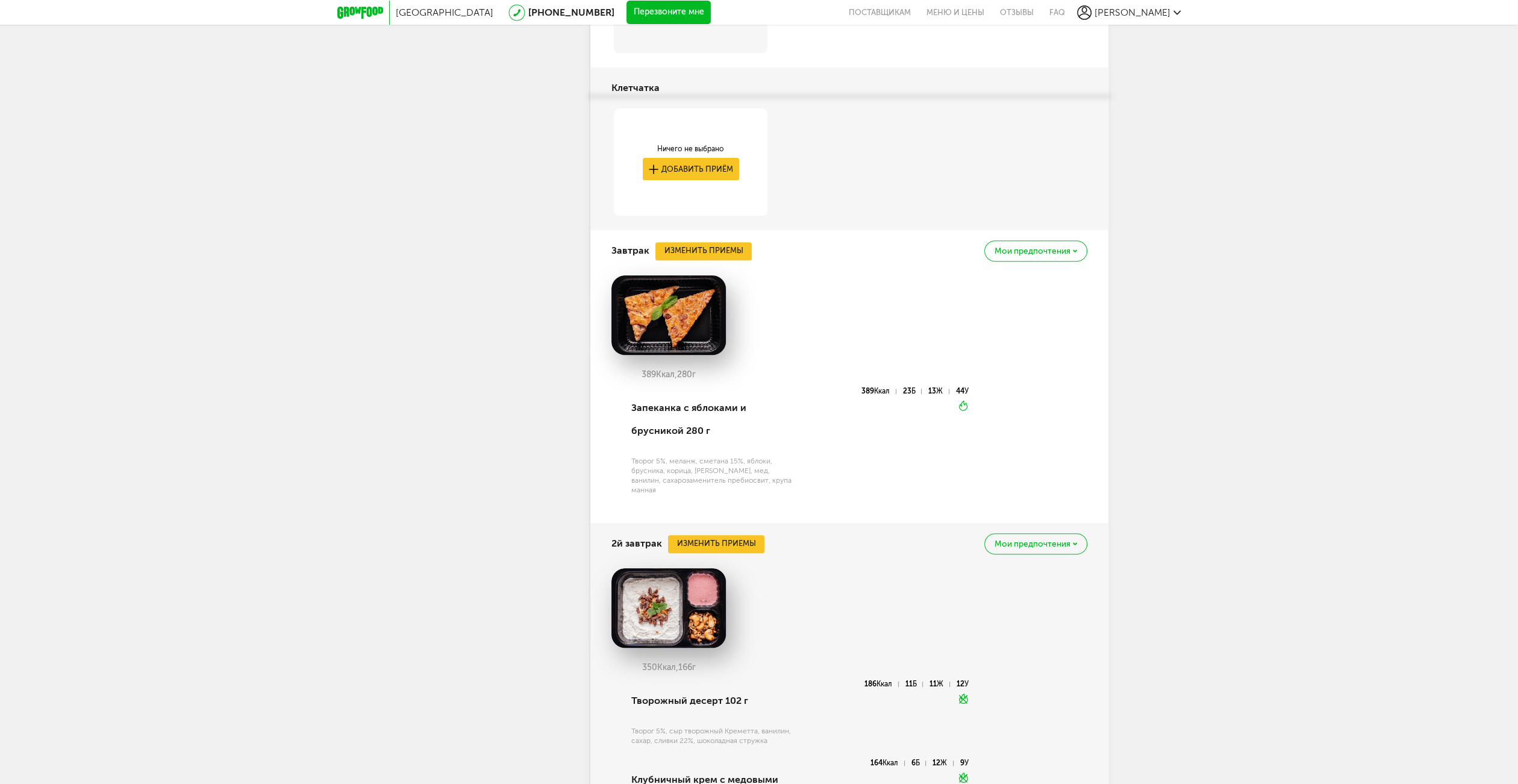
scroll to position [602, 0]
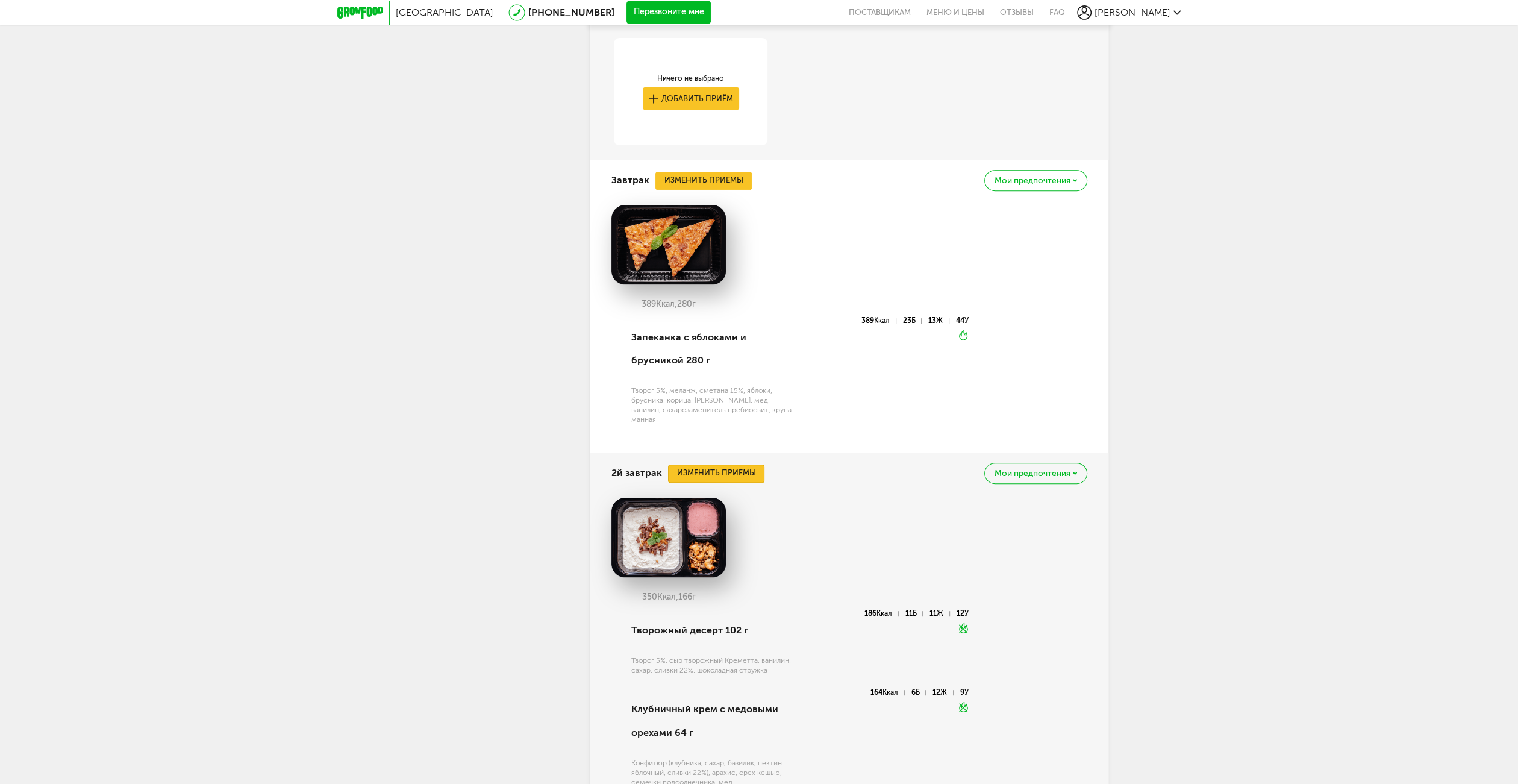
click at [712, 469] on button "Изменить приемы" at bounding box center [716, 474] width 96 height 18
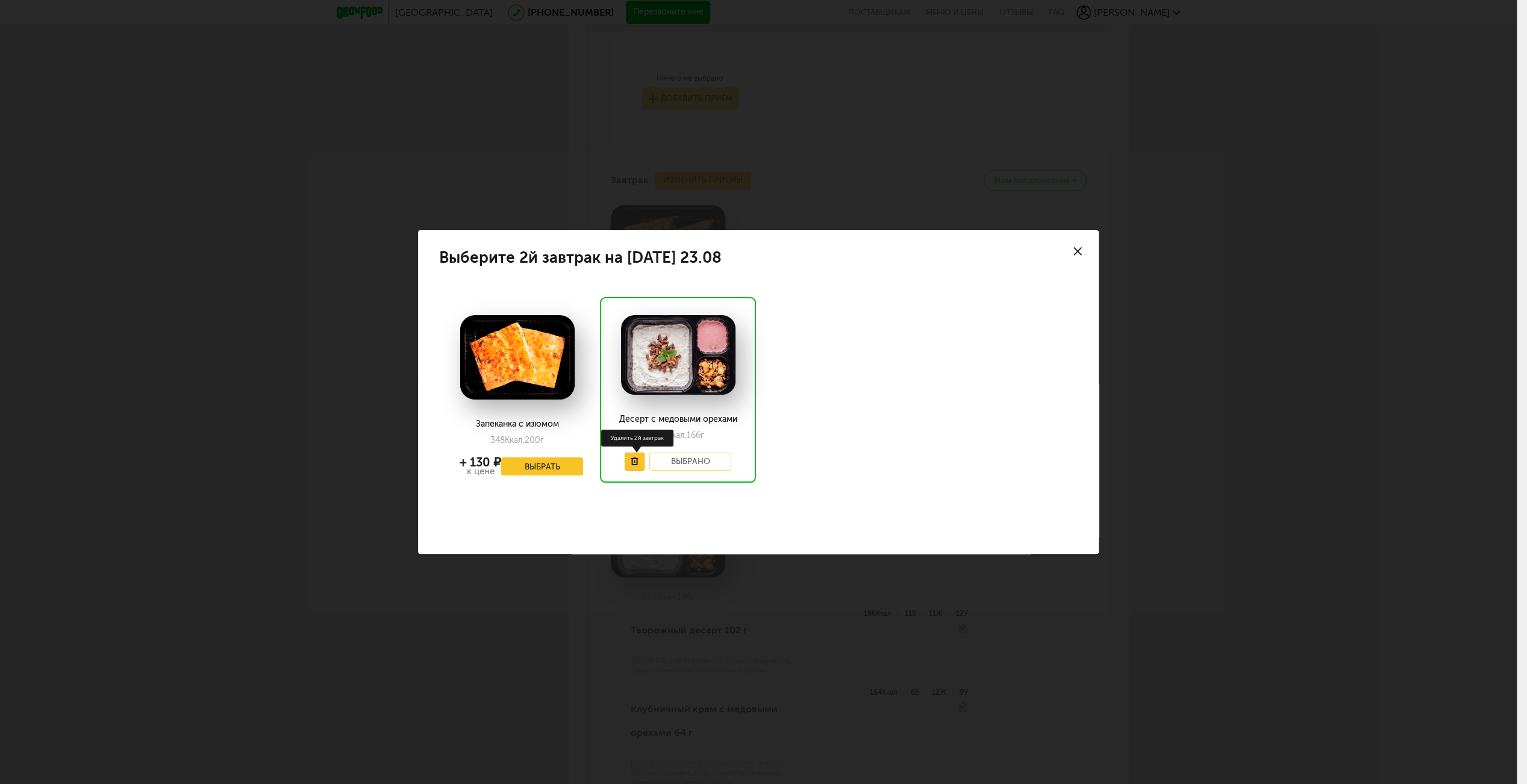
click at [631, 459] on icon at bounding box center [635, 461] width 8 height 8
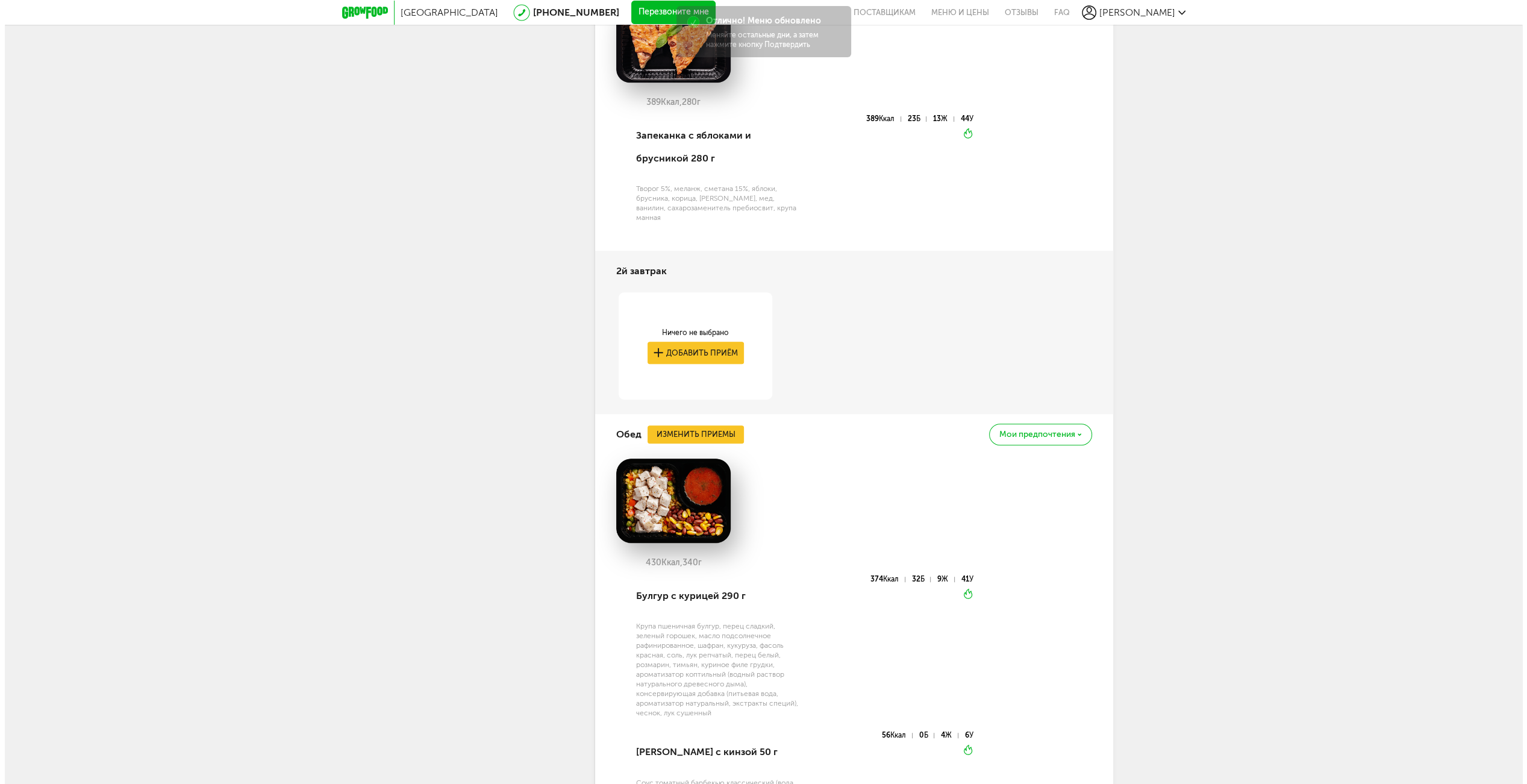
scroll to position [904, 0]
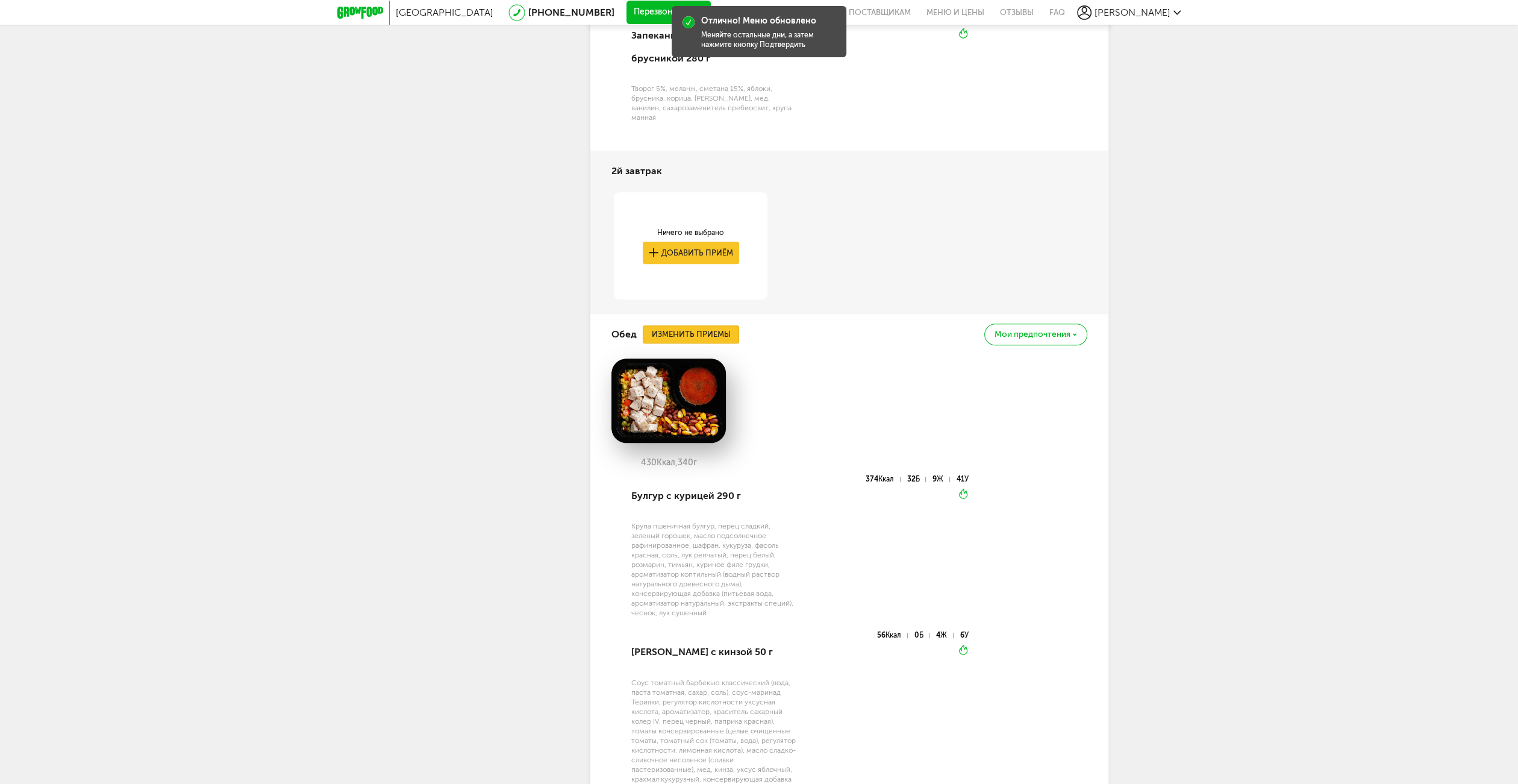
click at [705, 325] on button "Изменить приемы" at bounding box center [691, 334] width 96 height 18
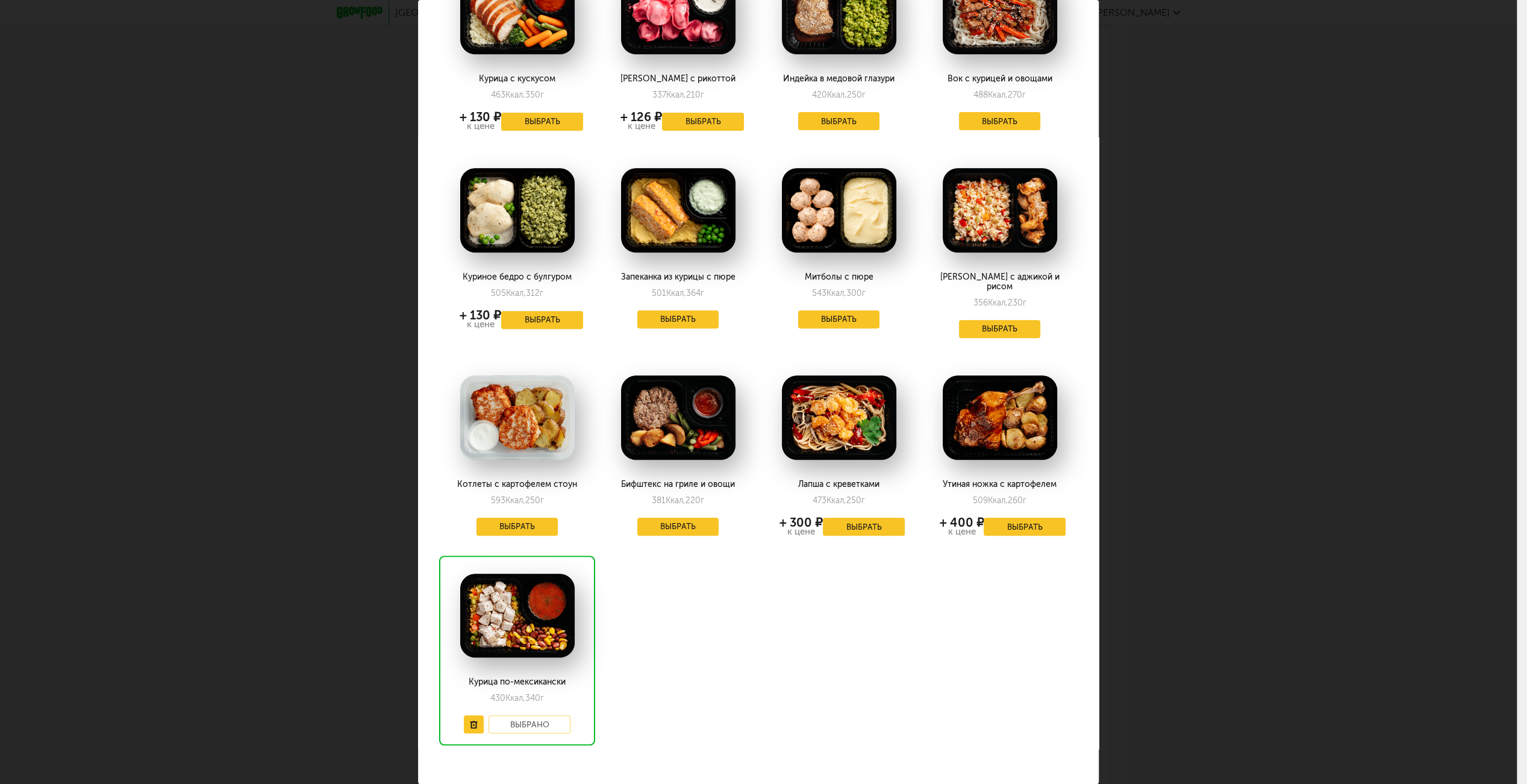
scroll to position [339, 0]
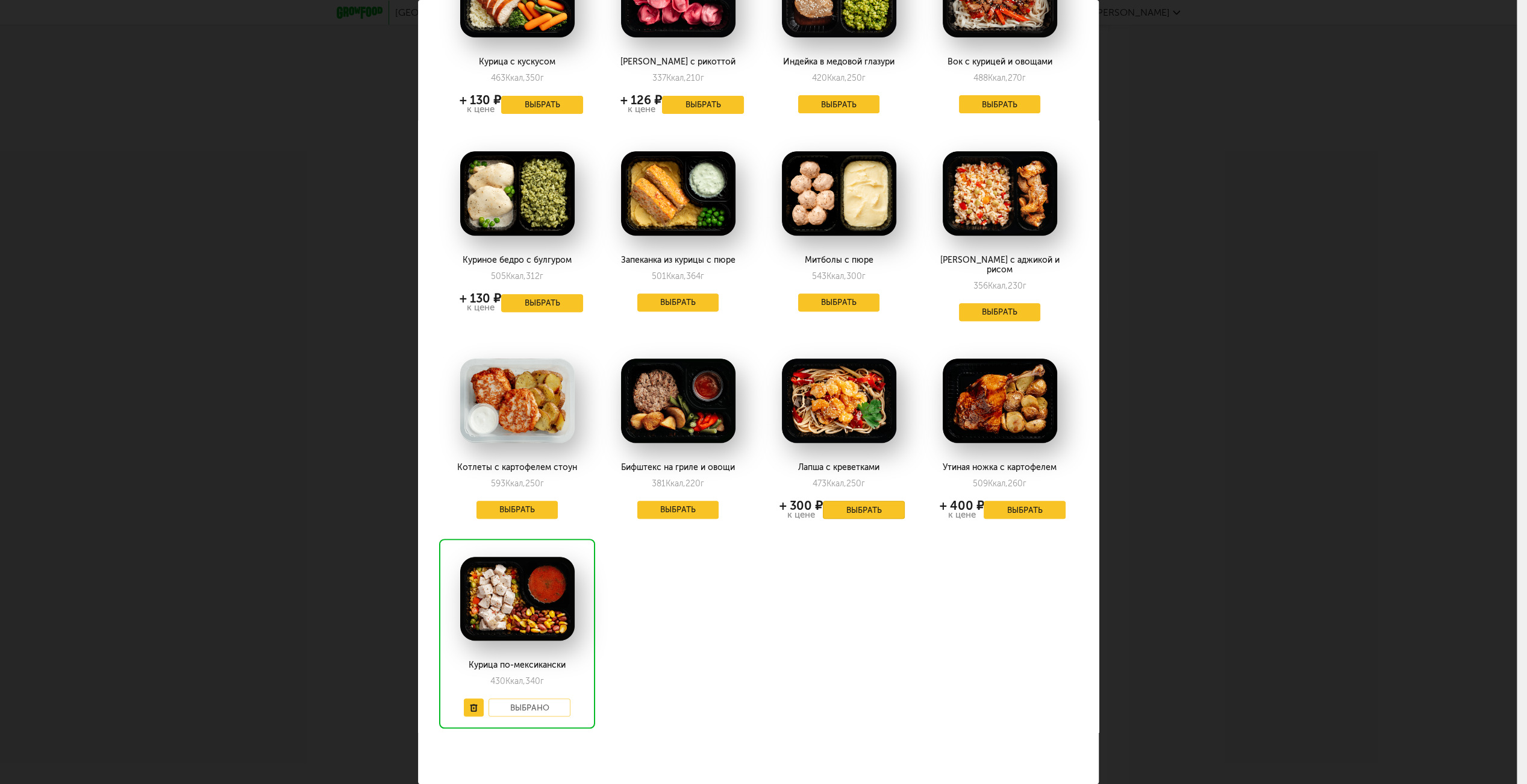
click at [823, 501] on button "Выбрать" at bounding box center [863, 509] width 82 height 18
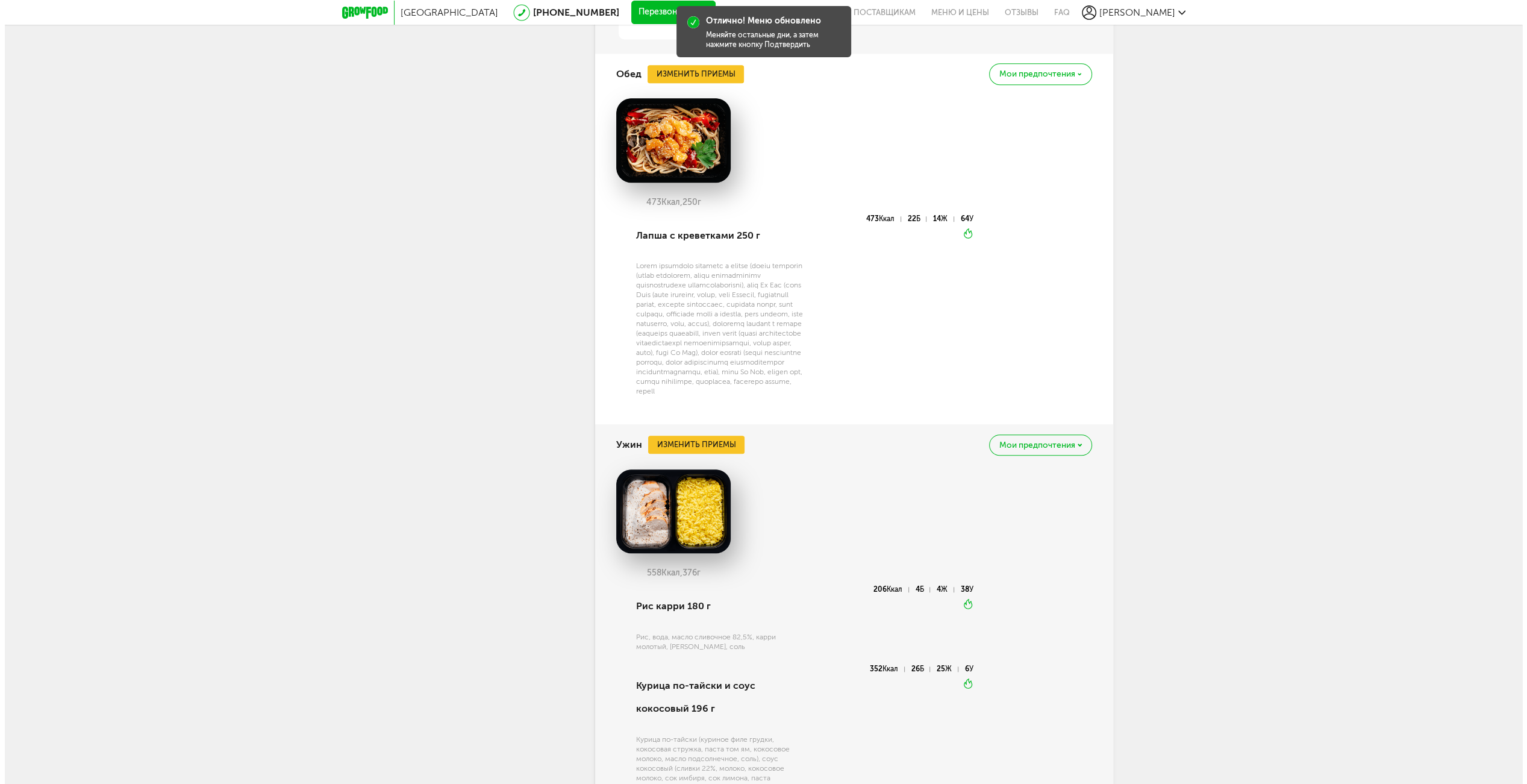
scroll to position [1120, 0]
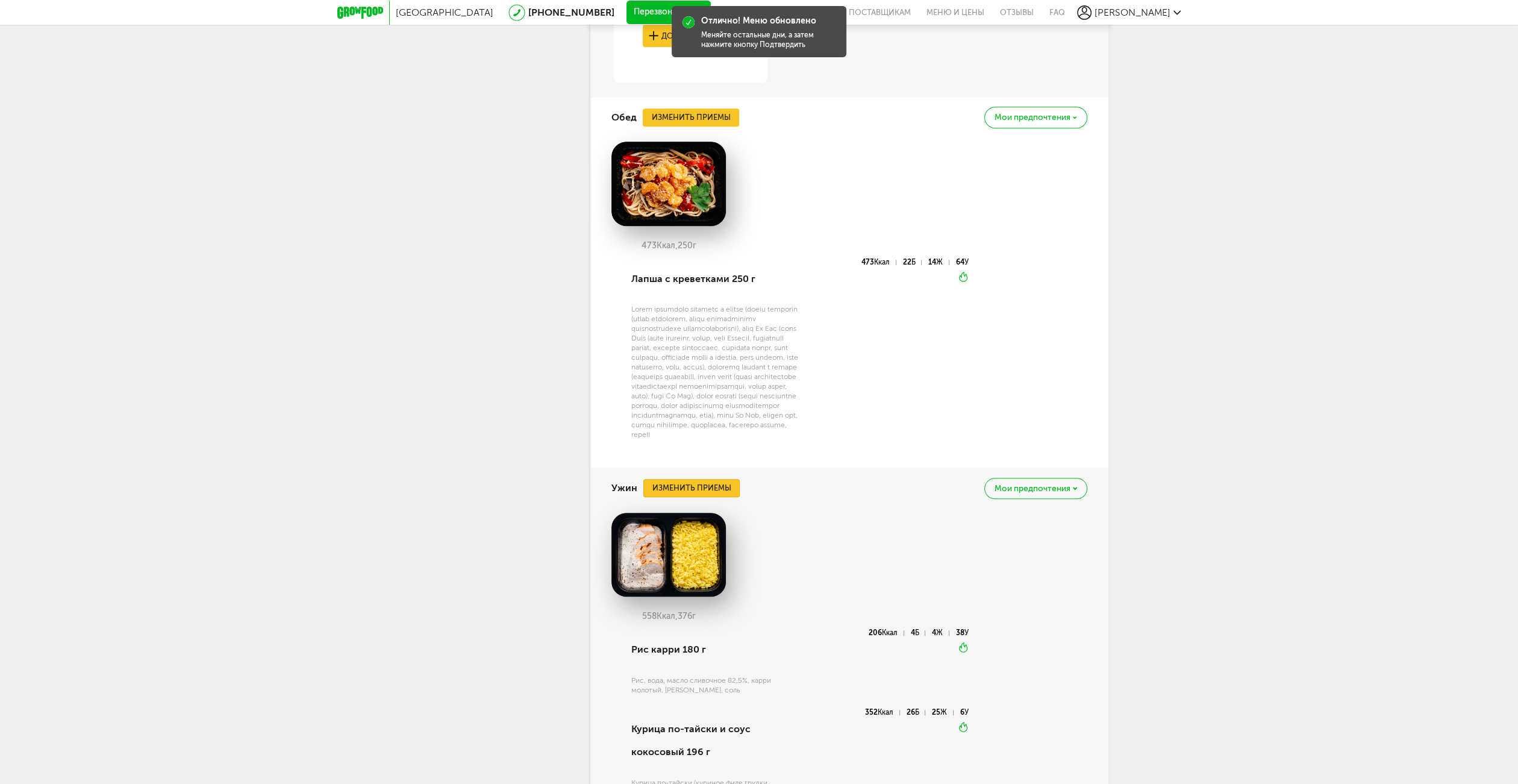
click at [708, 497] on button "Изменить приемы" at bounding box center [691, 488] width 96 height 18
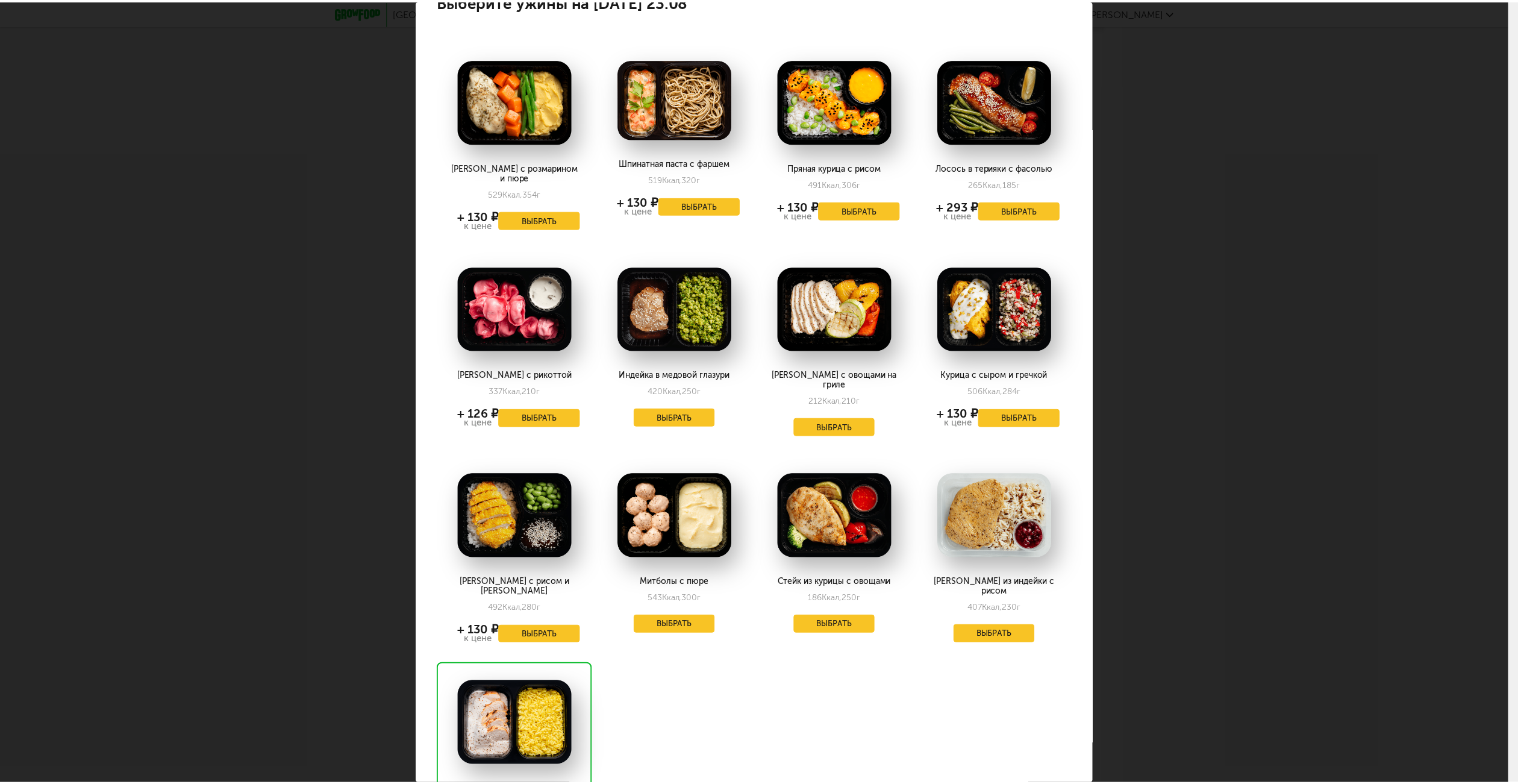
scroll to position [0, 0]
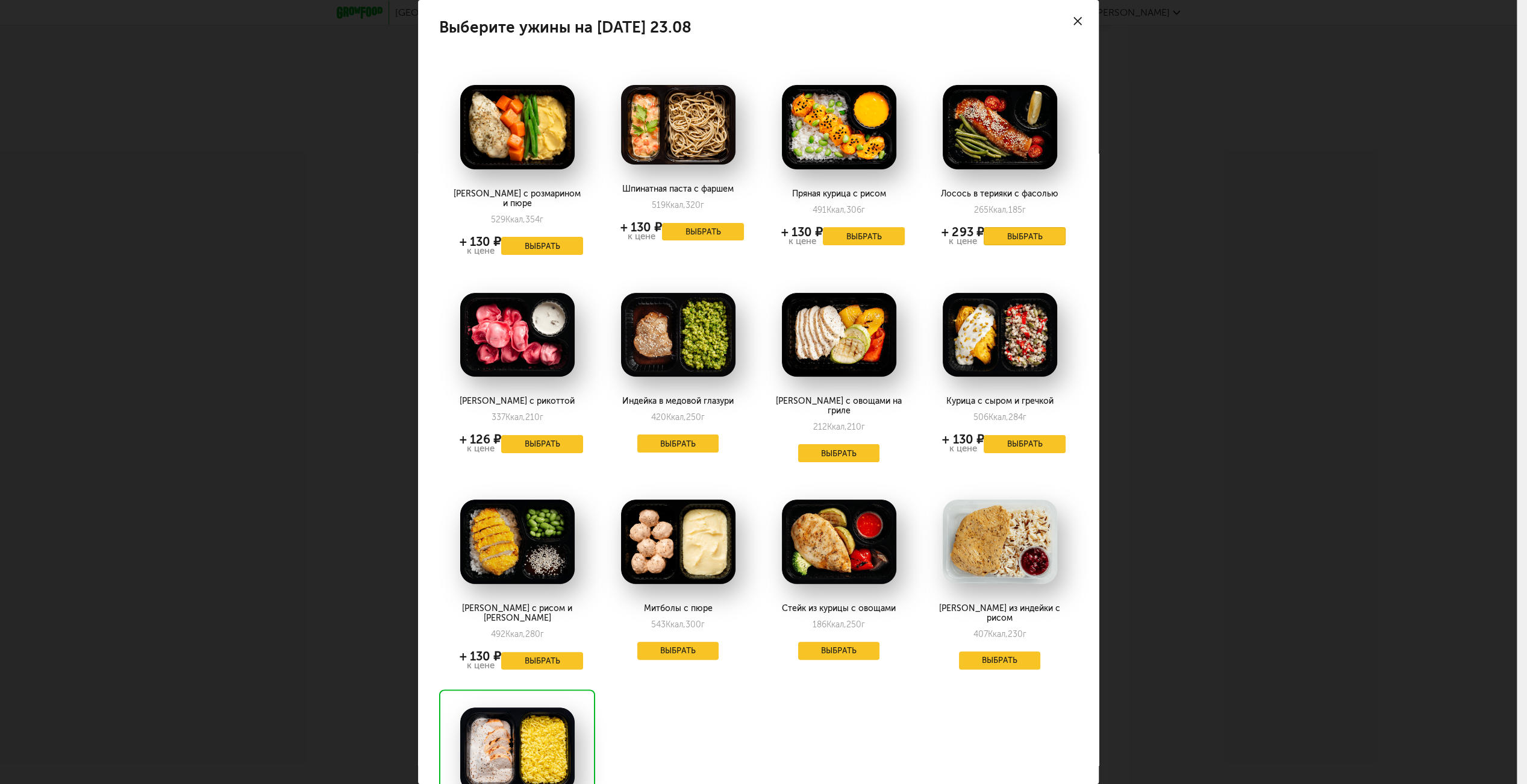
click at [1003, 242] on button "Выбрать" at bounding box center [1024, 236] width 82 height 18
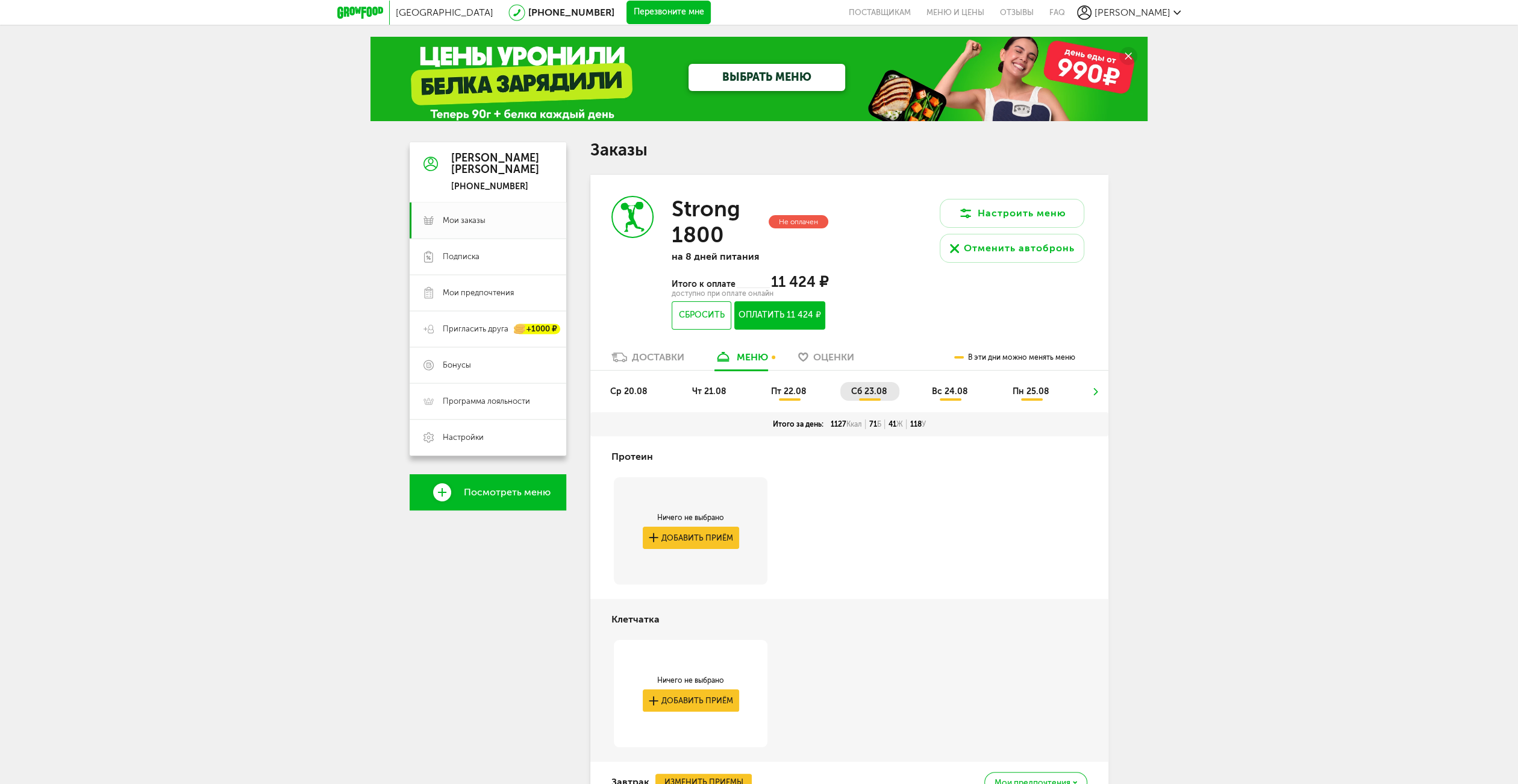
click at [940, 390] on span "вс 24.08" at bounding box center [950, 391] width 36 height 10
click at [862, 393] on span "сб 23.08" at bounding box center [869, 391] width 36 height 10
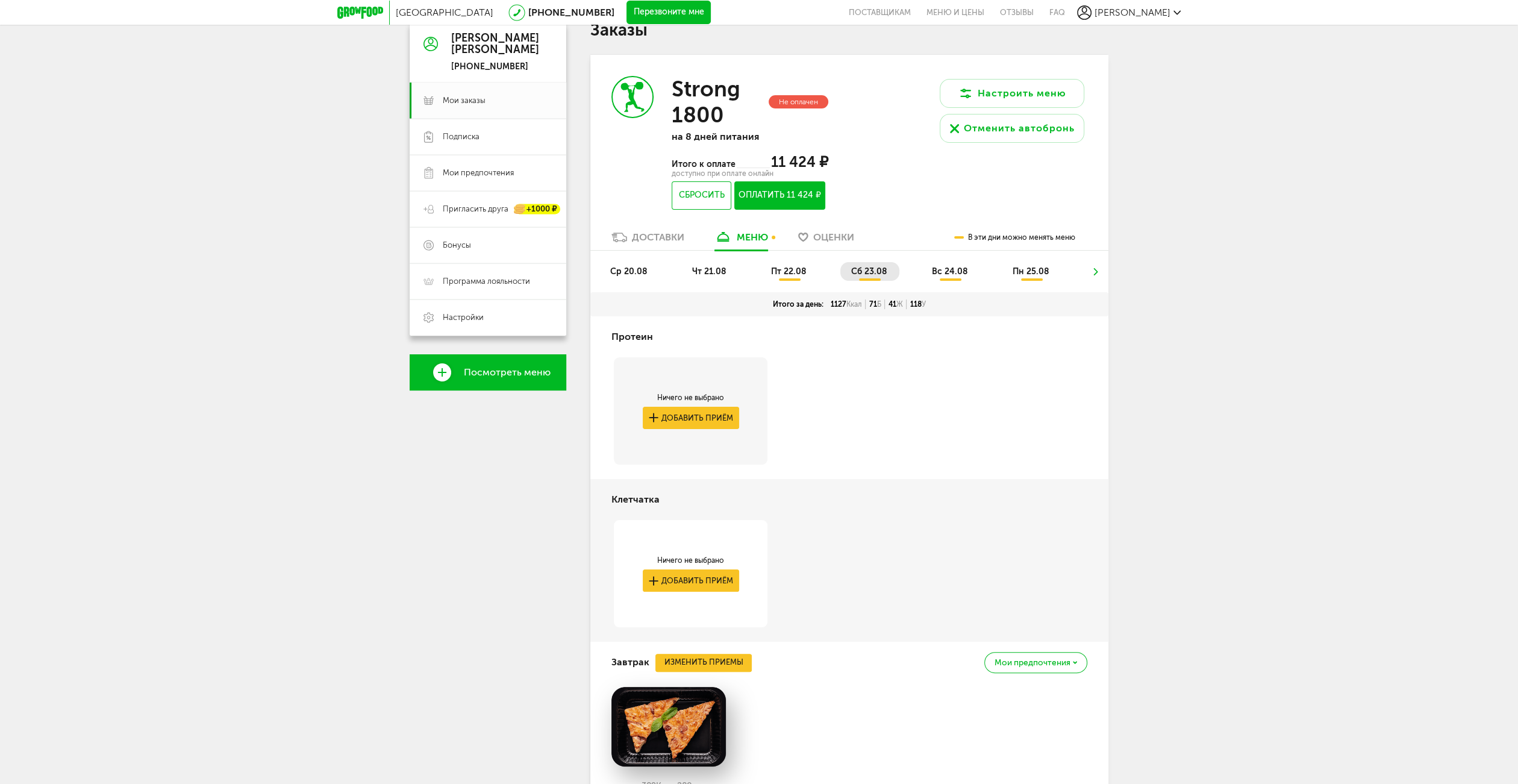
click at [810, 271] on li "пт 22.08" at bounding box center [789, 271] width 58 height 19
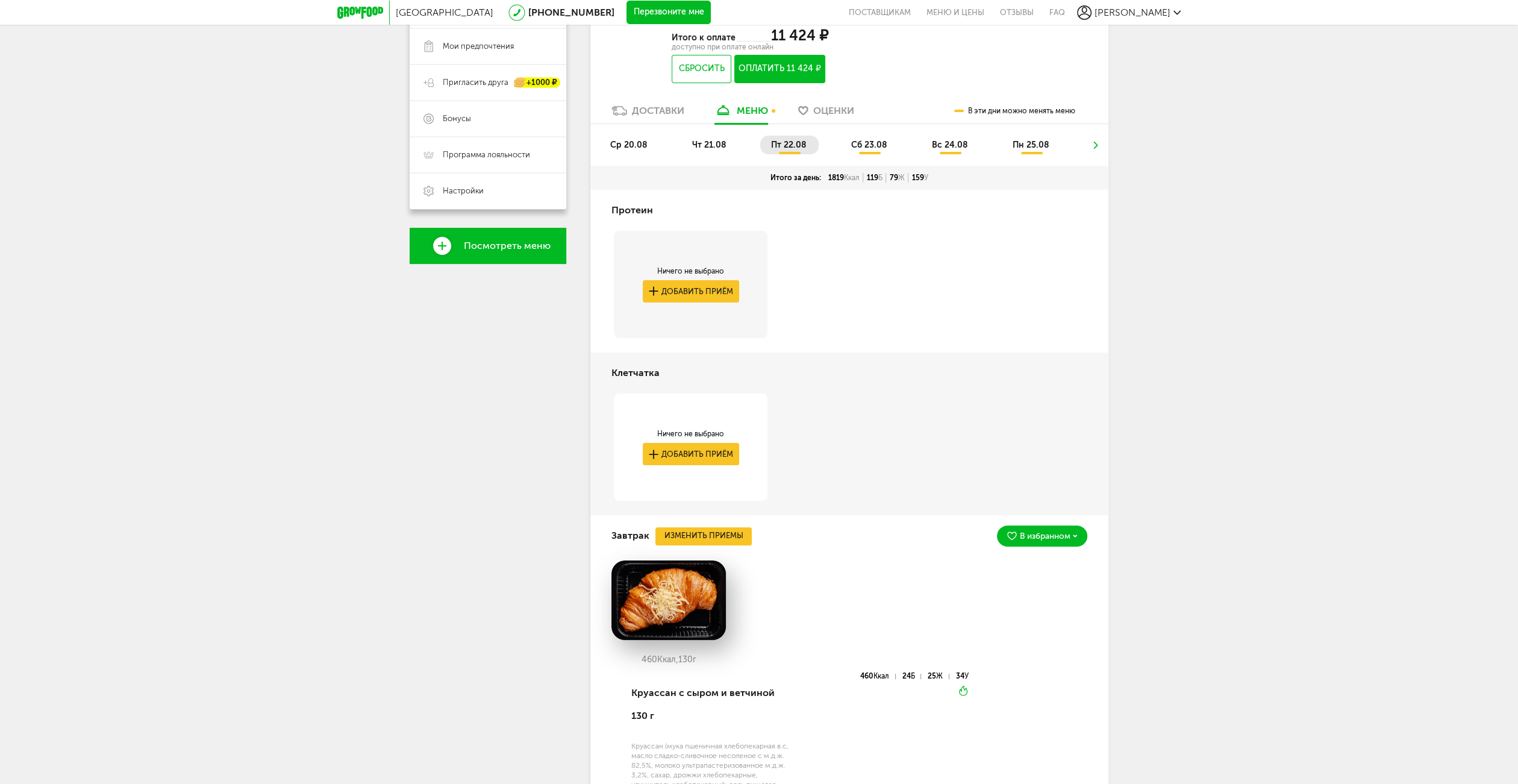
scroll to position [240, 0]
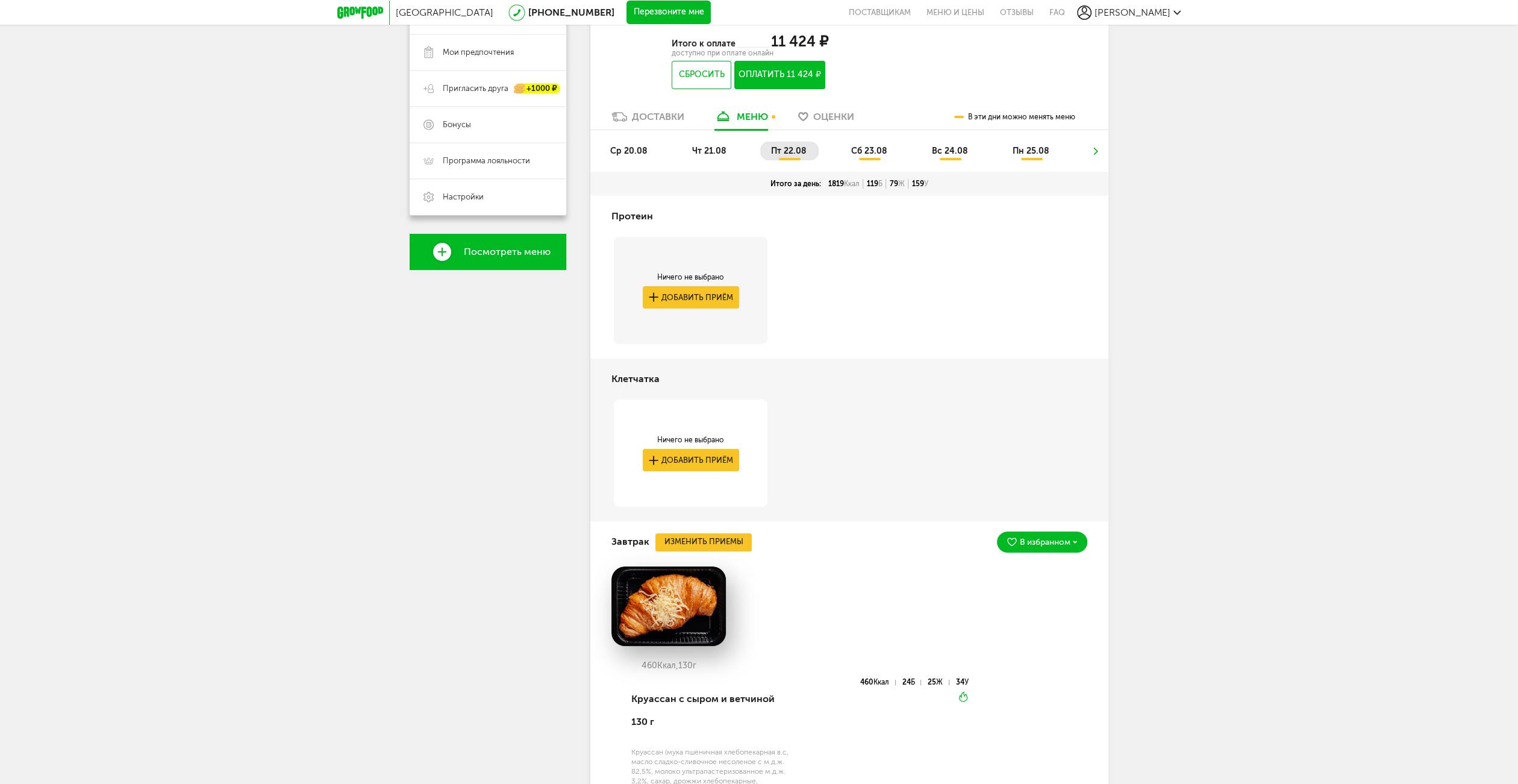
click at [862, 148] on span "сб 23.08" at bounding box center [869, 151] width 36 height 10
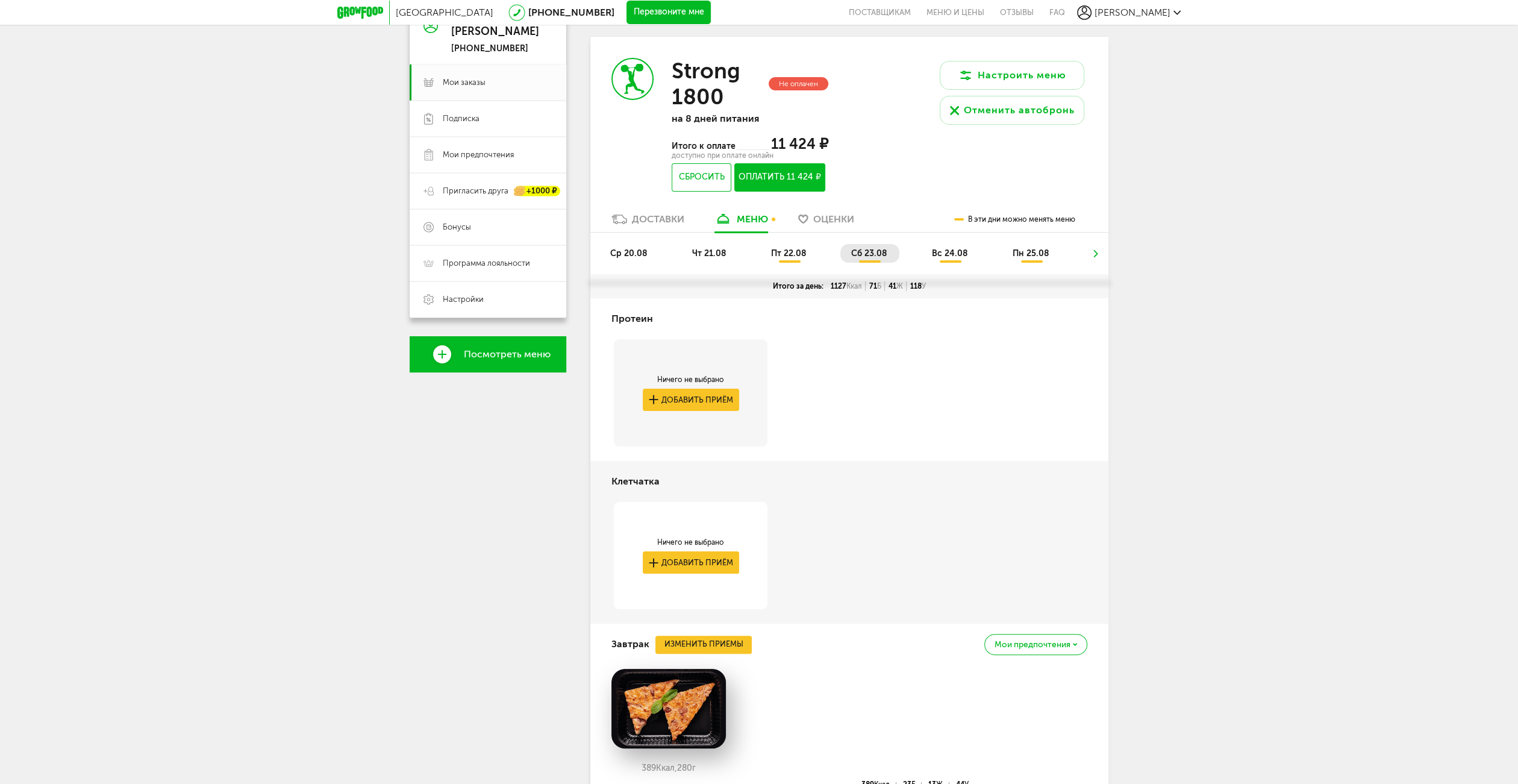
scroll to position [41, 0]
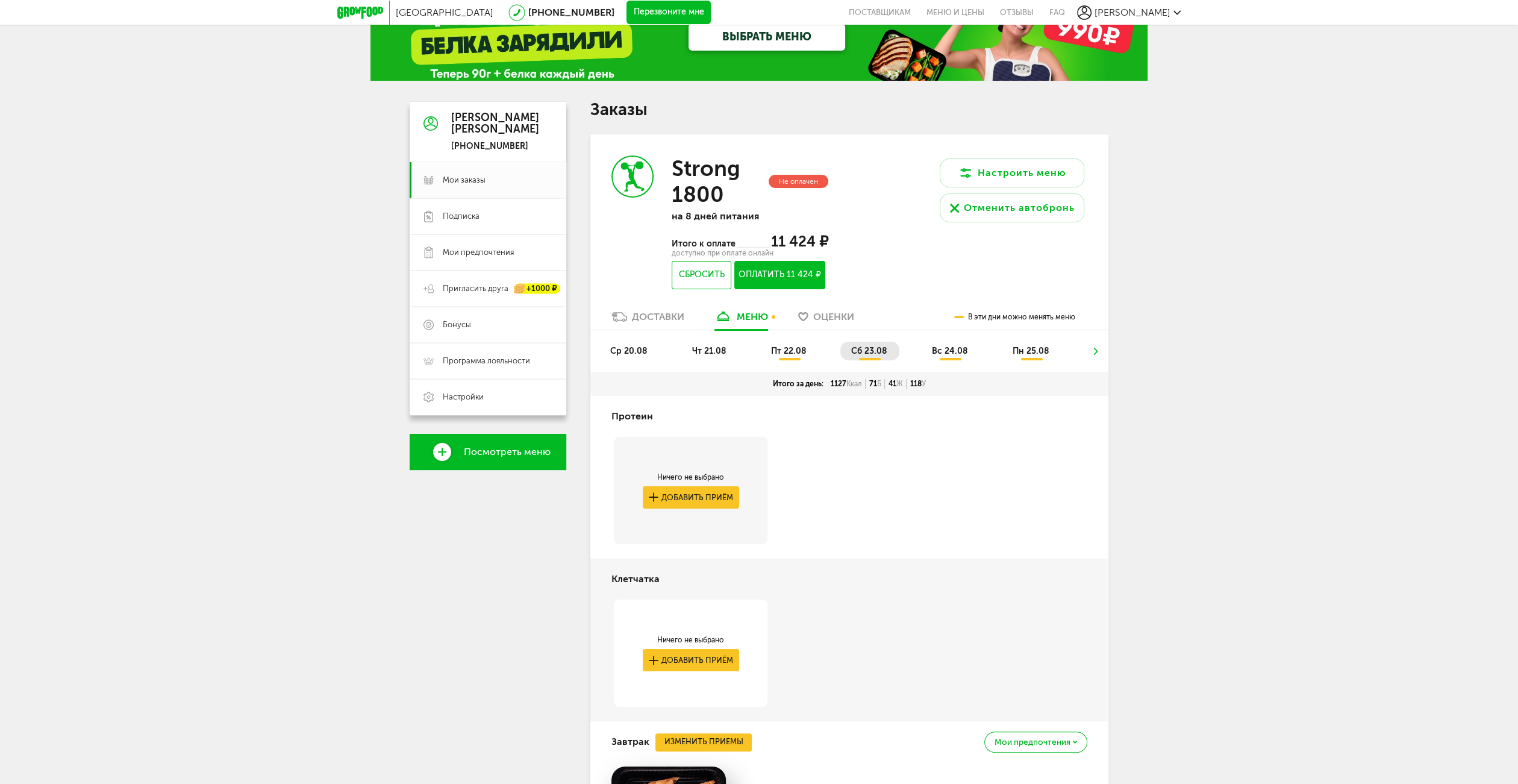
click at [946, 350] on span "вс 24.08" at bounding box center [950, 350] width 36 height 10
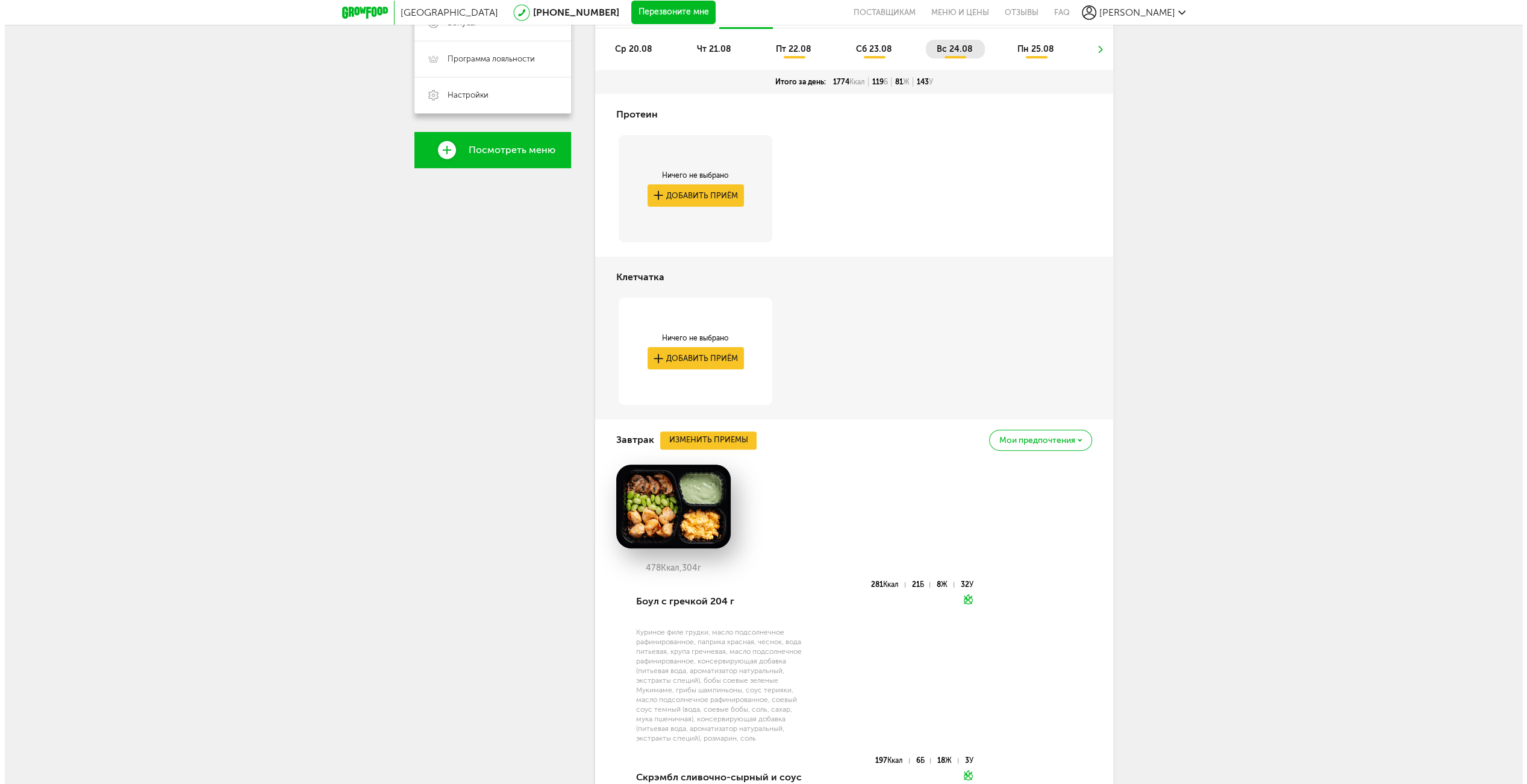
scroll to position [462, 0]
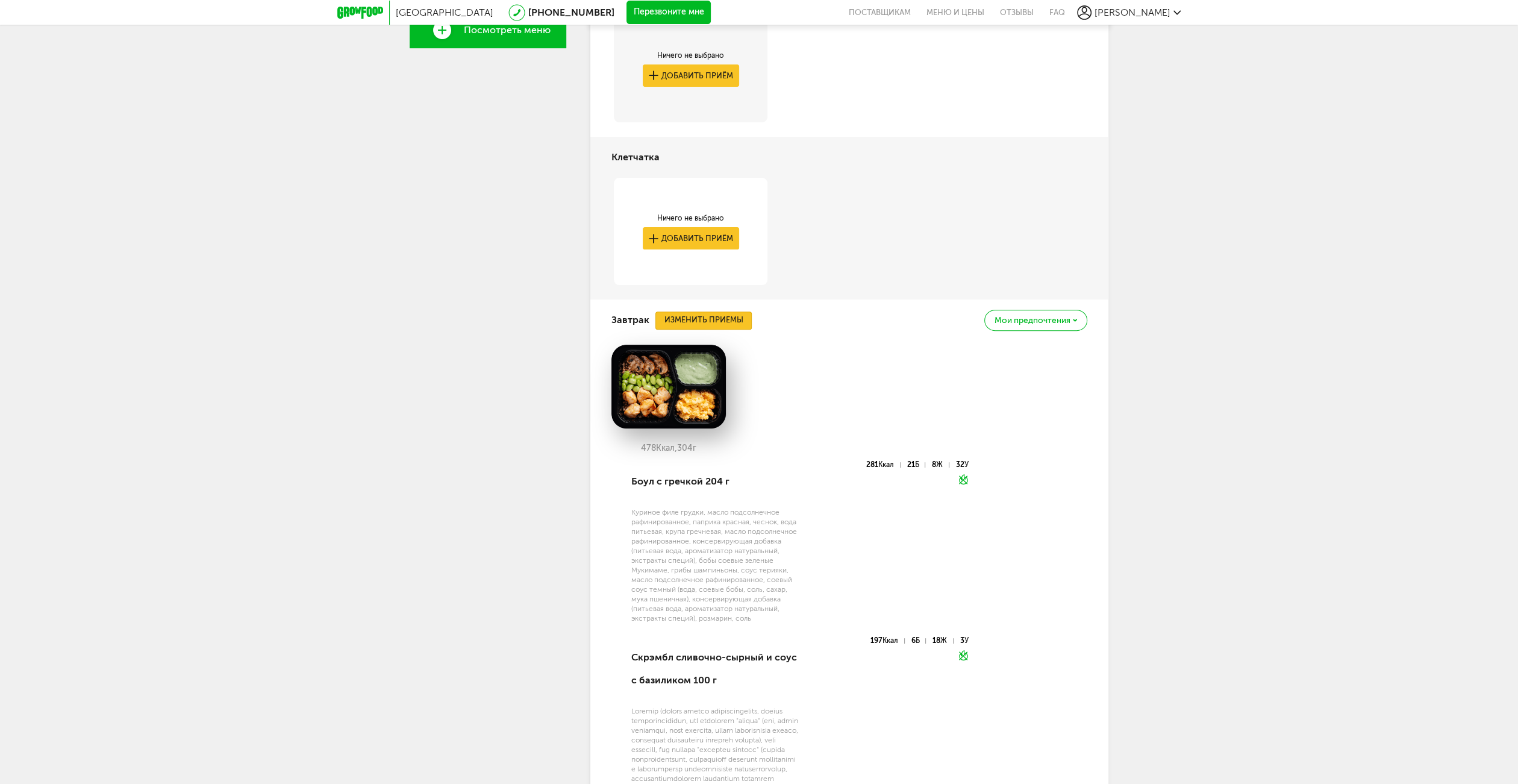
click at [727, 320] on button "Изменить приемы" at bounding box center [704, 320] width 96 height 18
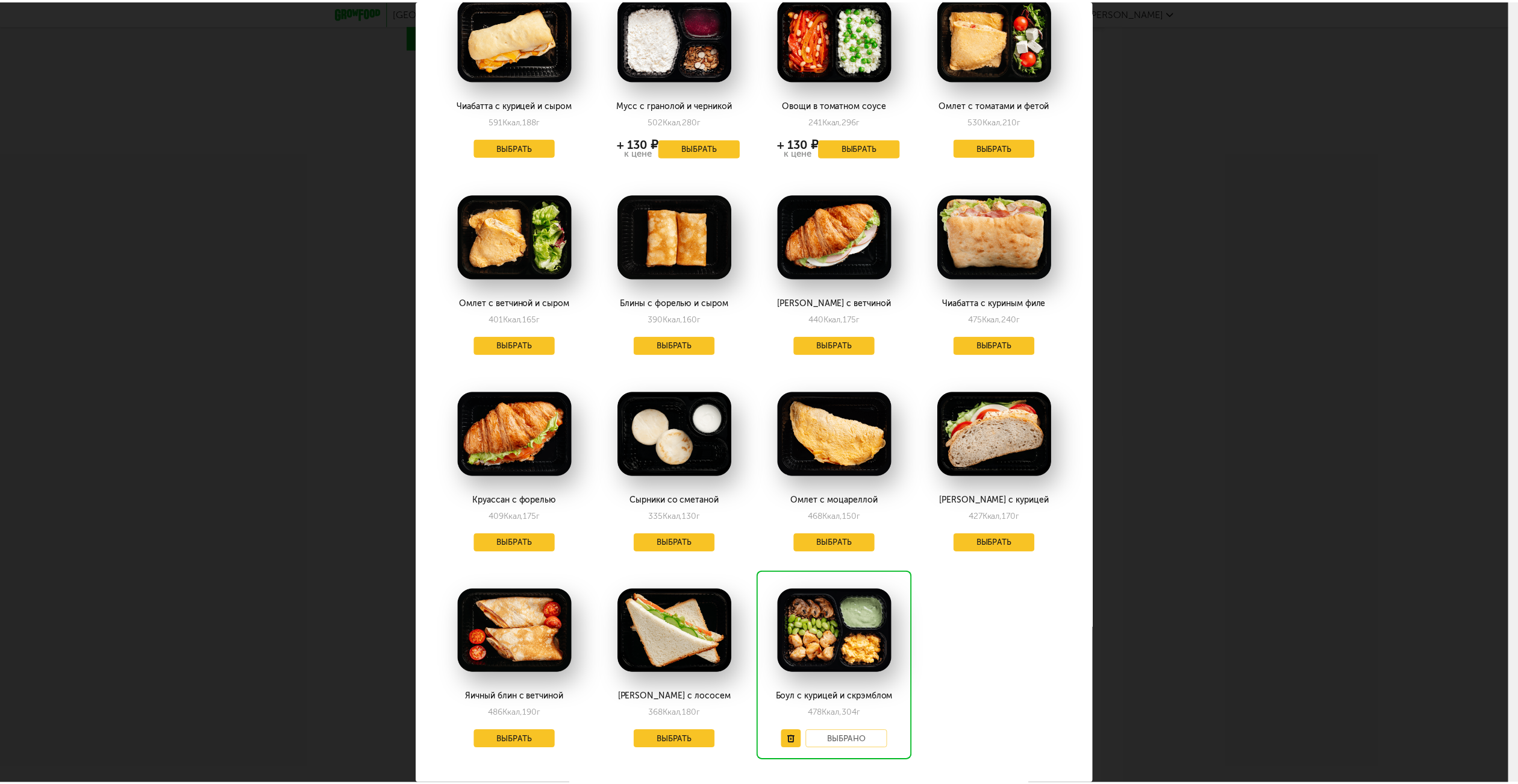
scroll to position [300, 0]
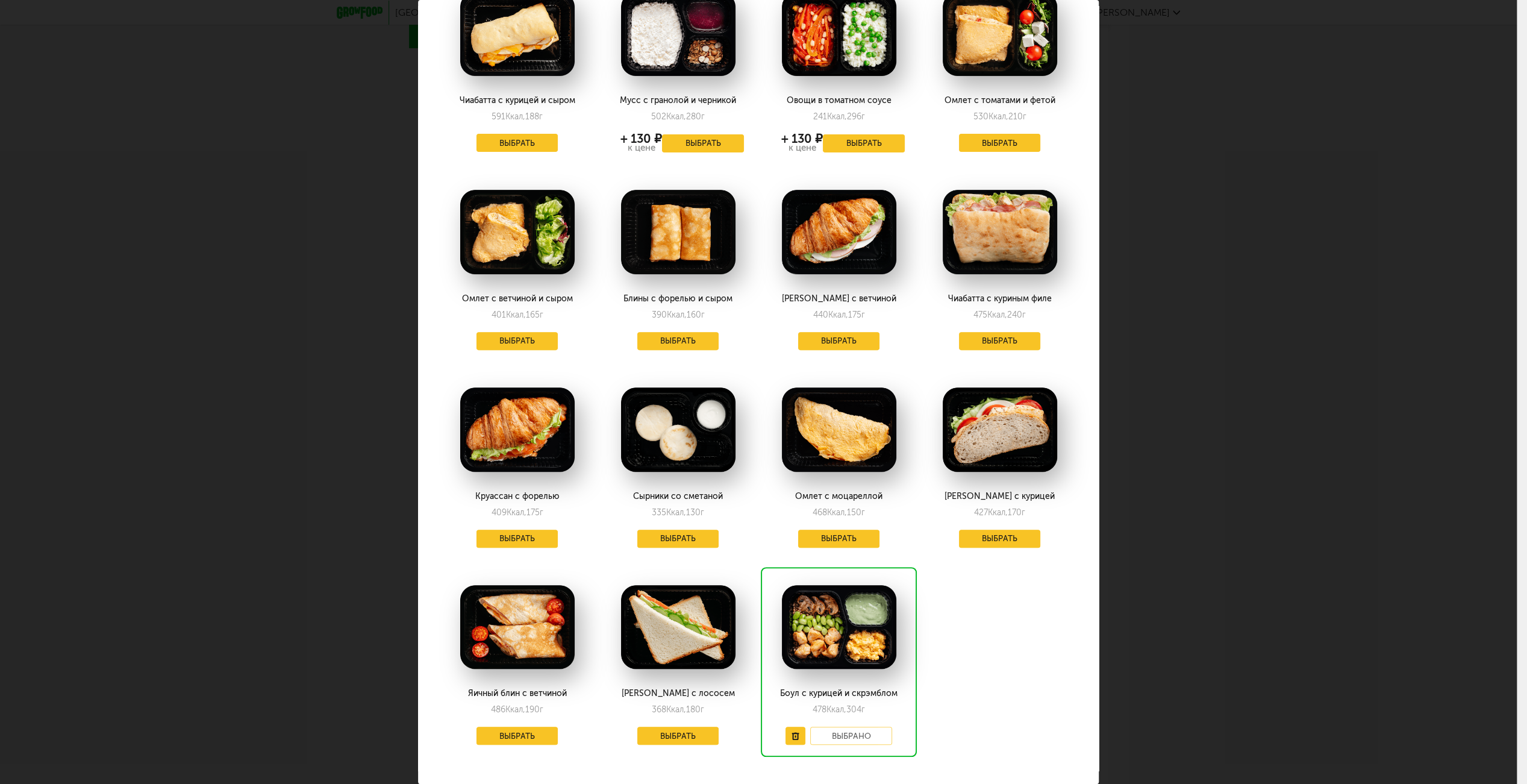
click at [543, 325] on div "Омлет с ветчиной и сыром 401 Ккал, 165 г Выбрать" at bounding box center [517, 267] width 156 height 190
click at [541, 332] on button "Выбрать" at bounding box center [517, 341] width 82 height 18
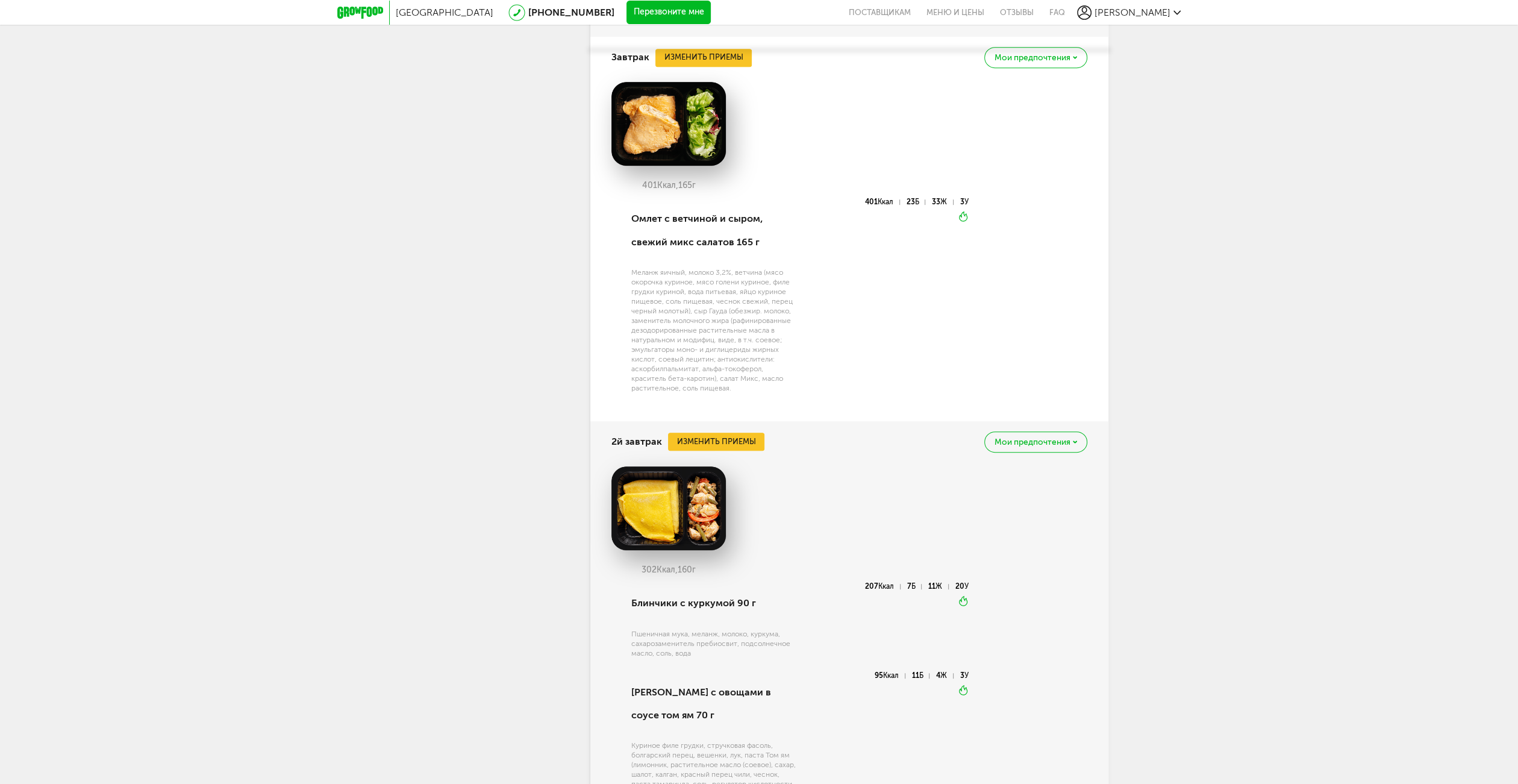
scroll to position [763, 0]
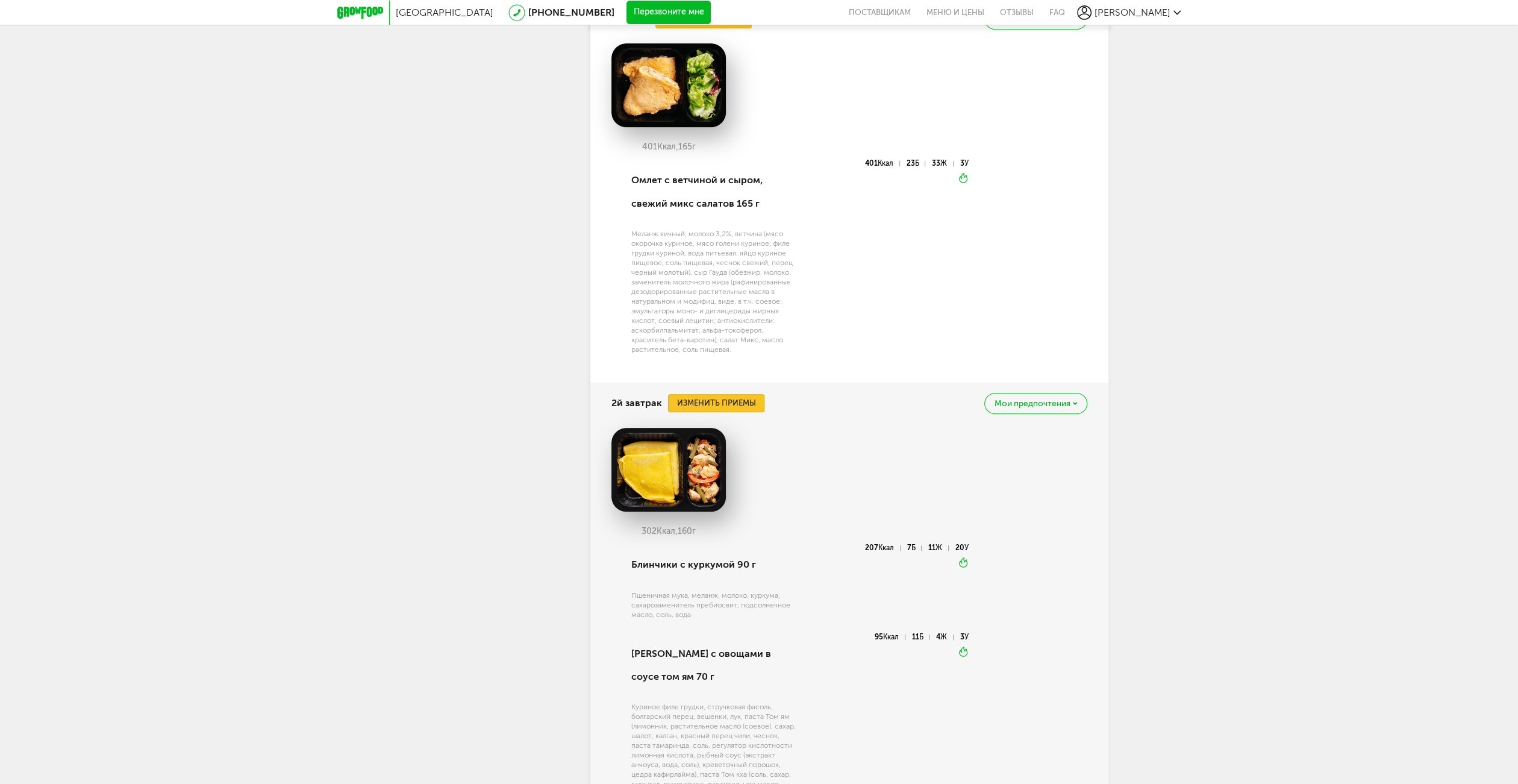
click at [720, 405] on button "Изменить приемы" at bounding box center [716, 402] width 96 height 18
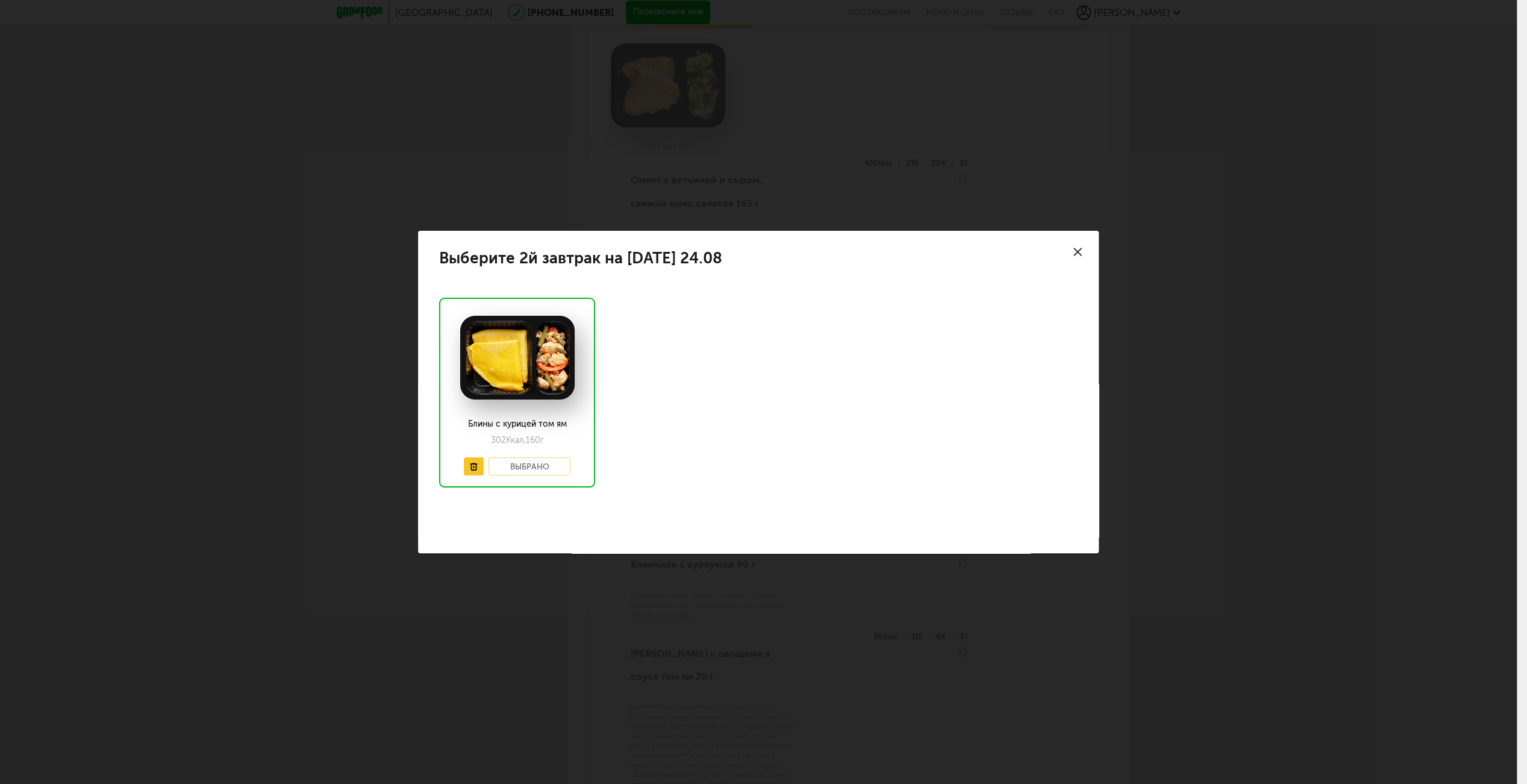
click at [729, 581] on div "Выберите 2й завтрак на воскресенье 24.08 Блины с курицей том ям 302 Ккал, 160 г…" at bounding box center [758, 392] width 1517 height 784
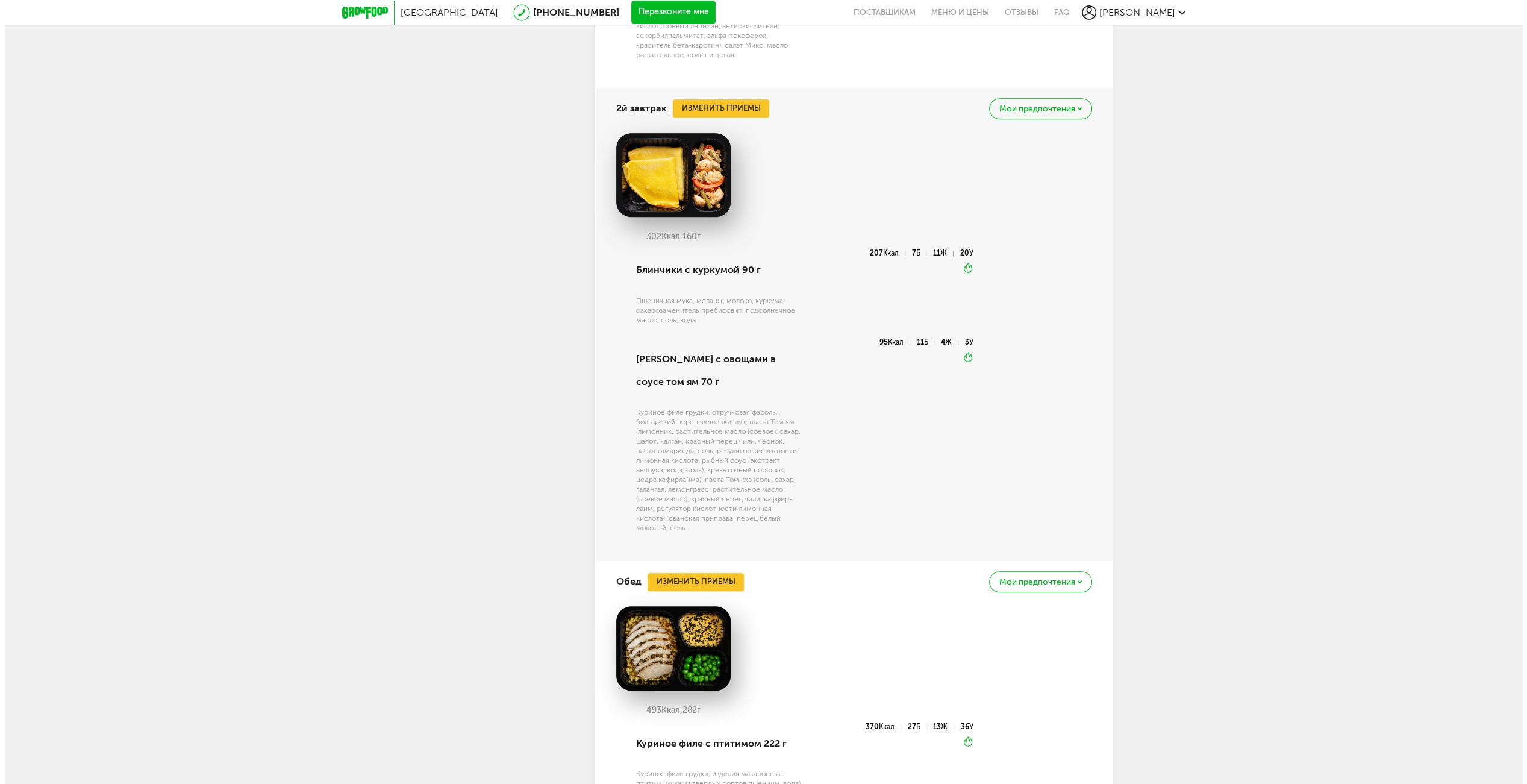
scroll to position [1125, 0]
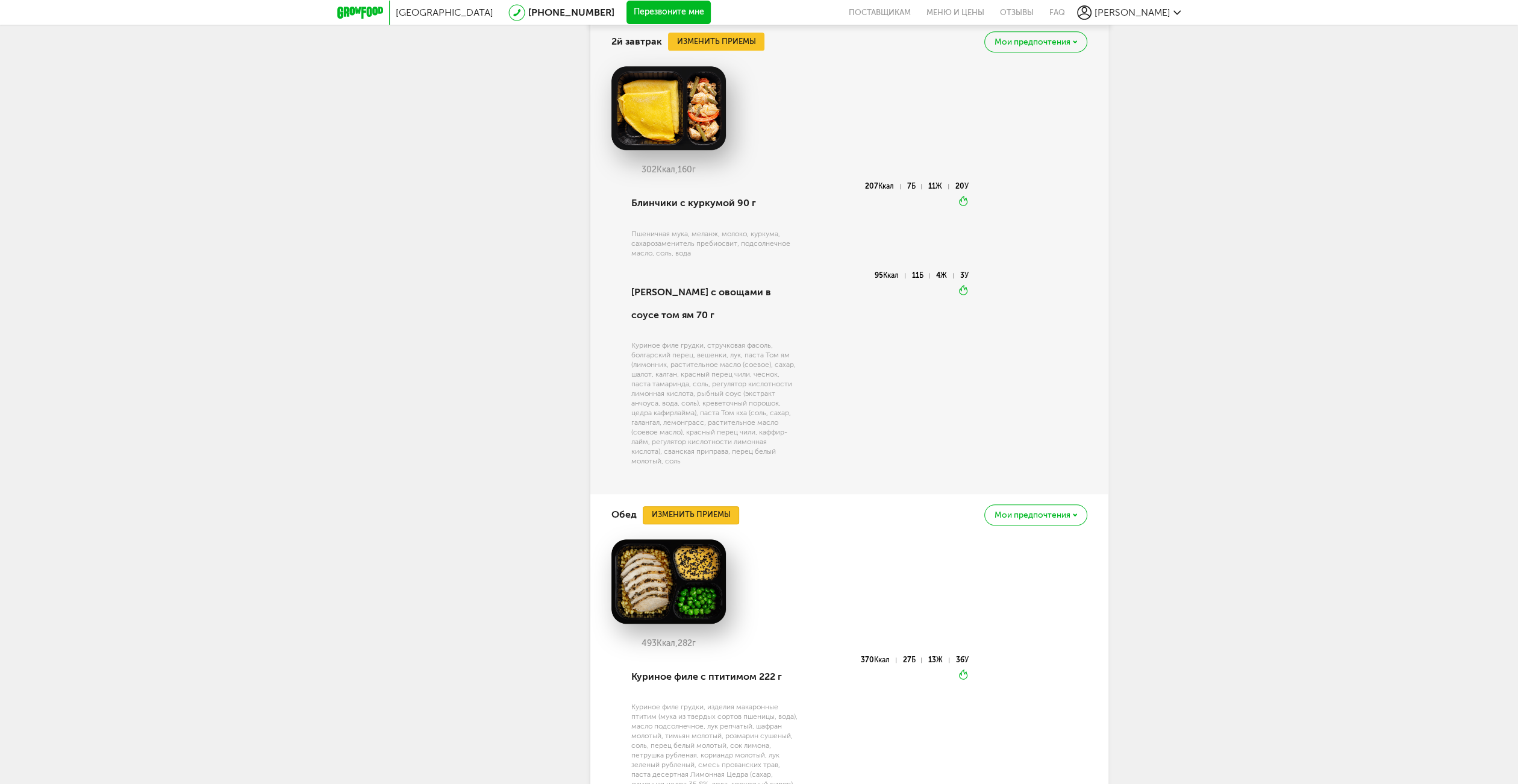
click at [722, 512] on button "Изменить приемы" at bounding box center [691, 515] width 96 height 18
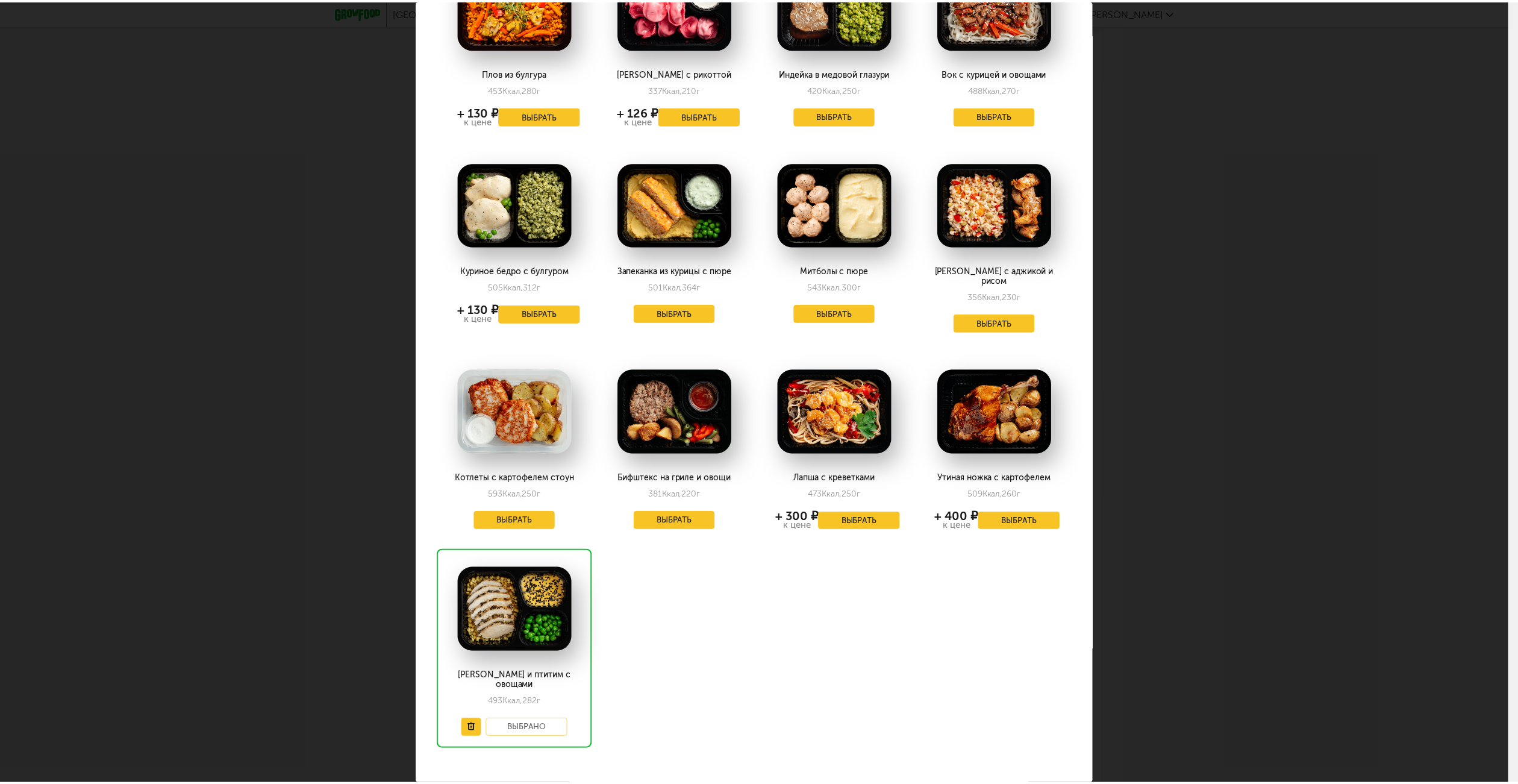
scroll to position [141, 0]
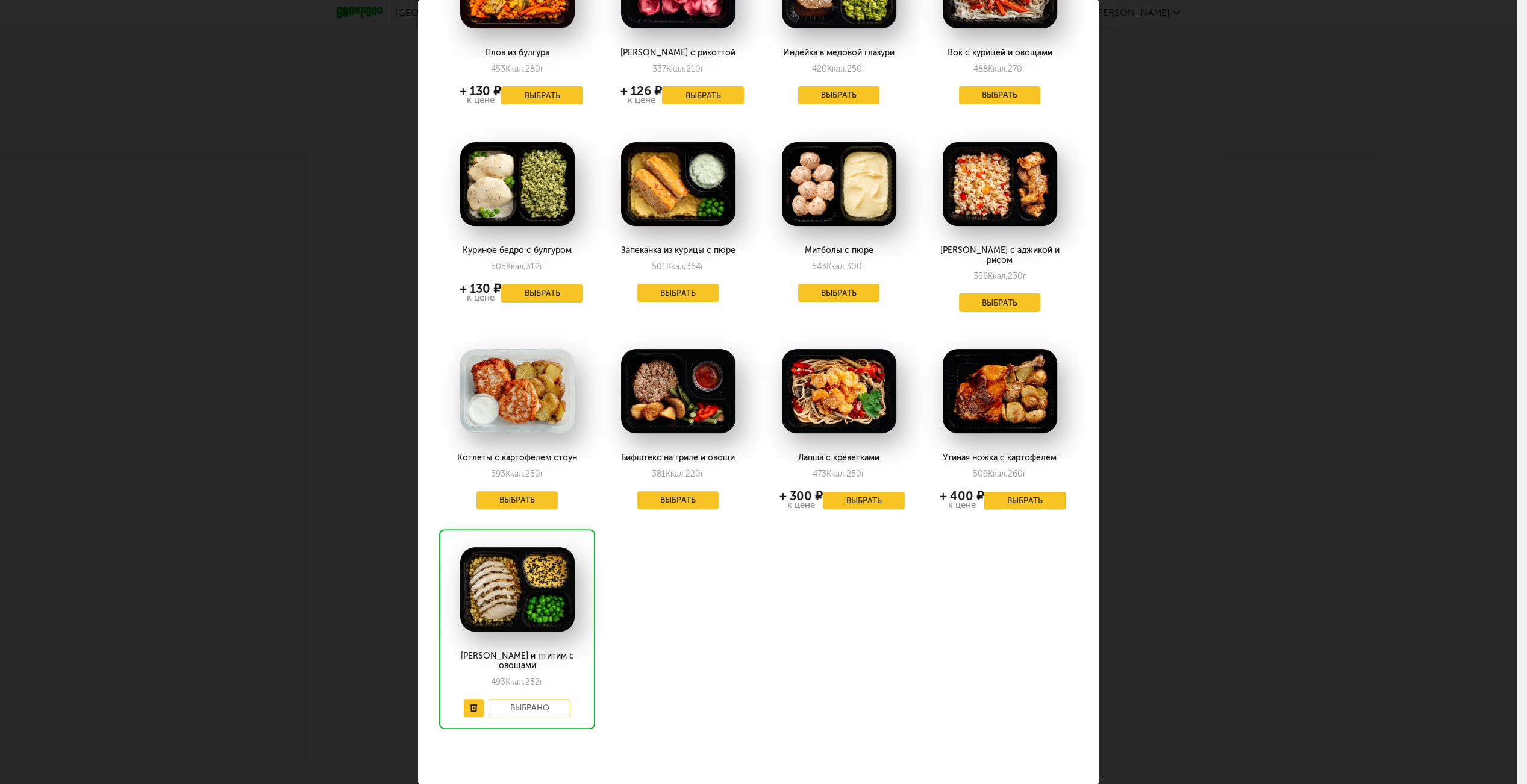
click at [1007, 492] on button "Выбрать" at bounding box center [1024, 501] width 82 height 18
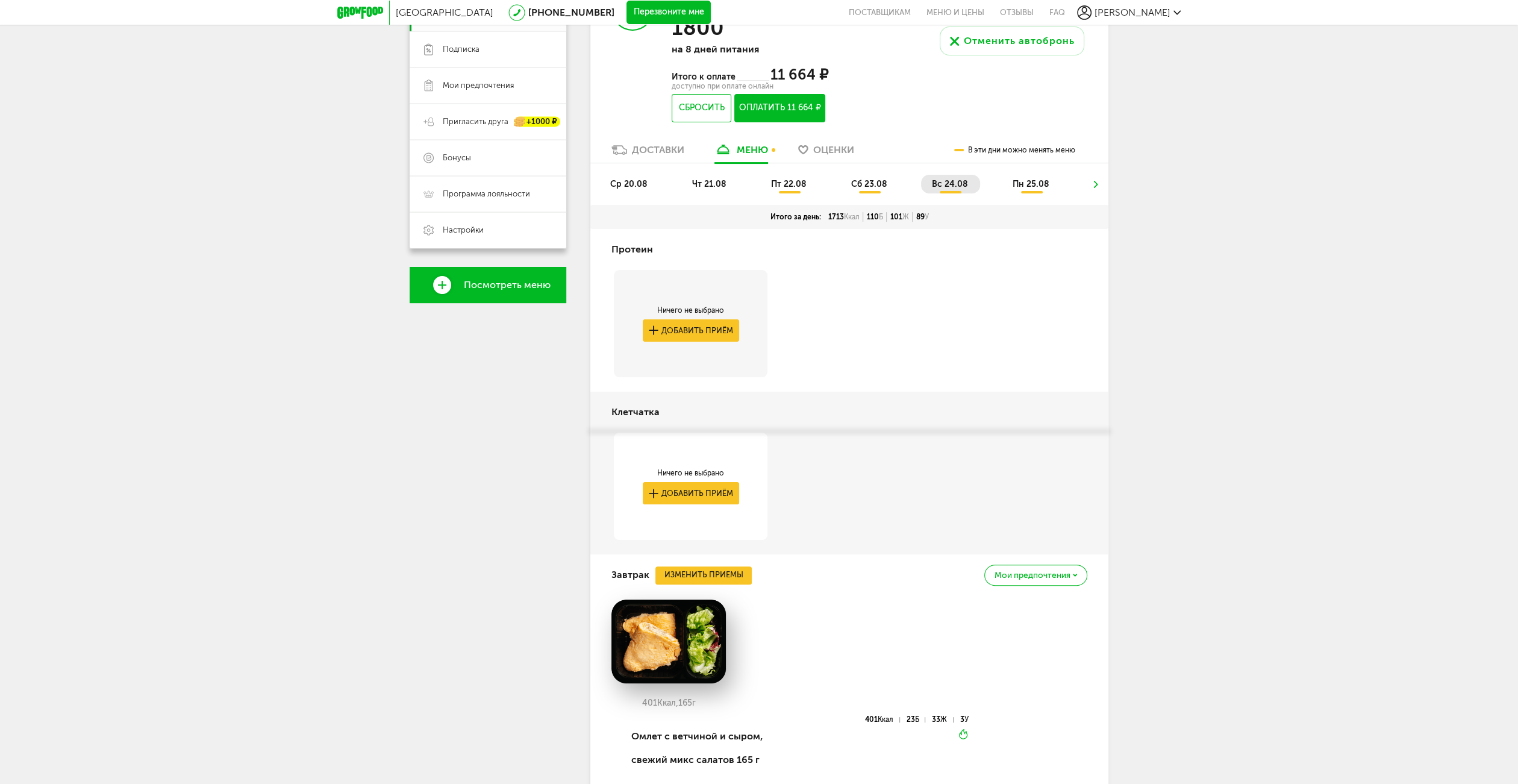
scroll to position [0, 0]
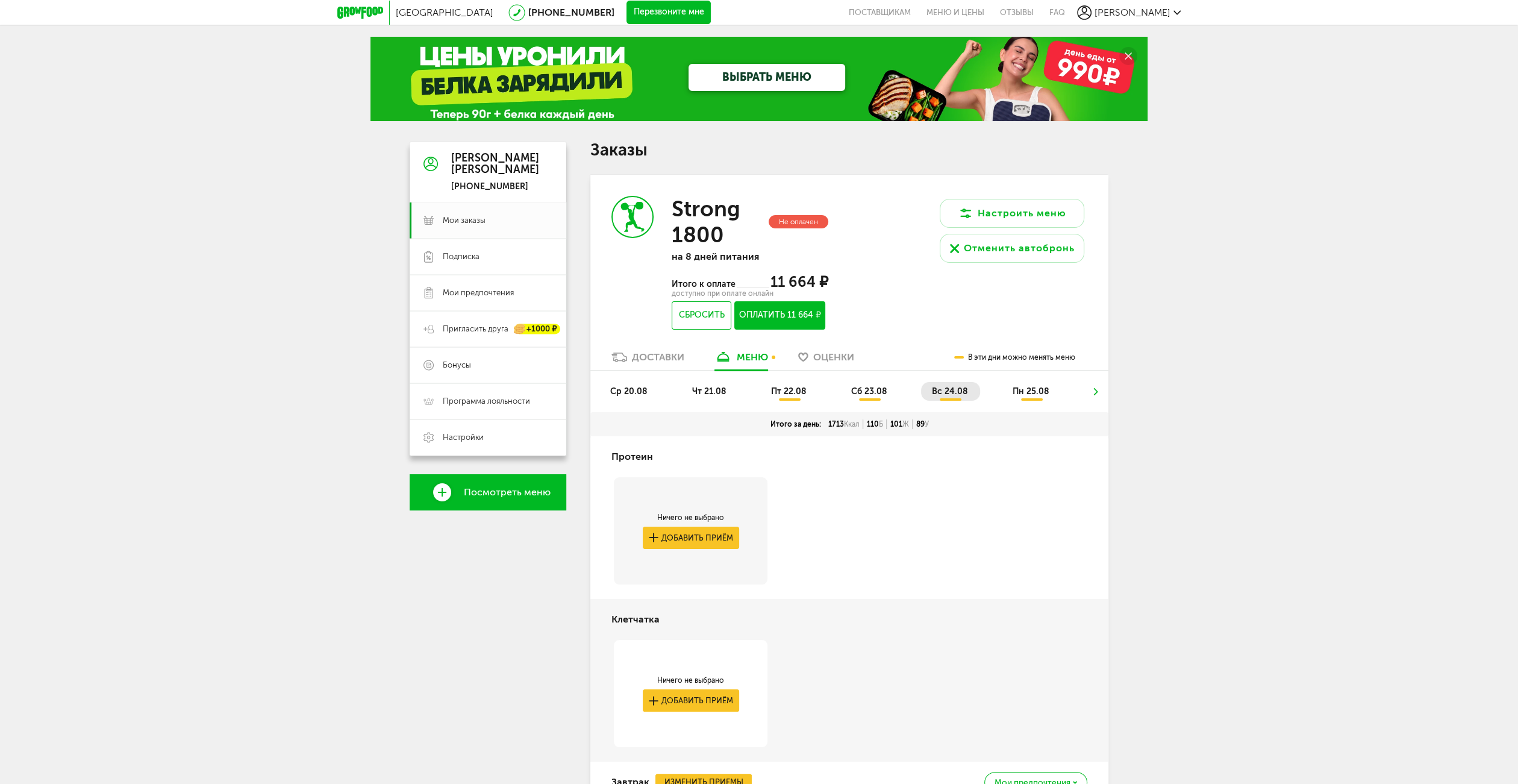
click at [1004, 386] on li "пн 25.08" at bounding box center [1032, 392] width 60 height 19
click at [1088, 392] on ul "ср 20.08 чт 21.08 пт 22.08 сб 23.08 вс 24.08 пн 25.08" at bounding box center [849, 397] width 500 height 30
click at [1096, 391] on icon at bounding box center [1096, 391] width 8 height 7
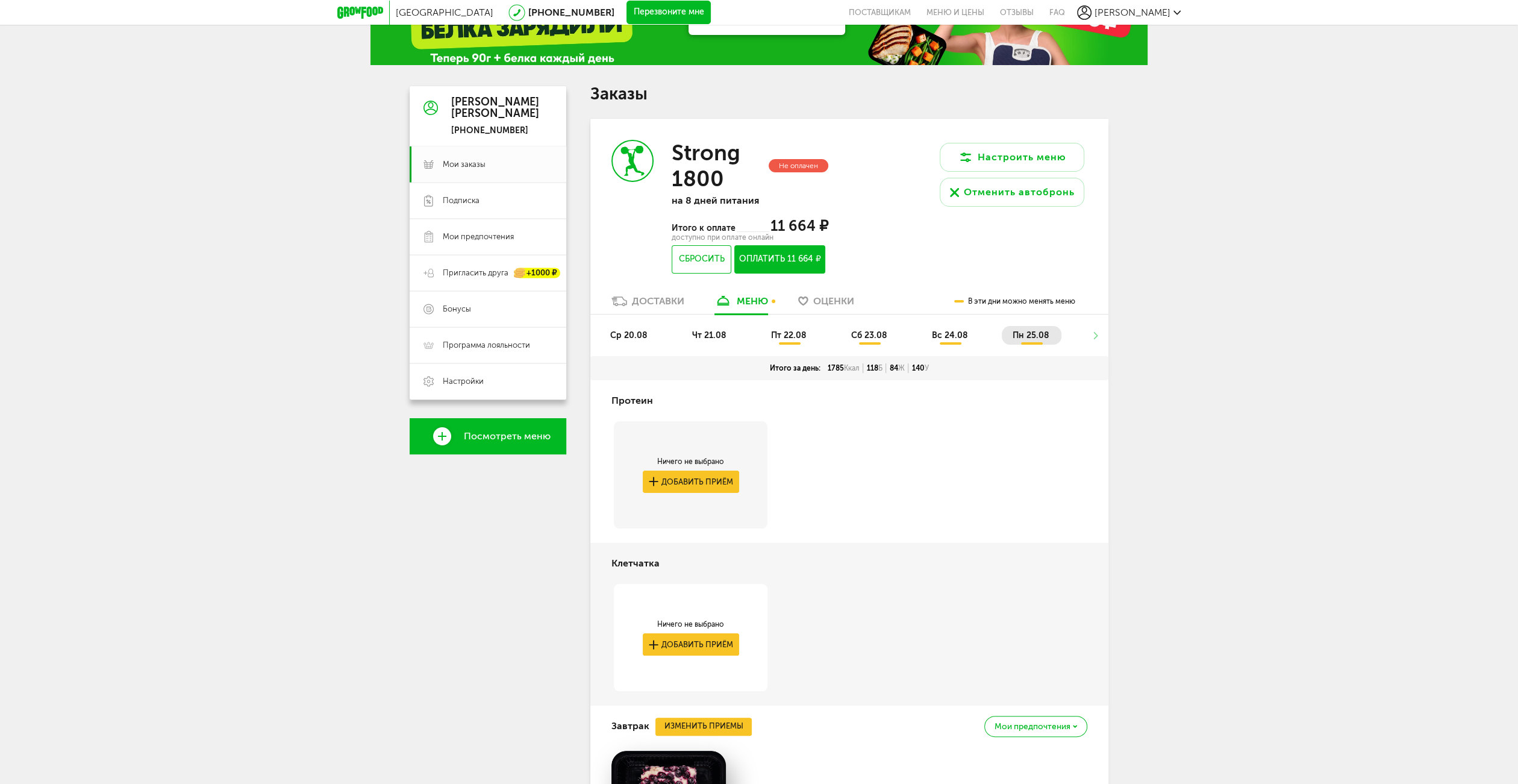
scroll to position [60, 0]
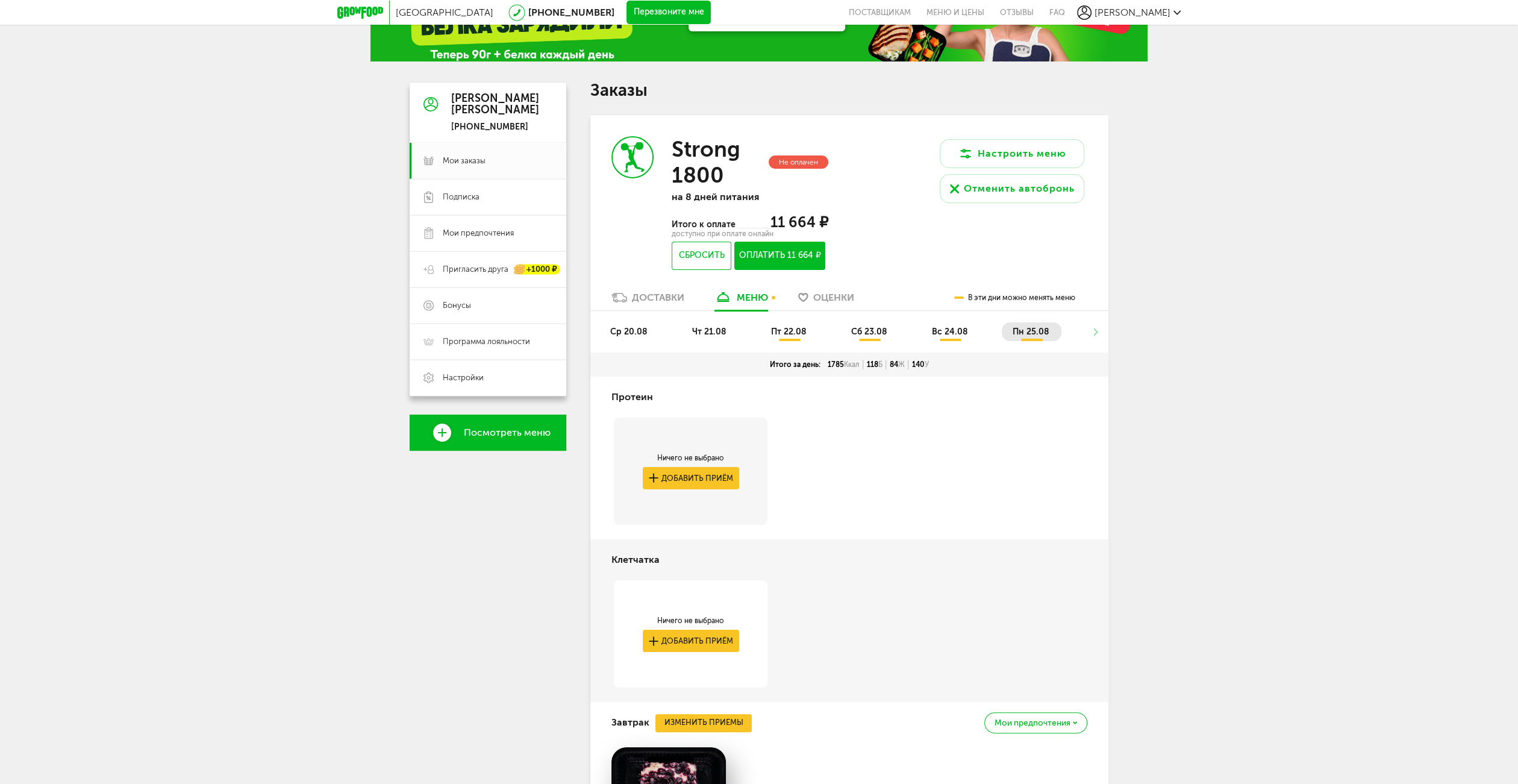
click at [961, 334] on span "вс 24.08" at bounding box center [950, 331] width 36 height 10
click at [1015, 332] on span "пн 25.08" at bounding box center [1031, 331] width 37 height 10
click at [1097, 327] on ul "ср 20.08 чт 21.08 пт 22.08 сб 23.08 вс 24.08 пн 25.08" at bounding box center [849, 337] width 500 height 30
click at [601, 334] on li at bounding box center [603, 331] width 7 height 19
click at [605, 328] on ul "вт 26.08 ср 27.08" at bounding box center [849, 337] width 500 height 30
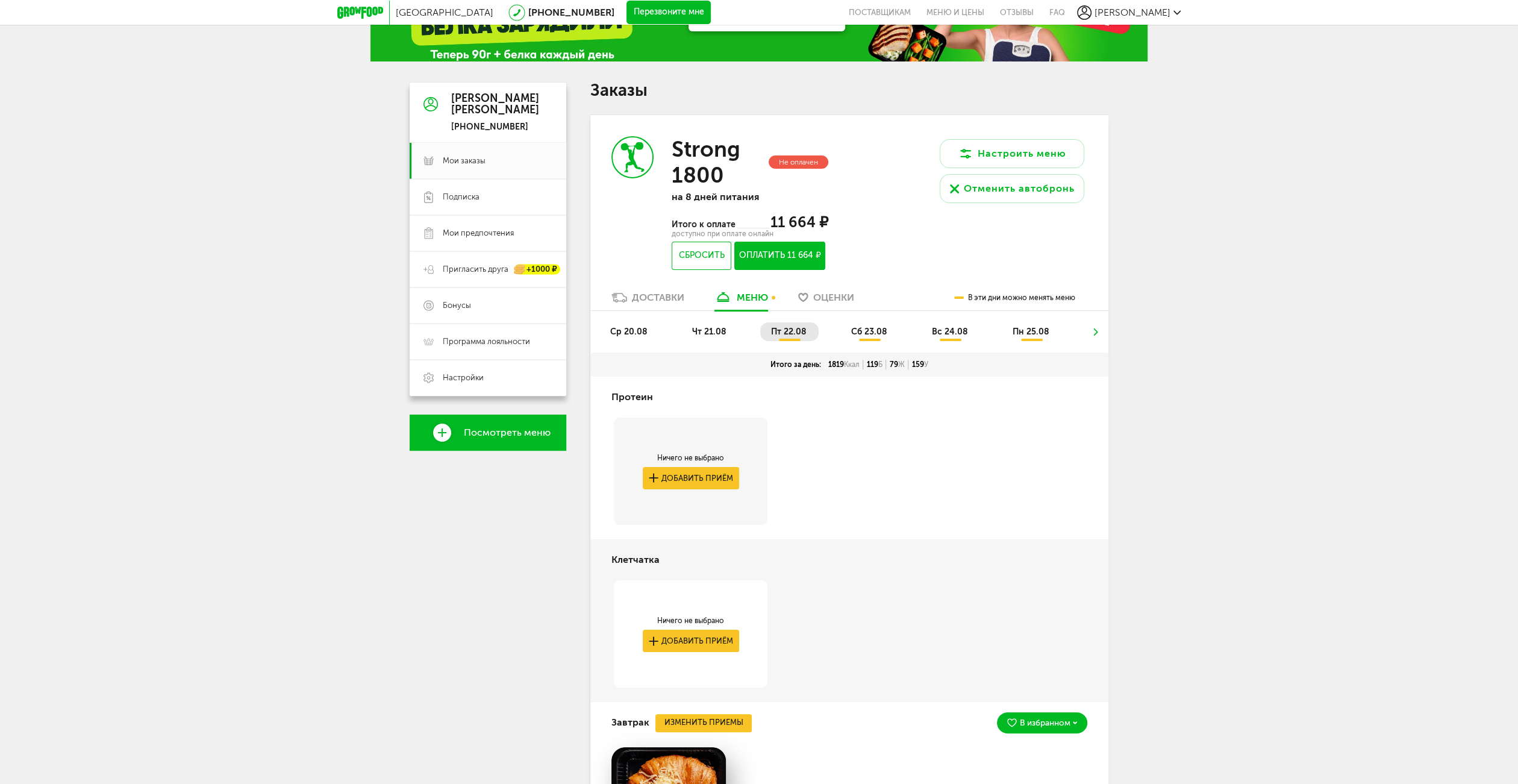
click at [1013, 331] on span "пн 25.08" at bounding box center [1031, 331] width 37 height 10
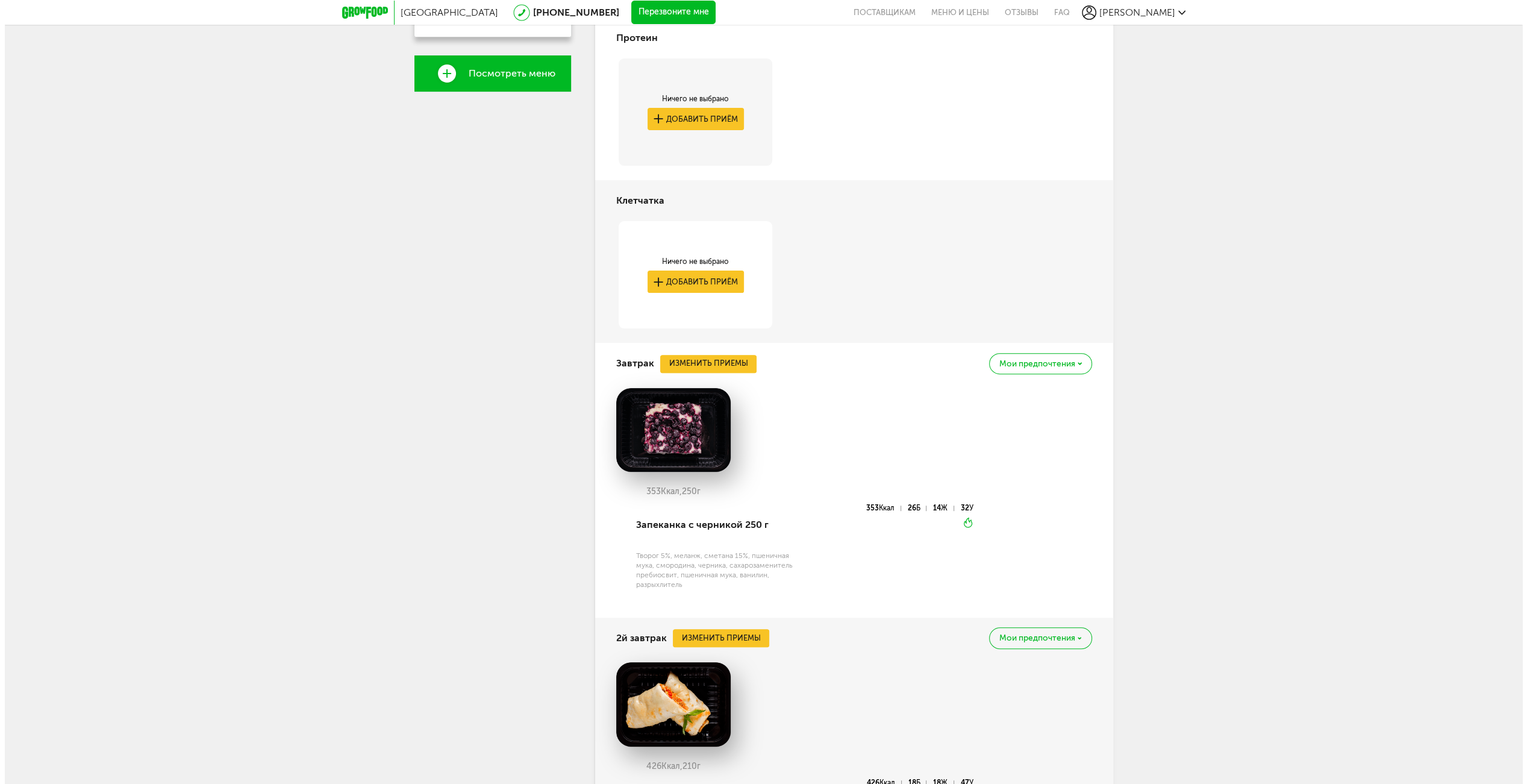
scroll to position [421, 0]
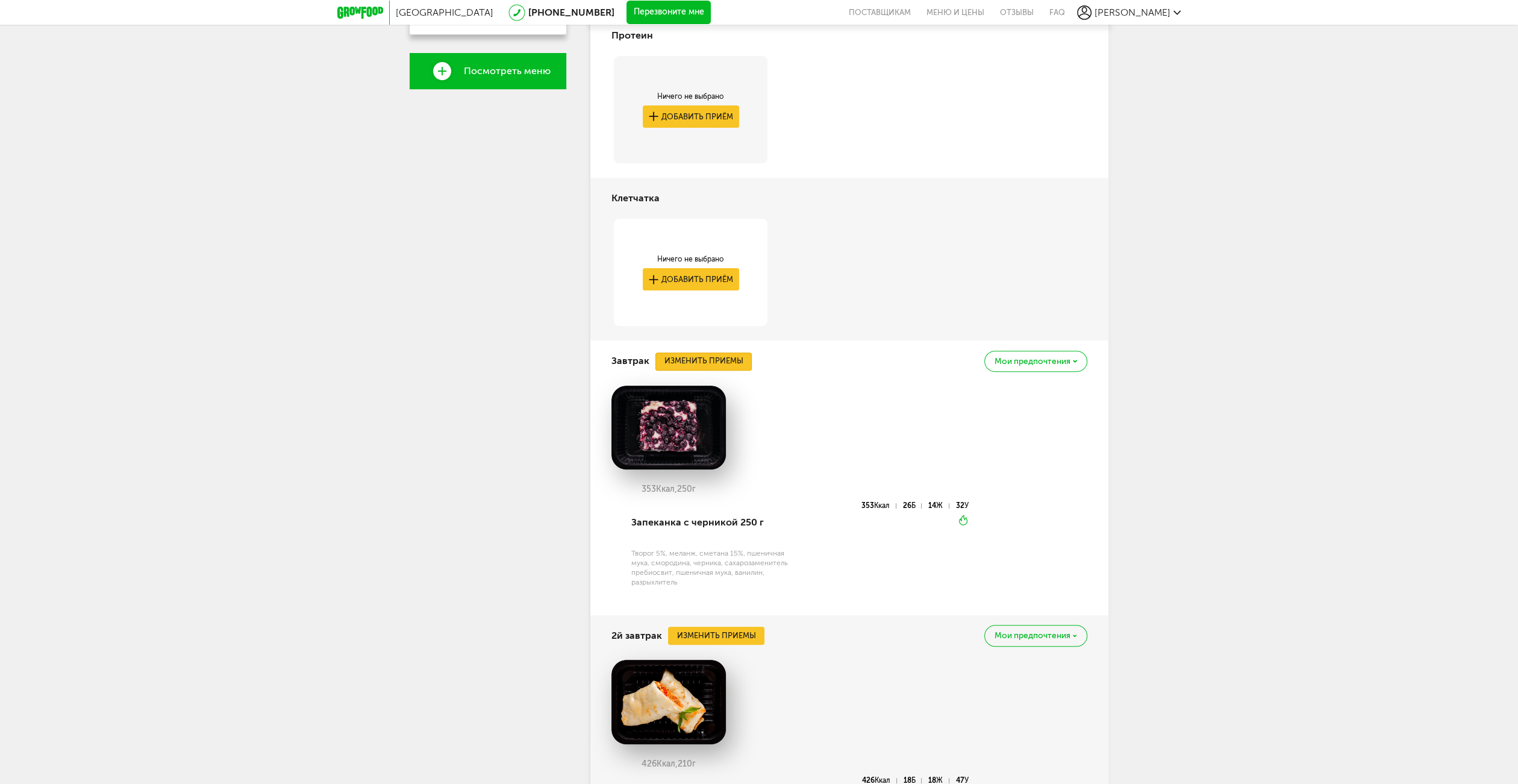
click at [707, 363] on button "Изменить приемы" at bounding box center [704, 361] width 96 height 18
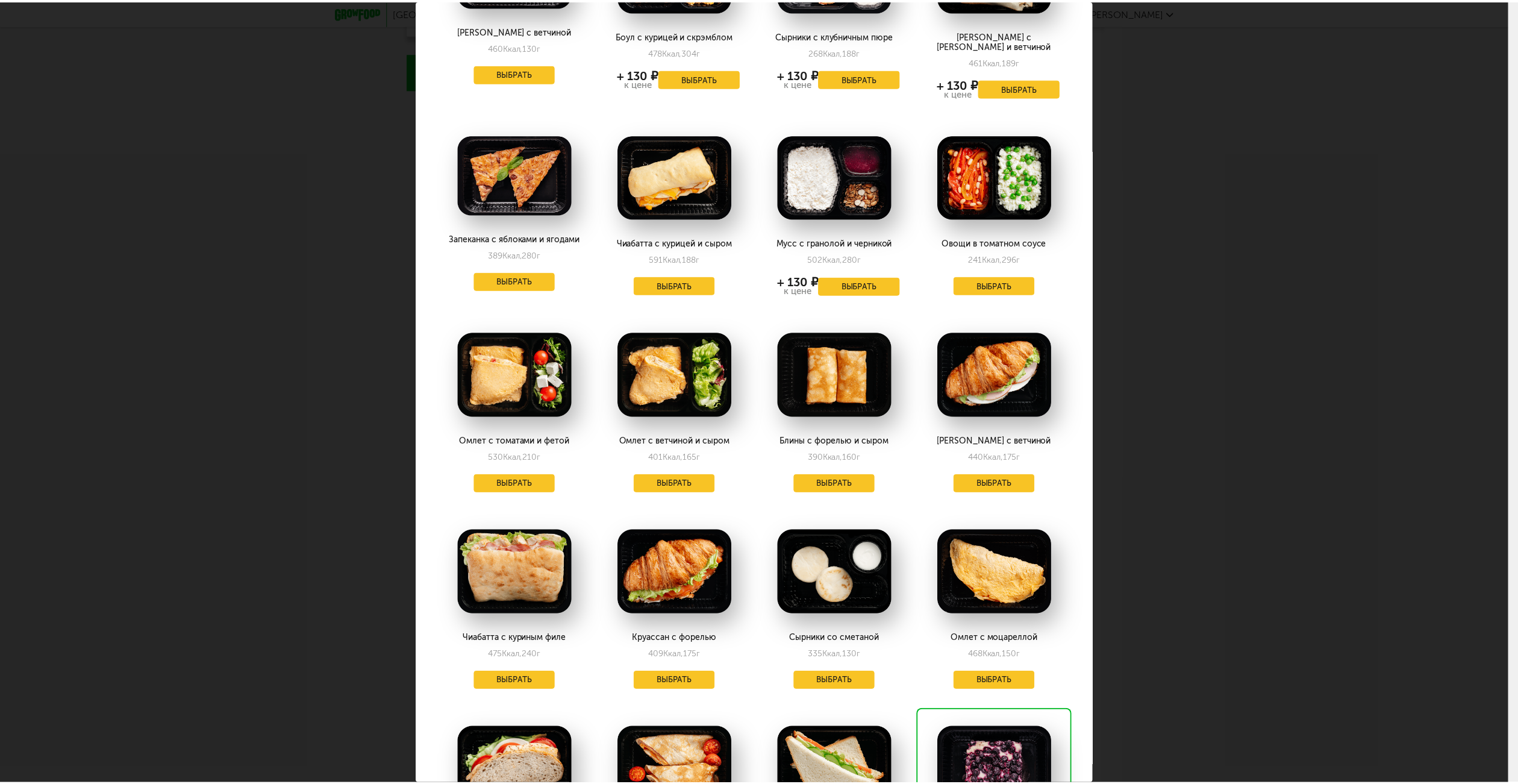
scroll to position [342, 0]
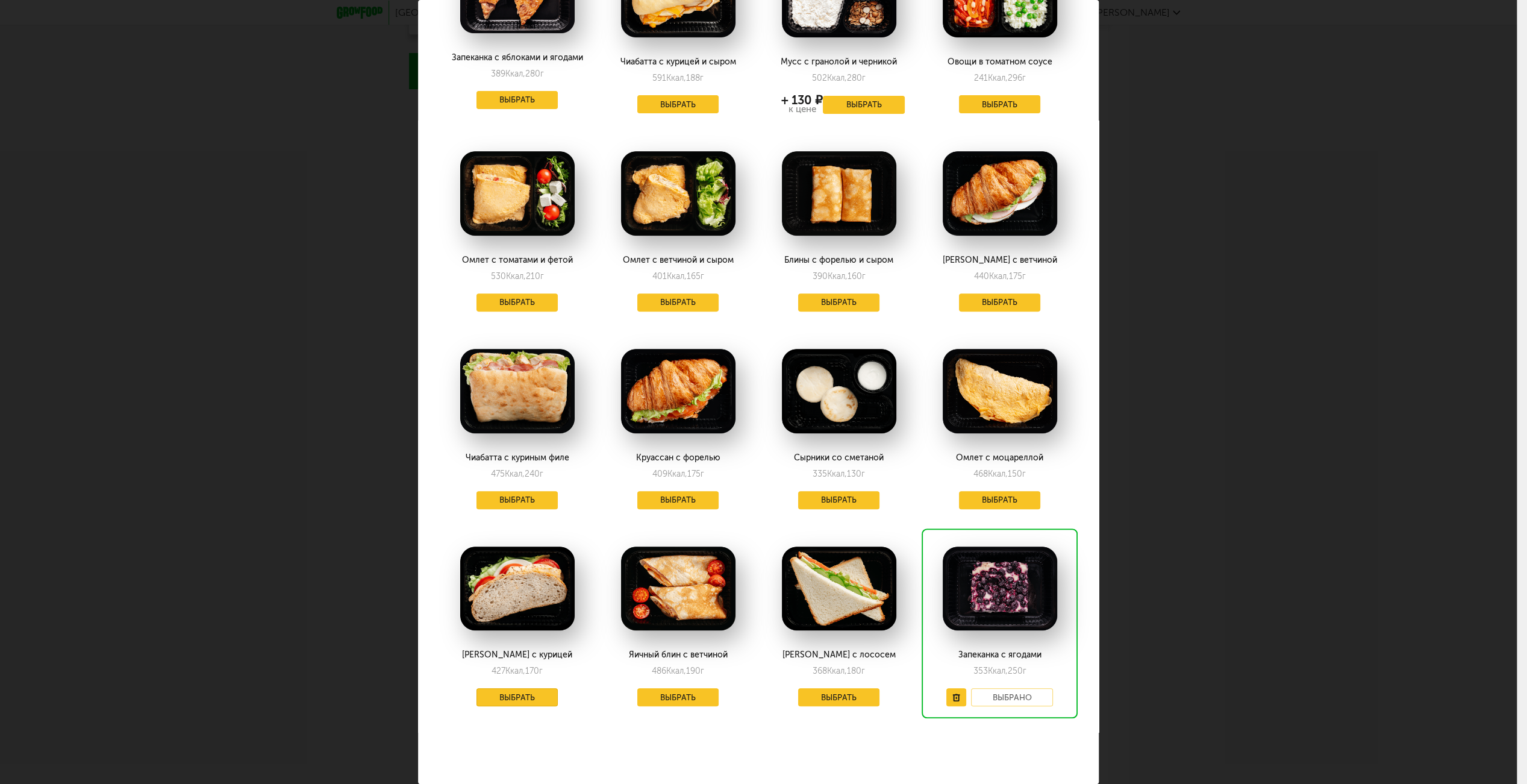
click at [535, 691] on button "Выбрать" at bounding box center [517, 697] width 82 height 18
